Goal: Task Accomplishment & Management: Use online tool/utility

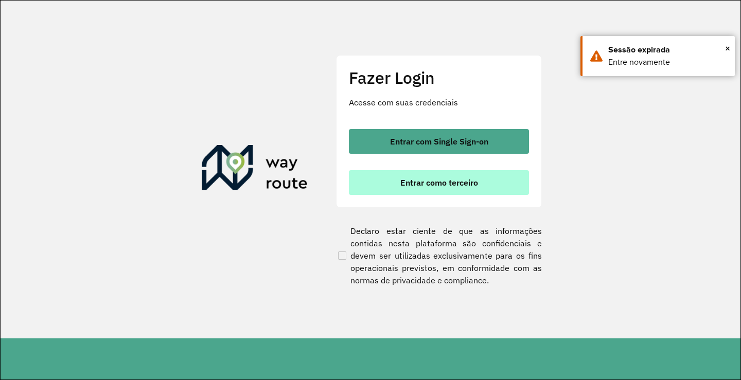
click at [465, 179] on span "Entrar como terceiro" at bounding box center [439, 183] width 78 height 8
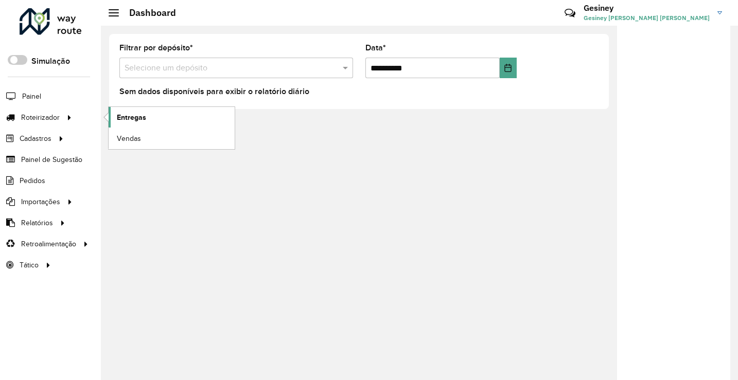
click at [151, 118] on link "Entregas" at bounding box center [172, 117] width 126 height 21
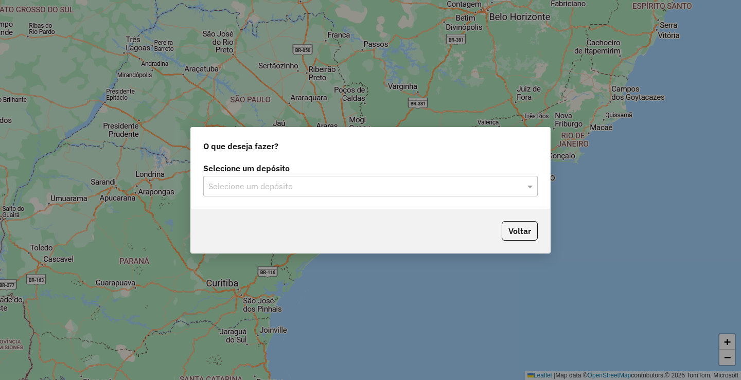
click at [337, 189] on input "text" at bounding box center [360, 187] width 304 height 12
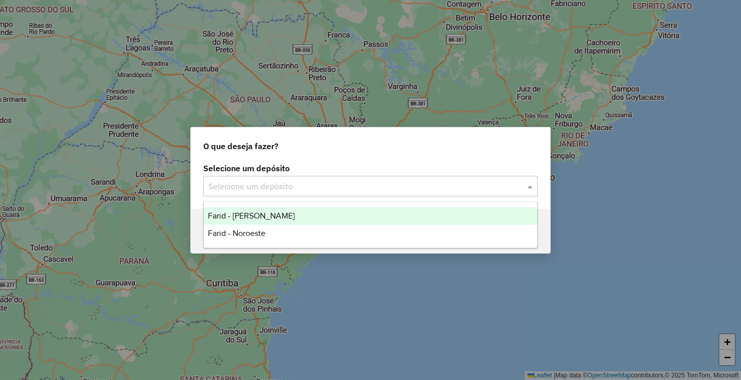
click at [266, 211] on span "Farid - [PERSON_NAME]" at bounding box center [251, 215] width 87 height 9
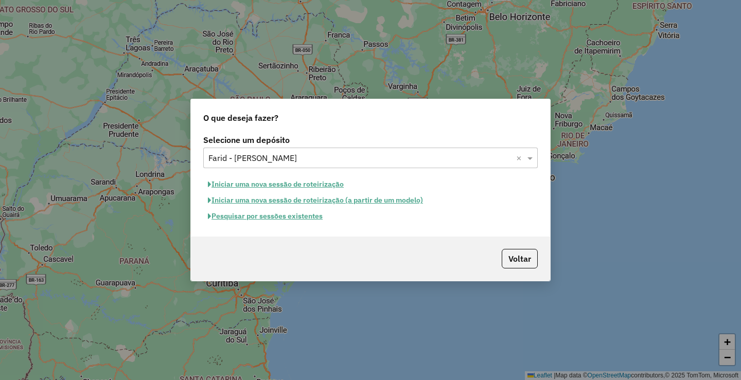
click at [306, 184] on button "Iniciar uma nova sessão de roteirização" at bounding box center [275, 184] width 145 height 16
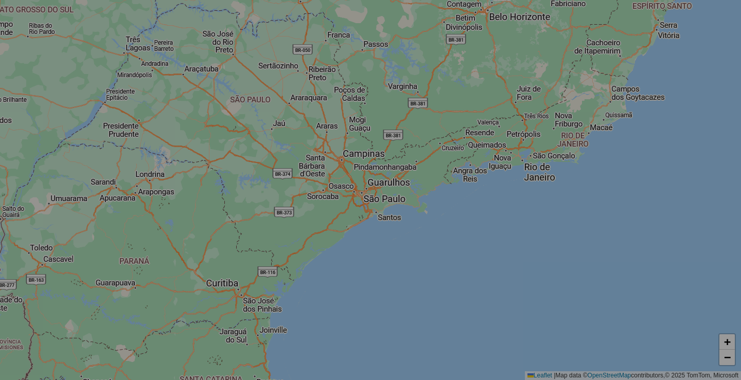
select select "*"
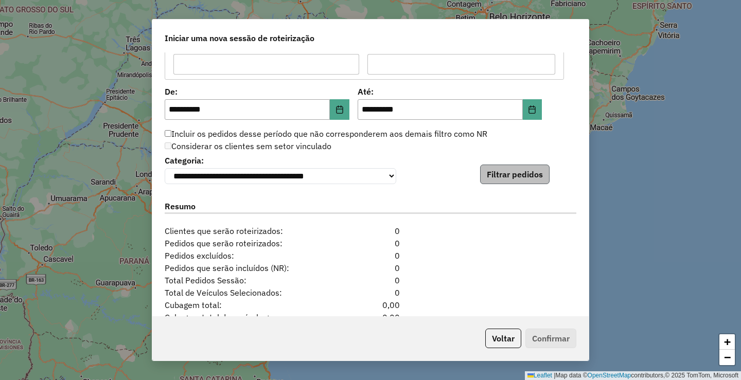
scroll to position [977, 0]
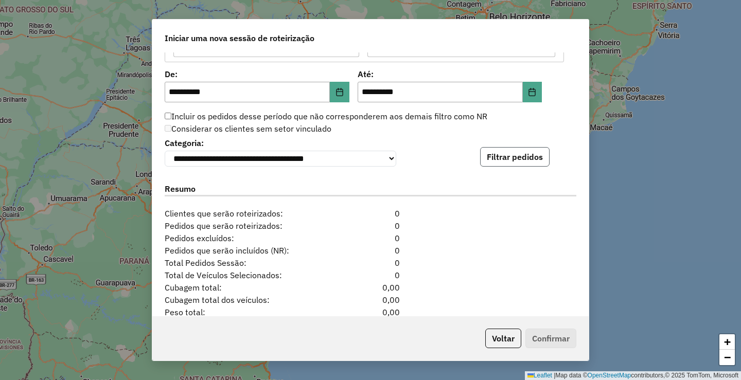
click at [503, 155] on button "Filtrar pedidos" at bounding box center [514, 157] width 69 height 20
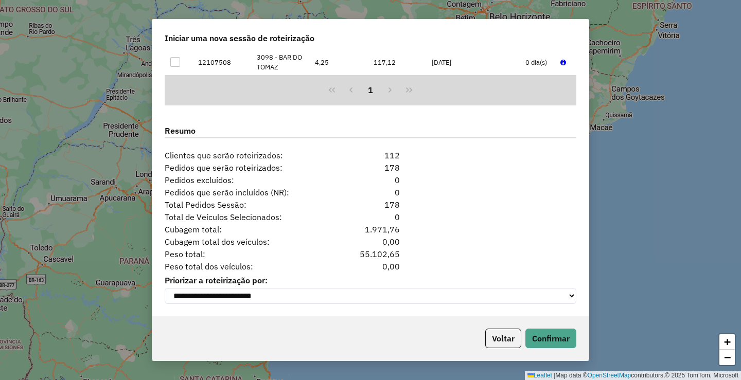
scroll to position [1253, 0]
click at [562, 335] on button "Confirmar" at bounding box center [550, 339] width 51 height 20
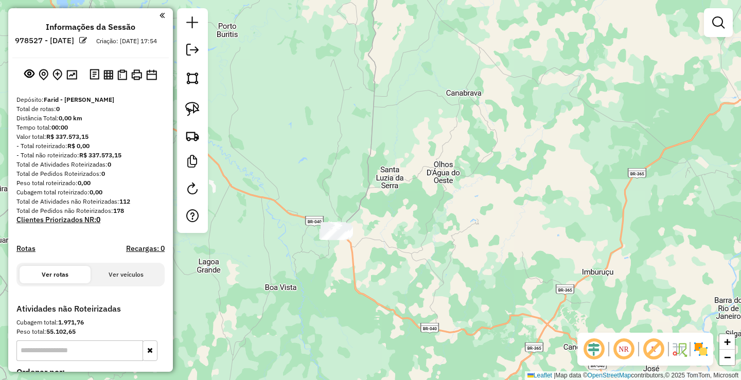
drag, startPoint x: 548, startPoint y: 93, endPoint x: 508, endPoint y: 152, distance: 71.2
click at [510, 149] on div "Janela de atendimento Grade de atendimento Capacidade Transportadoras Veículos …" at bounding box center [370, 190] width 741 height 380
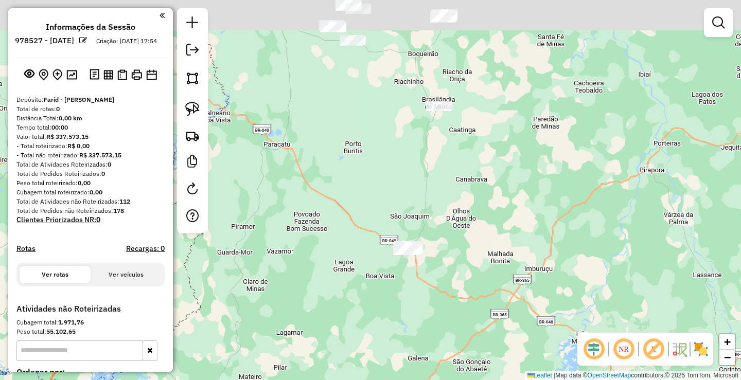
drag, startPoint x: 554, startPoint y: 100, endPoint x: 553, endPoint y: 239, distance: 138.4
click at [552, 232] on div "Janela de atendimento Grade de atendimento Capacidade Transportadoras Veículos …" at bounding box center [370, 190] width 741 height 380
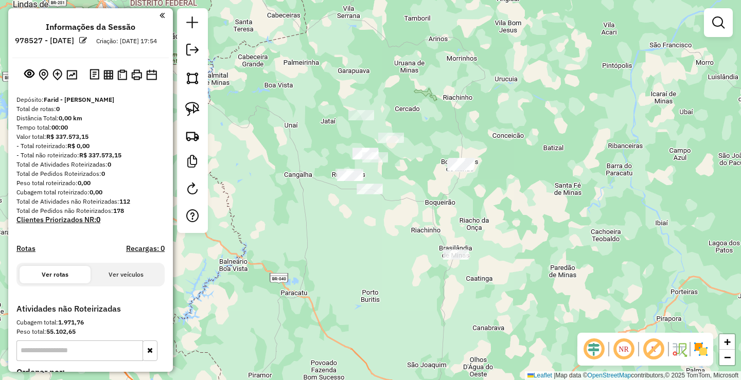
drag, startPoint x: 400, startPoint y: 245, endPoint x: 432, endPoint y: 261, distance: 35.7
click at [418, 258] on div "Janela de atendimento Grade de atendimento Capacidade Transportadoras Veículos …" at bounding box center [370, 190] width 741 height 380
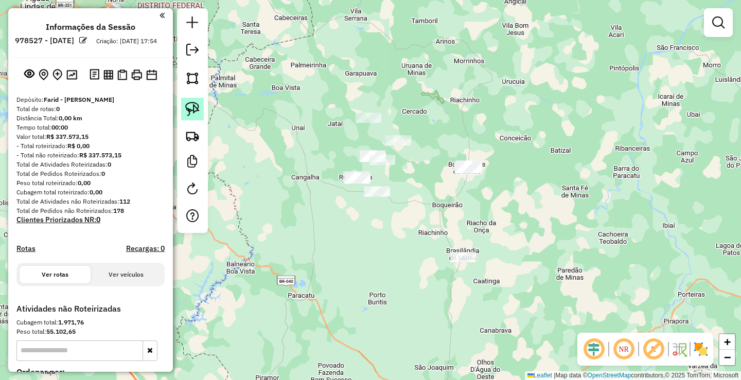
click at [194, 111] on img at bounding box center [192, 109] width 14 height 14
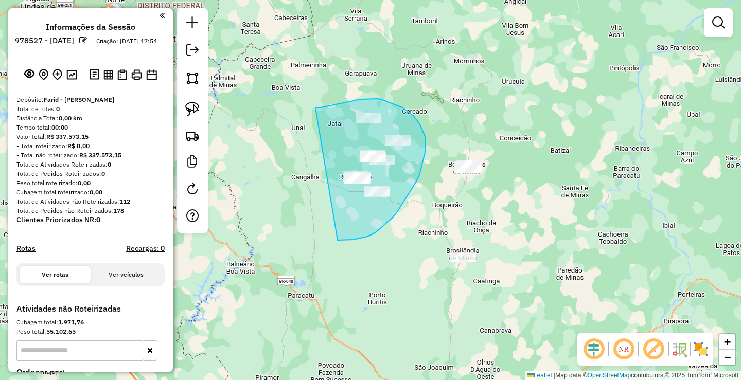
drag, startPoint x: 315, startPoint y: 108, endPoint x: 337, endPoint y: 240, distance: 134.1
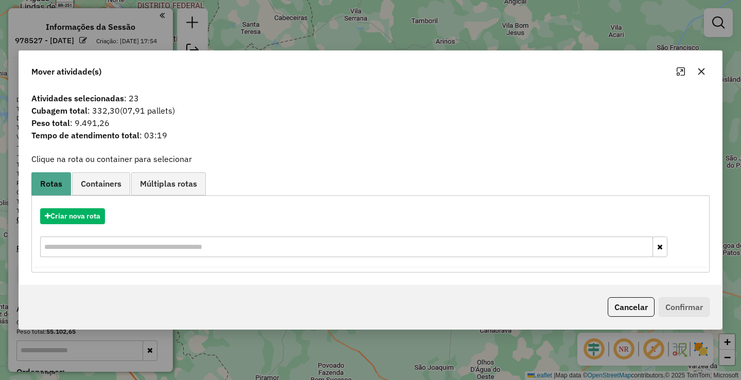
click at [700, 69] on icon "button" at bounding box center [701, 71] width 8 height 8
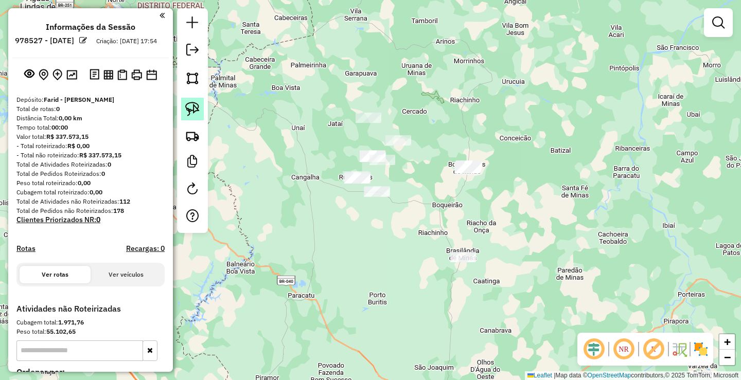
click at [193, 110] on img at bounding box center [192, 109] width 14 height 14
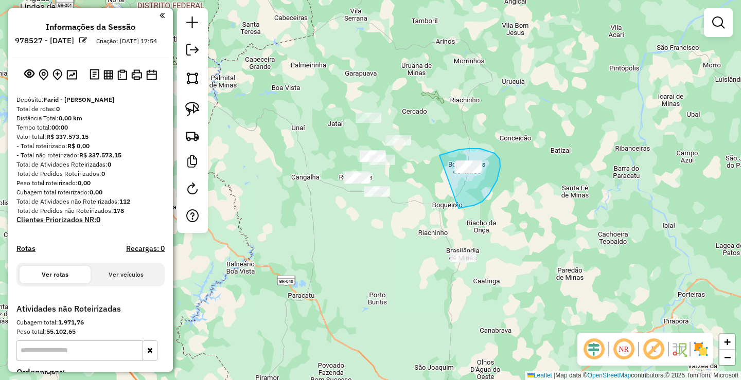
drag, startPoint x: 441, startPoint y: 155, endPoint x: 437, endPoint y: 211, distance: 56.2
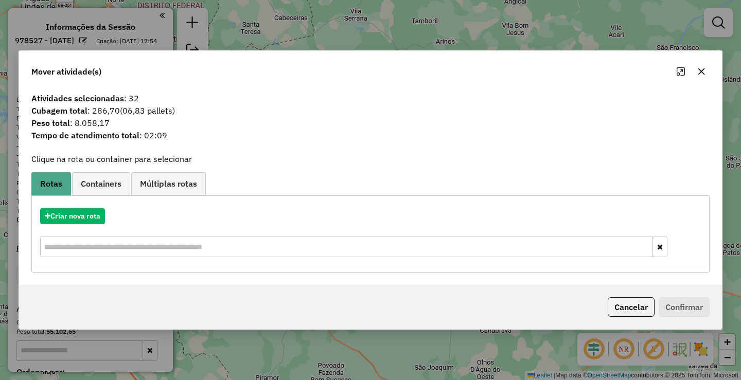
click at [700, 68] on icon "button" at bounding box center [701, 71] width 8 height 8
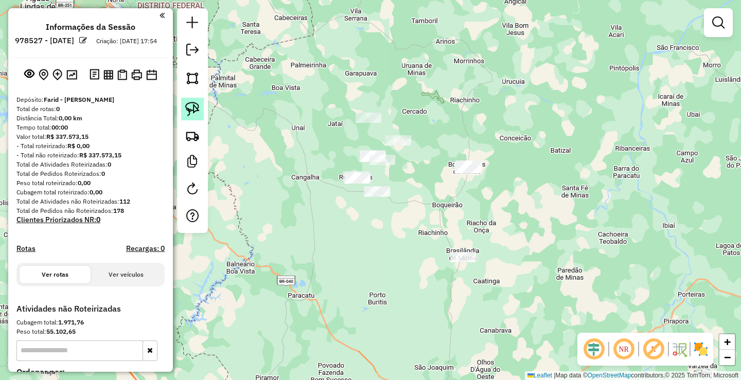
click at [194, 105] on img at bounding box center [192, 109] width 14 height 14
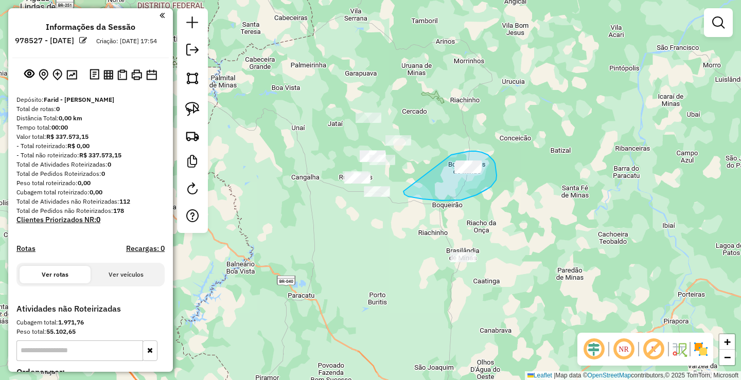
drag, startPoint x: 451, startPoint y: 155, endPoint x: 403, endPoint y: 191, distance: 60.2
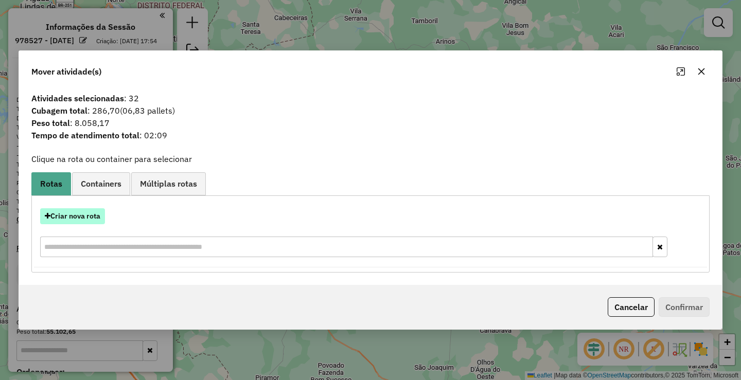
click at [85, 217] on button "Criar nova rota" at bounding box center [72, 216] width 65 height 16
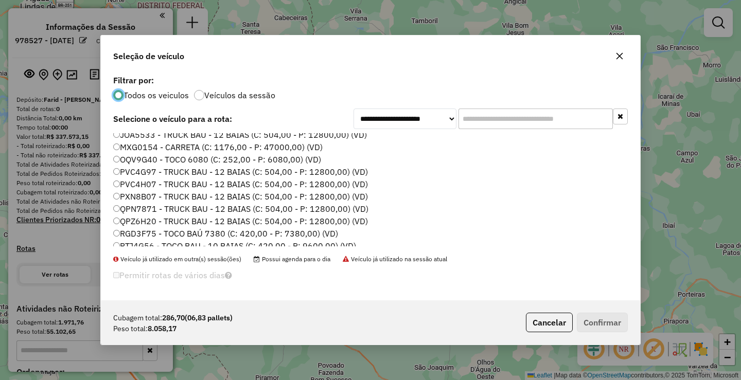
scroll to position [109, 0]
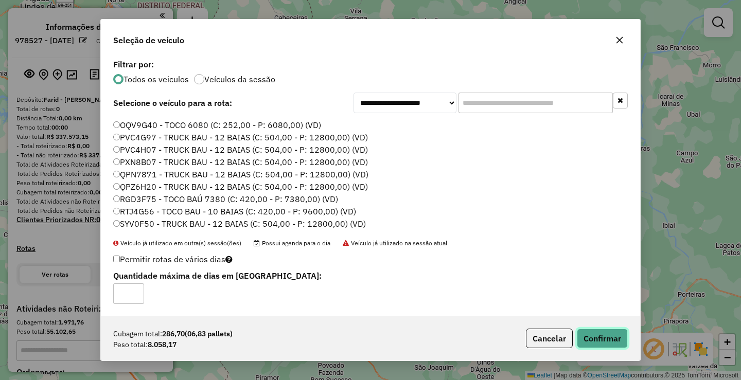
click at [614, 338] on button "Confirmar" at bounding box center [602, 339] width 51 height 20
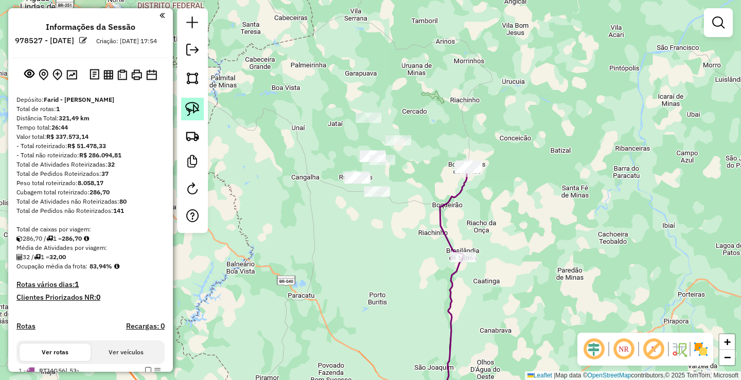
click at [192, 105] on img at bounding box center [192, 109] width 14 height 14
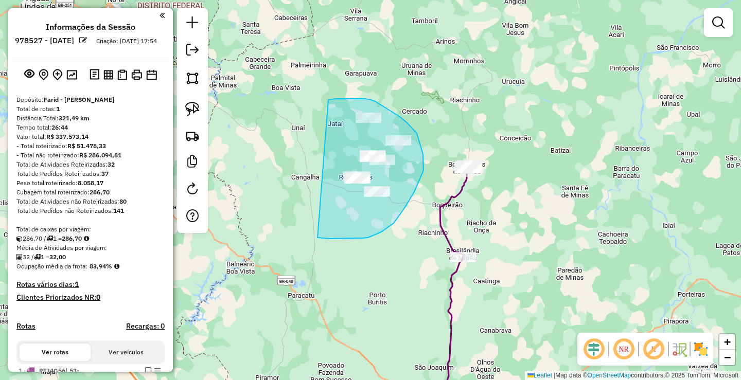
drag, startPoint x: 343, startPoint y: 99, endPoint x: 310, endPoint y: 236, distance: 141.4
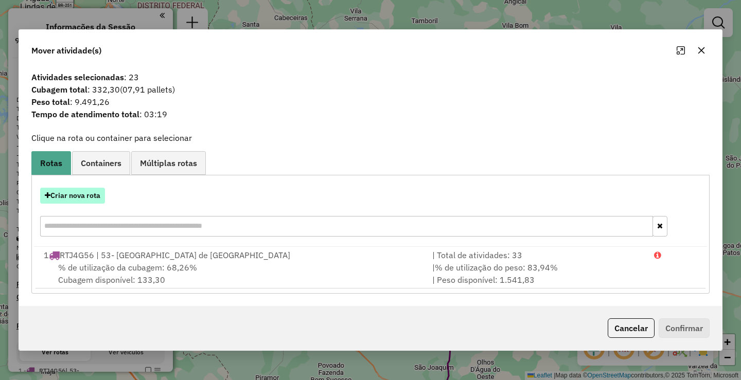
click at [92, 194] on button "Criar nova rota" at bounding box center [72, 196] width 65 height 16
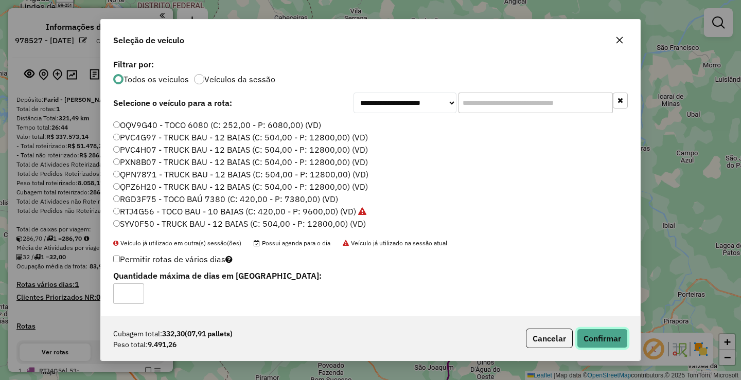
click at [620, 333] on button "Confirmar" at bounding box center [602, 339] width 51 height 20
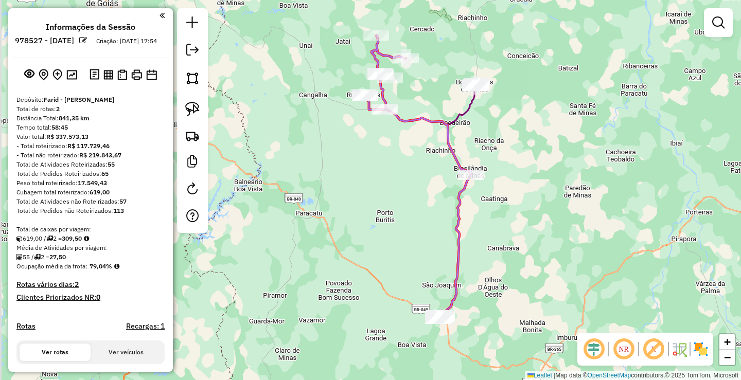
drag, startPoint x: 402, startPoint y: 320, endPoint x: 417, endPoint y: 166, distance: 155.1
click at [416, 174] on div "Janela de atendimento Grade de atendimento Capacidade Transportadoras Veículos …" at bounding box center [370, 190] width 741 height 380
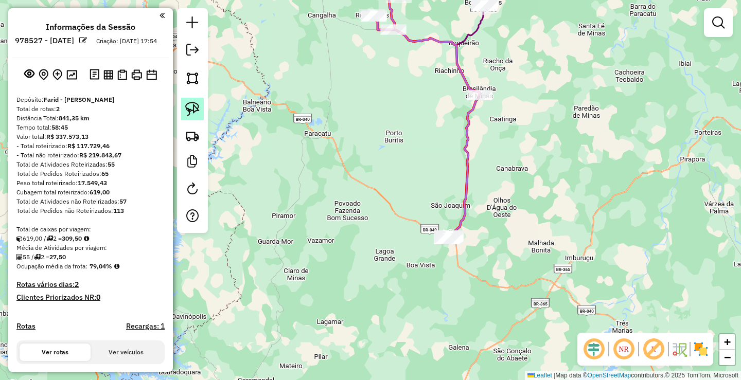
click at [193, 111] on img at bounding box center [192, 109] width 14 height 14
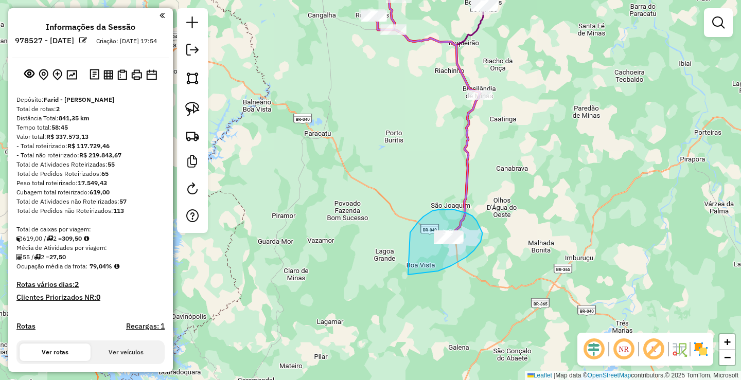
drag, startPoint x: 418, startPoint y: 222, endPoint x: 383, endPoint y: 274, distance: 62.9
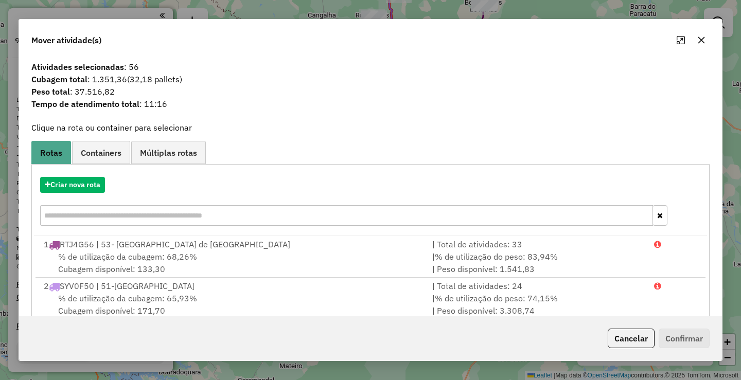
click at [704, 38] on icon "button" at bounding box center [701, 40] width 7 height 7
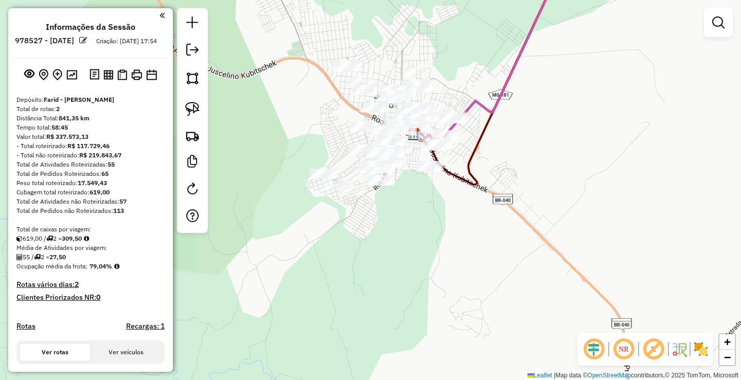
drag, startPoint x: 407, startPoint y: 216, endPoint x: 437, endPoint y: 249, distance: 44.8
click at [437, 248] on div "Janela de atendimento Grade de atendimento Capacidade Transportadoras Veículos …" at bounding box center [370, 190] width 741 height 380
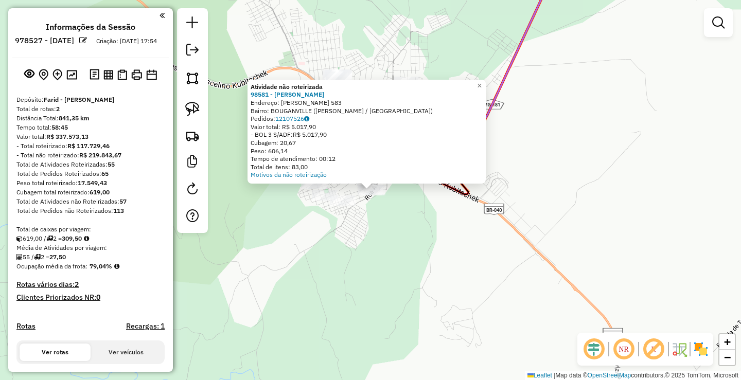
click at [471, 248] on div "Atividade não roteirizada 98581 - [PERSON_NAME]: [PERSON_NAME] 583 Bairro: BOUG…" at bounding box center [370, 190] width 741 height 380
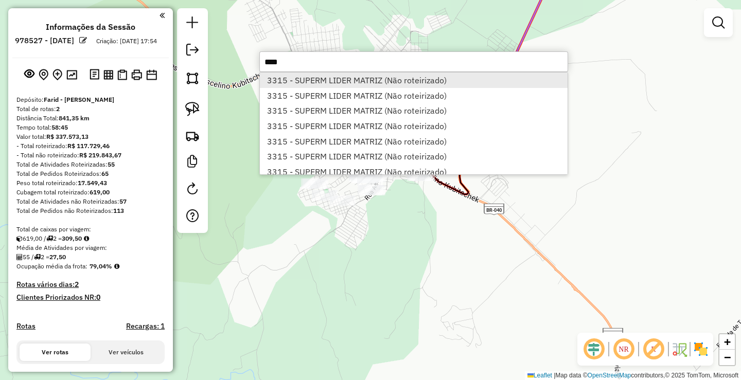
type input "****"
click at [378, 78] on li "3315 - SUPERM LIDER MATRIZ (Não roteirizado)" at bounding box center [414, 80] width 308 height 15
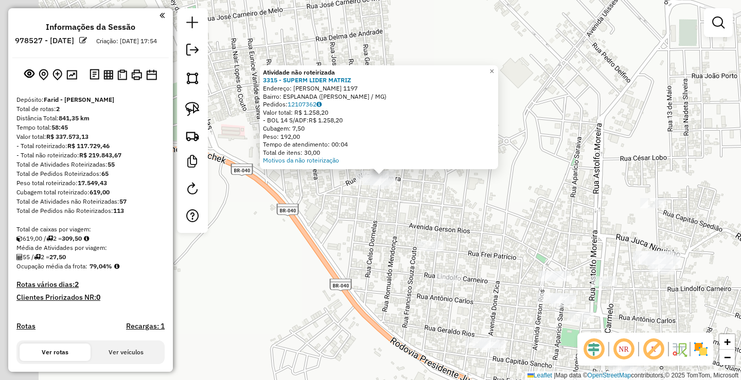
drag, startPoint x: 359, startPoint y: 224, endPoint x: 488, endPoint y: 222, distance: 129.2
click at [487, 221] on div "Atividade não roteirizada 3315 - SUPERM LIDER MATRIZ Endereço: [PERSON_NAME] 11…" at bounding box center [370, 190] width 741 height 380
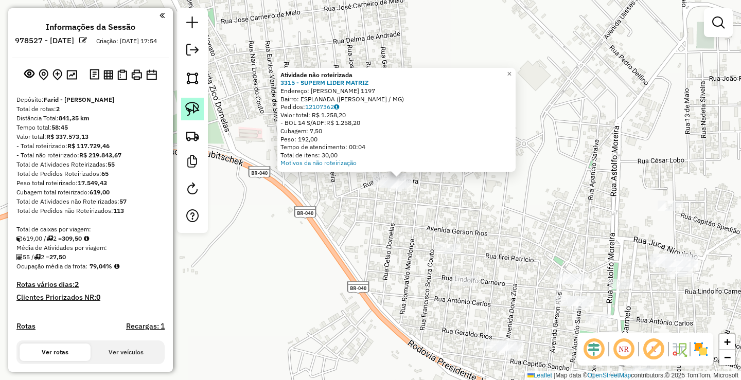
click at [199, 109] on img at bounding box center [192, 109] width 14 height 14
click at [487, 199] on div "Atividade não roteirizada 3315 - SUPERM LIDER MATRIZ Endereço: [PERSON_NAME] 11…" at bounding box center [370, 190] width 741 height 380
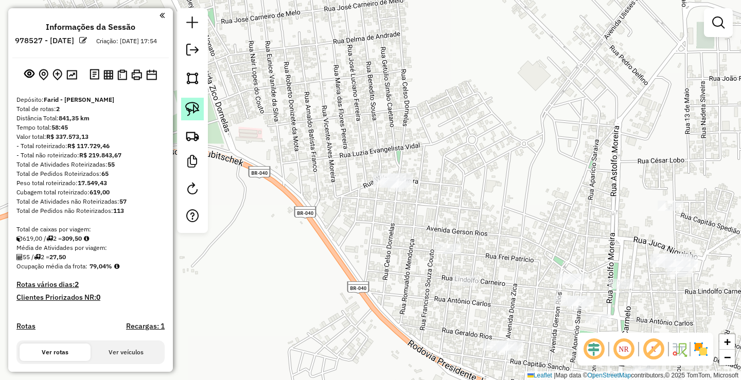
click at [202, 109] on link at bounding box center [192, 109] width 23 height 23
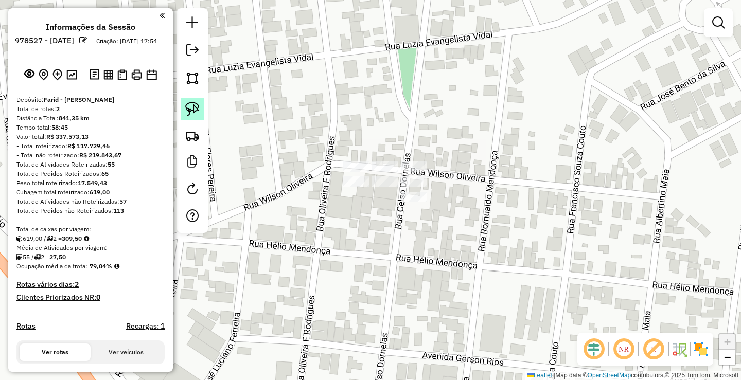
click at [189, 108] on img at bounding box center [192, 109] width 14 height 14
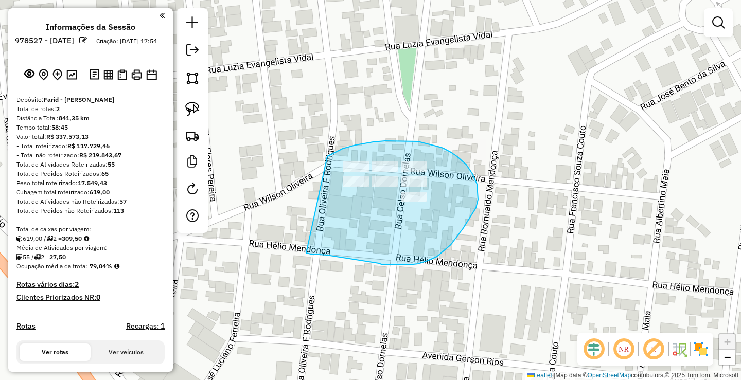
drag, startPoint x: 327, startPoint y: 156, endPoint x: 306, endPoint y: 251, distance: 96.6
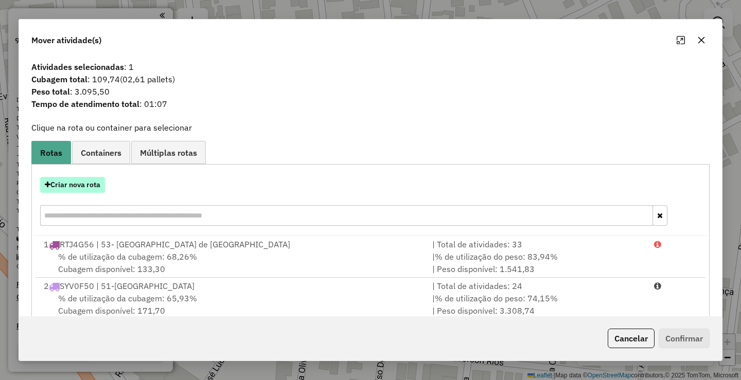
click at [90, 186] on button "Criar nova rota" at bounding box center [72, 185] width 65 height 16
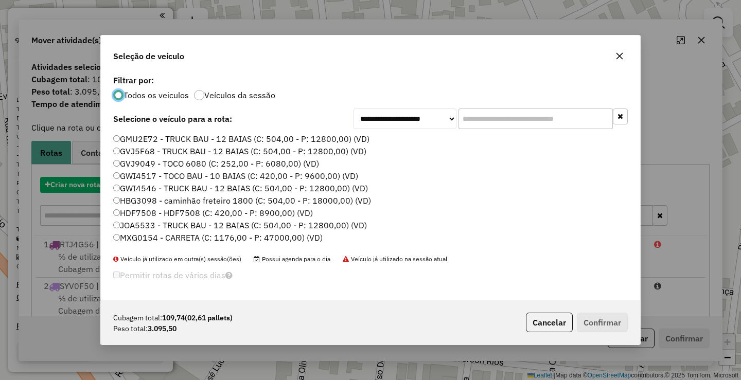
scroll to position [6, 3]
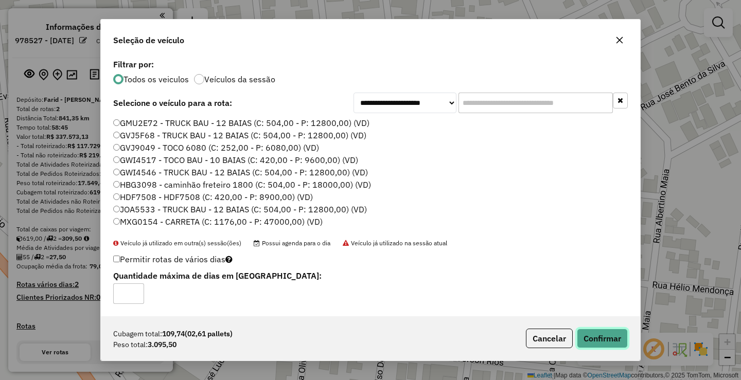
click at [587, 334] on button "Confirmar" at bounding box center [602, 339] width 51 height 20
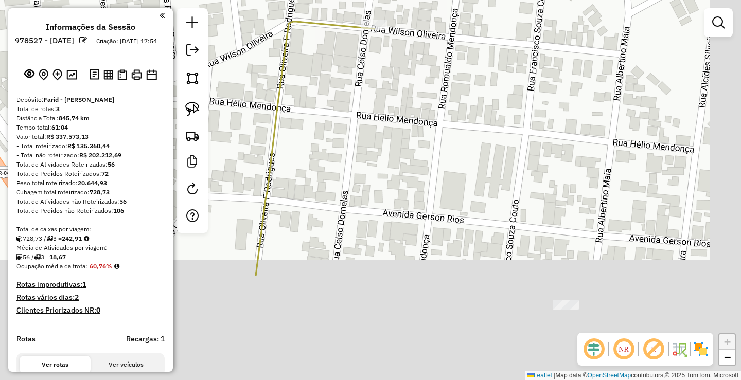
drag, startPoint x: 447, startPoint y: 283, endPoint x: 394, endPoint y: 95, distance: 195.6
click at [395, 89] on div "Janela de atendimento Grade de atendimento Capacidade Transportadoras Veículos …" at bounding box center [370, 190] width 741 height 380
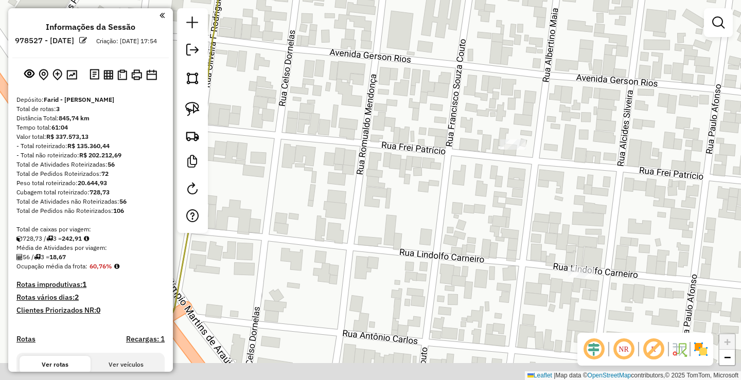
drag, startPoint x: 451, startPoint y: 284, endPoint x: 362, endPoint y: 67, distance: 234.2
click at [363, 70] on div "Janela de atendimento Grade de atendimento Capacidade Transportadoras Veículos …" at bounding box center [370, 190] width 741 height 380
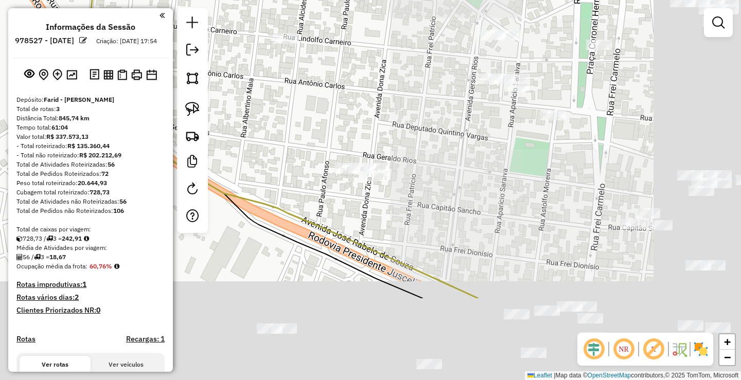
drag, startPoint x: 540, startPoint y: 223, endPoint x: 304, endPoint y: 87, distance: 272.4
click at [321, 94] on div "Janela de atendimento Grade de atendimento Capacidade Transportadoras Veículos …" at bounding box center [370, 190] width 741 height 380
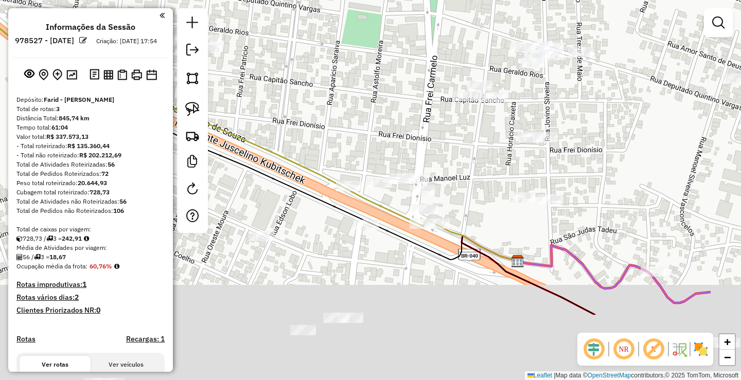
drag, startPoint x: 528, startPoint y: 219, endPoint x: 407, endPoint y: 130, distance: 150.5
click at [412, 121] on div "Janela de atendimento Grade de atendimento Capacidade Transportadoras Veículos …" at bounding box center [370, 190] width 741 height 380
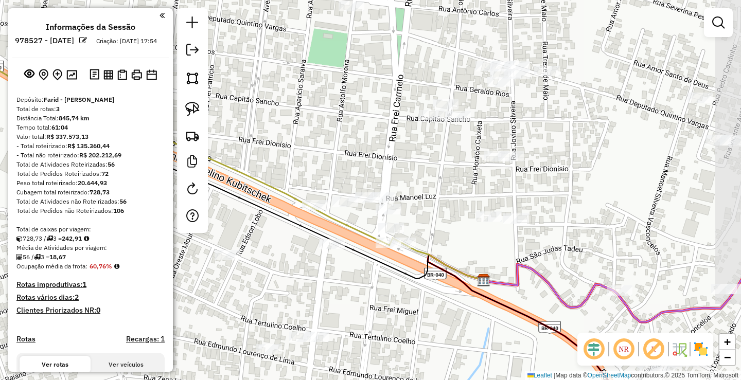
drag, startPoint x: 609, startPoint y: 145, endPoint x: 575, endPoint y: 198, distance: 63.2
click at [578, 200] on div "Janela de atendimento Grade de atendimento Capacidade Transportadoras Veículos …" at bounding box center [370, 190] width 741 height 380
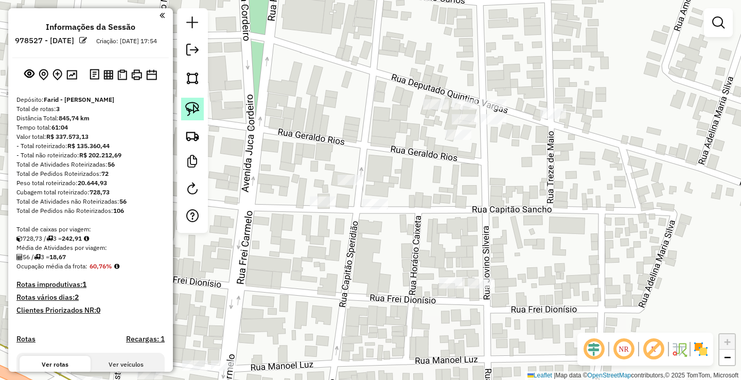
click at [197, 112] on img at bounding box center [192, 109] width 14 height 14
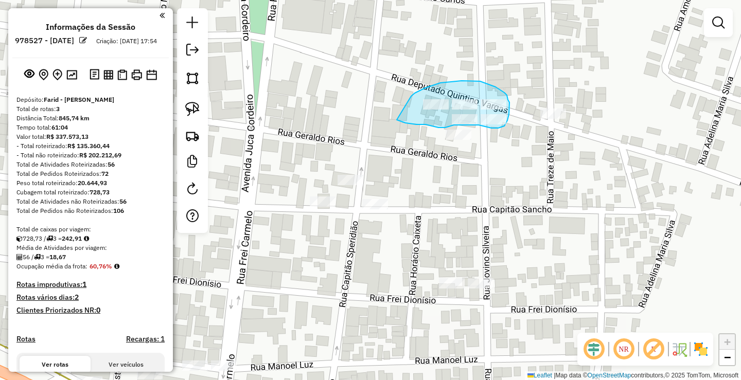
drag, startPoint x: 411, startPoint y: 96, endPoint x: 394, endPoint y: 117, distance: 26.7
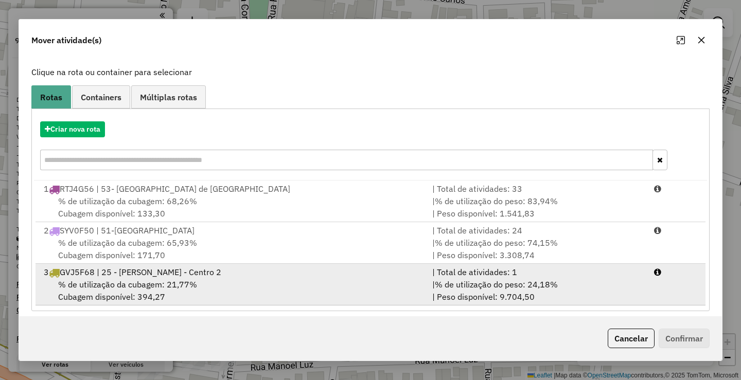
scroll to position [63, 0]
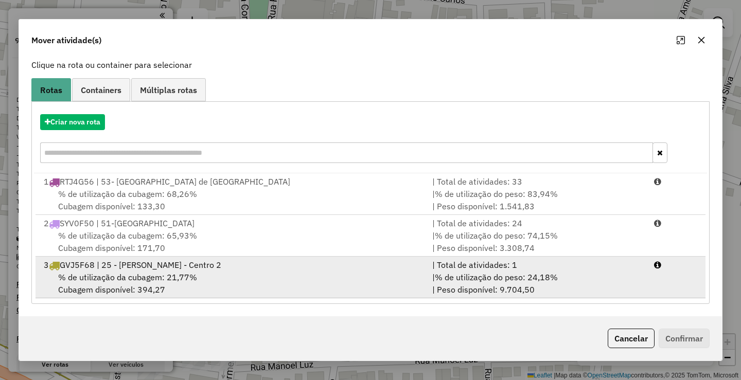
click at [112, 278] on span "% de utilização da cubagem: 21,77%" at bounding box center [127, 277] width 139 height 10
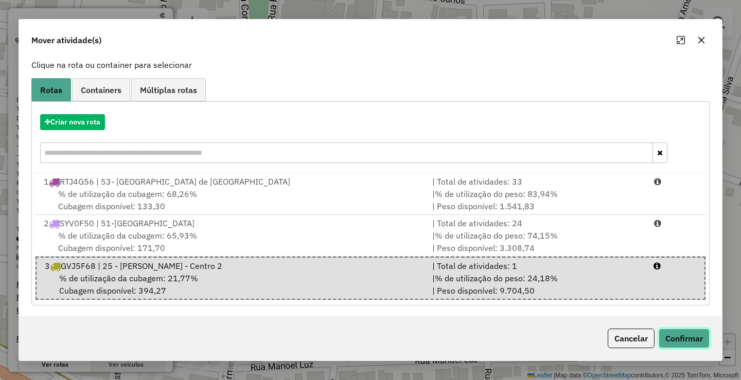
click at [685, 341] on button "Confirmar" at bounding box center [684, 339] width 51 height 20
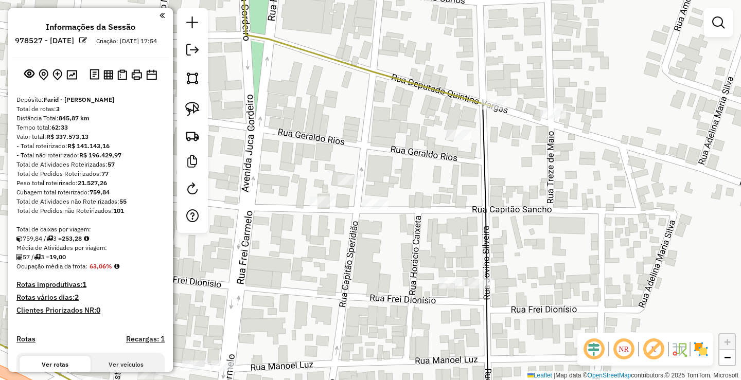
scroll to position [0, 0]
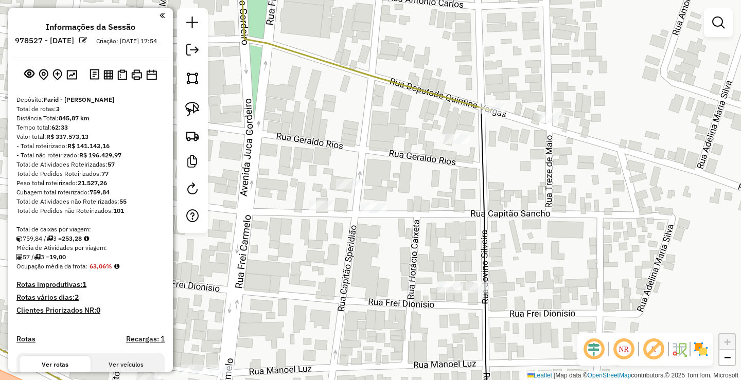
drag, startPoint x: 564, startPoint y: 235, endPoint x: 563, endPoint y: 248, distance: 14.0
click at [563, 248] on div "Janela de atendimento Grade de atendimento Capacidade Transportadoras Veículos …" at bounding box center [370, 190] width 741 height 380
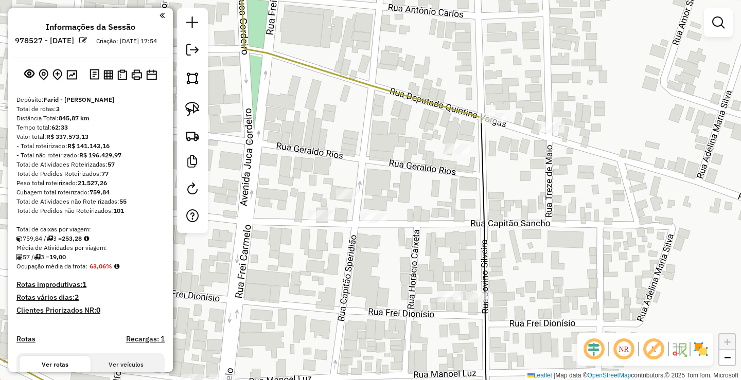
drag, startPoint x: 559, startPoint y: 162, endPoint x: 537, endPoint y: 296, distance: 136.0
click at [537, 296] on div "Janela de atendimento Grade de atendimento Capacidade Transportadoras Veículos …" at bounding box center [370, 190] width 741 height 380
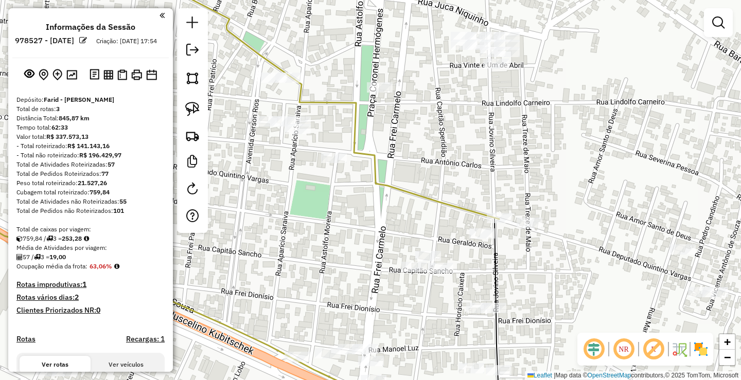
drag, startPoint x: 543, startPoint y: 145, endPoint x: 542, endPoint y: 245, distance: 100.8
click at [542, 242] on div "Janela de atendimento Grade de atendimento Capacidade Transportadoras Veículos …" at bounding box center [370, 190] width 741 height 380
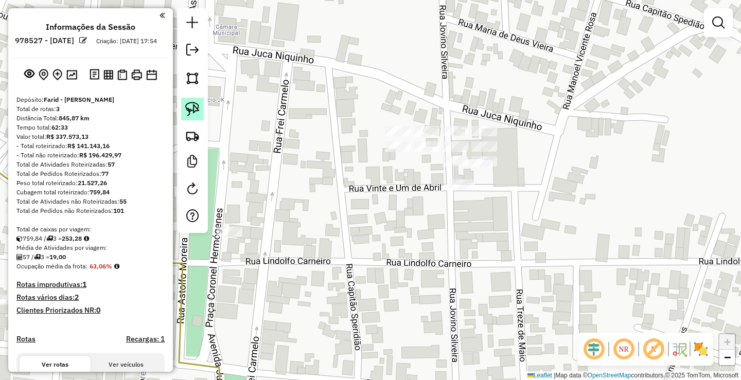
click at [186, 112] on img at bounding box center [192, 109] width 14 height 14
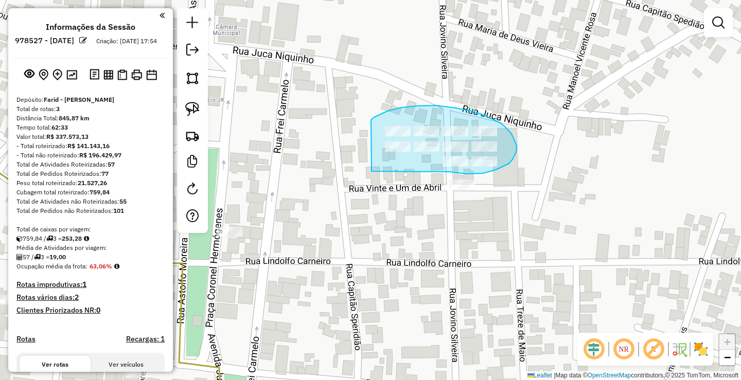
drag, startPoint x: 371, startPoint y: 120, endPoint x: 379, endPoint y: 168, distance: 49.0
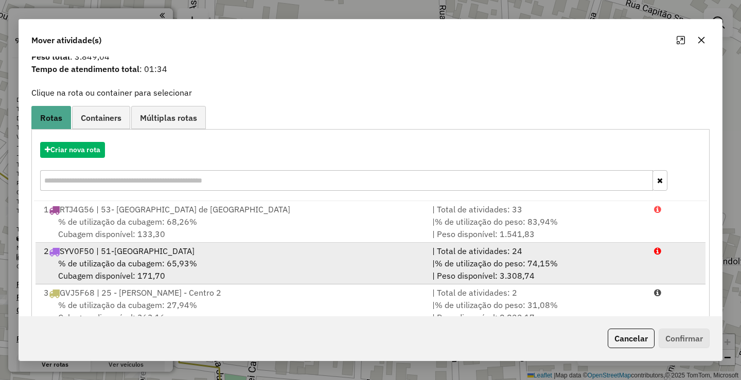
scroll to position [63, 0]
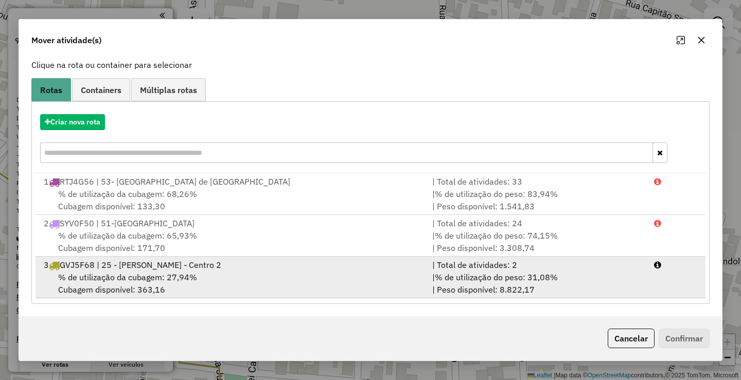
click at [128, 287] on div "% de utilização da cubagem: 27,94% Cubagem disponível: 363,16" at bounding box center [232, 283] width 388 height 25
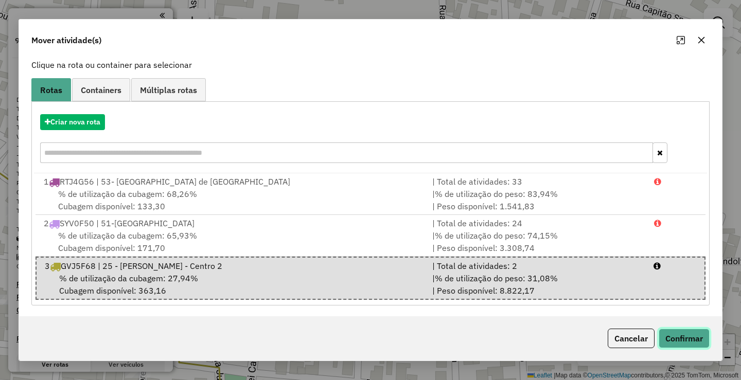
click at [695, 335] on button "Confirmar" at bounding box center [684, 339] width 51 height 20
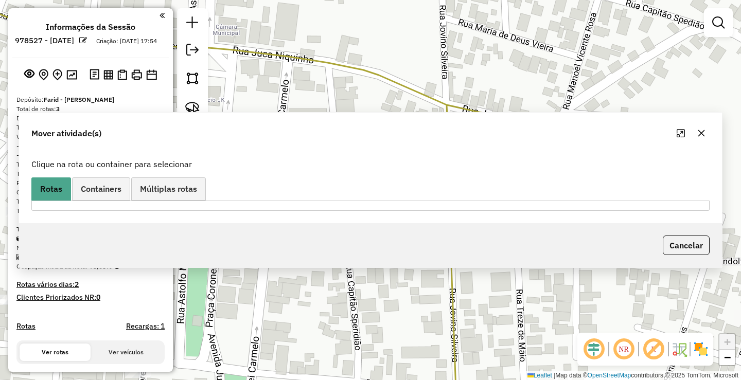
scroll to position [0, 0]
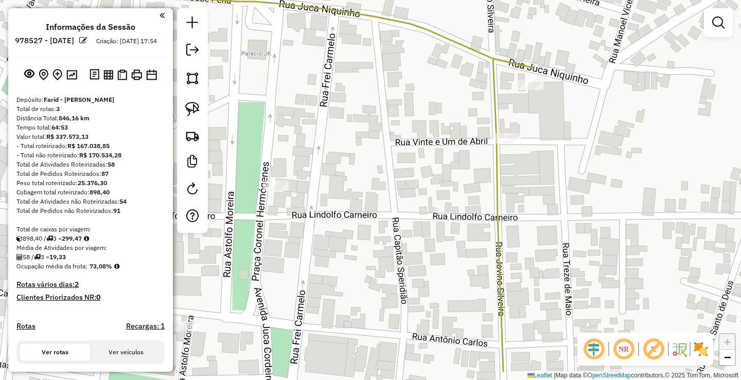
drag, startPoint x: 327, startPoint y: 270, endPoint x: 508, endPoint y: 31, distance: 299.2
click at [466, 98] on div "Janela de atendimento Grade de atendimento Capacidade Transportadoras Veículos …" at bounding box center [370, 190] width 741 height 380
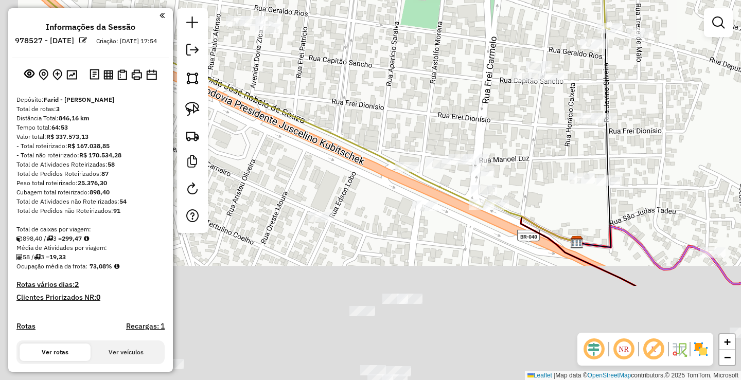
drag, startPoint x: 467, startPoint y: 165, endPoint x: 481, endPoint y: 30, distance: 135.6
click at [476, 61] on div "Janela de atendimento Grade de atendimento Capacidade Transportadoras Veículos …" at bounding box center [370, 190] width 741 height 380
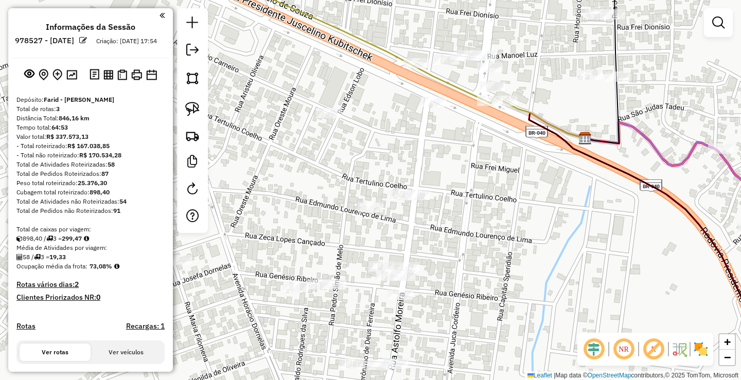
drag, startPoint x: 453, startPoint y: 221, endPoint x: 522, endPoint y: 114, distance: 127.0
click at [514, 125] on div "Janela de atendimento Grade de atendimento Capacidade Transportadoras Veículos …" at bounding box center [370, 190] width 741 height 380
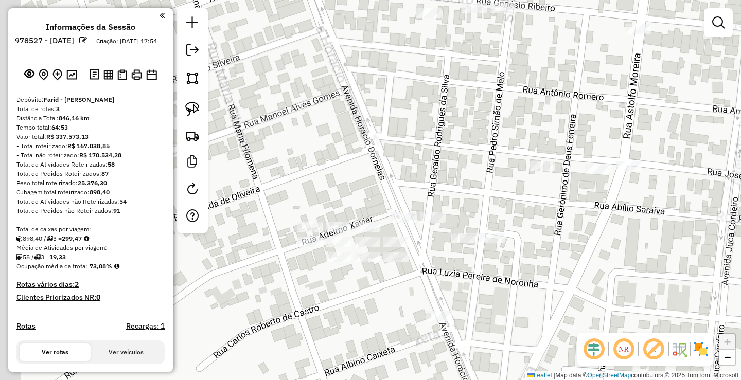
drag, startPoint x: 425, startPoint y: 290, endPoint x: 543, endPoint y: 252, distance: 123.7
click at [540, 254] on div "Janela de atendimento Grade de atendimento Capacidade Transportadoras Veículos …" at bounding box center [370, 190] width 741 height 380
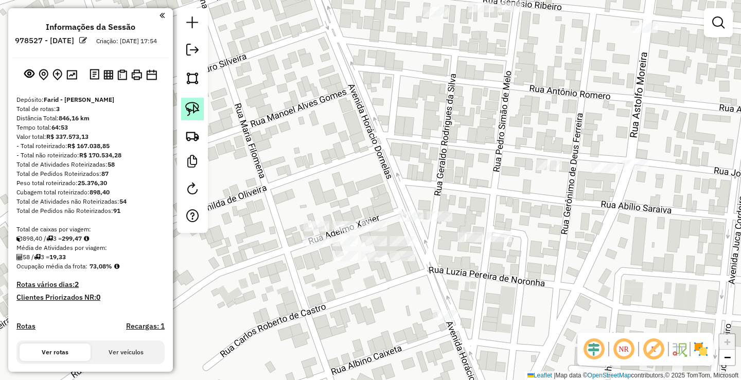
click at [186, 106] on img at bounding box center [192, 109] width 14 height 14
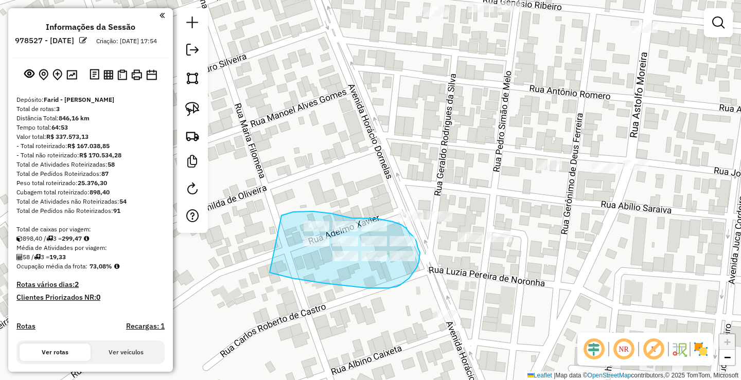
drag, startPoint x: 281, startPoint y: 216, endPoint x: 270, endPoint y: 268, distance: 53.8
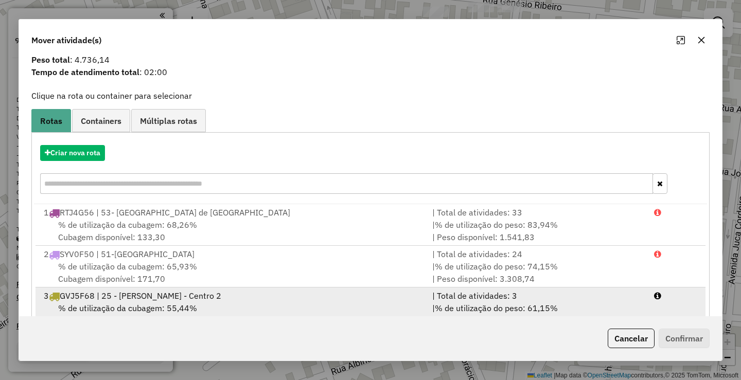
scroll to position [63, 0]
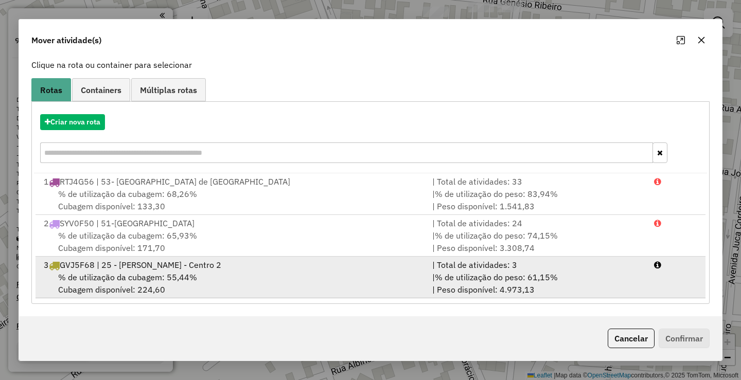
click at [120, 276] on span "% de utilização da cubagem: 55,44%" at bounding box center [127, 277] width 139 height 10
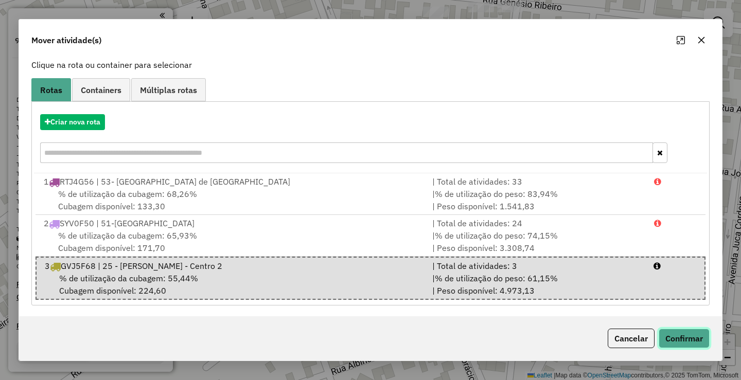
click at [668, 335] on button "Confirmar" at bounding box center [684, 339] width 51 height 20
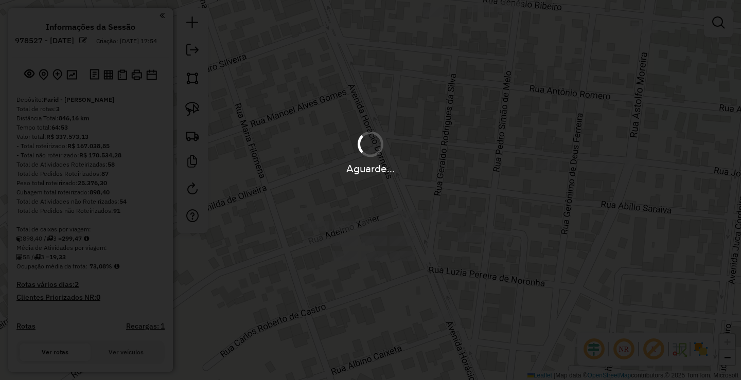
scroll to position [0, 0]
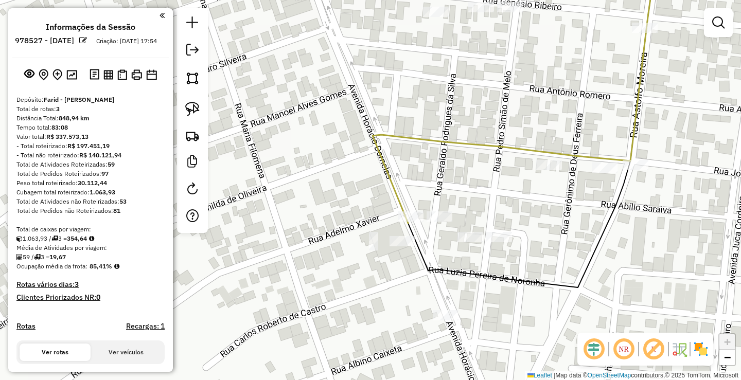
drag, startPoint x: 503, startPoint y: 189, endPoint x: 474, endPoint y: 243, distance: 61.0
click at [475, 241] on div "Janela de atendimento Grade de atendimento Capacidade Transportadoras Veículos …" at bounding box center [370, 190] width 741 height 380
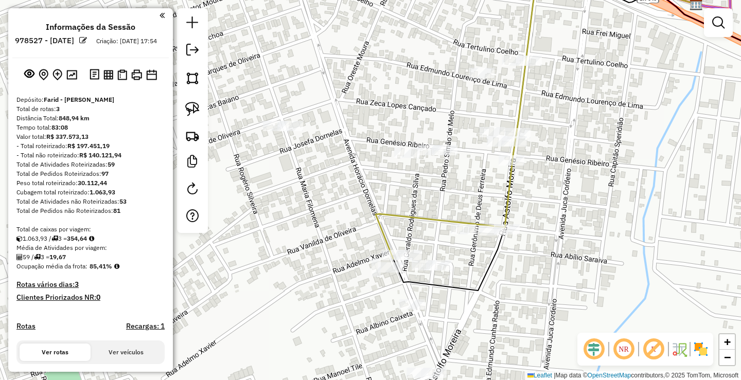
drag, startPoint x: 461, startPoint y: 168, endPoint x: 425, endPoint y: 221, distance: 64.5
click at [425, 221] on div "Janela de atendimento Grade de atendimento Capacidade Transportadoras Veículos …" at bounding box center [370, 190] width 741 height 380
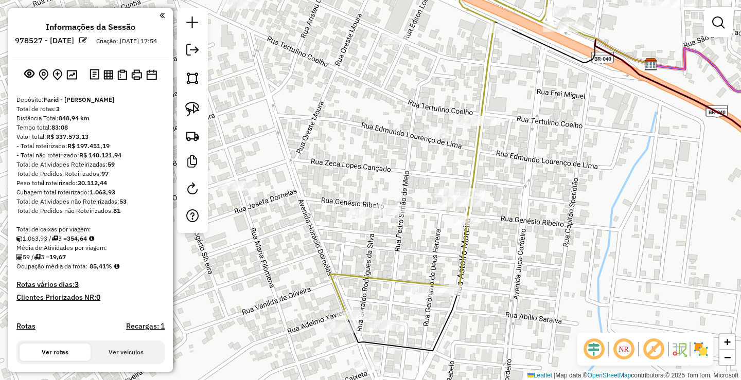
drag, startPoint x: 436, startPoint y: 214, endPoint x: 404, endPoint y: 265, distance: 60.3
click at [405, 264] on div "Janela de atendimento Grade de atendimento Capacidade Transportadoras Veículos …" at bounding box center [370, 190] width 741 height 380
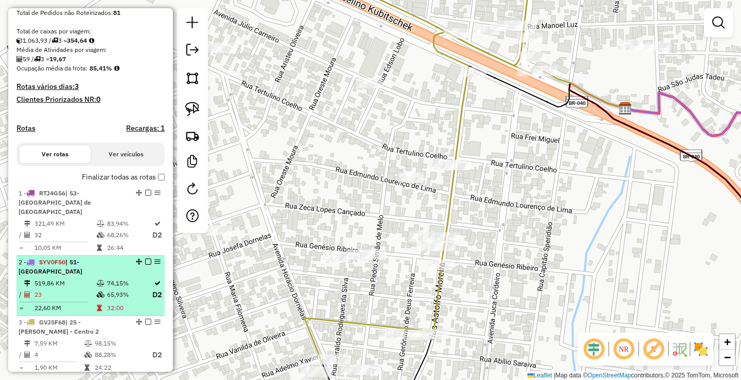
scroll to position [206, 0]
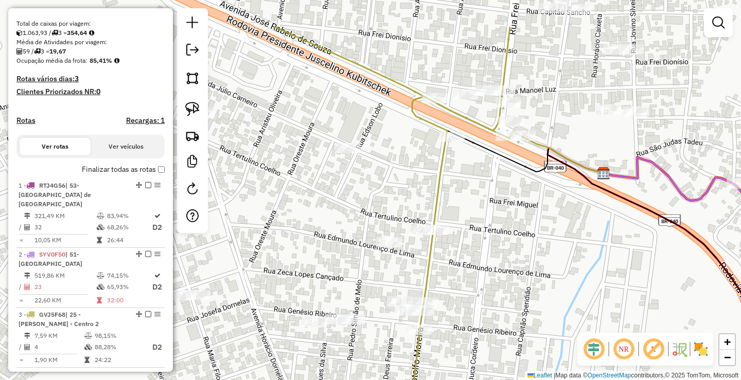
drag, startPoint x: 356, startPoint y: 135, endPoint x: 311, endPoint y: 265, distance: 137.2
click at [314, 247] on div "Janela de atendimento Grade de atendimento Capacidade Transportadoras Veículos …" at bounding box center [370, 190] width 741 height 380
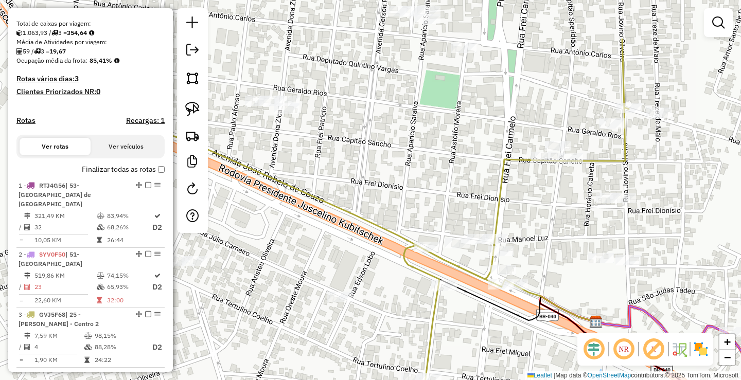
drag, startPoint x: 336, startPoint y: 132, endPoint x: 402, endPoint y: 306, distance: 186.2
click at [399, 301] on div "Janela de atendimento Grade de atendimento Capacidade Transportadoras Veículos …" at bounding box center [370, 190] width 741 height 380
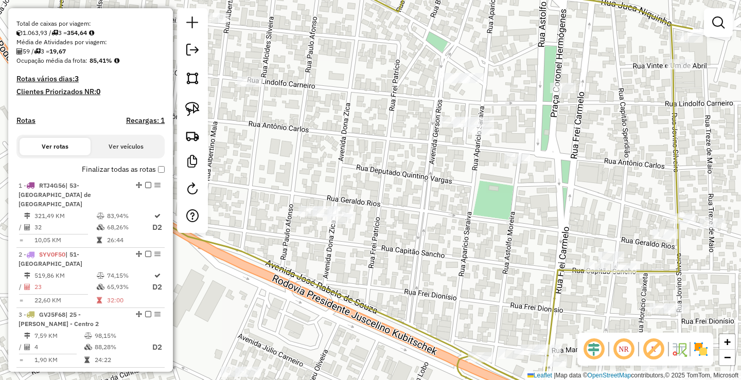
drag, startPoint x: 408, startPoint y: 223, endPoint x: 495, endPoint y: 228, distance: 86.6
click at [488, 228] on div "Janela de atendimento Grade de atendimento Capacidade Transportadoras Veículos …" at bounding box center [370, 190] width 741 height 380
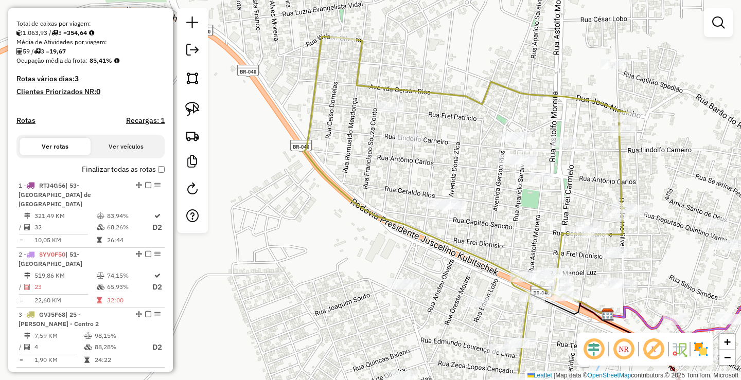
drag, startPoint x: 549, startPoint y: 197, endPoint x: 422, endPoint y: 218, distance: 128.3
click at [425, 218] on div "Janela de atendimento Grade de atendimento Capacidade Transportadoras Veículos …" at bounding box center [370, 190] width 741 height 380
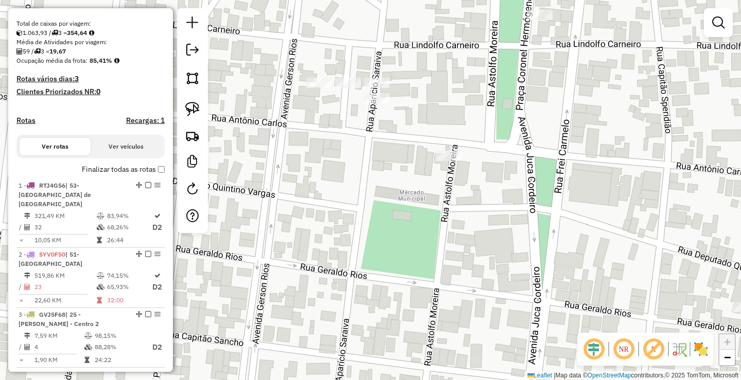
drag, startPoint x: 327, startPoint y: 128, endPoint x: 371, endPoint y: 165, distance: 57.3
click at [369, 165] on div "Janela de atendimento Grade de atendimento Capacidade Transportadoras Veículos …" at bounding box center [370, 190] width 741 height 380
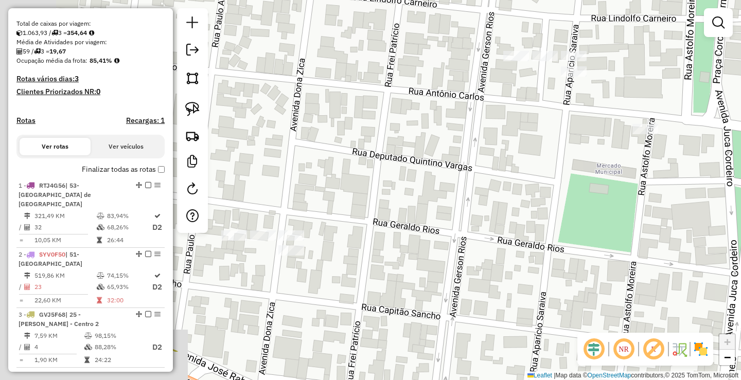
drag, startPoint x: 317, startPoint y: 225, endPoint x: 499, endPoint y: 155, distance: 194.8
click at [494, 152] on div "Janela de atendimento Grade de atendimento Capacidade Transportadoras Veículos …" at bounding box center [370, 190] width 741 height 380
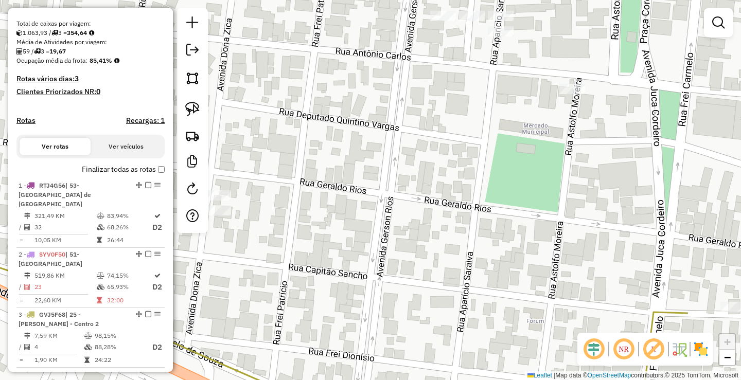
drag, startPoint x: 671, startPoint y: 242, endPoint x: 566, endPoint y: 190, distance: 117.6
click at [563, 222] on div "Janela de atendimento Grade de atendimento Capacidade Transportadoras Veículos …" at bounding box center [370, 190] width 741 height 380
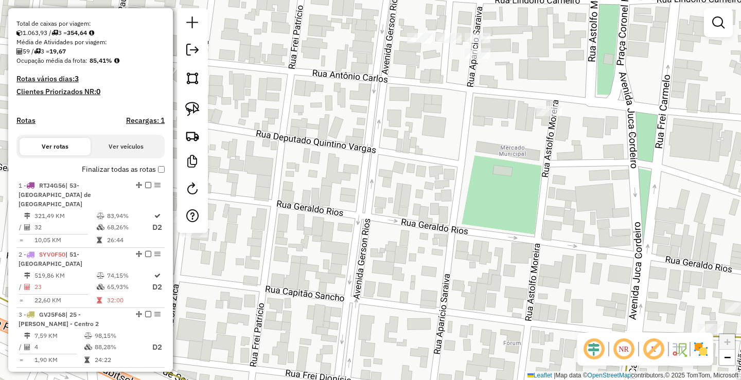
drag, startPoint x: 514, startPoint y: 101, endPoint x: 506, endPoint y: 171, distance: 70.5
click at [506, 171] on div "Janela de atendimento Grade de atendimento Capacidade Transportadoras Veículos …" at bounding box center [370, 190] width 741 height 380
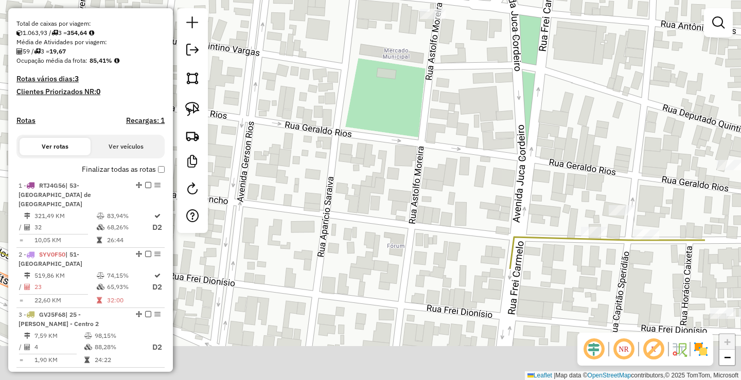
drag, startPoint x: 505, startPoint y: 261, endPoint x: 390, endPoint y: 94, distance: 202.8
click at [391, 102] on div "Janela de atendimento Grade de atendimento Capacidade Transportadoras Veículos …" at bounding box center [370, 190] width 741 height 380
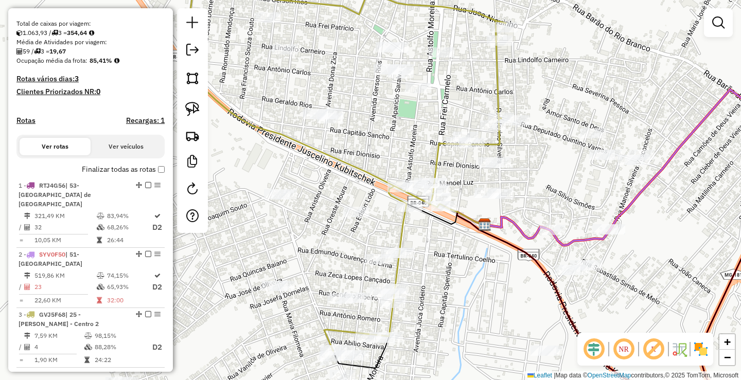
drag, startPoint x: 328, startPoint y: 23, endPoint x: 347, endPoint y: 95, distance: 74.0
click at [345, 94] on div "Janela de atendimento Grade de atendimento Capacidade Transportadoras Veículos …" at bounding box center [370, 190] width 741 height 380
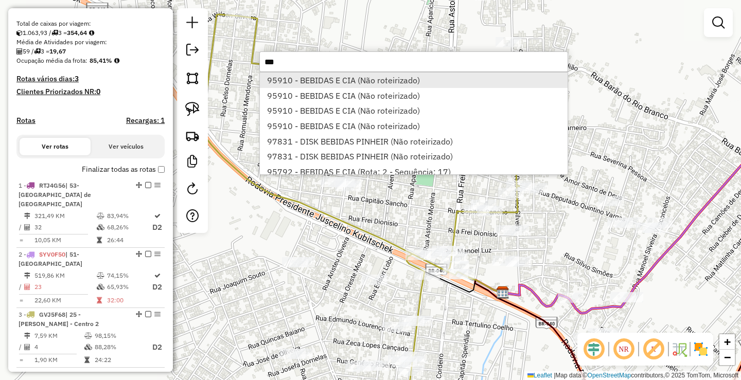
type input "***"
click at [338, 74] on li "95910 - BEBIDAS E CIA (Não roteirizado)" at bounding box center [414, 80] width 308 height 15
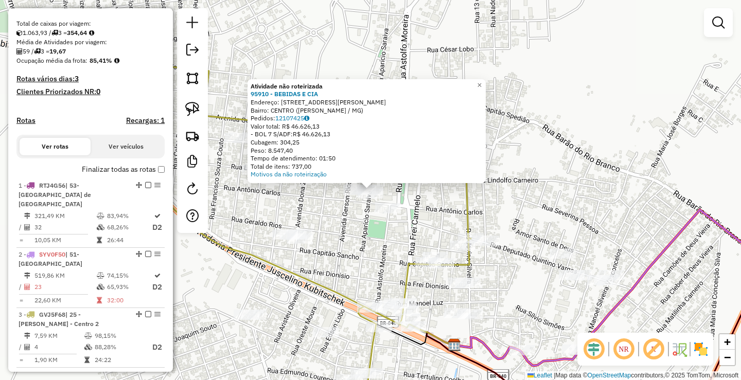
click at [419, 201] on div "Atividade não roteirizada 95910 - BEBIDAS E CIA Endereço: [STREET_ADDRESS][PERS…" at bounding box center [370, 190] width 741 height 380
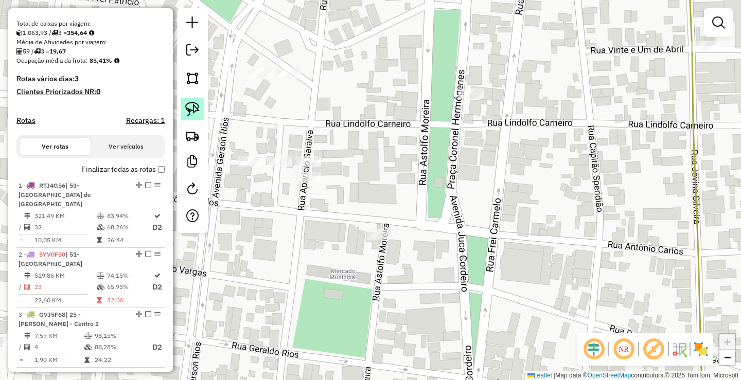
click at [195, 114] on img at bounding box center [192, 109] width 14 height 14
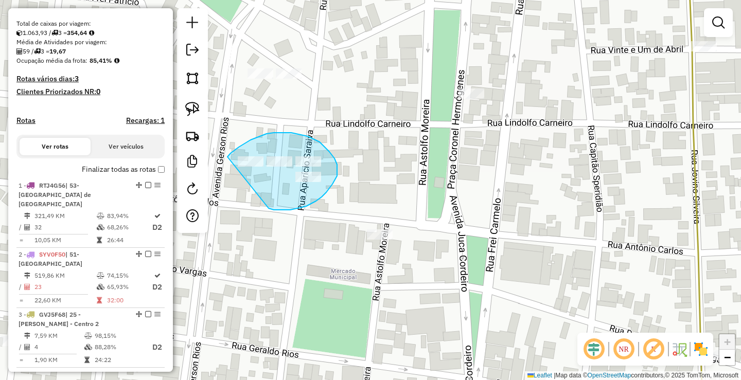
drag, startPoint x: 230, startPoint y: 153, endPoint x: 267, endPoint y: 208, distance: 66.1
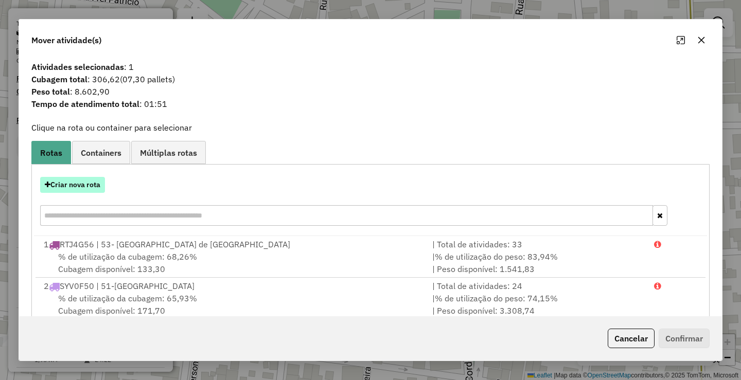
click at [95, 185] on button "Criar nova rota" at bounding box center [72, 185] width 65 height 16
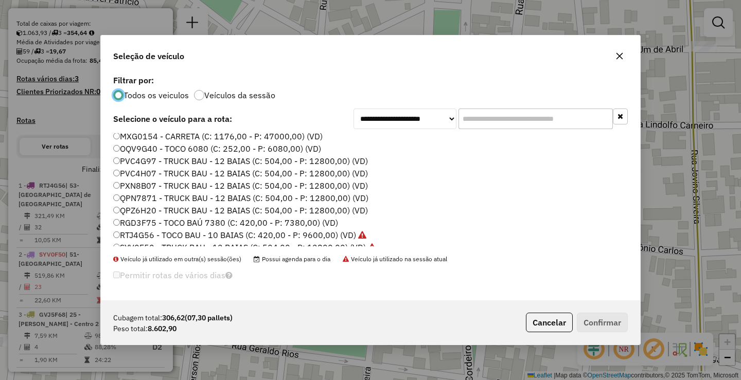
scroll to position [109, 0]
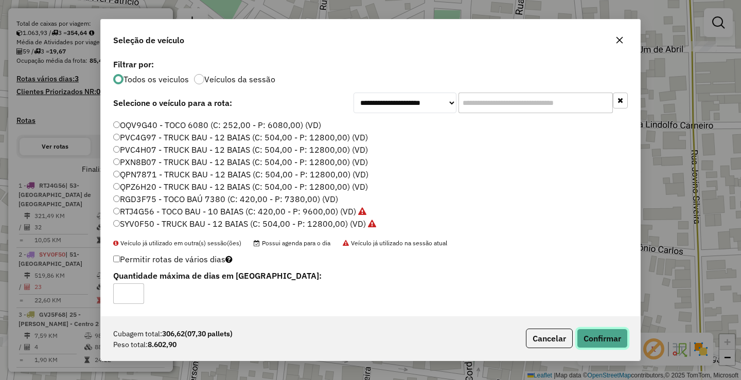
click at [608, 336] on button "Confirmar" at bounding box center [602, 339] width 51 height 20
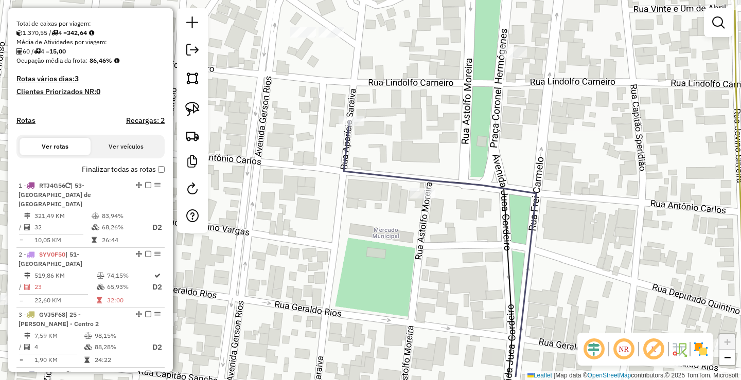
drag, startPoint x: 307, startPoint y: 268, endPoint x: 378, endPoint y: 205, distance: 94.8
click at [371, 210] on div "Janela de atendimento Grade de atendimento Capacidade Transportadoras Veículos …" at bounding box center [370, 190] width 741 height 380
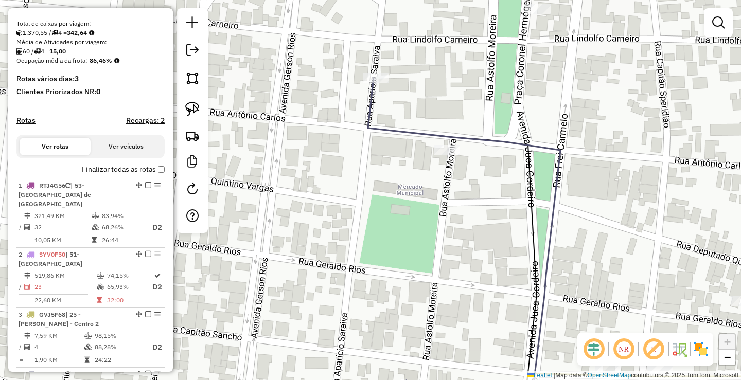
drag, startPoint x: 464, startPoint y: 272, endPoint x: 443, endPoint y: 206, distance: 68.5
click at [449, 217] on div "Janela de atendimento Grade de atendimento Capacidade Transportadoras Veículos …" at bounding box center [370, 190] width 741 height 380
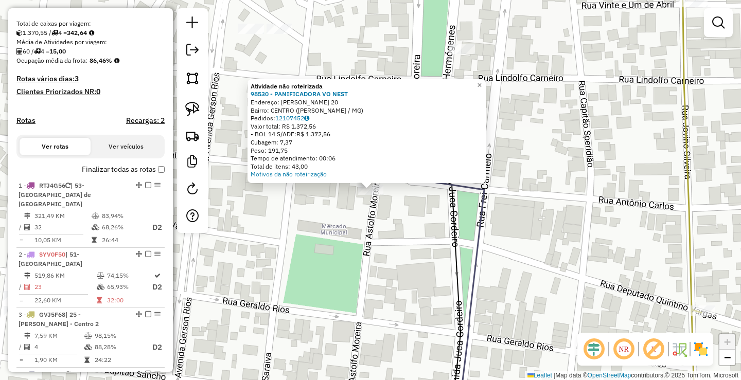
click at [392, 271] on div "Atividade não roteirizada 98530 - PANIFICADORA VO NEST Endereço: [PERSON_NAME] …" at bounding box center [370, 190] width 741 height 380
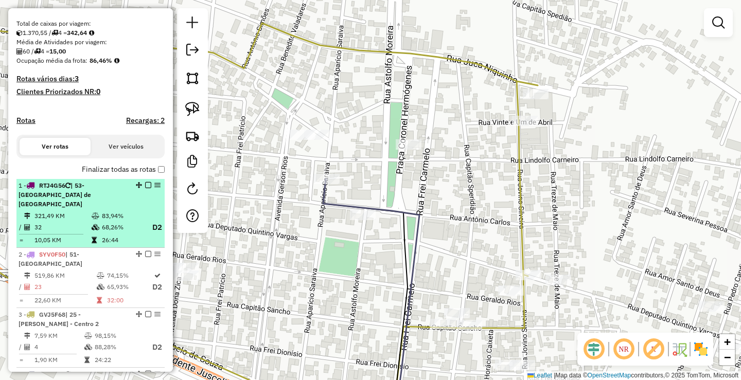
scroll to position [257, 0]
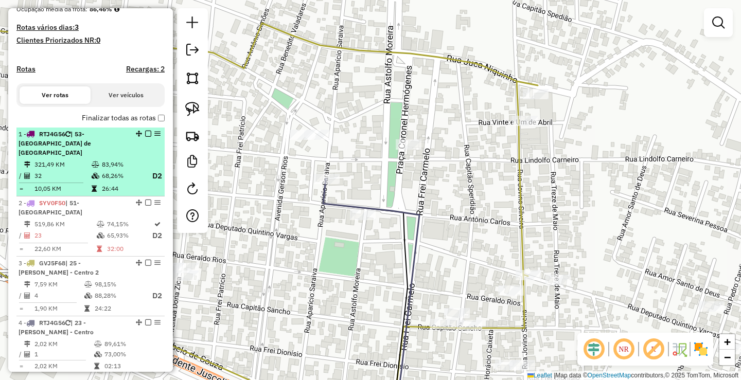
click at [146, 137] on em at bounding box center [148, 134] width 6 height 6
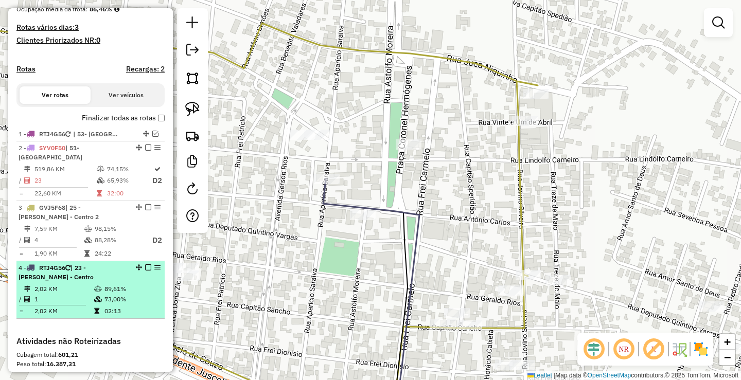
click at [146, 268] on em at bounding box center [148, 267] width 6 height 6
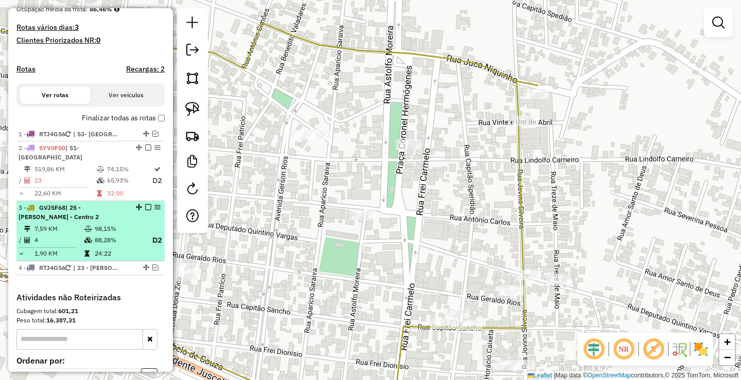
click at [145, 207] on em at bounding box center [148, 207] width 6 height 6
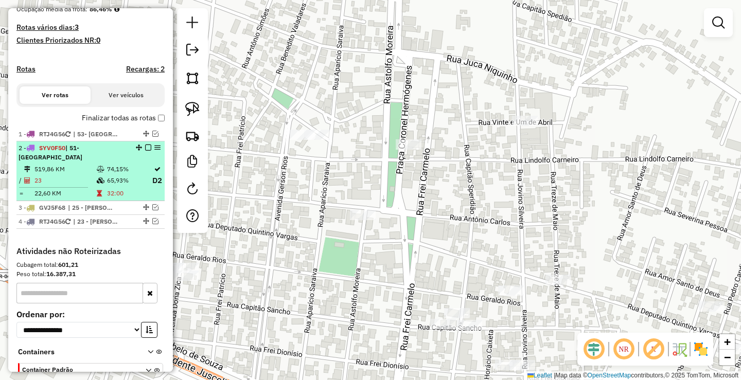
click at [145, 151] on em at bounding box center [148, 148] width 6 height 6
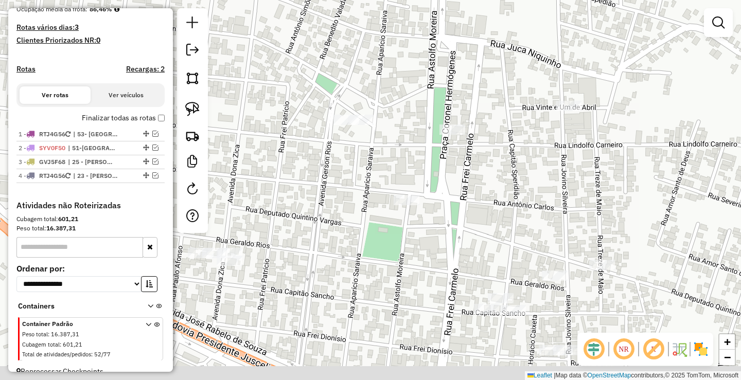
drag, startPoint x: 303, startPoint y: 259, endPoint x: 379, endPoint y: 224, distance: 83.3
click at [370, 229] on div "Janela de atendimento Grade de atendimento Capacidade Transportadoras Veículos …" at bounding box center [370, 190] width 741 height 380
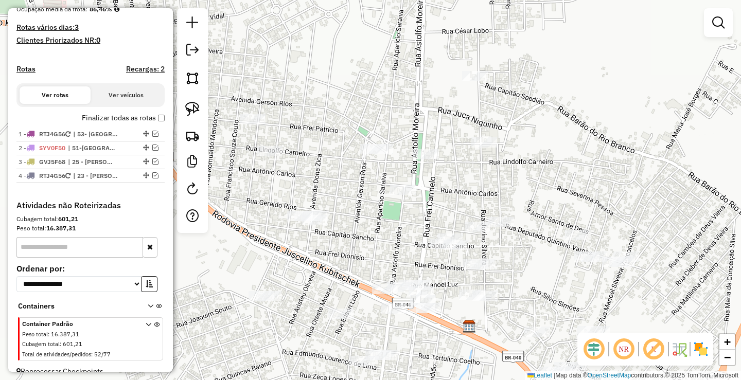
drag, startPoint x: 539, startPoint y: 273, endPoint x: 530, endPoint y: 54, distance: 219.3
click at [530, 54] on div "Janela de atendimento Grade de atendimento Capacidade Transportadoras Veículos …" at bounding box center [370, 190] width 741 height 380
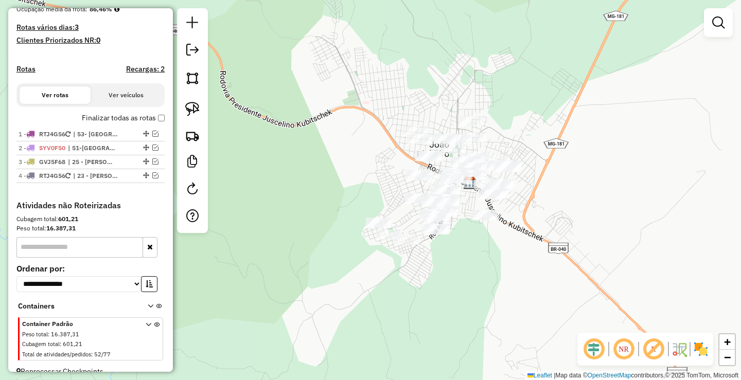
drag, startPoint x: 500, startPoint y: 255, endPoint x: 482, endPoint y: 261, distance: 19.7
click at [482, 261] on div "Janela de atendimento Grade de atendimento Capacidade Transportadoras Veículos …" at bounding box center [370, 190] width 741 height 380
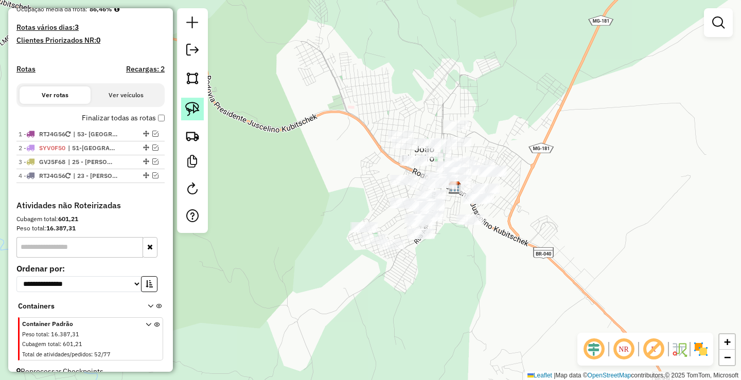
click at [197, 108] on img at bounding box center [192, 109] width 14 height 14
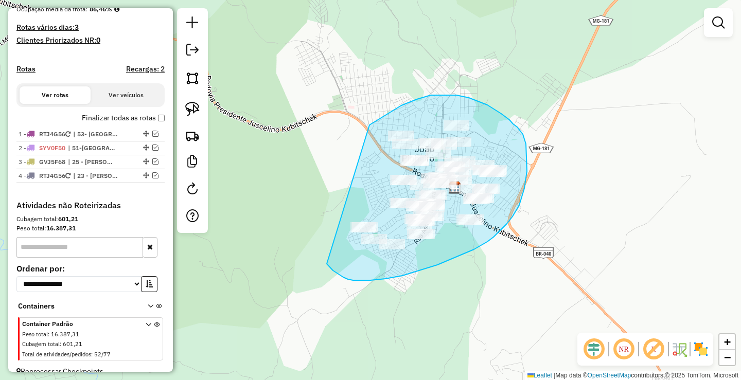
drag, startPoint x: 369, startPoint y: 125, endPoint x: 364, endPoint y: 244, distance: 119.5
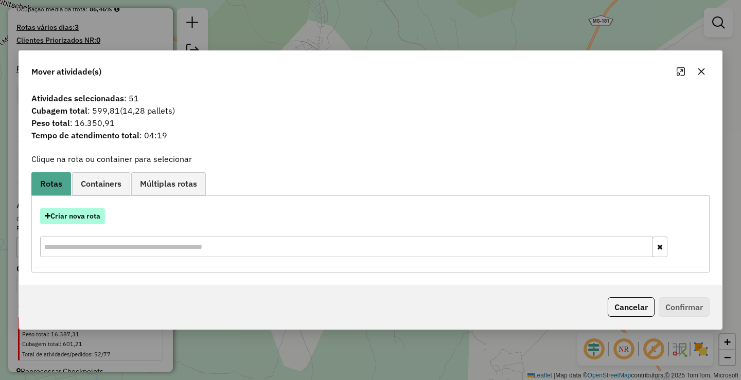
click at [80, 214] on button "Criar nova rota" at bounding box center [72, 216] width 65 height 16
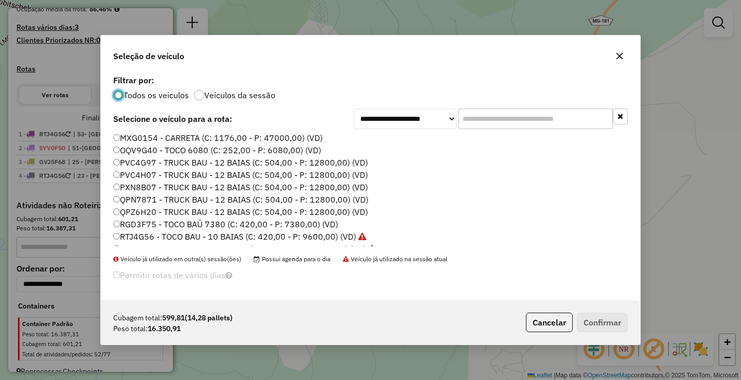
scroll to position [109, 0]
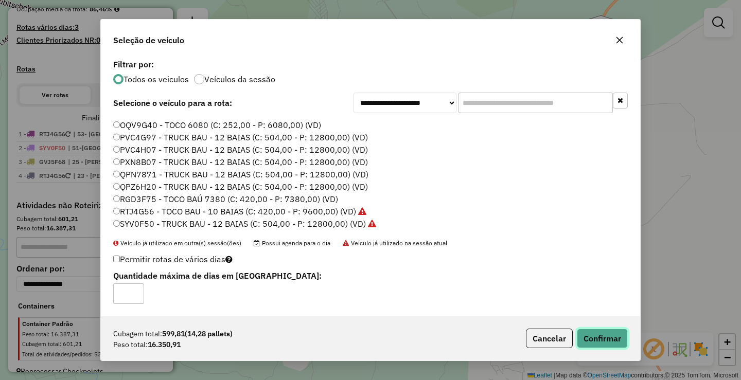
click at [607, 340] on button "Confirmar" at bounding box center [602, 339] width 51 height 20
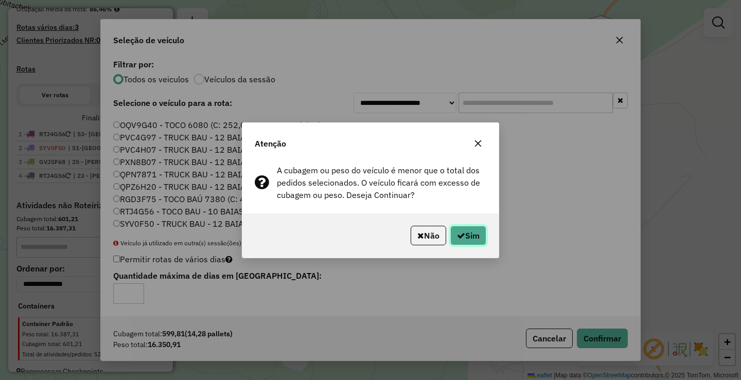
click at [473, 235] on button "Sim" at bounding box center [468, 236] width 36 height 20
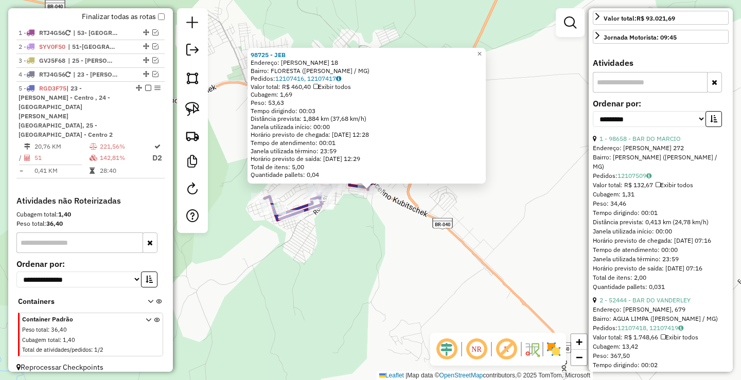
scroll to position [309, 0]
click at [698, 127] on select "**********" at bounding box center [649, 119] width 113 height 16
select select "*********"
click at [593, 127] on select "**********" at bounding box center [649, 119] width 113 height 16
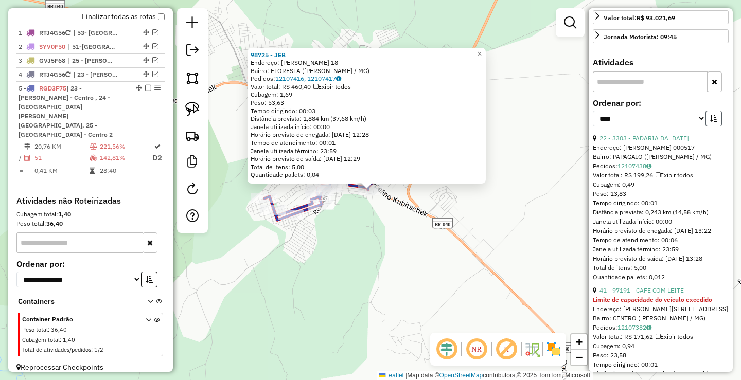
click at [713, 127] on button "button" at bounding box center [713, 119] width 16 height 16
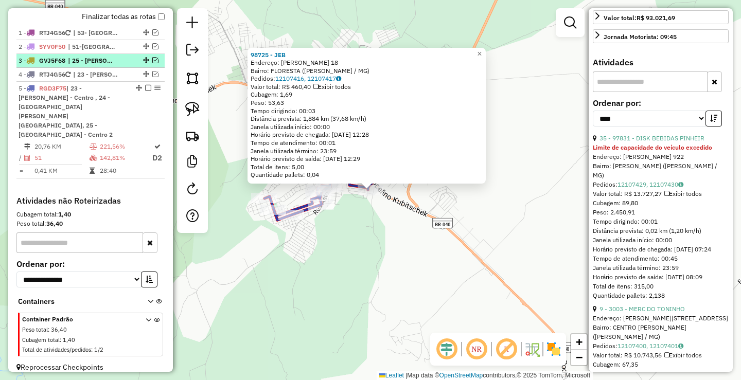
click at [153, 63] on em at bounding box center [155, 60] width 6 height 6
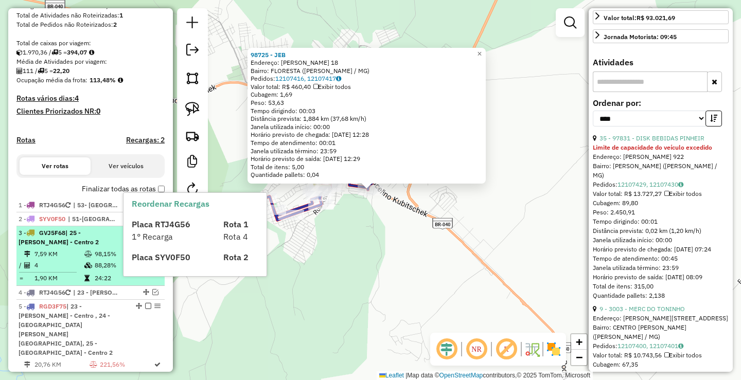
scroll to position [204, 0]
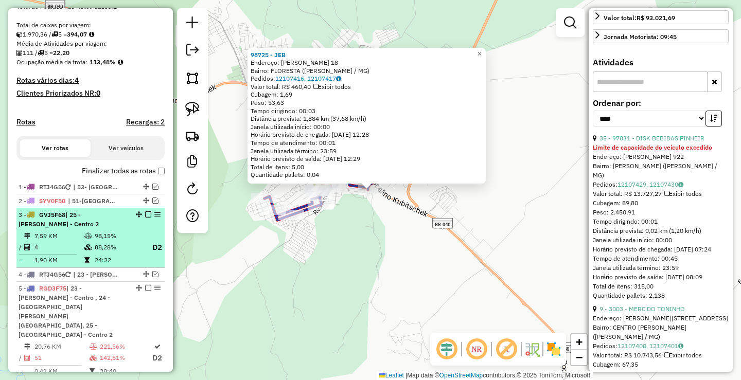
click at [114, 229] on div "3 - GVJ5F68 | 25 - [PERSON_NAME] - Centro 2" at bounding box center [73, 219] width 109 height 19
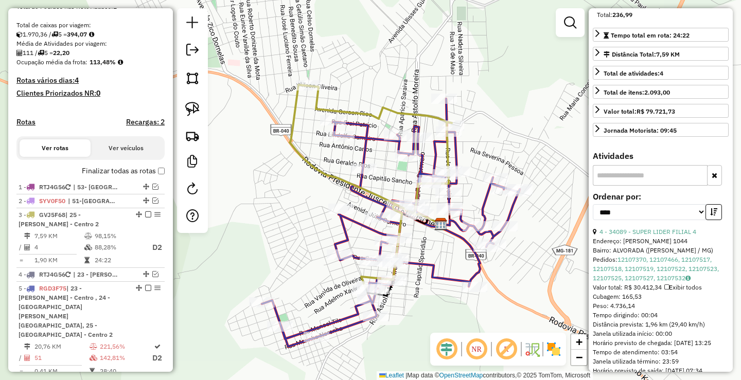
scroll to position [136, 0]
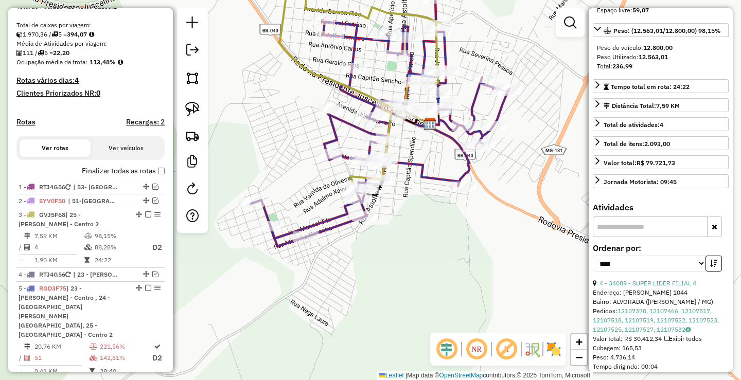
drag, startPoint x: 497, startPoint y: 313, endPoint x: 484, endPoint y: 191, distance: 122.2
click at [484, 192] on div "Janela de atendimento Grade de atendimento Capacidade Transportadoras Veículos …" at bounding box center [370, 190] width 741 height 380
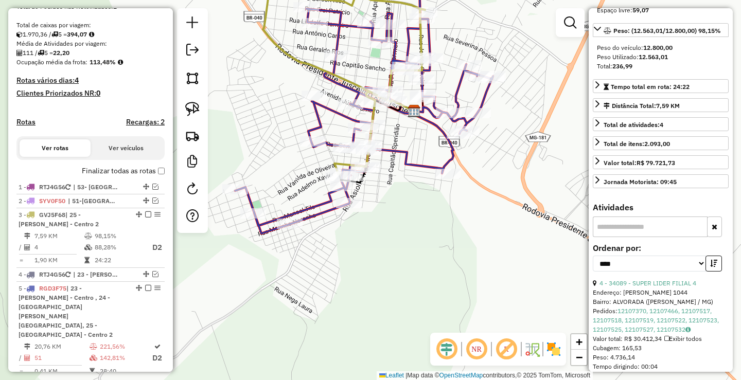
drag, startPoint x: 486, startPoint y: 222, endPoint x: 467, endPoint y: 232, distance: 21.4
click at [467, 232] on div "Janela de atendimento Grade de atendimento Capacidade Transportadoras Veículos …" at bounding box center [370, 190] width 741 height 380
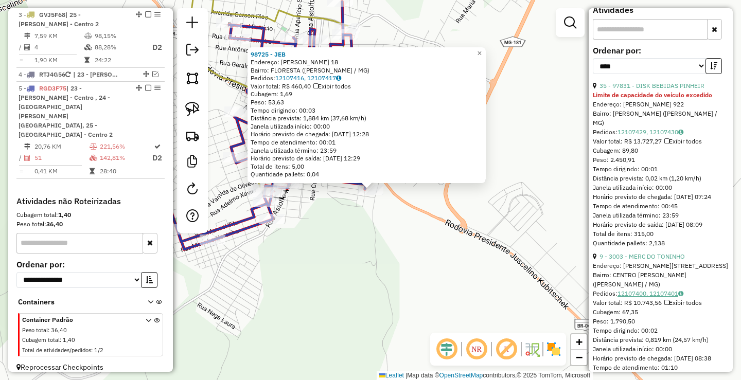
scroll to position [360, 0]
click at [653, 91] on link "35 - 97831 - DISK BEBIDAS PINHEIR" at bounding box center [651, 87] width 105 height 8
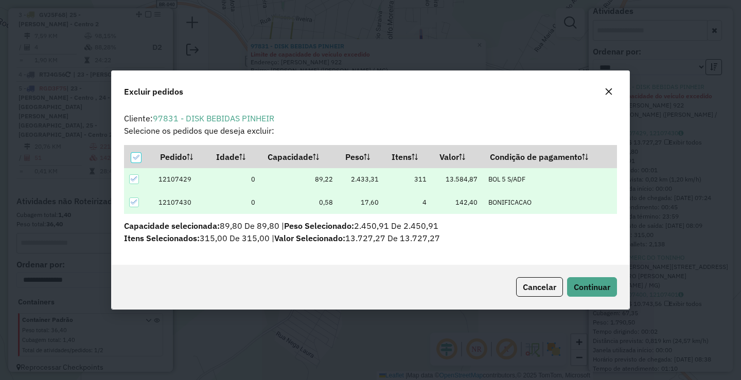
scroll to position [0, 0]
click at [593, 286] on span "Continuar" at bounding box center [592, 287] width 37 height 10
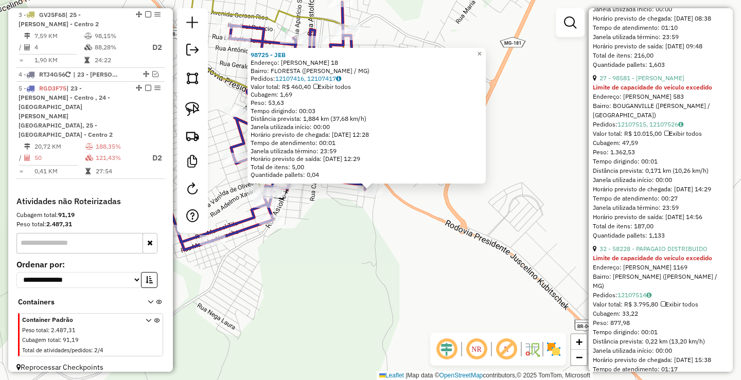
scroll to position [514, 0]
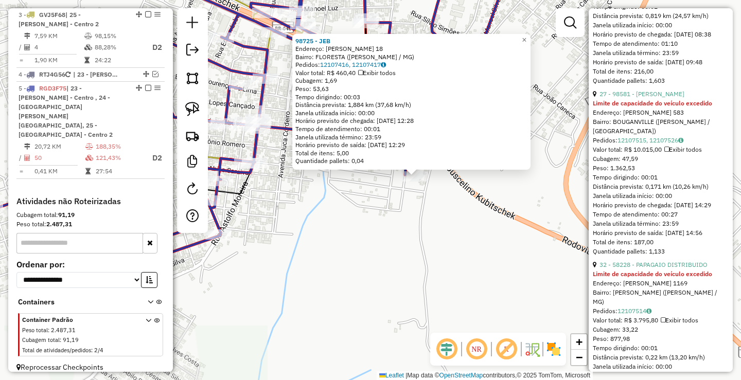
click at [344, 222] on div "98725 - [PERSON_NAME]: [PERSON_NAME] 18 Bairro: FLORESTA ([PERSON_NAME] / [GEOG…" at bounding box center [370, 190] width 741 height 380
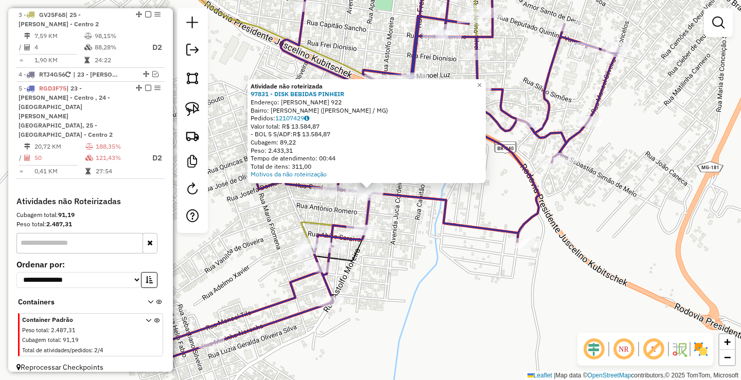
click at [421, 215] on div "Atividade não roteirizada 97831 - DISK BEBIDAS PINHEIR Endereço: [PERSON_NAME] …" at bounding box center [370, 190] width 741 height 380
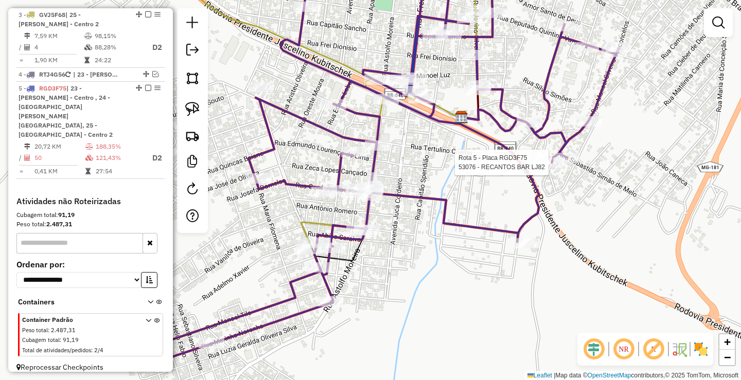
select select "*********"
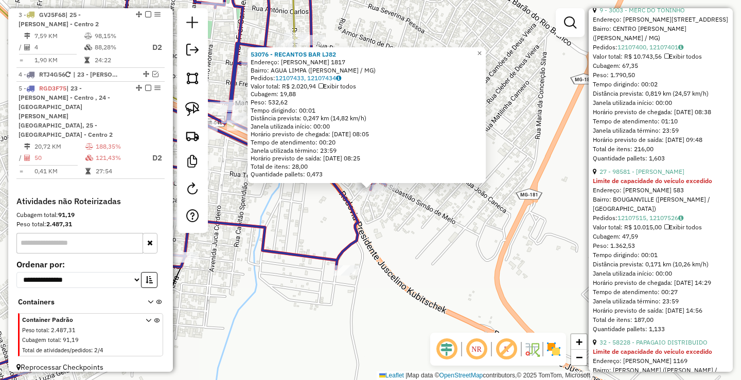
scroll to position [463, 0]
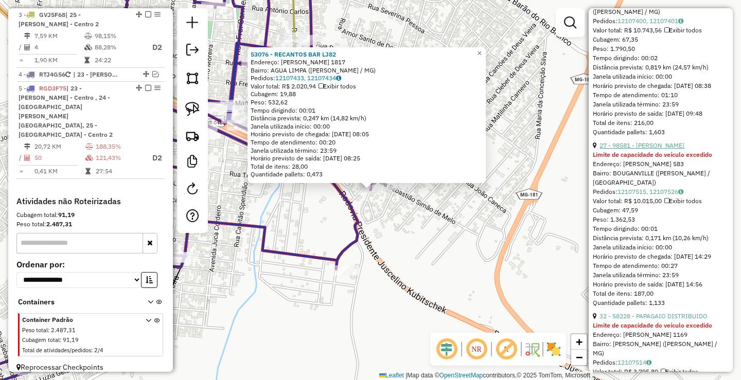
click at [663, 149] on link "27 - 98581 - [PERSON_NAME]" at bounding box center [641, 145] width 85 height 8
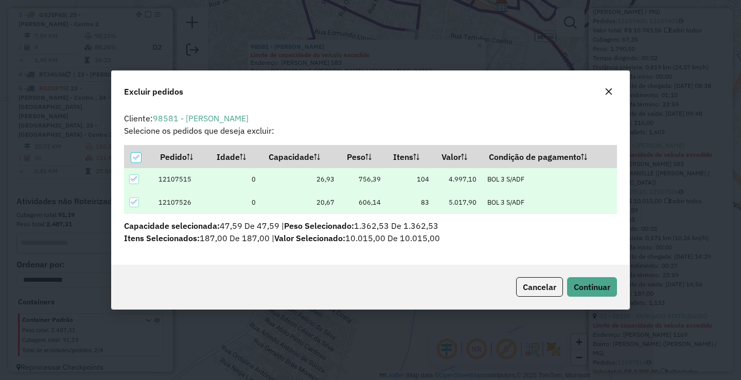
scroll to position [6, 3]
click at [606, 291] on span "Continuar" at bounding box center [592, 287] width 37 height 10
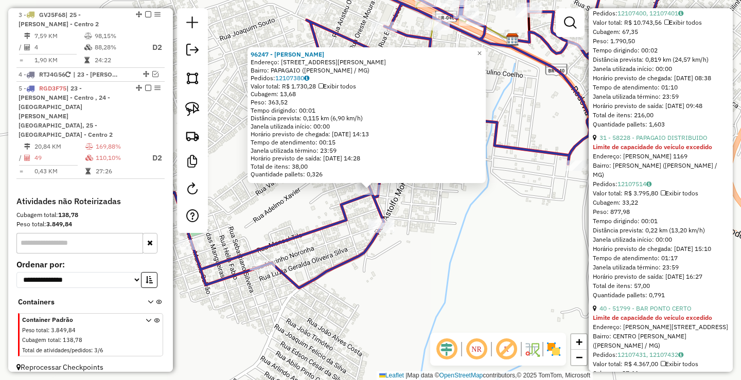
scroll to position [498, 0]
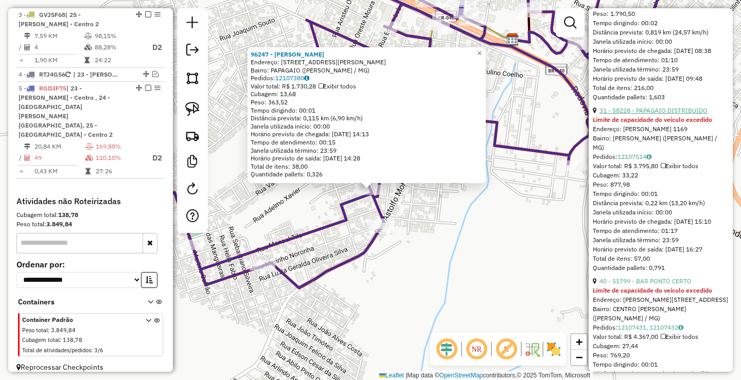
click at [665, 114] on link "31 - 58228 - PAPAGAIO DISTRIBUIDO" at bounding box center [653, 110] width 108 height 8
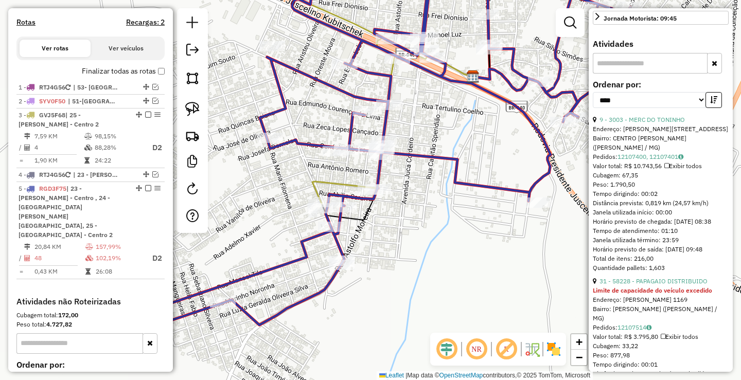
scroll to position [301, 0]
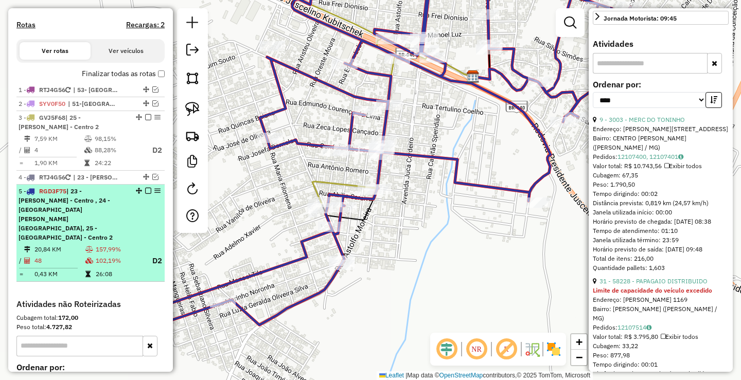
click at [146, 196] on div "5 - RGD3F75 | 23 - [GEOGRAPHIC_DATA] - Centro , 24 - [GEOGRAPHIC_DATA][PERSON_N…" at bounding box center [91, 215] width 144 height 56
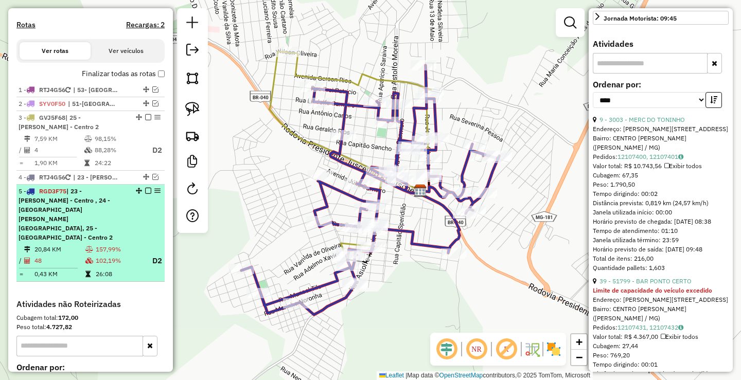
click at [145, 194] on em at bounding box center [148, 191] width 6 height 6
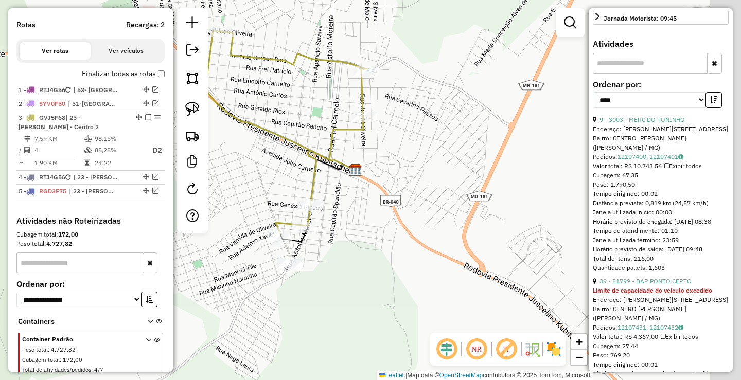
drag, startPoint x: 394, startPoint y: 285, endPoint x: 329, endPoint y: 264, distance: 68.0
click at [329, 264] on div "Janela de atendimento Grade de atendimento Capacidade Transportadoras Veículos …" at bounding box center [370, 190] width 741 height 380
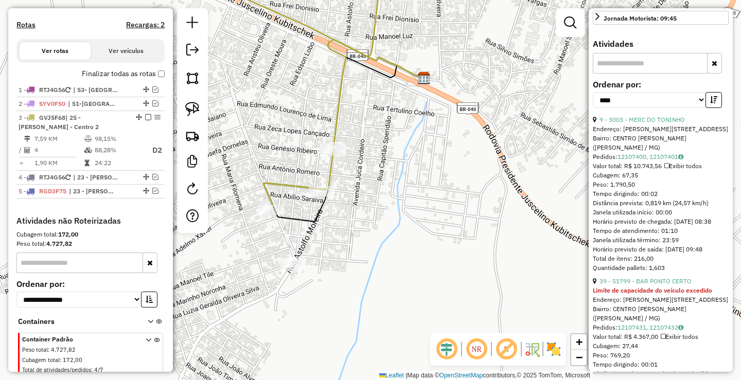
drag, startPoint x: 308, startPoint y: 261, endPoint x: 378, endPoint y: 265, distance: 70.6
click at [392, 270] on div "Janela de atendimento Grade de atendimento Capacidade Transportadoras Veículos …" at bounding box center [370, 190] width 741 height 380
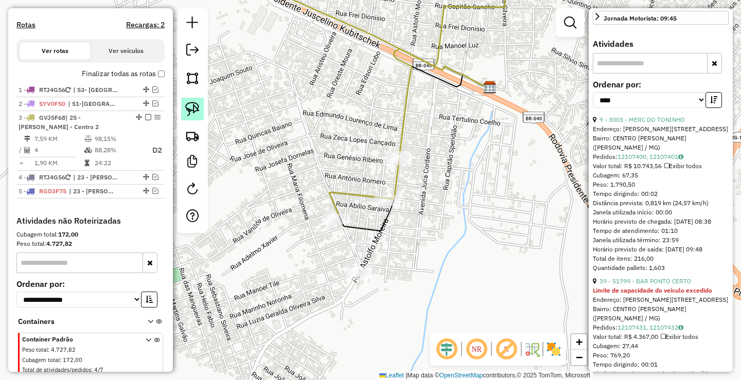
click at [189, 105] on img at bounding box center [192, 109] width 14 height 14
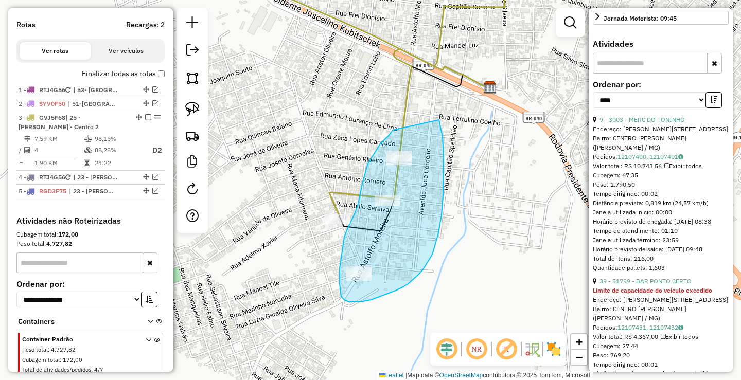
drag, startPoint x: 393, startPoint y: 130, endPoint x: 427, endPoint y: 123, distance: 35.1
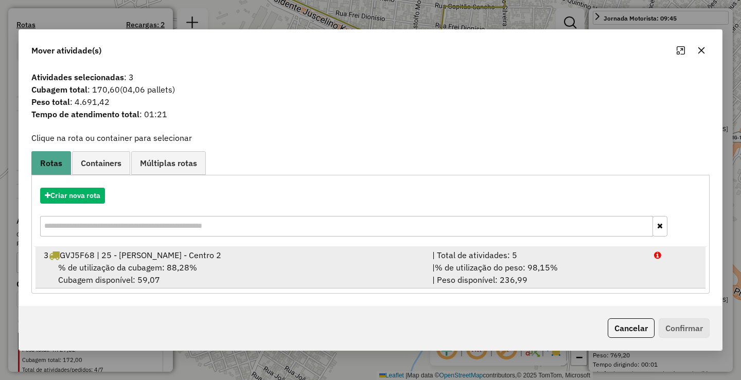
click at [125, 262] on span "% de utilização da cubagem: 88,28%" at bounding box center [127, 267] width 139 height 10
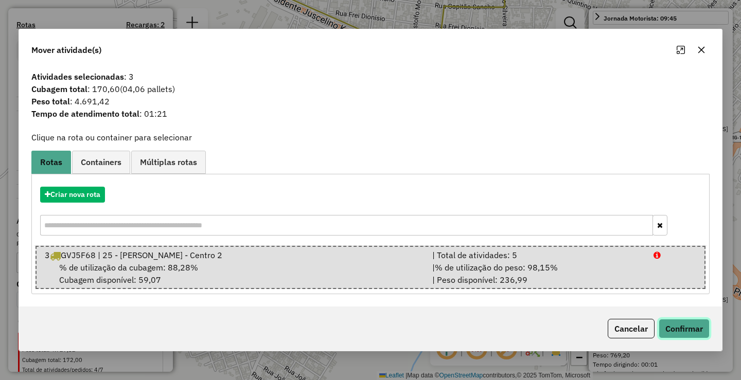
click at [675, 332] on button "Confirmar" at bounding box center [684, 329] width 51 height 20
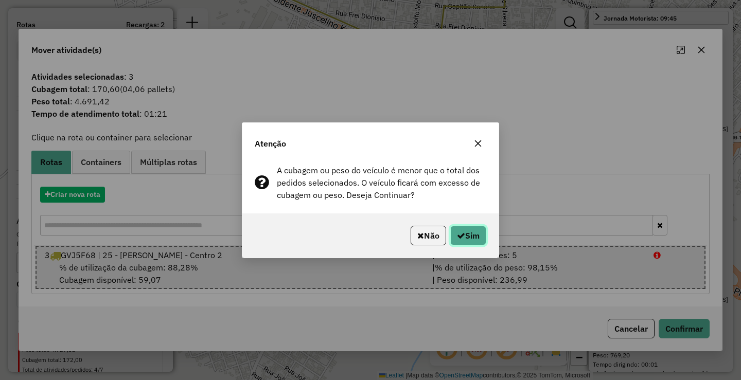
click at [473, 234] on button "Sim" at bounding box center [468, 236] width 36 height 20
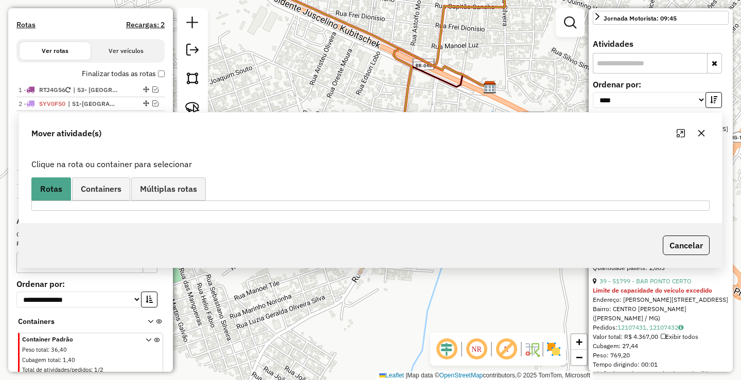
scroll to position [340, 0]
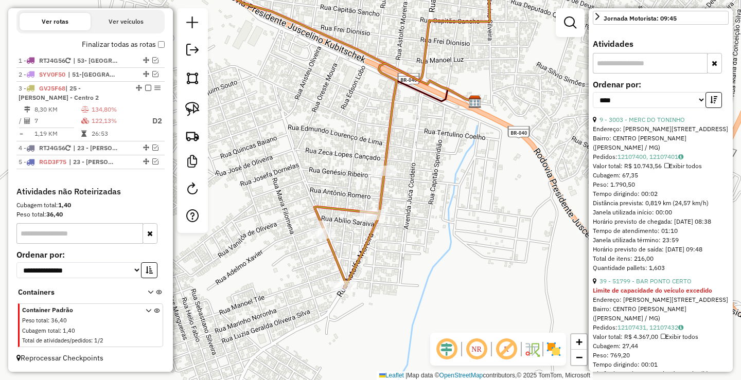
drag, startPoint x: 471, startPoint y: 159, endPoint x: 428, endPoint y: 203, distance: 62.2
click at [428, 202] on div "Janela de atendimento Grade de atendimento Capacidade Transportadoras Veículos …" at bounding box center [370, 190] width 741 height 380
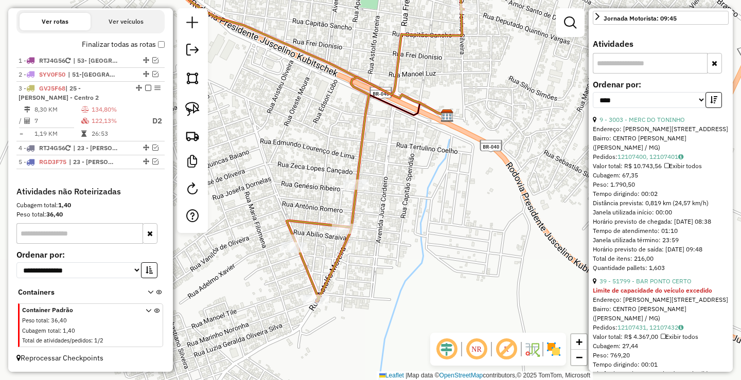
drag, startPoint x: 414, startPoint y: 261, endPoint x: 417, endPoint y: 186, distance: 75.2
click at [417, 186] on div "Janela de atendimento Grade de atendimento Capacidade Transportadoras Veículos …" at bounding box center [370, 190] width 741 height 380
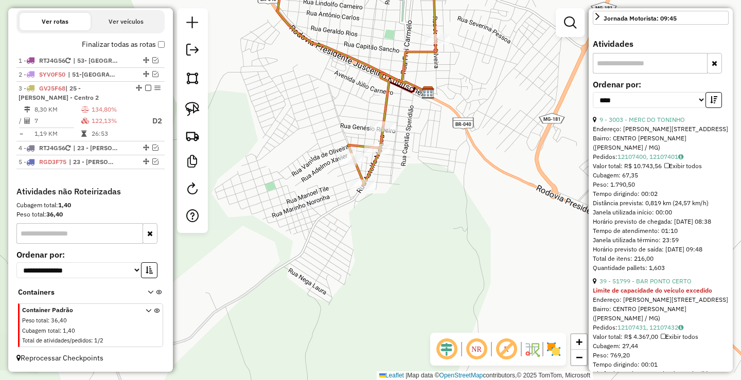
drag, startPoint x: 491, startPoint y: 164, endPoint x: 445, endPoint y: 233, distance: 83.2
click at [448, 227] on div "Janela de atendimento Grade de atendimento Capacidade Transportadoras Veículos …" at bounding box center [370, 190] width 741 height 380
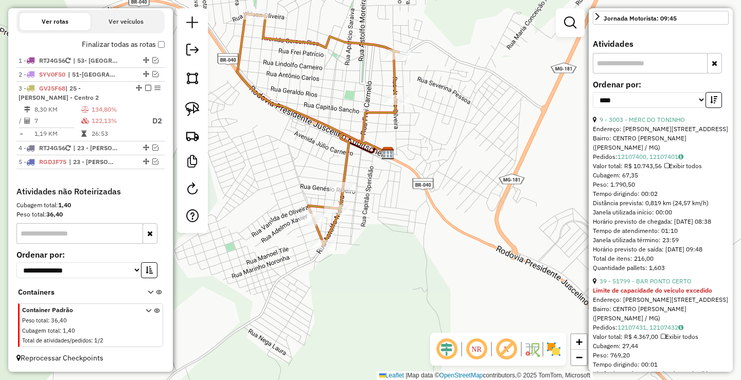
drag, startPoint x: 406, startPoint y: 269, endPoint x: 425, endPoint y: 254, distance: 24.2
click at [411, 262] on div "Janela de atendimento Grade de atendimento Capacidade Transportadoras Veículos …" at bounding box center [370, 190] width 741 height 380
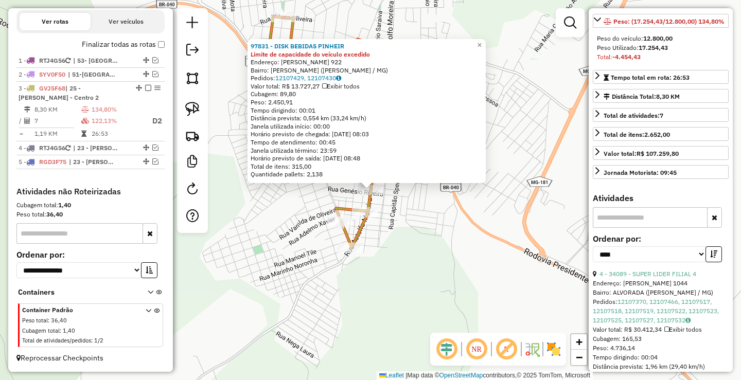
scroll to position [121, 0]
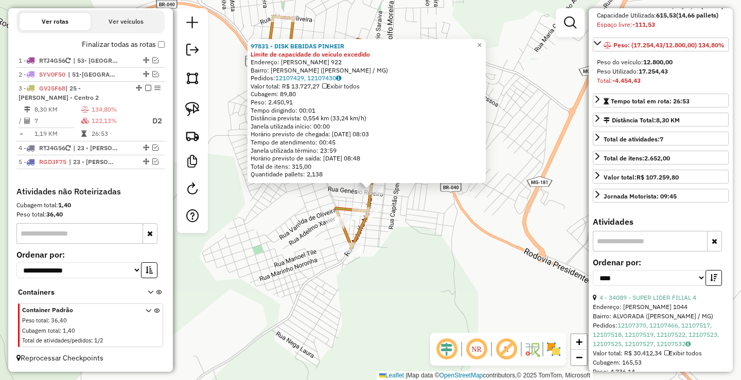
click at [426, 257] on div "97831 - DISK BEBIDAS PINHEIR Limite de capacidade do veículo excedido Endereço:…" at bounding box center [370, 190] width 741 height 380
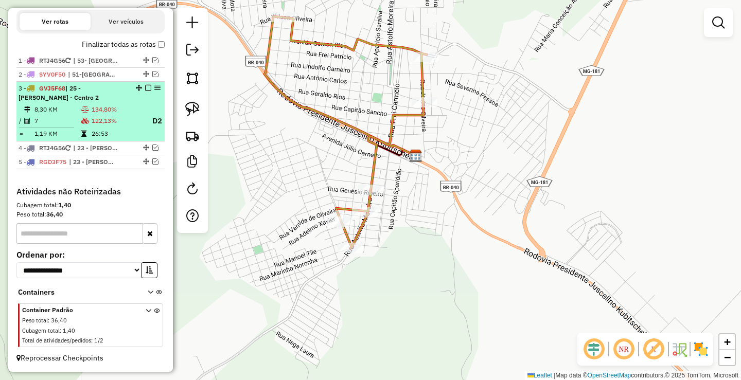
click at [146, 86] on em at bounding box center [148, 88] width 6 height 6
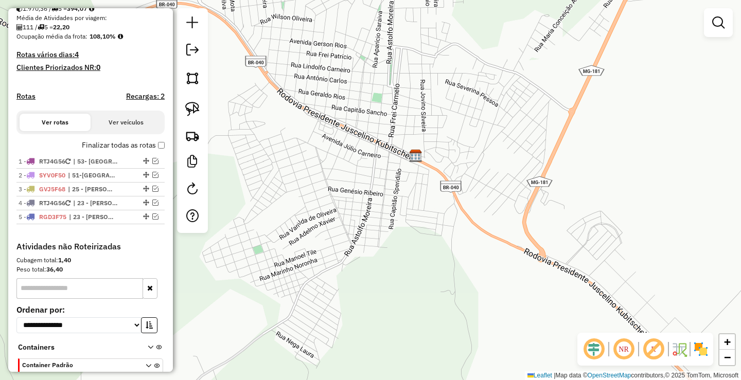
scroll to position [242, 0]
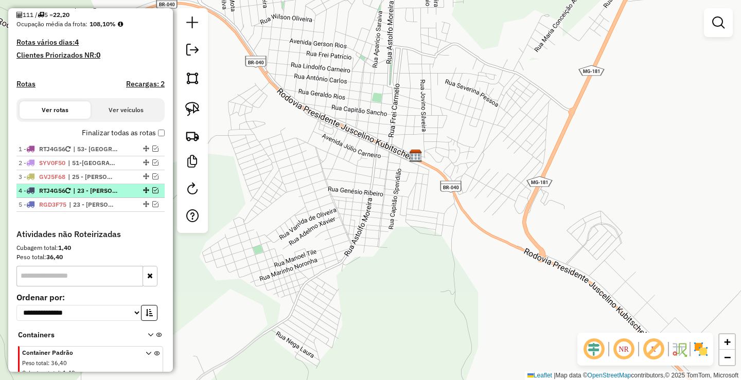
click at [152, 193] on em at bounding box center [155, 190] width 6 height 6
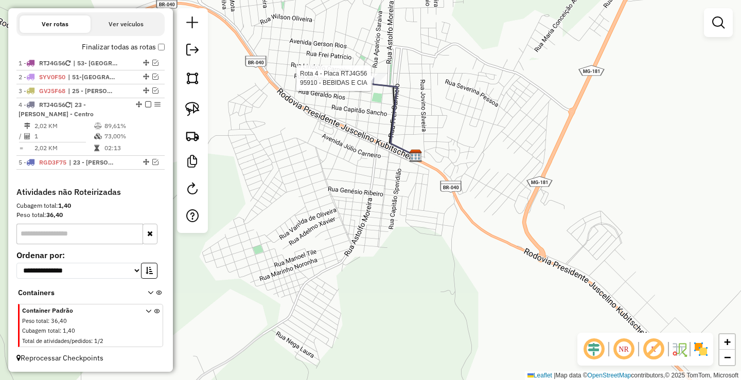
select select "*********"
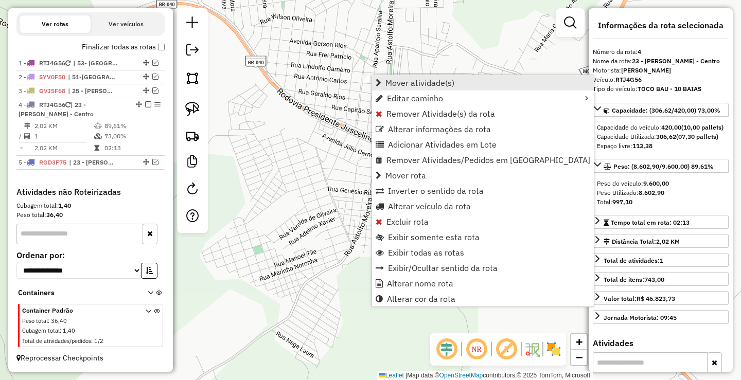
scroll to position [337, 0]
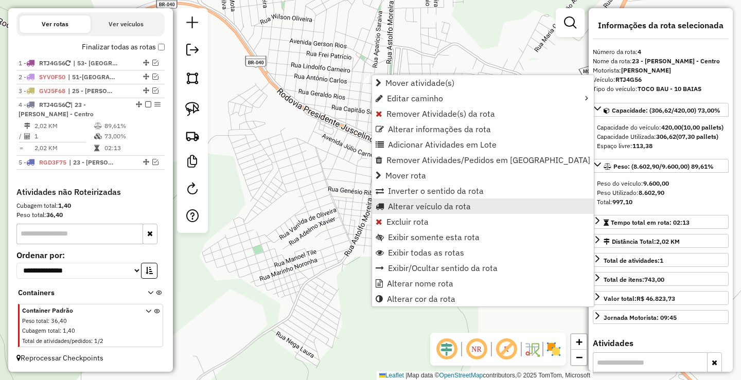
click at [439, 207] on span "Alterar veículo da rota" at bounding box center [429, 206] width 83 height 8
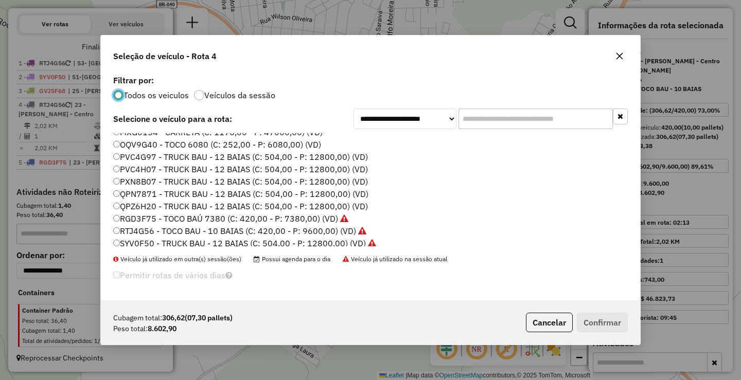
scroll to position [109, 0]
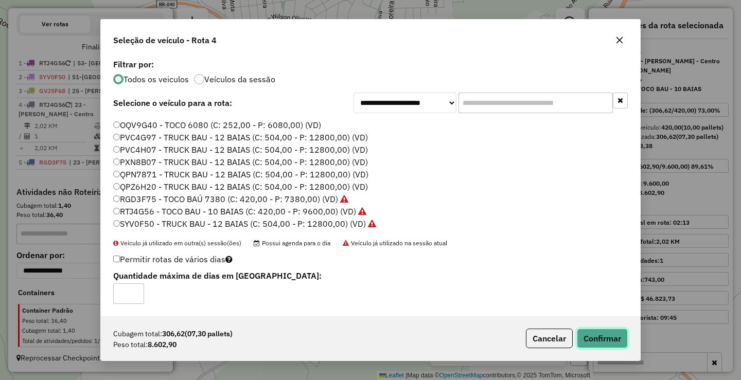
click at [597, 333] on button "Confirmar" at bounding box center [602, 339] width 51 height 20
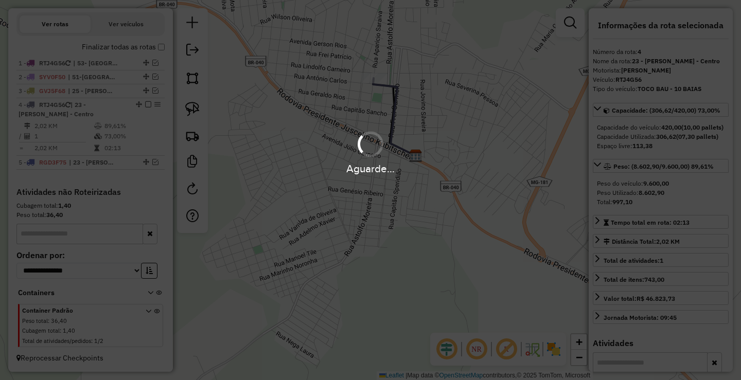
scroll to position [350, 0]
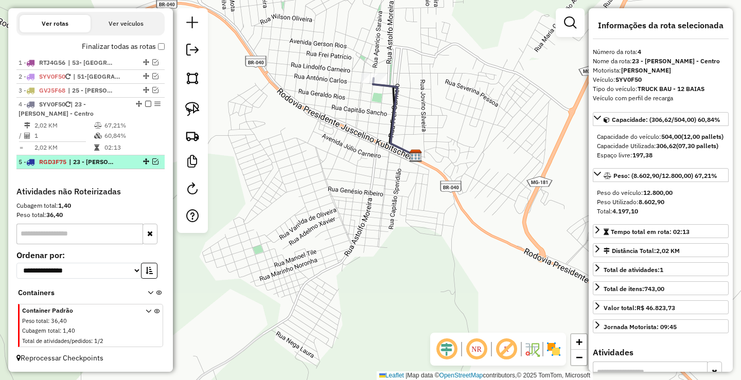
click at [152, 159] on em at bounding box center [155, 161] width 6 height 6
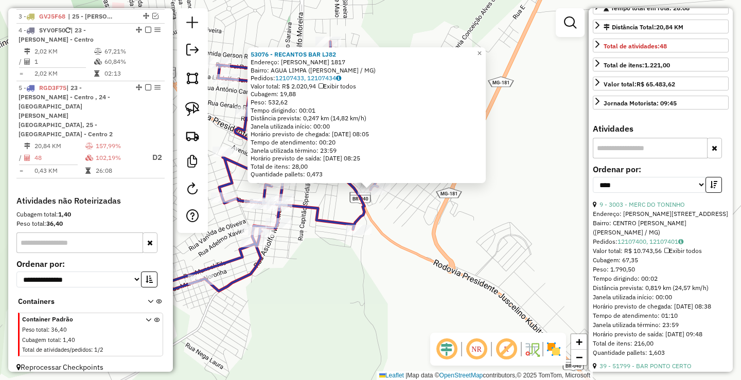
scroll to position [257, 0]
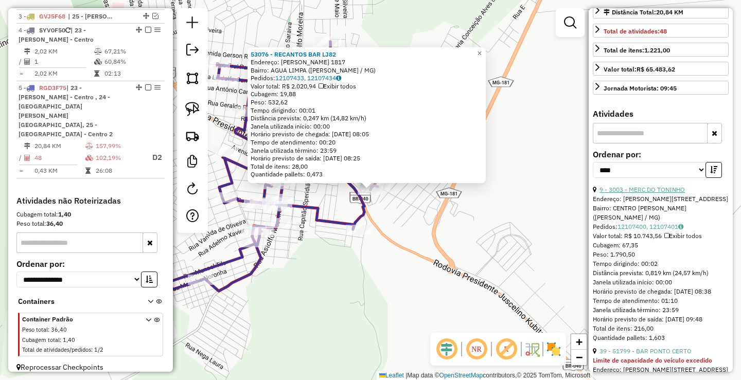
click at [665, 193] on link "9 - 3003 - MERC DO TONINHO" at bounding box center [641, 190] width 85 height 8
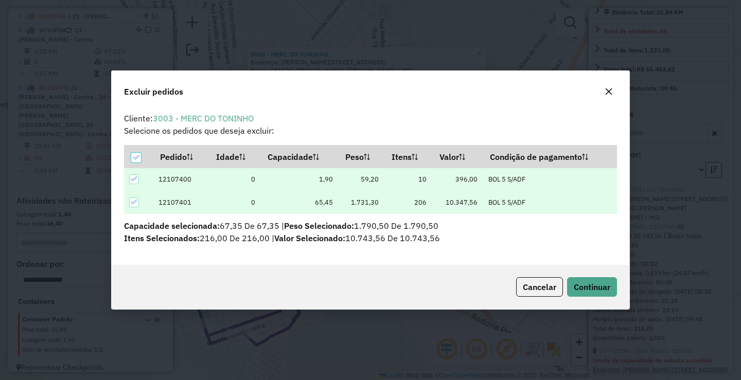
scroll to position [0, 0]
click at [589, 284] on span "Continuar" at bounding box center [592, 287] width 37 height 10
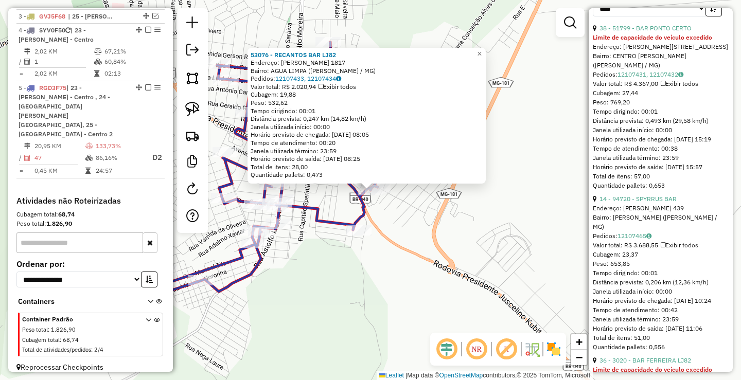
scroll to position [402, 0]
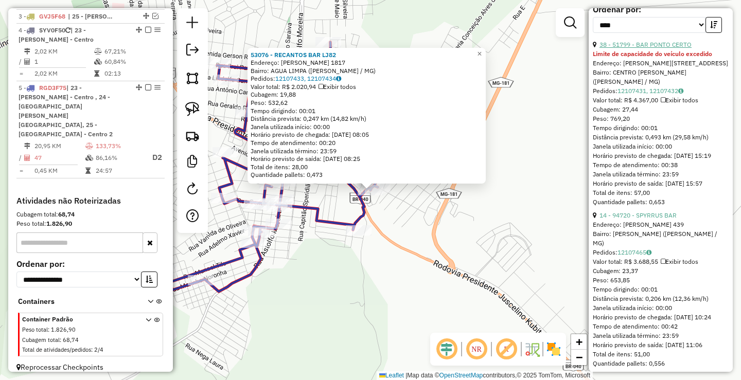
click at [651, 48] on link "38 - 51799 - BAR PONTO CERTO" at bounding box center [645, 45] width 92 height 8
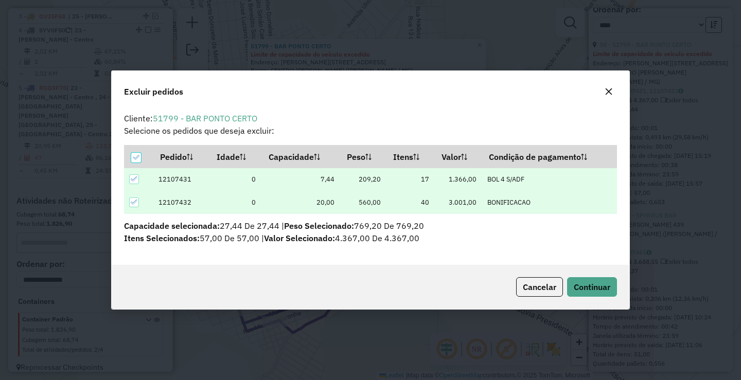
scroll to position [0, 0]
click at [587, 290] on span "Continuar" at bounding box center [592, 287] width 37 height 10
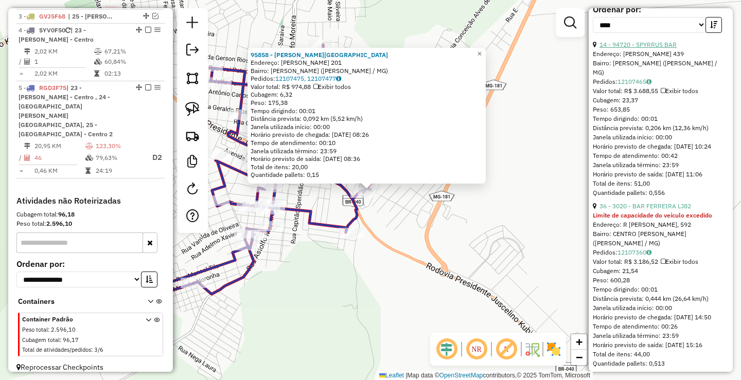
click at [648, 48] on link "14 - 94720 - SPYRRUS BAR" at bounding box center [637, 45] width 77 height 8
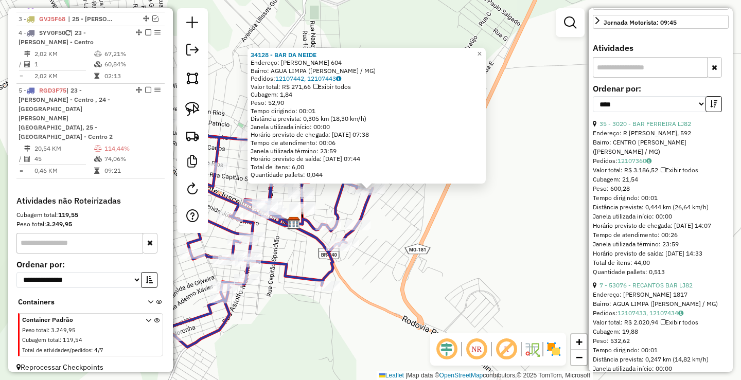
scroll to position [299, 0]
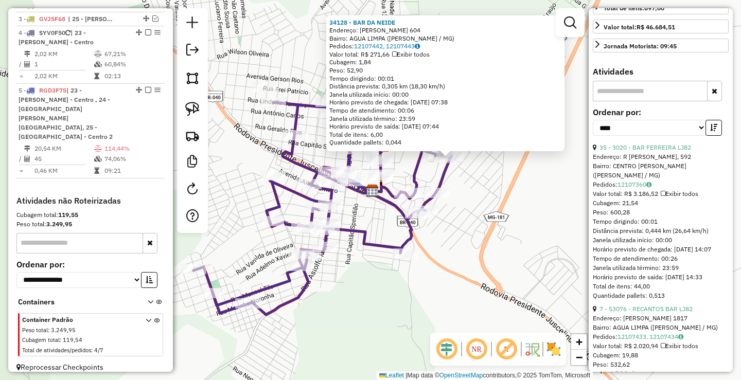
drag, startPoint x: 554, startPoint y: 246, endPoint x: 603, endPoint y: 225, distance: 53.4
click at [588, 231] on div "34128 - BAR DA [PERSON_NAME]: [PERSON_NAME] 604 Bairro: AGUA LIMPA ([PERSON_NAM…" at bounding box center [370, 190] width 741 height 380
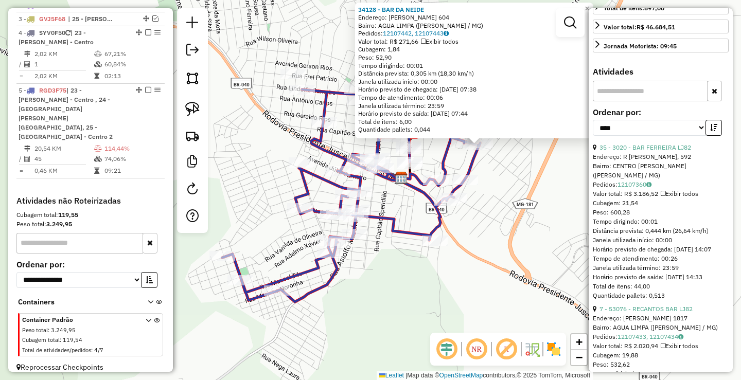
click at [461, 284] on div "34128 - BAR DA [PERSON_NAME]: [PERSON_NAME] 604 Bairro: AGUA LIMPA ([PERSON_NAM…" at bounding box center [370, 190] width 741 height 380
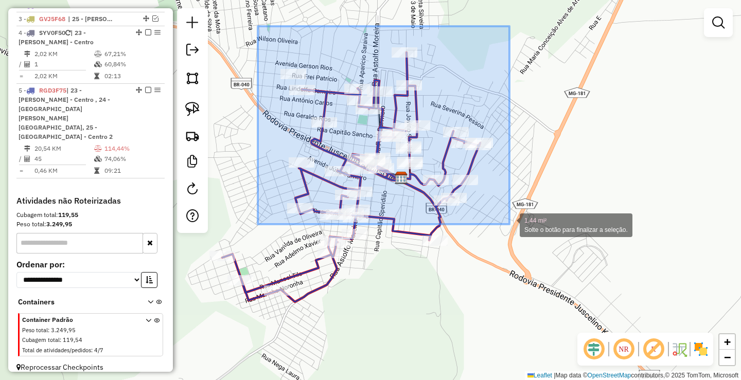
drag, startPoint x: 258, startPoint y: 26, endPoint x: 548, endPoint y: 222, distance: 350.3
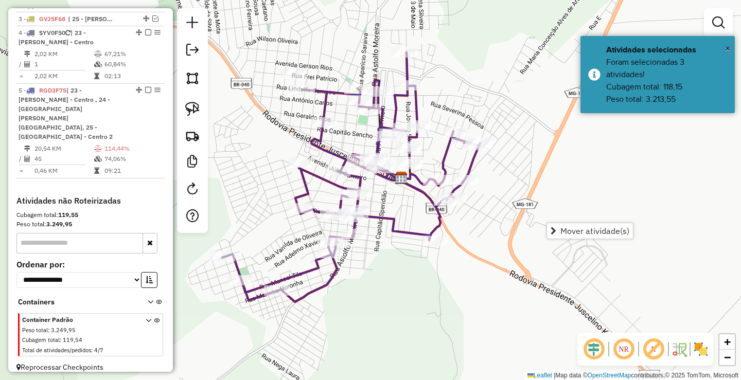
click at [514, 177] on div "Janela de atendimento Grade de atendimento Capacidade Transportadoras Veículos …" at bounding box center [370, 190] width 741 height 380
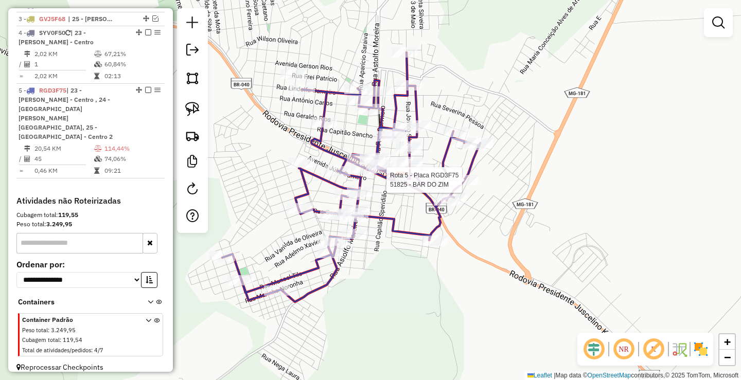
select select "*********"
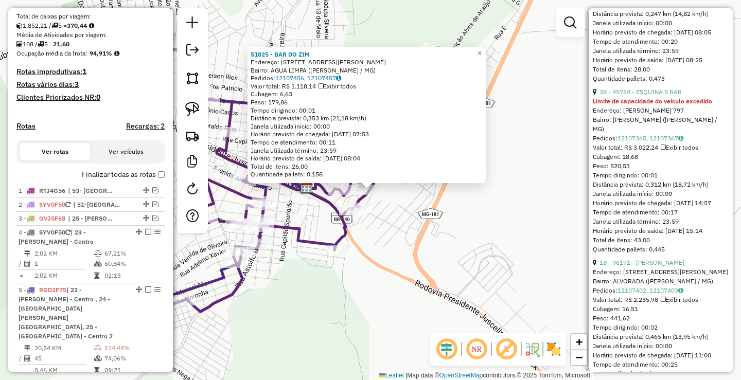
scroll to position [155, 0]
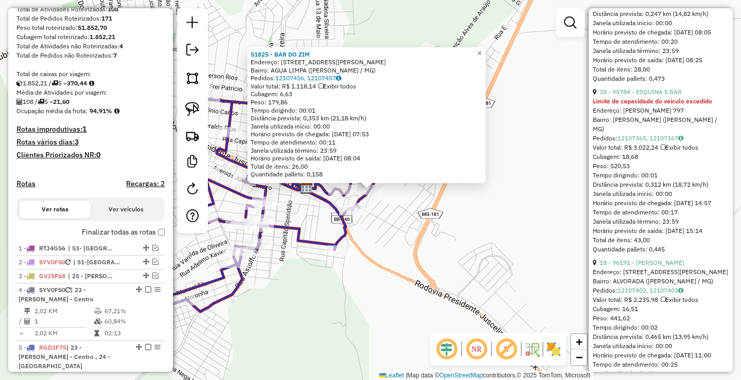
click at [384, 233] on div "51825 - BAR DO ZIM Endereço: R [PERSON_NAME], 1518 Bairro: AGUA LIMPA ([PERSON_…" at bounding box center [370, 190] width 741 height 380
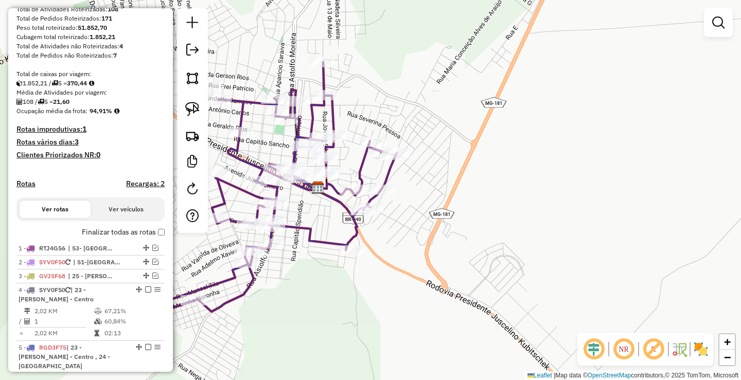
drag, startPoint x: 385, startPoint y: 228, endPoint x: 469, endPoint y: 231, distance: 83.9
click at [469, 231] on div "Janela de atendimento Grade de atendimento Capacidade Transportadoras Veículos …" at bounding box center [370, 190] width 741 height 380
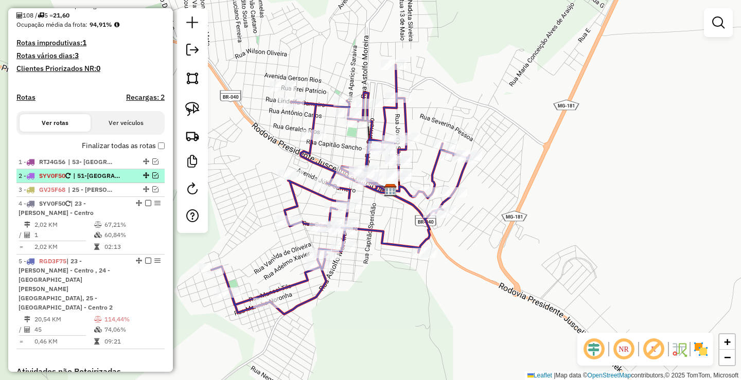
scroll to position [258, 0]
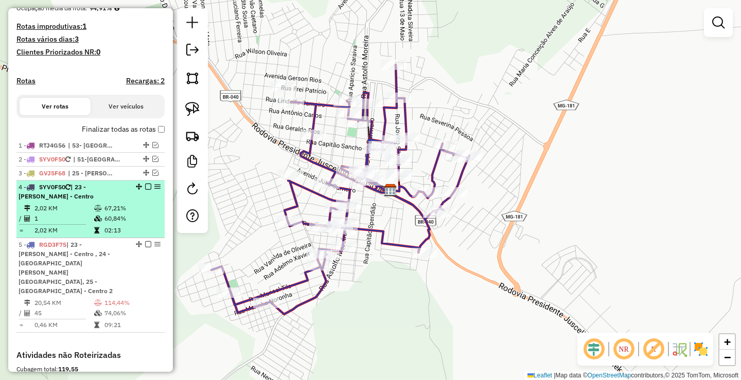
click at [140, 190] on div at bounding box center [145, 187] width 31 height 6
select select "*********"
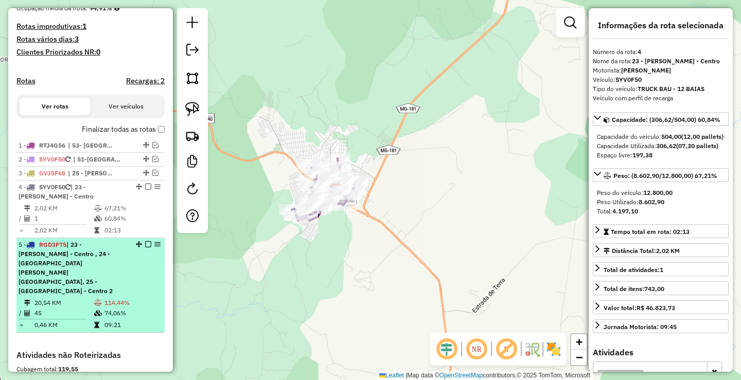
click at [145, 247] on em at bounding box center [148, 244] width 6 height 6
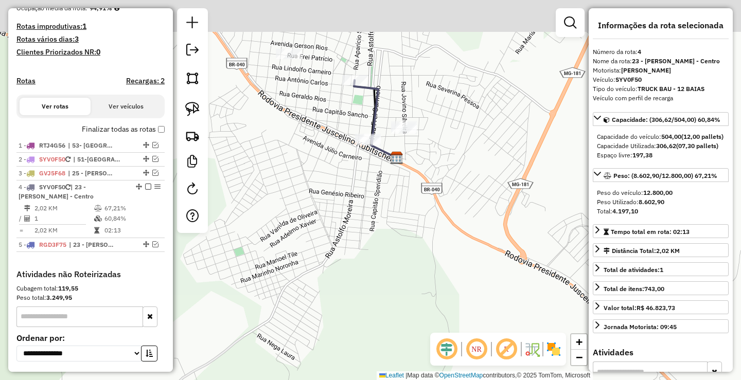
drag, startPoint x: 273, startPoint y: 171, endPoint x: 352, endPoint y: 250, distance: 111.3
click at [352, 250] on div "Janela de atendimento Grade de atendimento Capacidade Transportadoras Veículos …" at bounding box center [370, 190] width 741 height 380
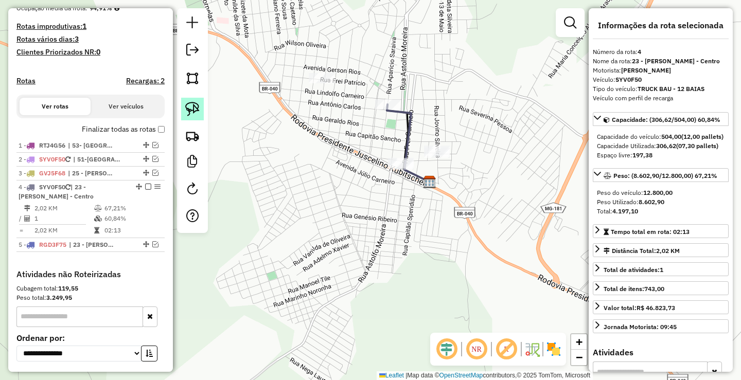
click at [193, 104] on img at bounding box center [192, 109] width 14 height 14
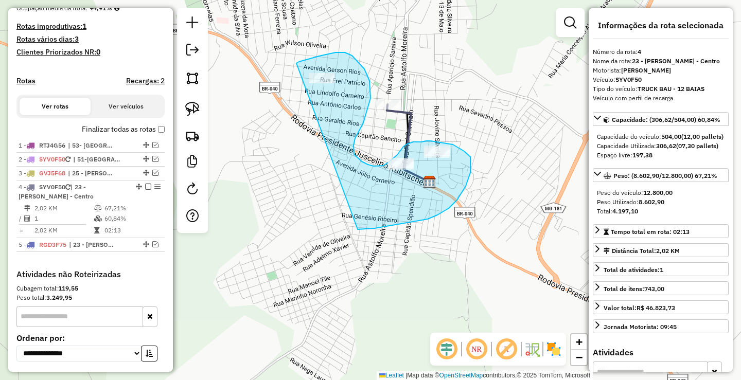
drag, startPoint x: 324, startPoint y: 55, endPoint x: 358, endPoint y: 229, distance: 177.7
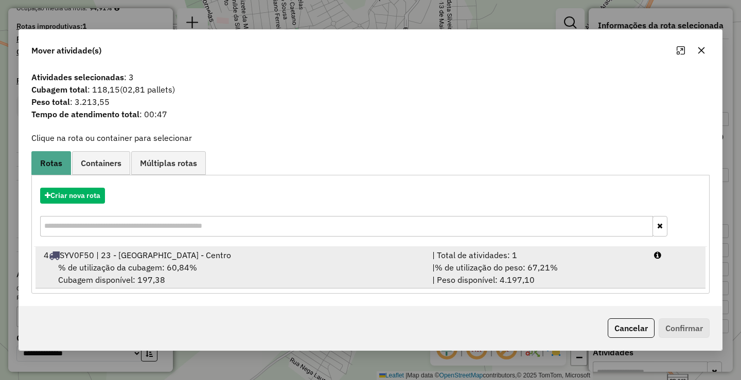
click at [141, 264] on span "% de utilização da cubagem: 60,84%" at bounding box center [127, 267] width 139 height 10
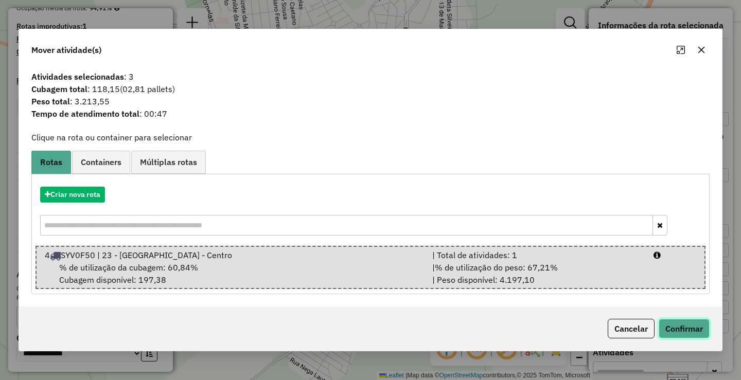
click at [687, 330] on button "Confirmar" at bounding box center [684, 329] width 51 height 20
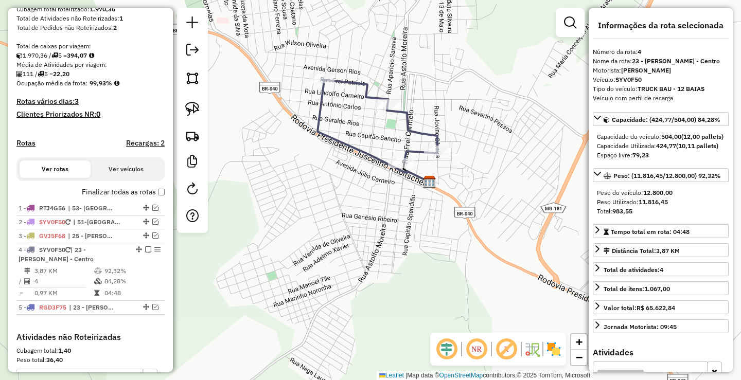
scroll to position [132, 0]
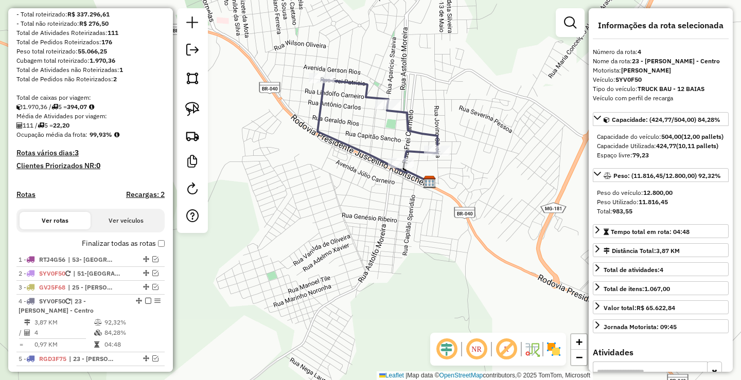
click at [369, 251] on div "Janela de atendimento Grade de atendimento Capacidade Transportadoras Veículos …" at bounding box center [370, 190] width 741 height 380
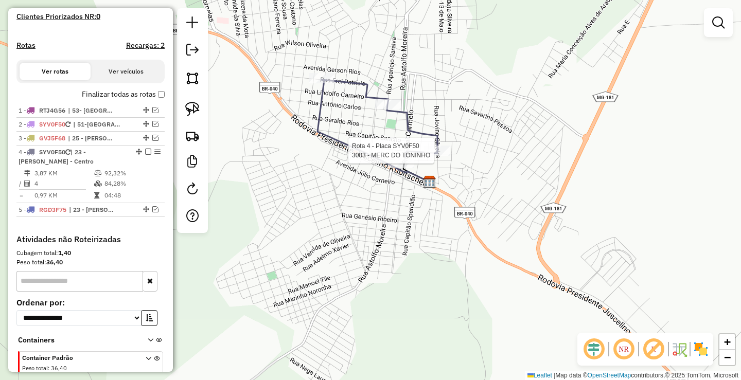
select select "*********"
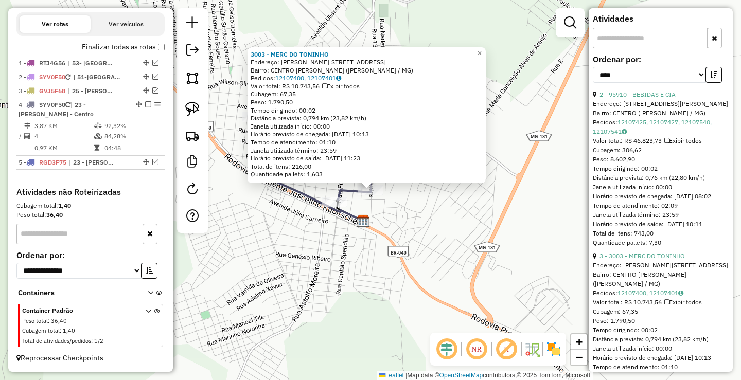
scroll to position [309, 0]
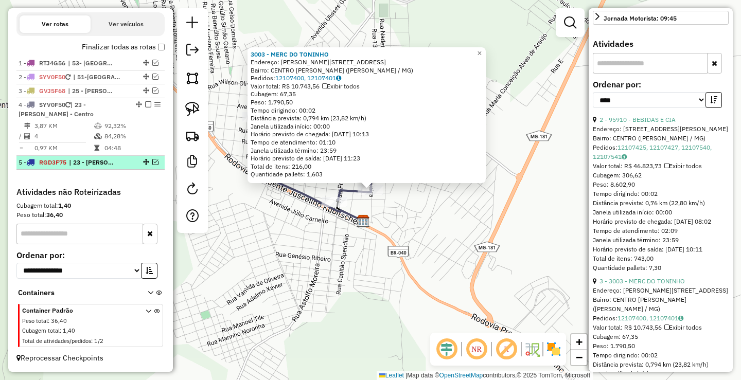
click at [153, 162] on em at bounding box center [155, 162] width 6 height 6
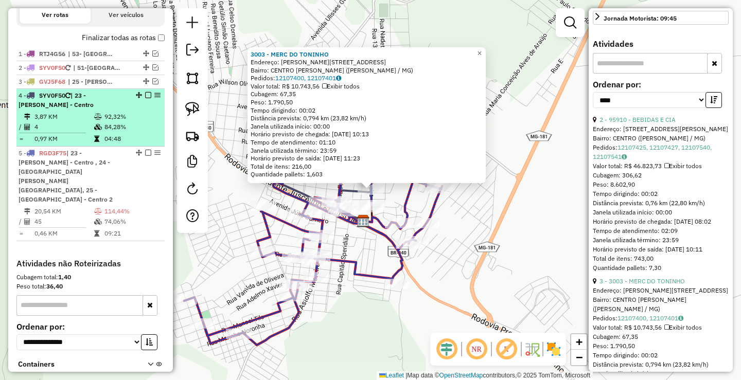
click at [145, 98] on em at bounding box center [148, 95] width 6 height 6
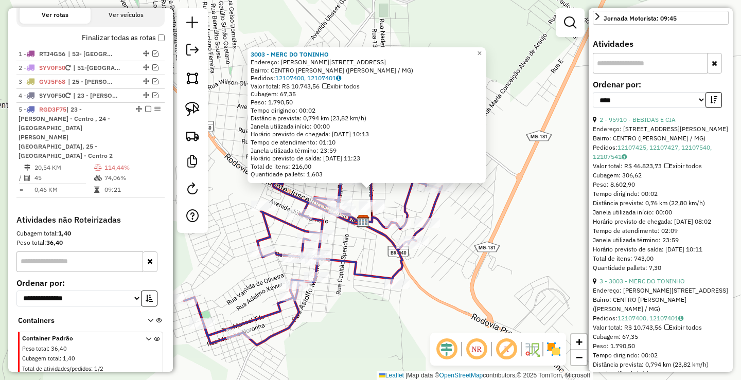
click at [489, 199] on div "3003 - MERC DO [PERSON_NAME]: [PERSON_NAME], 624 Bairro: CENTRO [PERSON_NAME] (…" at bounding box center [370, 190] width 741 height 380
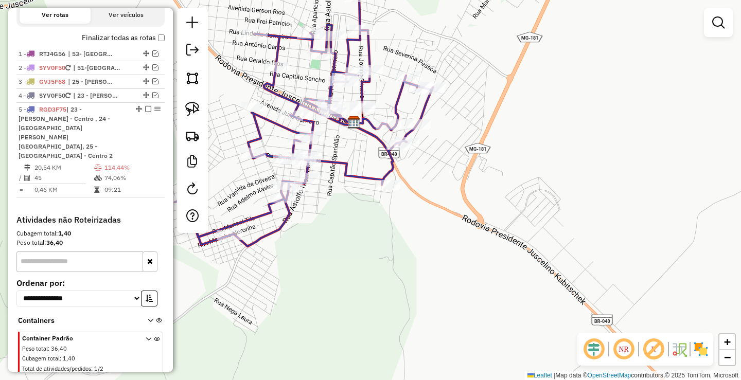
drag, startPoint x: 557, startPoint y: 252, endPoint x: 545, endPoint y: 141, distance: 111.2
click at [547, 147] on div "Janela de atendimento Grade de atendimento Capacidade Transportadoras Veículos …" at bounding box center [370, 190] width 741 height 380
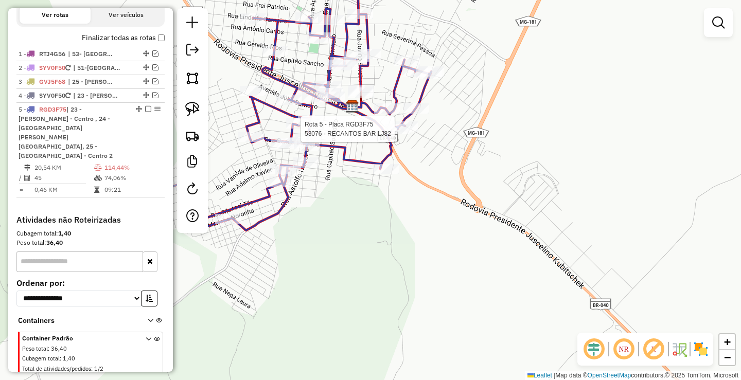
select select "*********"
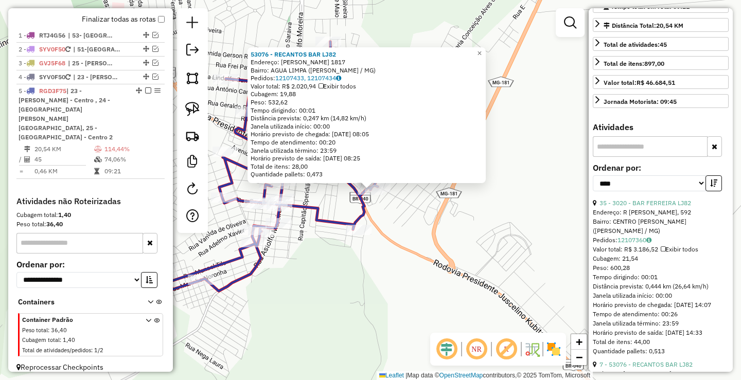
scroll to position [257, 0]
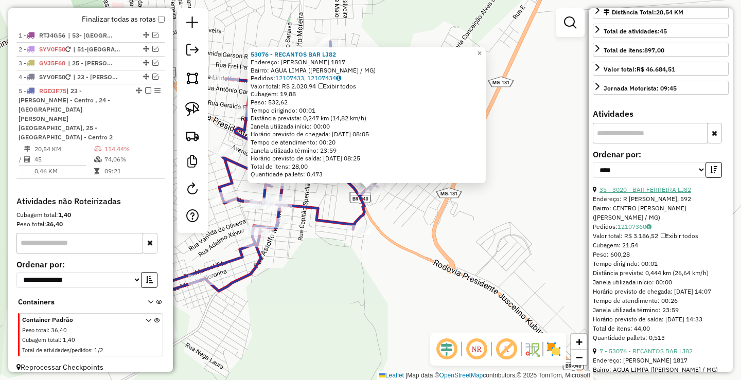
click at [656, 193] on link "35 - 3020 - BAR FERREIRA LJ82" at bounding box center [645, 190] width 92 height 8
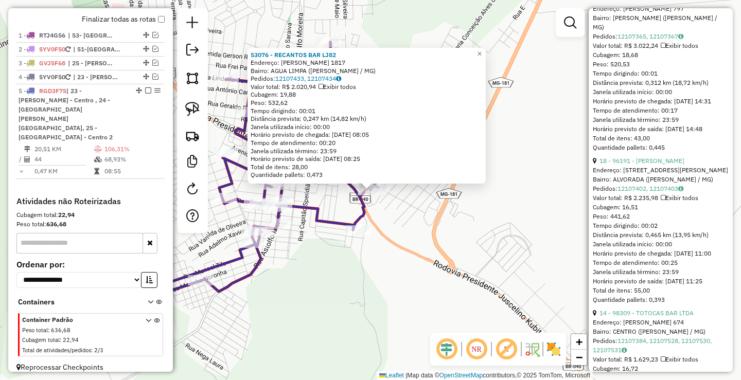
scroll to position [617, 0]
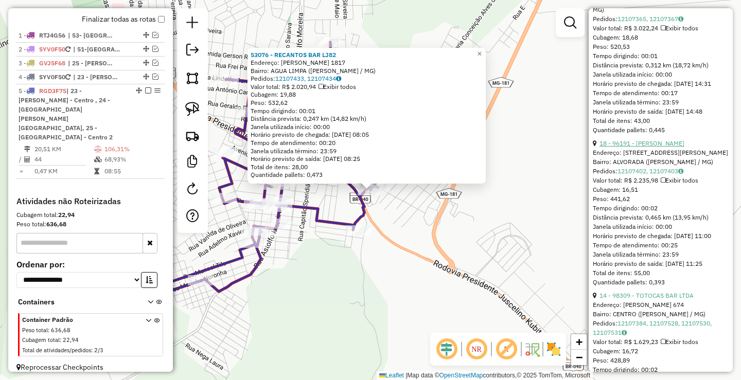
click at [662, 147] on link "18 - 96191 - [PERSON_NAME]" at bounding box center [641, 143] width 85 height 8
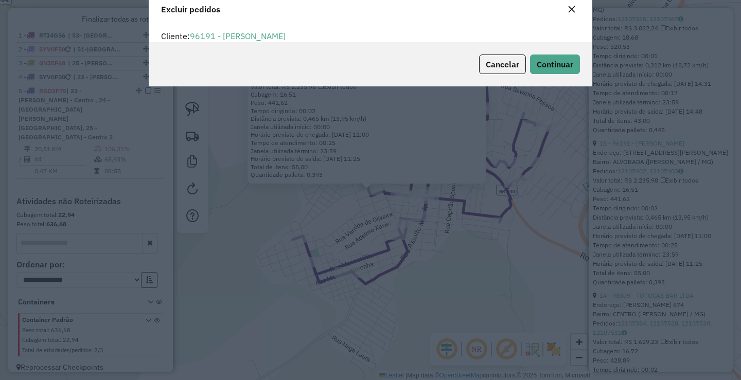
scroll to position [6, 3]
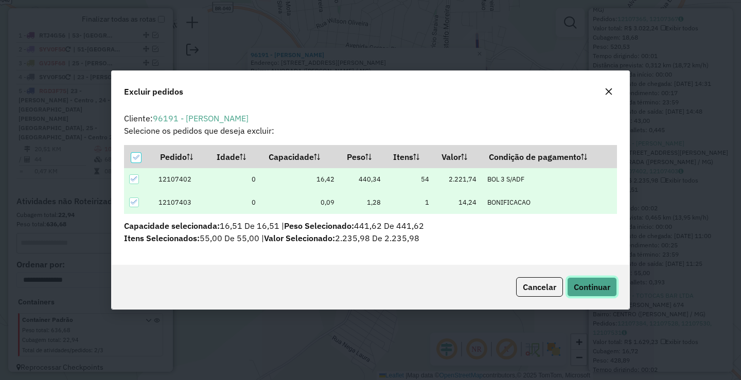
click at [605, 296] on button "Continuar" at bounding box center [592, 287] width 50 height 20
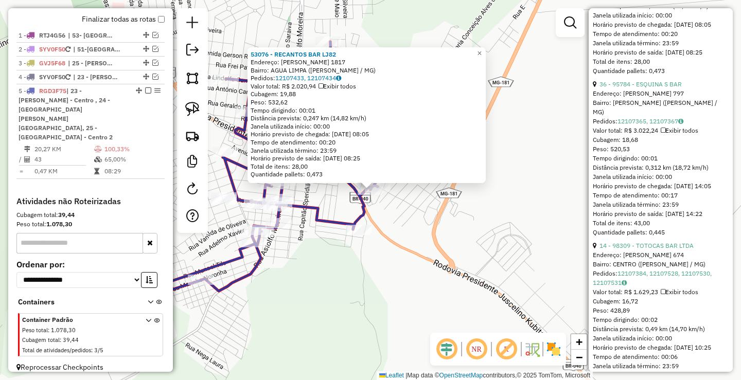
scroll to position [533, 0]
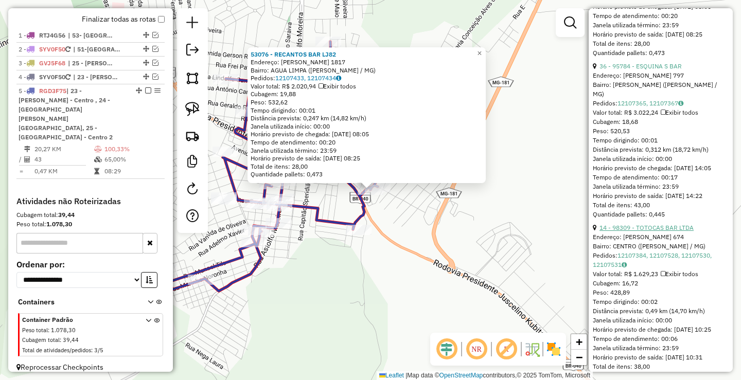
click at [660, 232] on link "14 - 98309 - TOTOCAS BAR LTDA" at bounding box center [646, 228] width 94 height 8
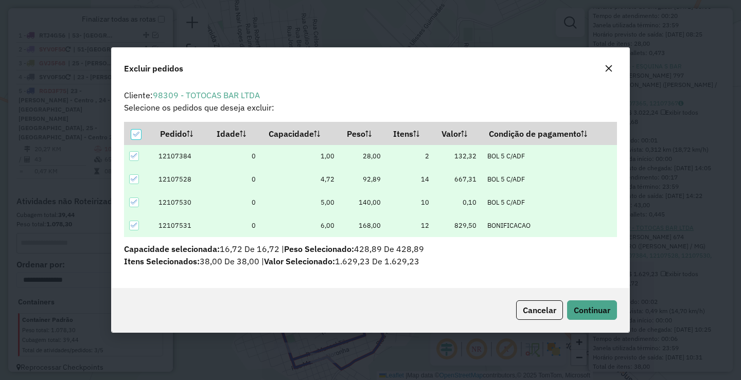
scroll to position [0, 0]
click at [591, 310] on span "Continuar" at bounding box center [592, 310] width 37 height 10
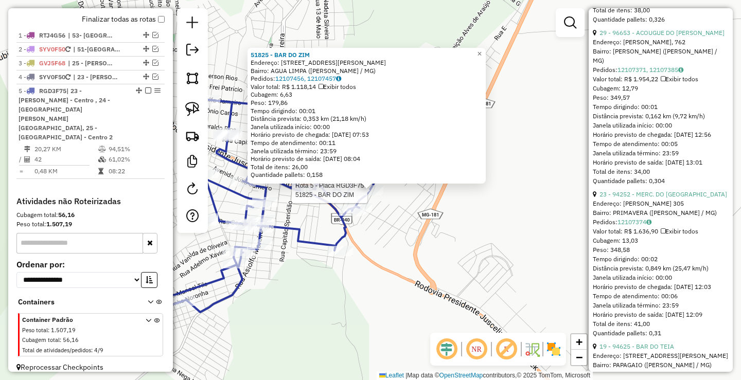
scroll to position [1220, 0]
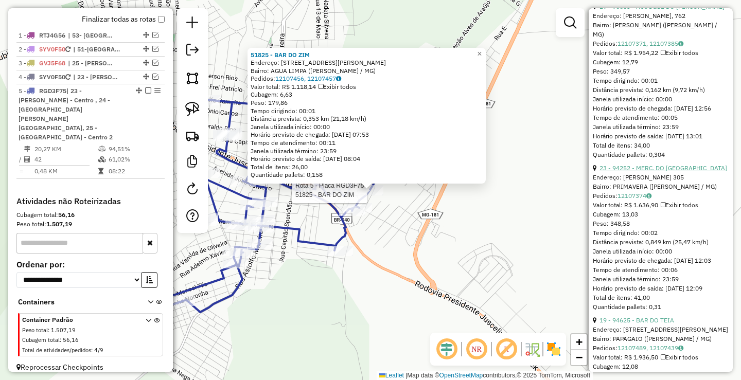
click at [662, 172] on link "23 - 94252 - MERC. DO [GEOGRAPHIC_DATA]" at bounding box center [663, 168] width 128 height 8
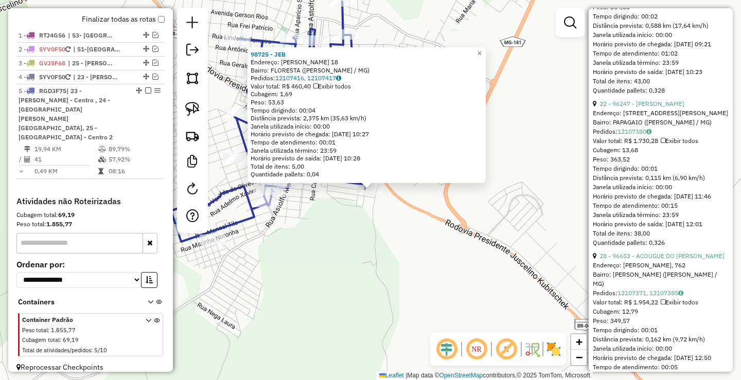
scroll to position [986, 0]
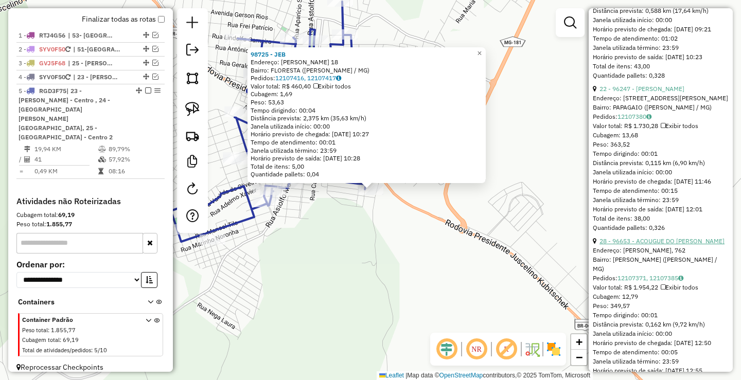
click at [665, 245] on link "28 - 96653 - ACOUGUE DO [PERSON_NAME]" at bounding box center [661, 241] width 125 height 8
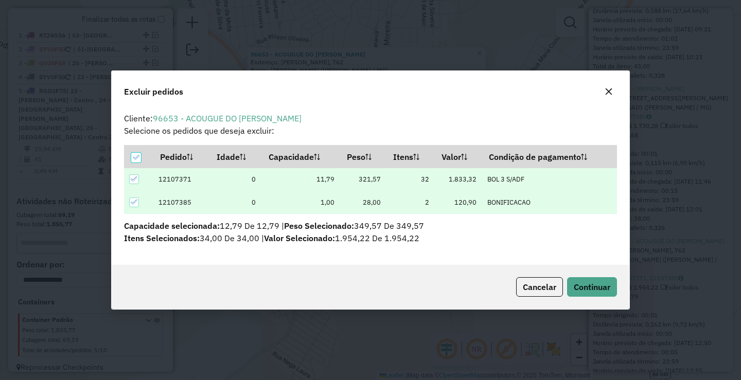
scroll to position [0, 0]
click at [601, 286] on span "Continuar" at bounding box center [592, 287] width 37 height 10
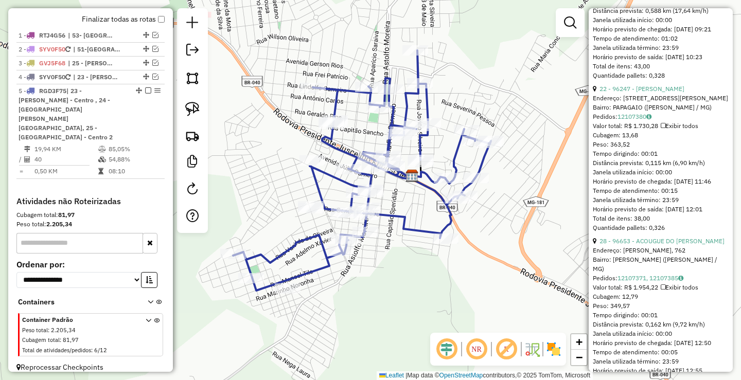
scroll to position [150, 0]
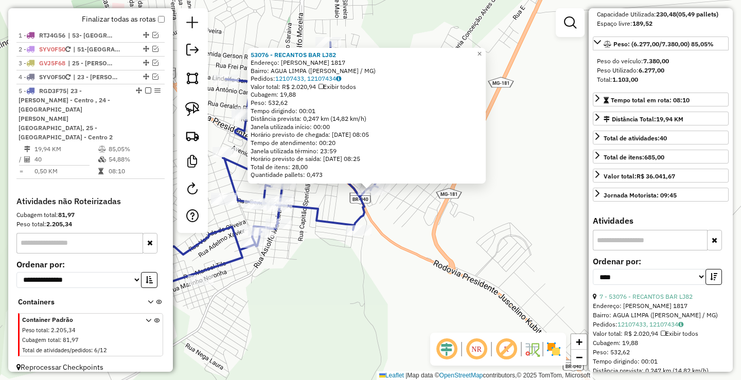
click at [522, 239] on div "53076 - RECANTOS BAR LJ82 Endereço: [PERSON_NAME] 1817 Bairro: AGUA LIMPA ([PER…" at bounding box center [370, 190] width 741 height 380
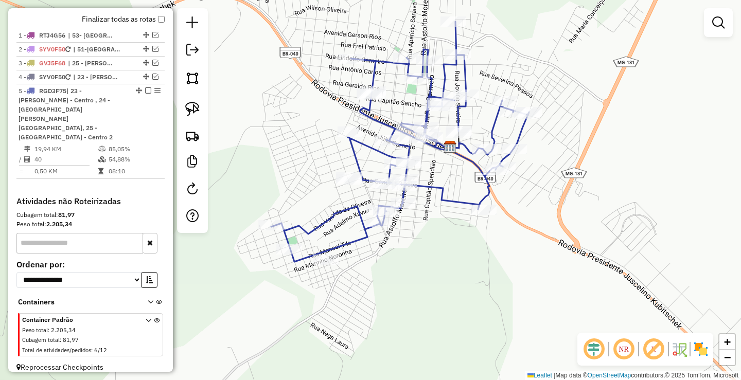
drag, startPoint x: 428, startPoint y: 294, endPoint x: 513, endPoint y: 279, distance: 86.7
click at [513, 279] on div "Janela de atendimento Grade de atendimento Capacidade Transportadoras Veículos …" at bounding box center [370, 190] width 741 height 380
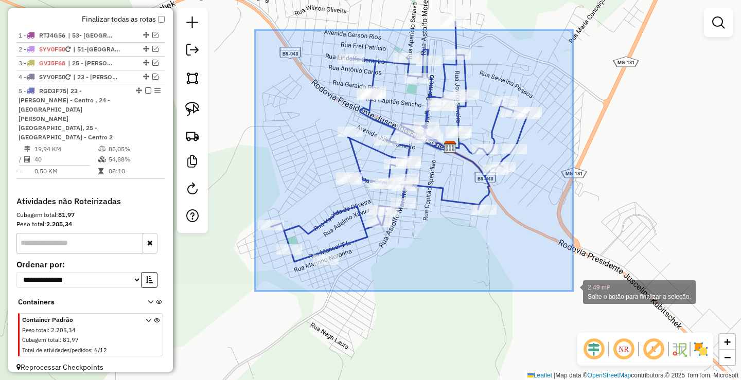
drag, startPoint x: 255, startPoint y: 30, endPoint x: 576, endPoint y: 291, distance: 413.6
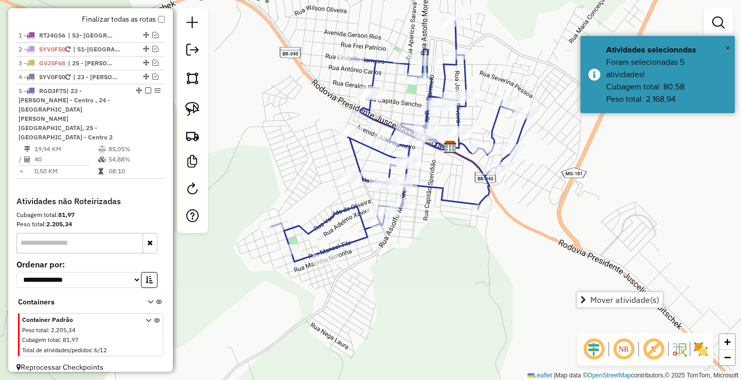
click at [513, 261] on div "Janela de atendimento Grade de atendimento Capacidade Transportadoras Veículos …" at bounding box center [370, 190] width 741 height 380
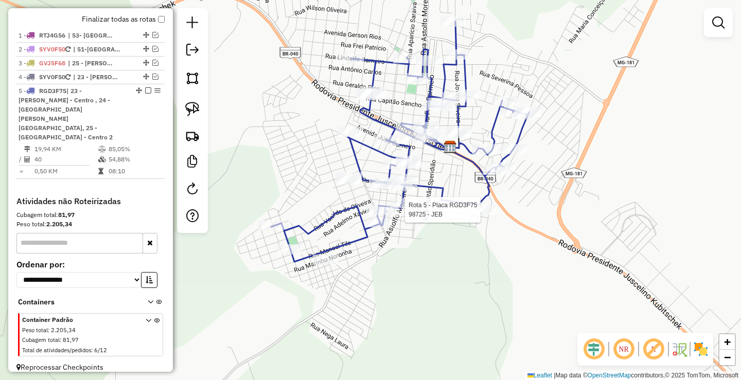
select select "*********"
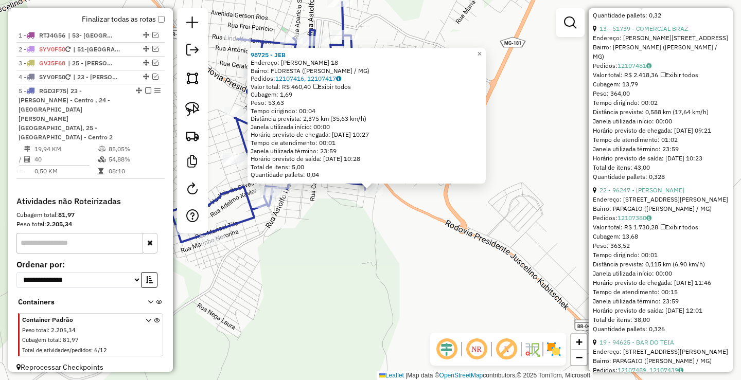
scroll to position [926, 0]
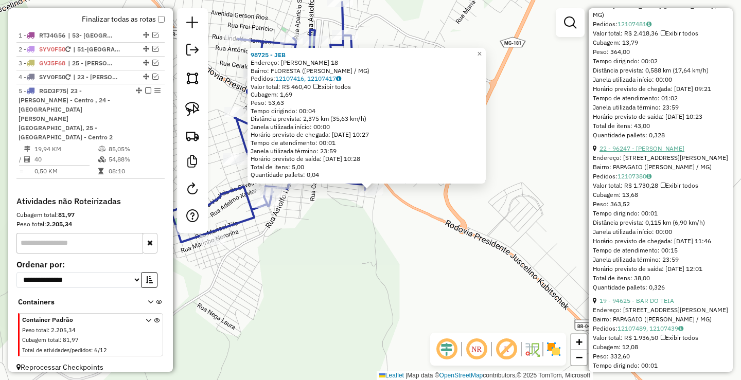
click at [657, 152] on link "22 - 96247 - [PERSON_NAME]" at bounding box center [641, 149] width 85 height 8
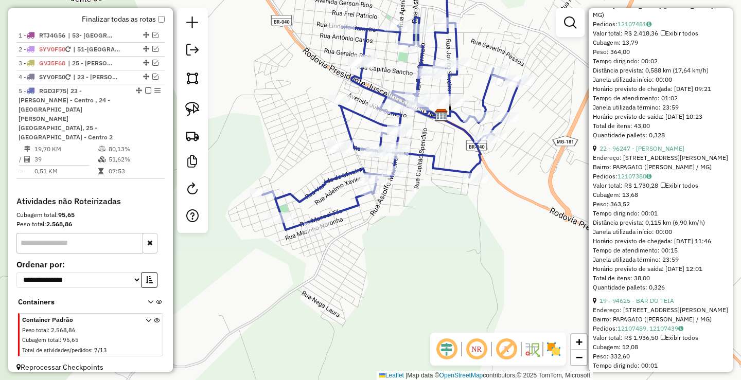
scroll to position [252, 0]
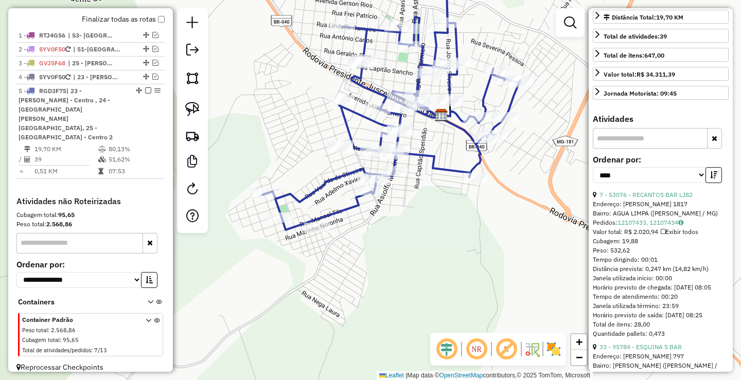
click at [474, 172] on icon at bounding box center [391, 110] width 258 height 240
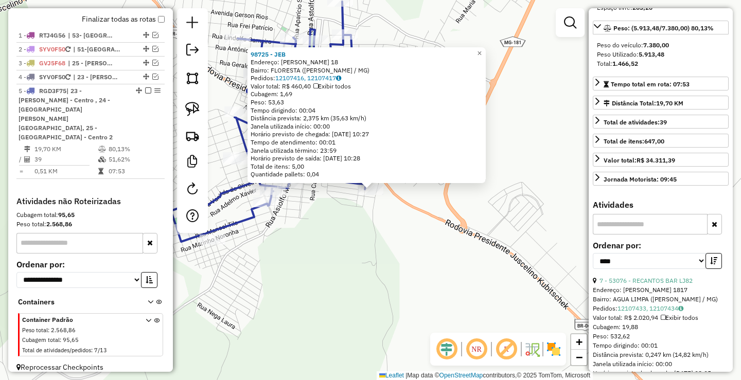
scroll to position [149, 0]
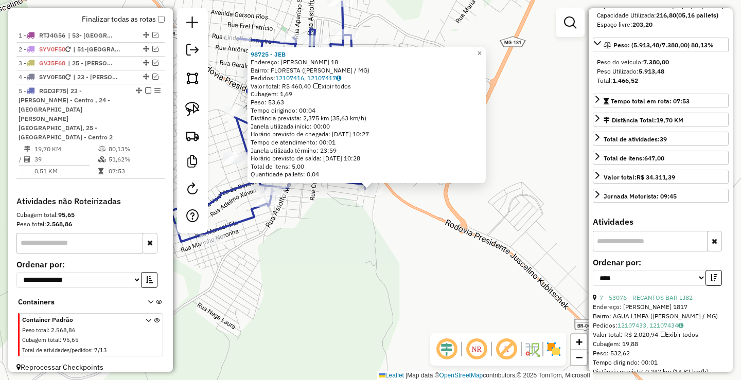
click at [467, 253] on div "98725 - [PERSON_NAME]: [PERSON_NAME] 18 Bairro: FLORESTA ([PERSON_NAME] / [GEOG…" at bounding box center [370, 190] width 741 height 380
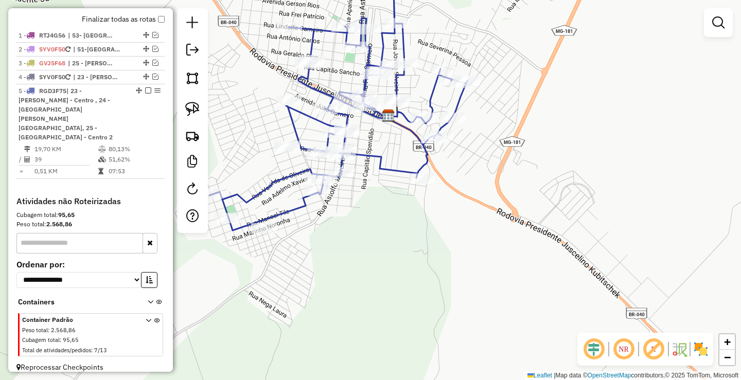
drag, startPoint x: 316, startPoint y: 239, endPoint x: 461, endPoint y: 216, distance: 147.4
click at [461, 217] on div "Janela de atendimento Grade de atendimento Capacidade Transportadoras Veículos …" at bounding box center [370, 190] width 741 height 380
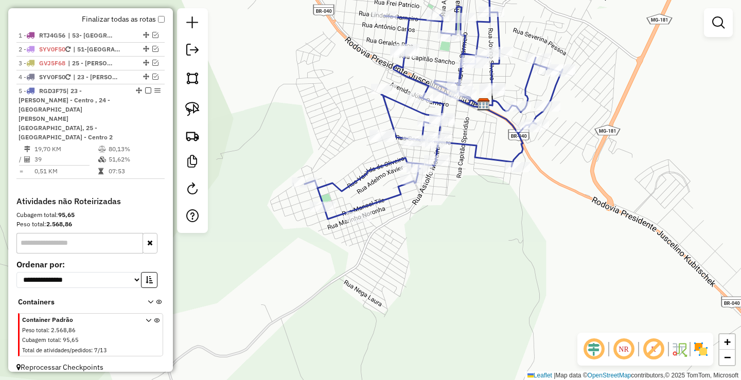
click at [146, 94] on em at bounding box center [148, 90] width 6 height 6
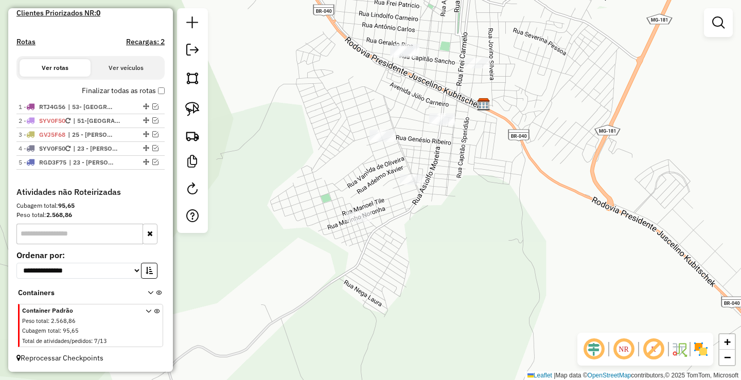
scroll to position [294, 0]
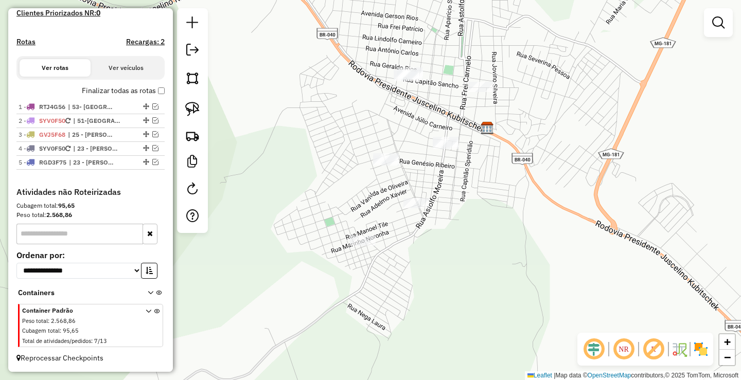
drag, startPoint x: 474, startPoint y: 176, endPoint x: 489, endPoint y: 242, distance: 67.9
click at [489, 242] on div "Janela de atendimento Grade de atendimento Capacidade Transportadoras Veículos …" at bounding box center [370, 190] width 741 height 380
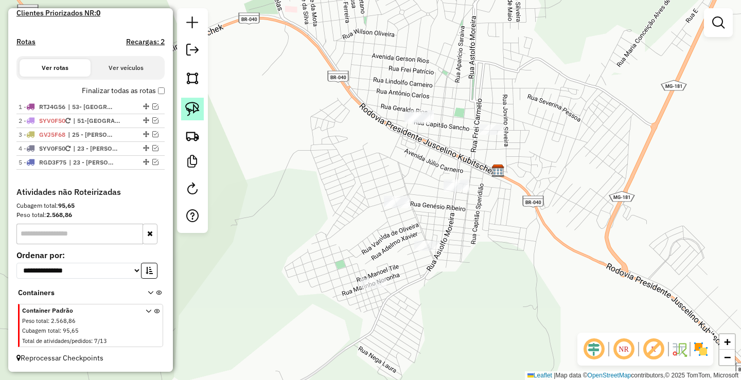
click at [193, 102] on img at bounding box center [192, 109] width 14 height 14
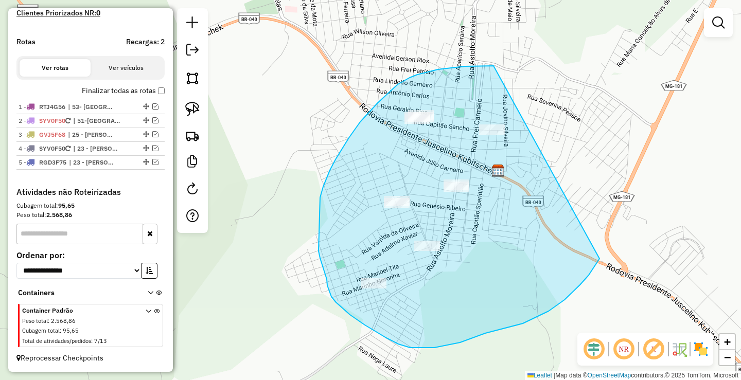
drag, startPoint x: 487, startPoint y: 66, endPoint x: 609, endPoint y: 238, distance: 211.1
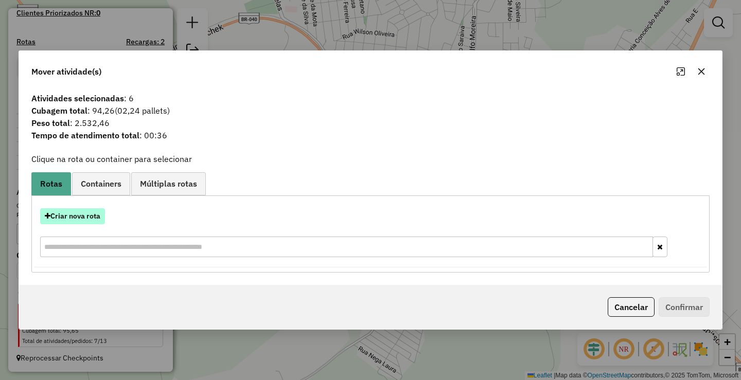
click at [76, 209] on button "Criar nova rota" at bounding box center [72, 216] width 65 height 16
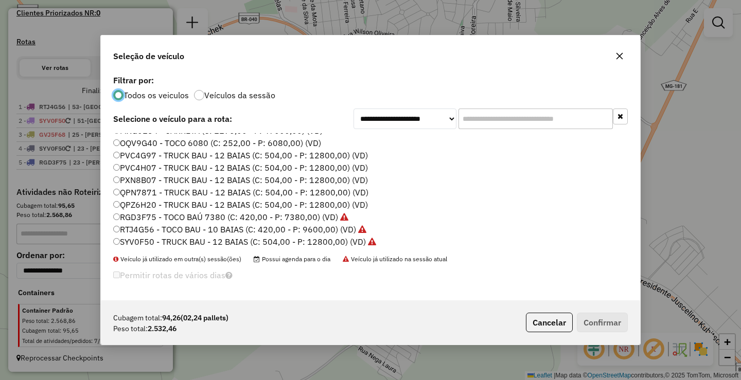
scroll to position [109, 0]
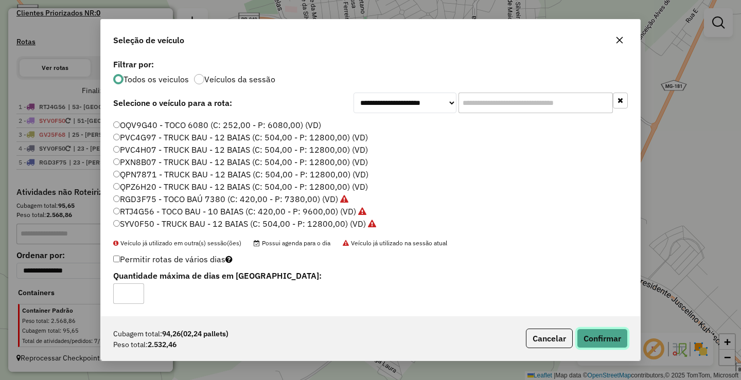
click at [598, 341] on button "Confirmar" at bounding box center [602, 339] width 51 height 20
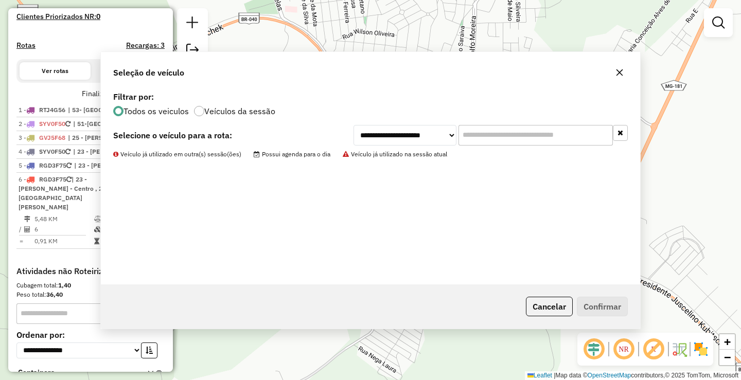
scroll to position [368, 0]
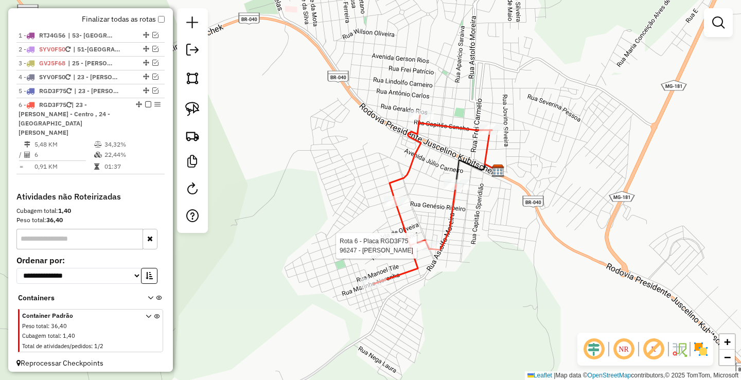
select select "*********"
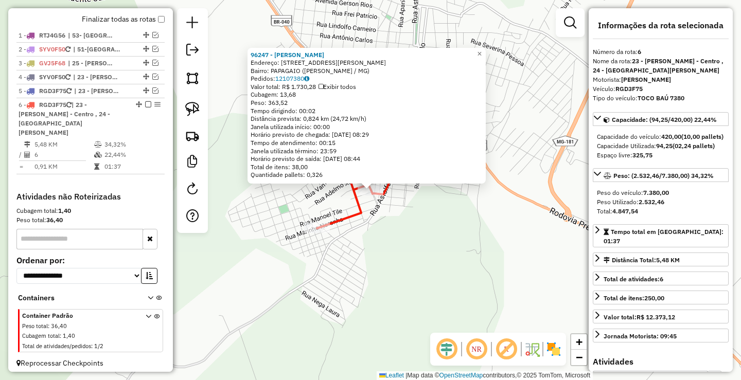
scroll to position [374, 0]
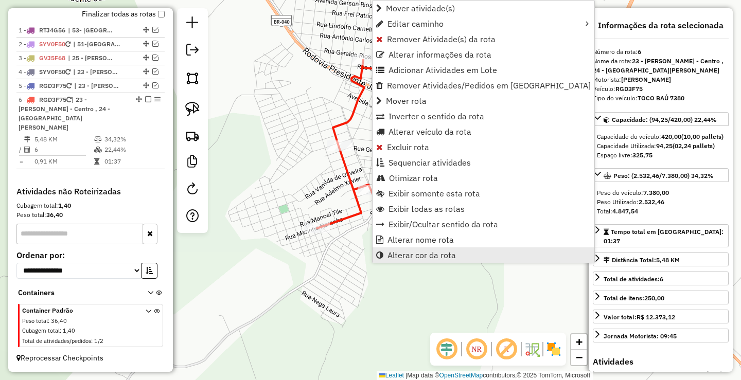
click at [438, 258] on span "Alterar cor da rota" at bounding box center [421, 255] width 68 height 8
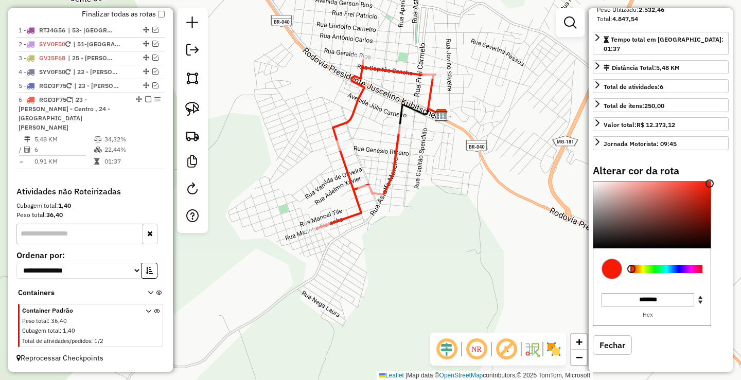
scroll to position [195, 0]
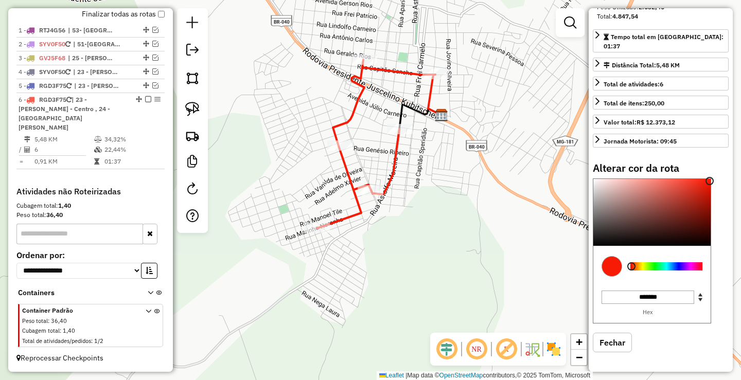
type input "*******"
click at [653, 264] on div at bounding box center [666, 266] width 72 height 8
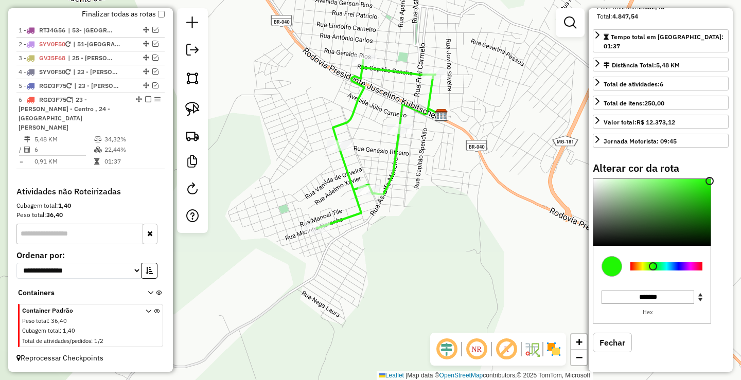
click at [389, 234] on div "Janela de atendimento Grade de atendimento Capacidade Transportadoras Veículos …" at bounding box center [370, 190] width 741 height 380
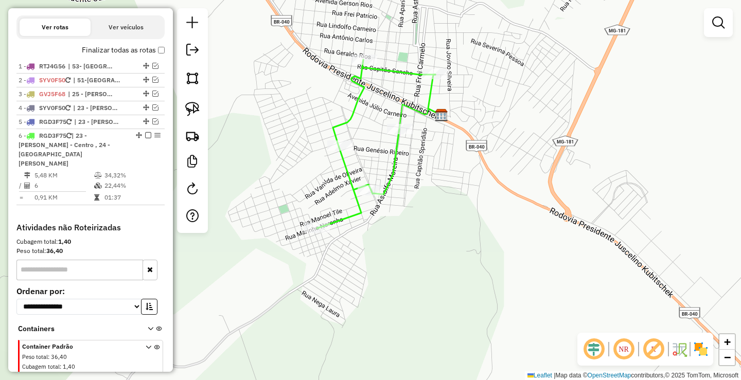
scroll to position [322, 0]
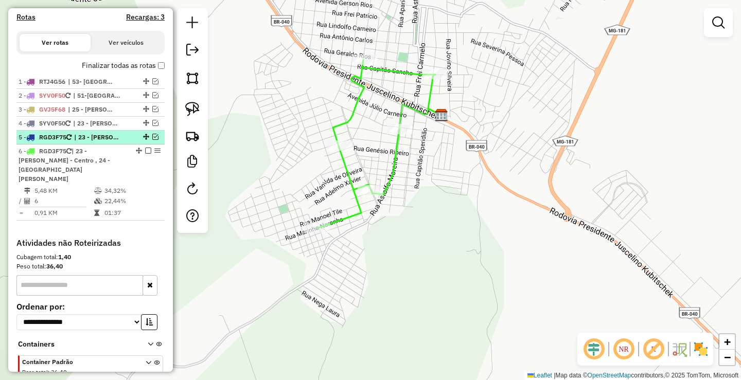
click at [152, 140] on em at bounding box center [155, 137] width 6 height 6
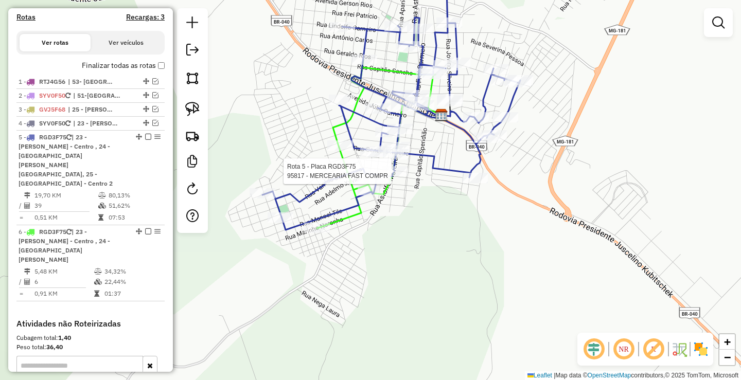
select select "*********"
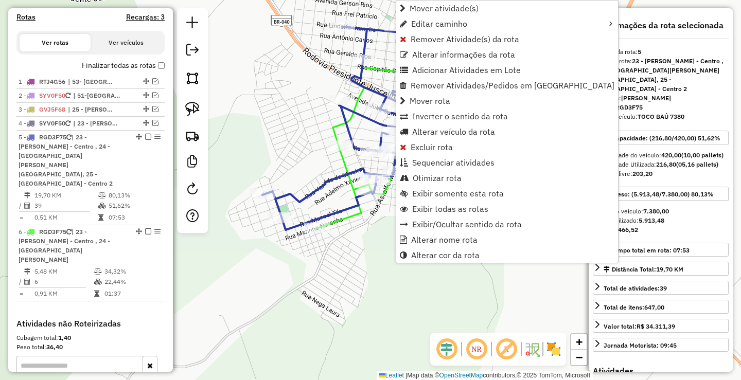
scroll to position [436, 0]
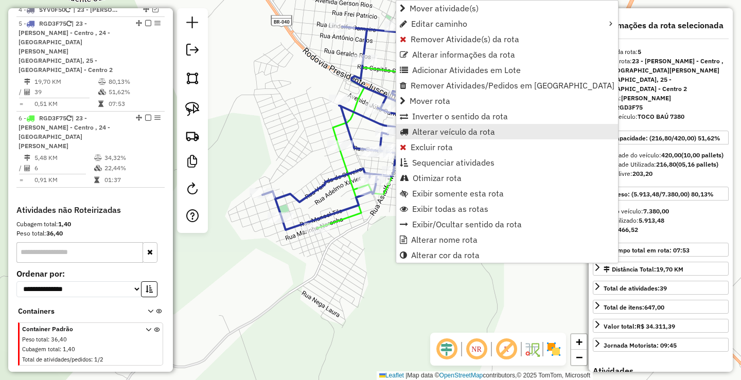
click at [463, 131] on span "Alterar veículo da rota" at bounding box center [453, 132] width 83 height 8
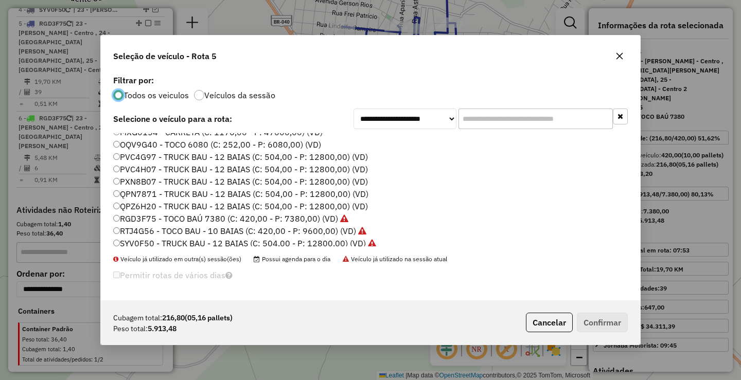
scroll to position [109, 0]
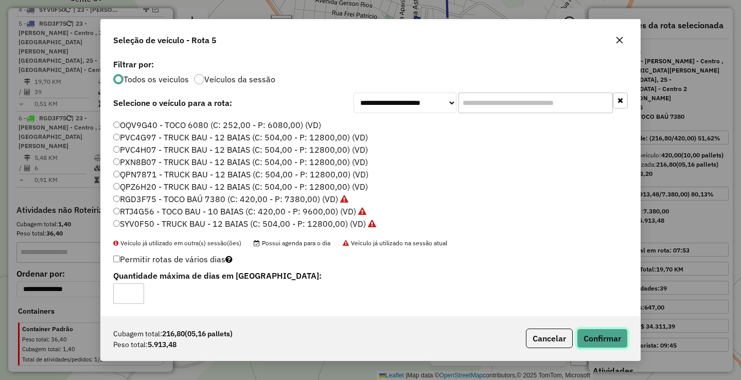
click at [615, 336] on button "Confirmar" at bounding box center [602, 339] width 51 height 20
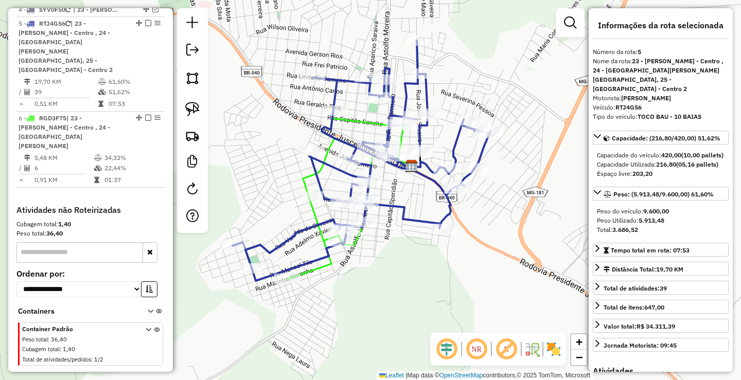
drag, startPoint x: 412, startPoint y: 218, endPoint x: 383, endPoint y: 291, distance: 78.2
click at [383, 290] on div "Janela de atendimento Grade de atendimento Capacidade Transportadoras Veículos …" at bounding box center [370, 190] width 741 height 380
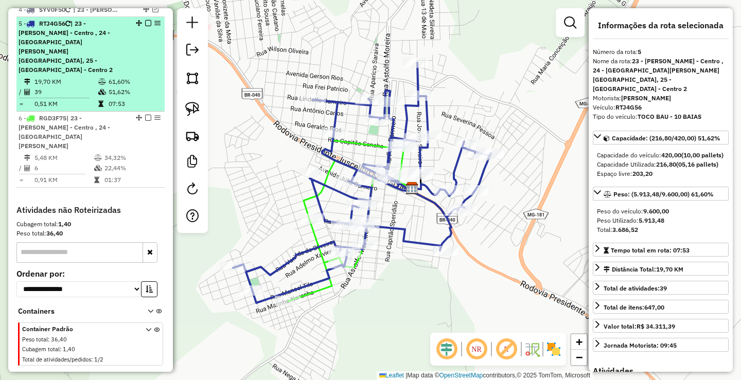
click at [86, 60] on div "5 - RTJ4G56 | 23 - [GEOGRAPHIC_DATA] - Centro , 24 - [GEOGRAPHIC_DATA][PERSON_N…" at bounding box center [73, 47] width 109 height 56
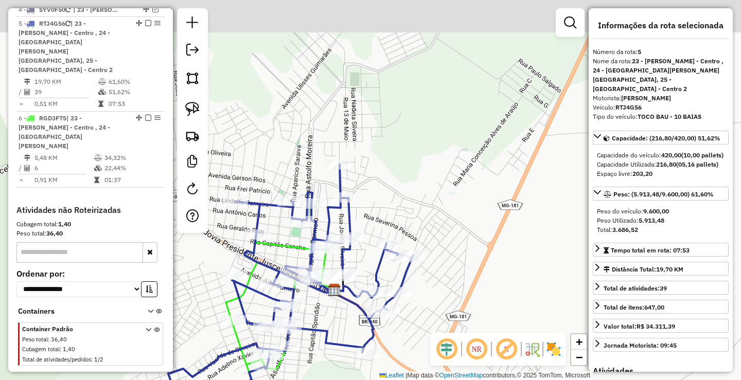
drag, startPoint x: 500, startPoint y: 101, endPoint x: 413, endPoint y: 198, distance: 129.7
click at [413, 198] on div "Janela de atendimento Grade de atendimento Capacidade Transportadoras Veículos …" at bounding box center [370, 190] width 741 height 380
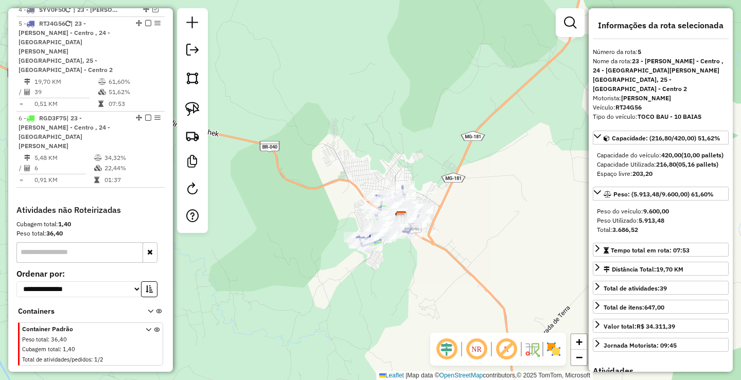
drag, startPoint x: 495, startPoint y: 155, endPoint x: 451, endPoint y: 236, distance: 92.1
click at [451, 236] on div "Janela de atendimento Grade de atendimento Capacidade Transportadoras Veículos …" at bounding box center [370, 190] width 741 height 380
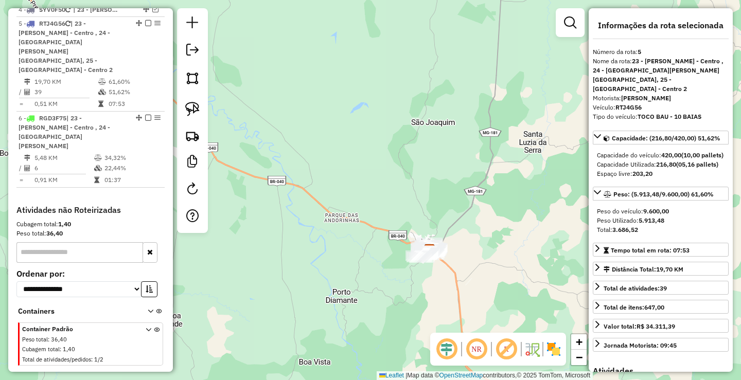
drag, startPoint x: 521, startPoint y: 173, endPoint x: 448, endPoint y: 345, distance: 187.2
click at [450, 340] on hb-router-mapa "Informações da Sessão 978527 - [DATE] Criação: [DATE] 17:54 Depósito: Farid - […" at bounding box center [370, 190] width 741 height 380
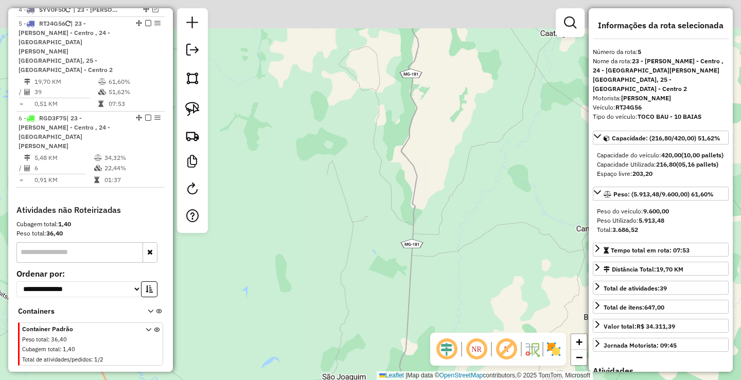
drag, startPoint x: 459, startPoint y: 222, endPoint x: 460, endPoint y: 303, distance: 80.8
click at [459, 294] on div "Janela de atendimento Grade de atendimento Capacidade Transportadoras Veículos …" at bounding box center [370, 190] width 741 height 380
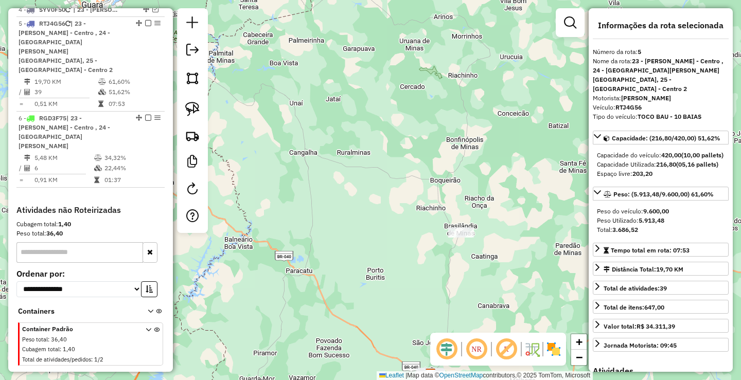
drag, startPoint x: 503, startPoint y: 195, endPoint x: 494, endPoint y: 253, distance: 58.7
click at [494, 253] on div "Janela de atendimento Grade de atendimento Capacidade Transportadoras Veículos …" at bounding box center [370, 190] width 741 height 380
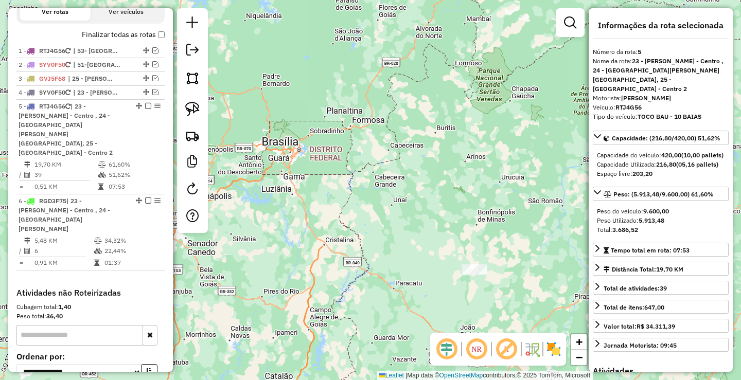
scroll to position [333, 0]
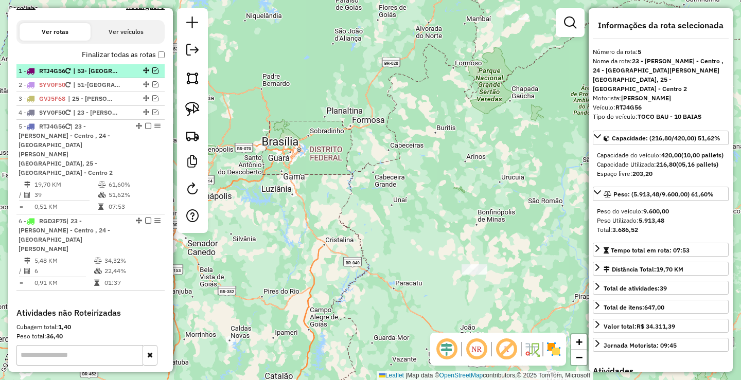
click at [152, 74] on em at bounding box center [155, 70] width 6 height 6
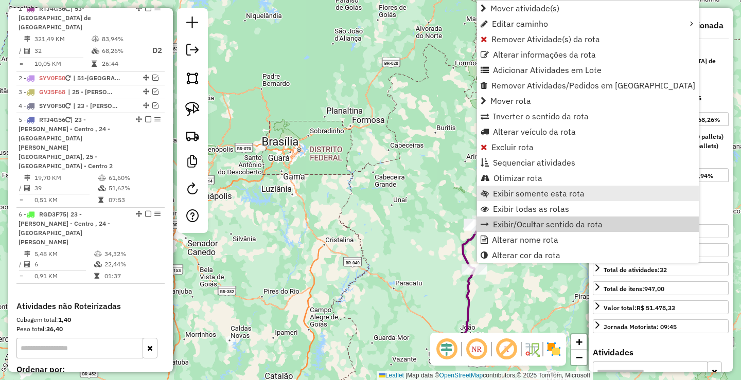
scroll to position [398, 0]
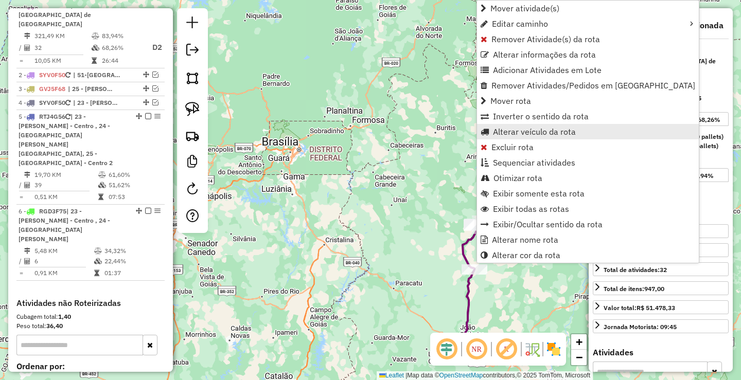
click at [538, 130] on span "Alterar veículo da rota" at bounding box center [534, 132] width 83 height 8
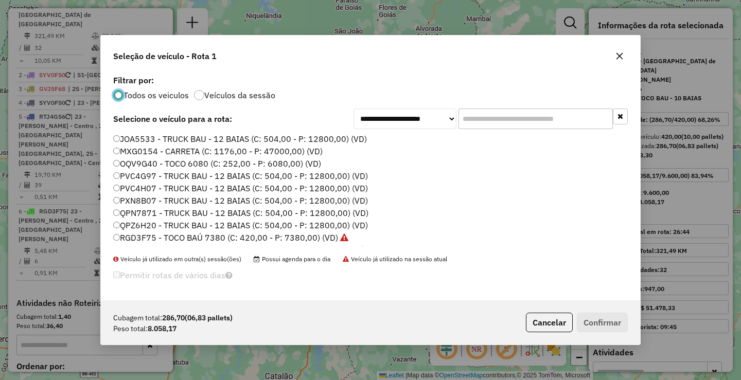
scroll to position [109, 0]
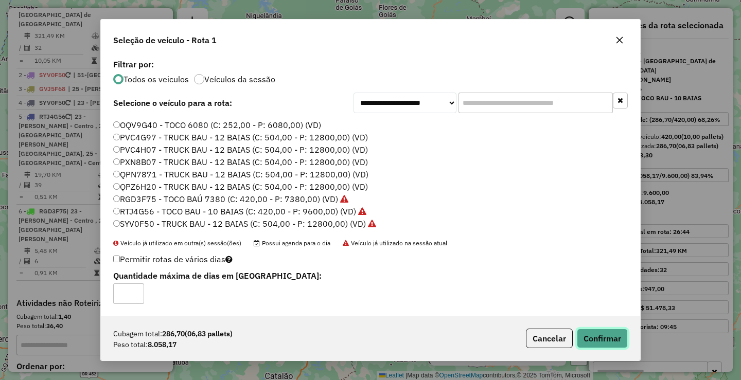
click at [606, 337] on button "Confirmar" at bounding box center [602, 339] width 51 height 20
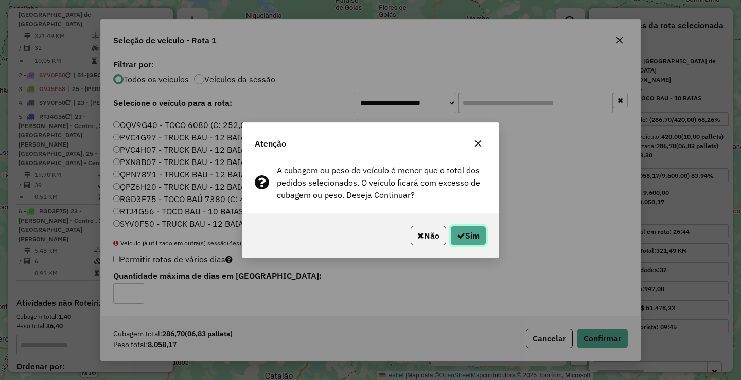
click at [477, 238] on button "Sim" at bounding box center [468, 236] width 36 height 20
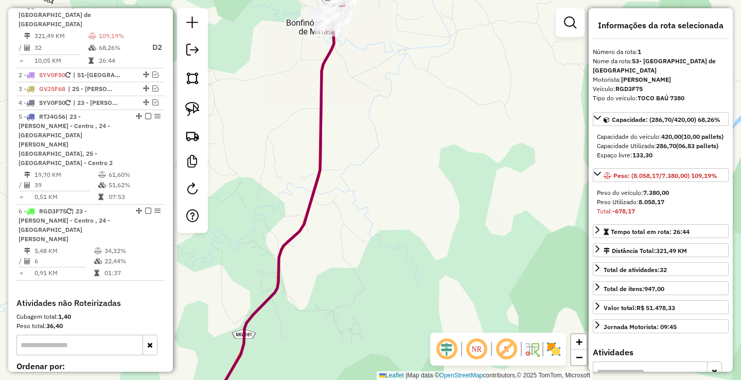
drag, startPoint x: 435, startPoint y: 195, endPoint x: 470, endPoint y: 242, distance: 58.1
click at [469, 242] on div "Janela de atendimento Grade de atendimento Capacidade Transportadoras Veículos …" at bounding box center [370, 190] width 741 height 380
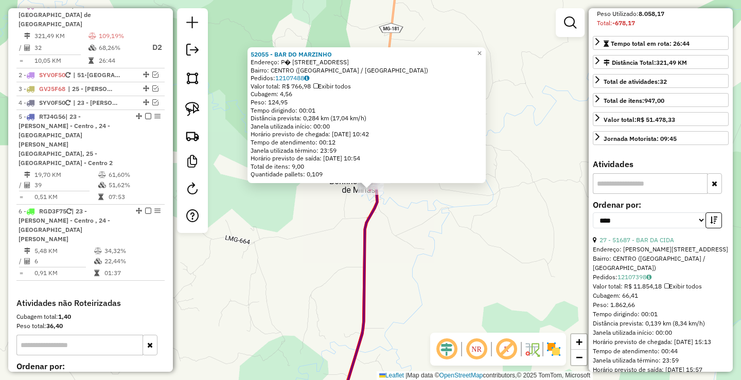
scroll to position [206, 0]
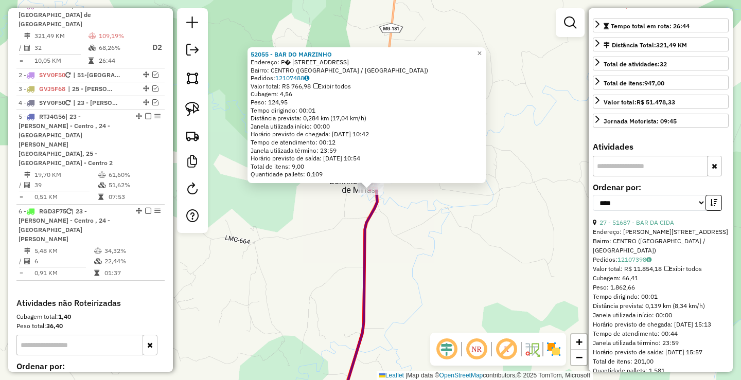
click at [434, 260] on div "52055 - BAR DO MARZINHO Endereço: P� [GEOGRAPHIC_DATA], 120 Bairro: [GEOGRAPHIC…" at bounding box center [370, 190] width 741 height 380
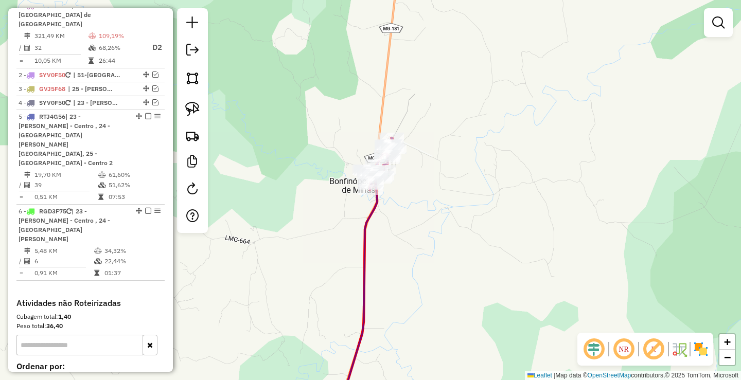
drag, startPoint x: 414, startPoint y: 320, endPoint x: 451, endPoint y: 162, distance: 162.8
click at [448, 172] on div "Janela de atendimento Grade de atendimento Capacidade Transportadoras Veículos …" at bounding box center [370, 190] width 741 height 380
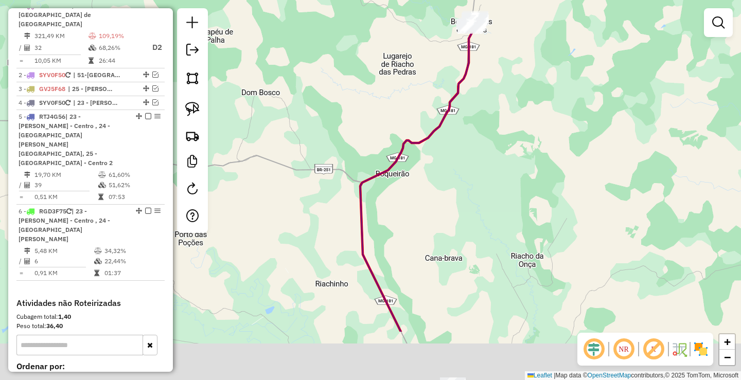
drag, startPoint x: 496, startPoint y: 328, endPoint x: 522, endPoint y: 192, distance: 138.8
click at [521, 197] on div "Janela de atendimento Grade de atendimento Capacidade Transportadoras Veículos …" at bounding box center [370, 190] width 741 height 380
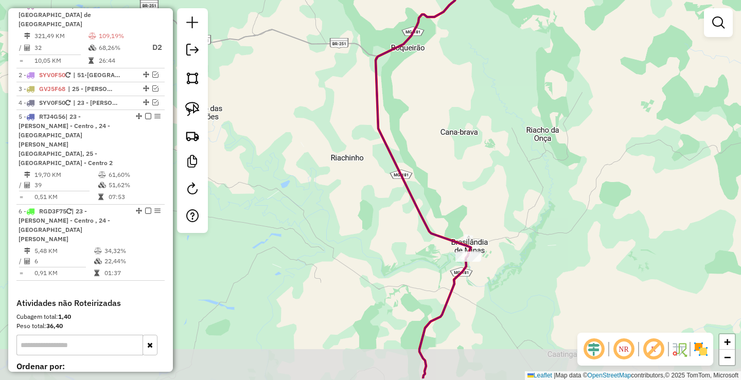
drag, startPoint x: 540, startPoint y: 265, endPoint x: 549, endPoint y: 207, distance: 58.8
click at [548, 209] on div "Janela de atendimento Grade de atendimento Capacidade Transportadoras Veículos …" at bounding box center [370, 190] width 741 height 380
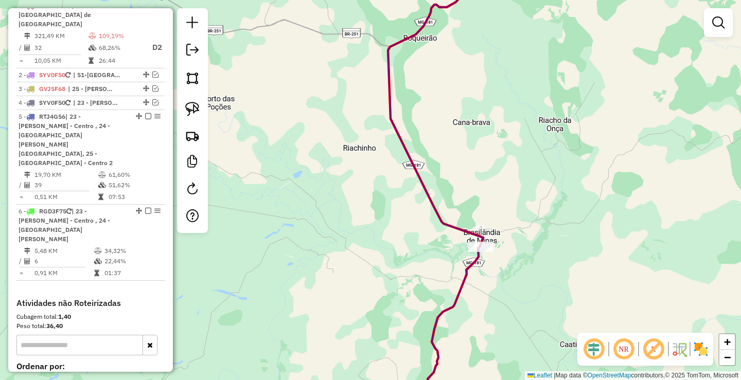
drag, startPoint x: 542, startPoint y: 212, endPoint x: 559, endPoint y: 228, distance: 22.9
click at [559, 228] on div "Janela de atendimento Grade de atendimento Capacidade Transportadoras Veículos …" at bounding box center [370, 190] width 741 height 380
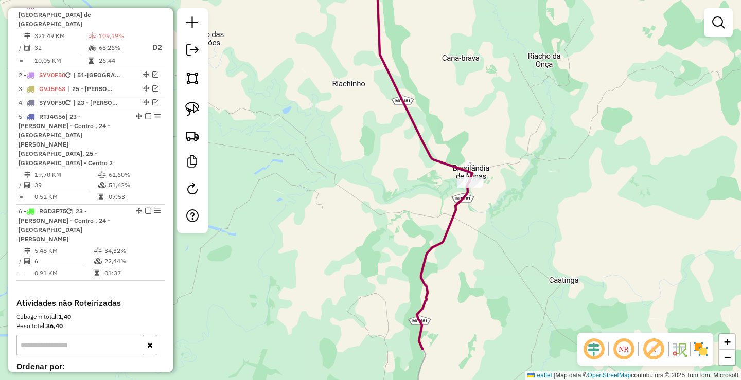
drag, startPoint x: 533, startPoint y: 294, endPoint x: 518, endPoint y: 226, distance: 69.6
click at [518, 226] on div "Janela de atendimento Grade de atendimento Capacidade Transportadoras Veículos …" at bounding box center [370, 190] width 741 height 380
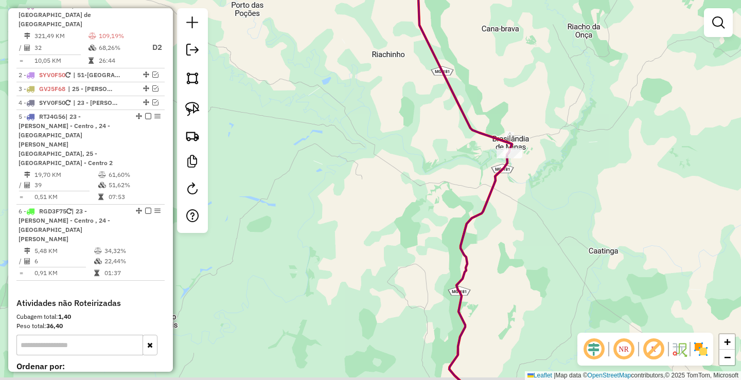
drag, startPoint x: 516, startPoint y: 274, endPoint x: 542, endPoint y: 253, distance: 33.3
click at [542, 253] on div "Janela de atendimento Grade de atendimento Capacidade Transportadoras Veículos …" at bounding box center [370, 190] width 741 height 380
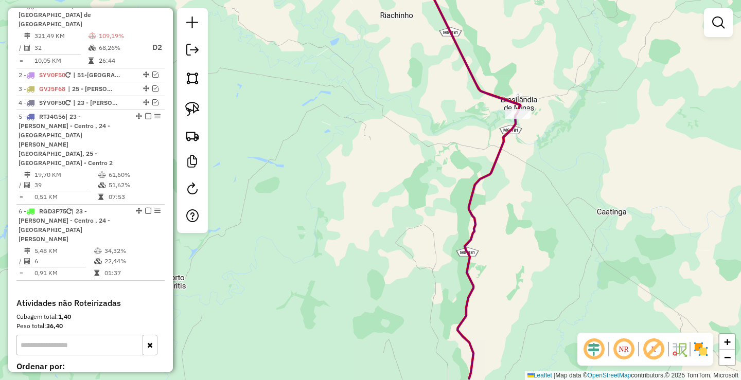
drag, startPoint x: 514, startPoint y: 307, endPoint x: 499, endPoint y: 204, distance: 103.5
click at [502, 212] on div "Janela de atendimento Grade de atendimento Capacidade Transportadoras Veículos …" at bounding box center [370, 190] width 741 height 380
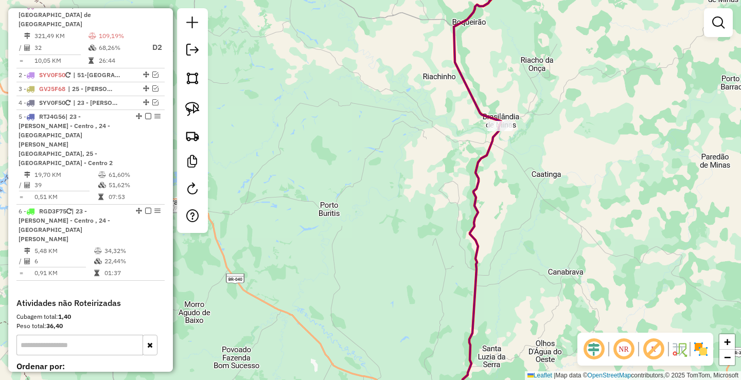
drag, startPoint x: 553, startPoint y: 282, endPoint x: 539, endPoint y: 187, distance: 95.7
click at [543, 202] on div "Janela de atendimento Grade de atendimento Capacidade Transportadoras Veículos …" at bounding box center [370, 190] width 741 height 380
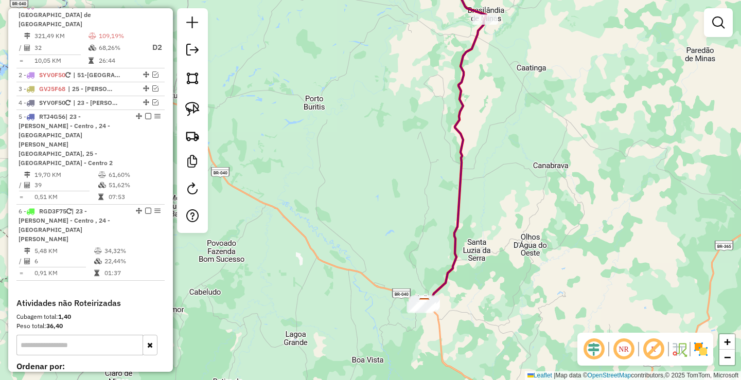
drag, startPoint x: 483, startPoint y: 325, endPoint x: 500, endPoint y: 280, distance: 47.4
click at [500, 280] on div "Janela de atendimento Grade de atendimento Capacidade Transportadoras Veículos …" at bounding box center [370, 190] width 741 height 380
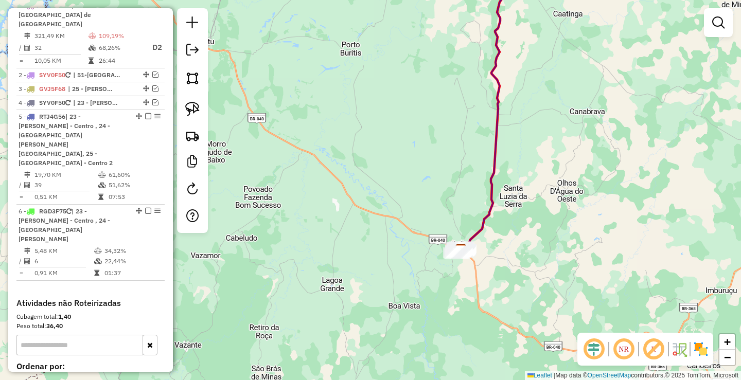
drag, startPoint x: 474, startPoint y: 270, endPoint x: 493, endPoint y: 263, distance: 20.4
click at [493, 263] on div "Janela de atendimento Grade de atendimento Capacidade Transportadoras Veículos …" at bounding box center [370, 190] width 741 height 380
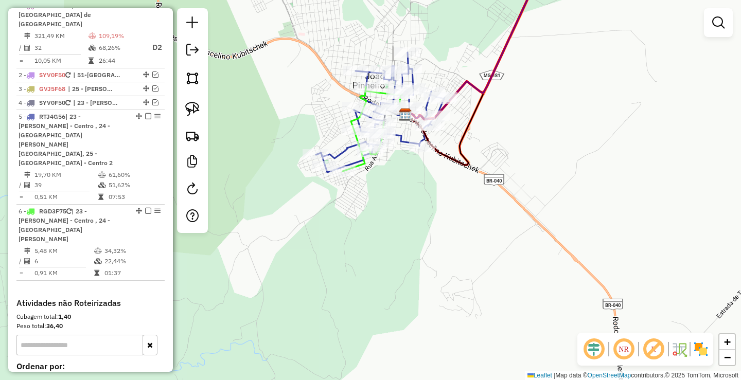
drag, startPoint x: 430, startPoint y: 177, endPoint x: 468, endPoint y: 305, distance: 133.6
click at [447, 273] on div "Janela de atendimento Grade de atendimento Capacidade Transportadoras Veículos …" at bounding box center [370, 190] width 741 height 380
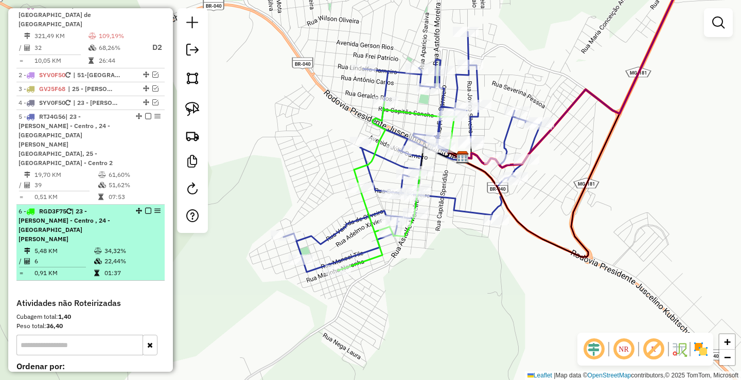
click at [147, 208] on em at bounding box center [148, 211] width 6 height 6
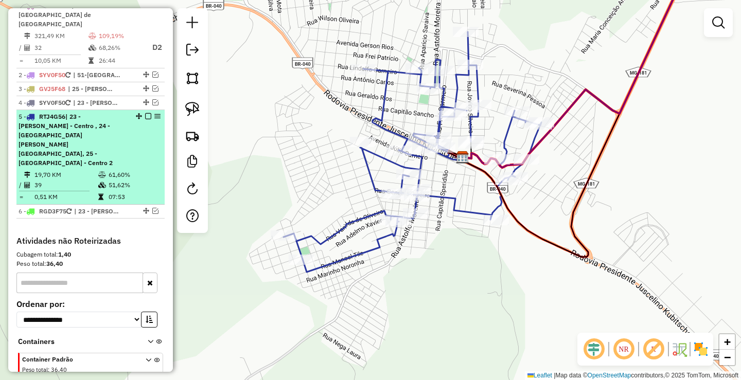
click at [145, 115] on em at bounding box center [148, 116] width 6 height 6
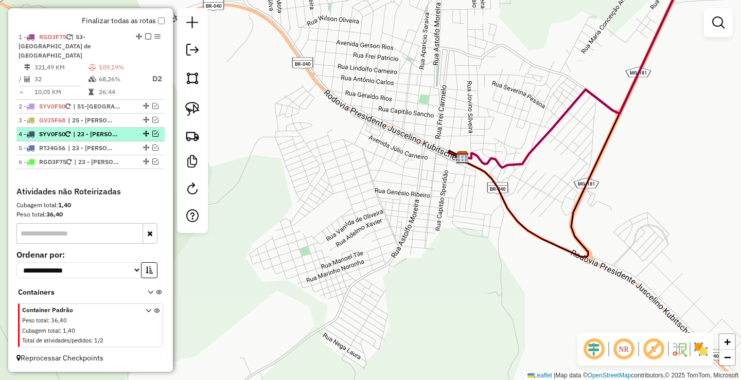
click at [152, 133] on em at bounding box center [155, 134] width 6 height 6
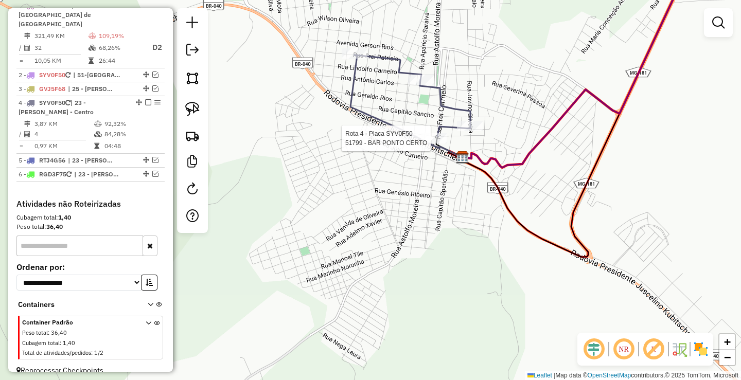
scroll to position [411, 0]
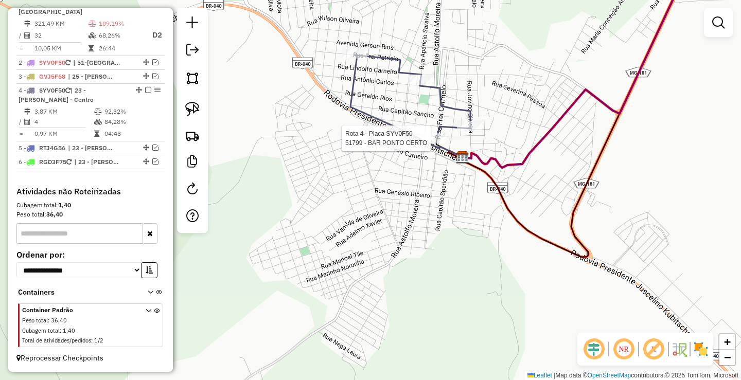
select select "*********"
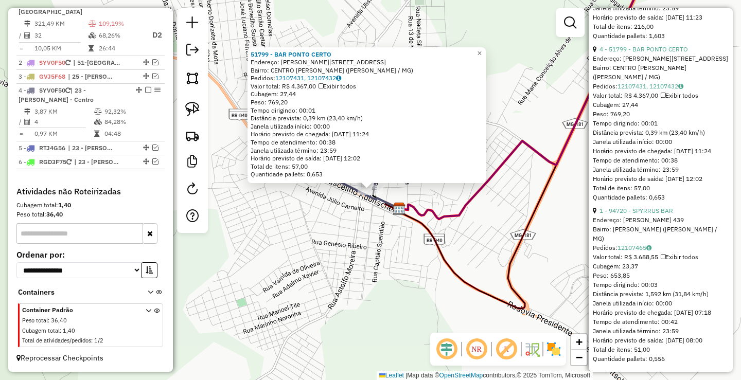
scroll to position [767, 0]
click at [660, 207] on link "1 - 94720 - SPYRRUS BAR" at bounding box center [636, 211] width 74 height 8
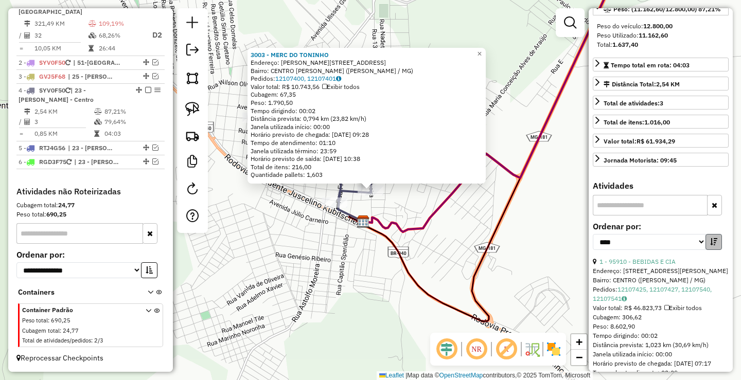
scroll to position [185, 0]
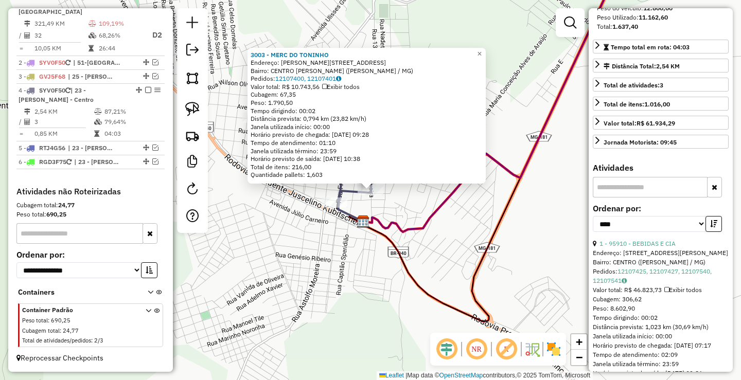
click at [315, 241] on div "Rota 4 - Placa SYV0F50 3003 - MERC DO TONINHO 3003 - MERC DO [PERSON_NAME]: [PE…" at bounding box center [370, 190] width 741 height 380
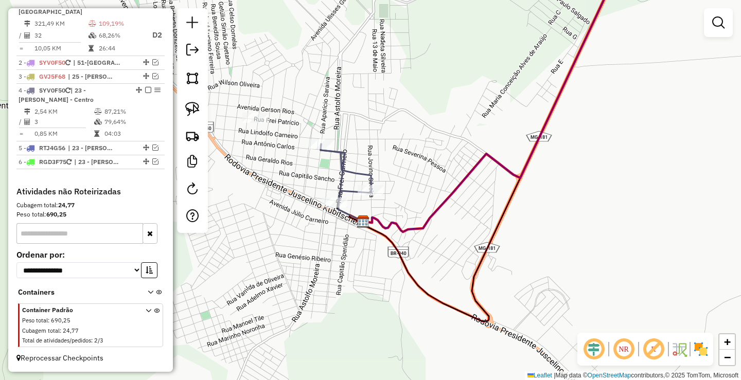
drag, startPoint x: 250, startPoint y: 201, endPoint x: 325, endPoint y: 216, distance: 77.1
click at [323, 215] on div "Janela de atendimento Grade de atendimento Capacidade Transportadoras Veículos …" at bounding box center [370, 190] width 741 height 380
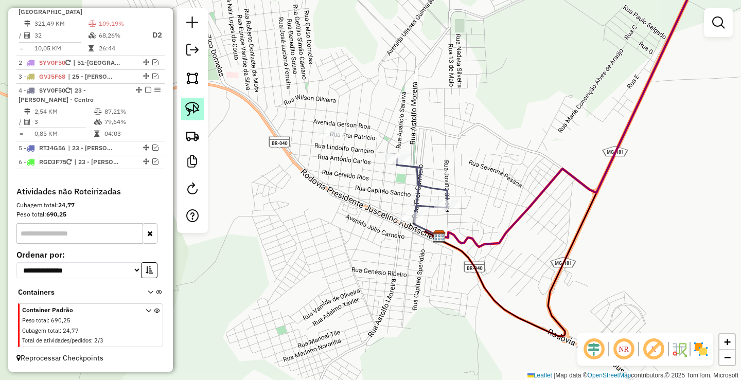
click at [195, 102] on img at bounding box center [192, 109] width 14 height 14
drag, startPoint x: 311, startPoint y: 118, endPoint x: 298, endPoint y: 156, distance: 40.5
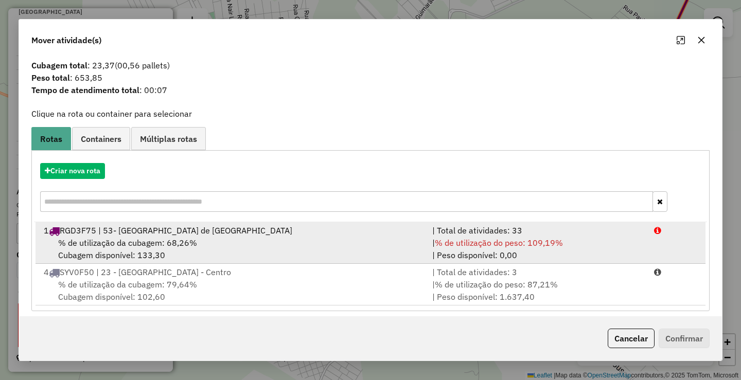
scroll to position [21, 0]
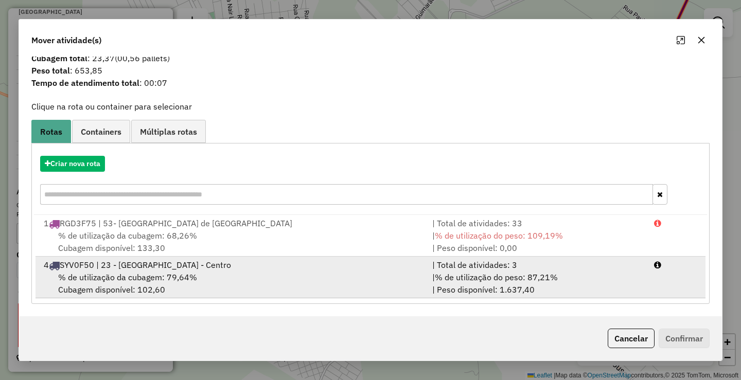
click at [137, 280] on span "% de utilização da cubagem: 79,64%" at bounding box center [127, 277] width 139 height 10
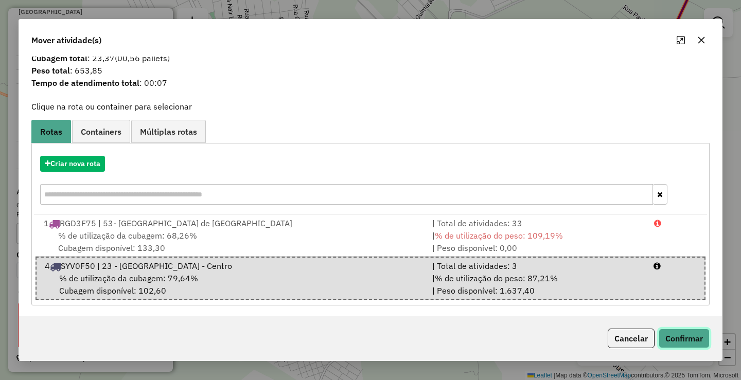
click at [684, 337] on button "Confirmar" at bounding box center [684, 339] width 51 height 20
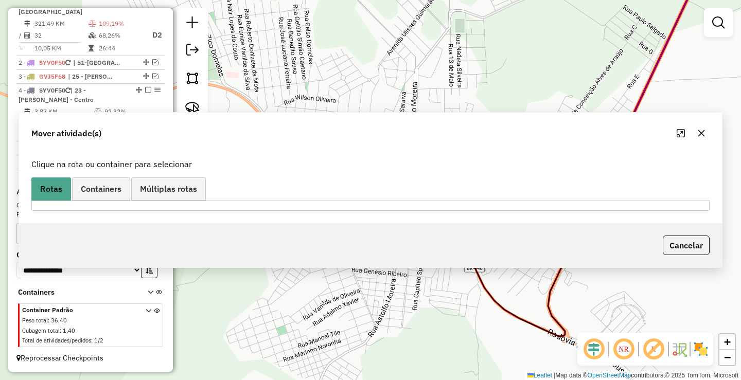
scroll to position [0, 0]
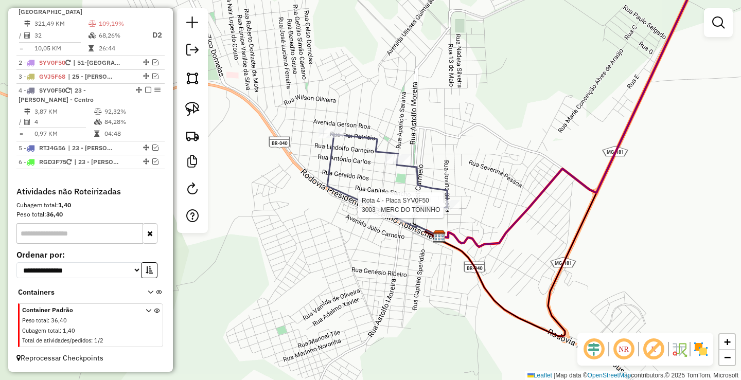
select select "*********"
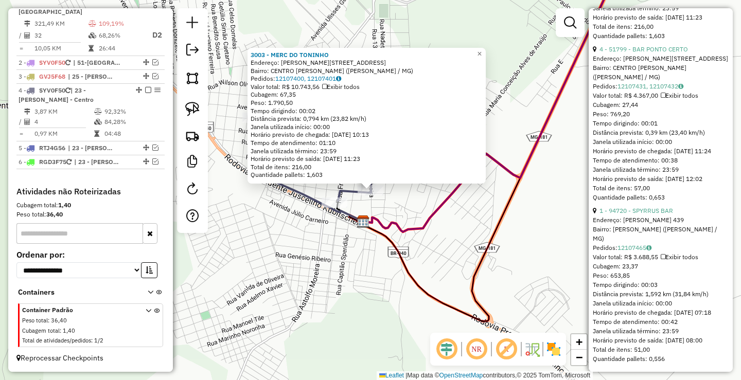
scroll to position [767, 0]
click at [348, 289] on div "3003 - MERC DO [PERSON_NAME]: [PERSON_NAME], 624 Bairro: CENTRO [PERSON_NAME] (…" at bounding box center [370, 190] width 741 height 380
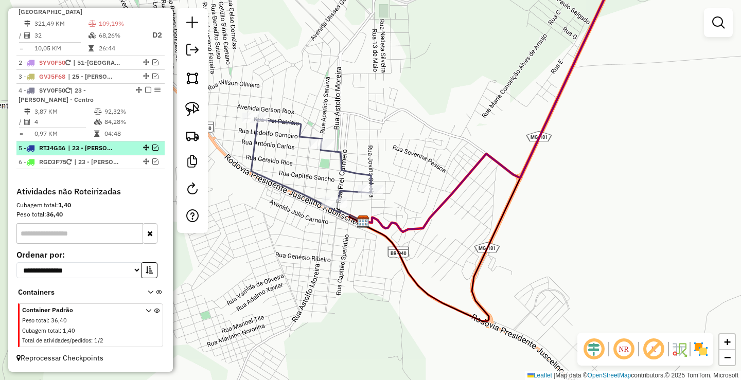
click at [152, 148] on em at bounding box center [155, 148] width 6 height 6
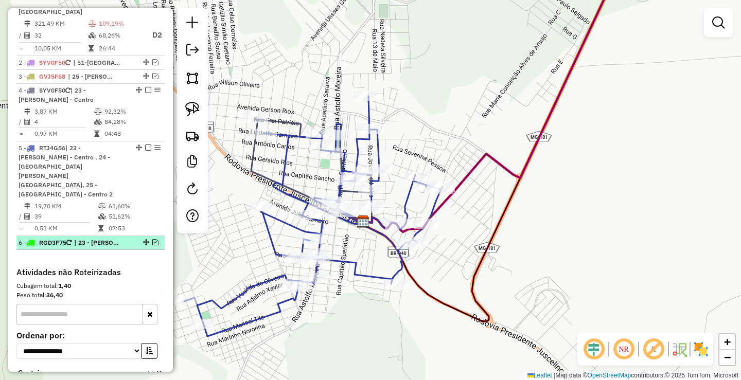
click at [152, 239] on em at bounding box center [155, 242] width 6 height 6
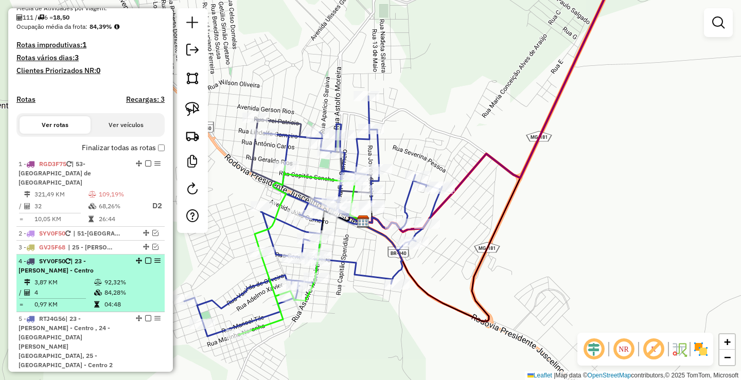
scroll to position [256, 0]
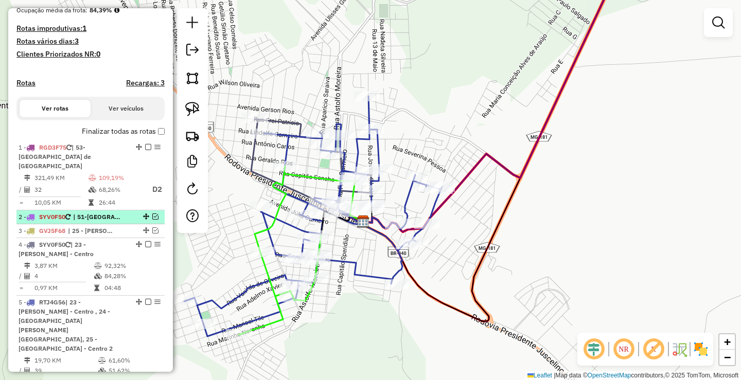
click at [153, 215] on em at bounding box center [155, 217] width 6 height 6
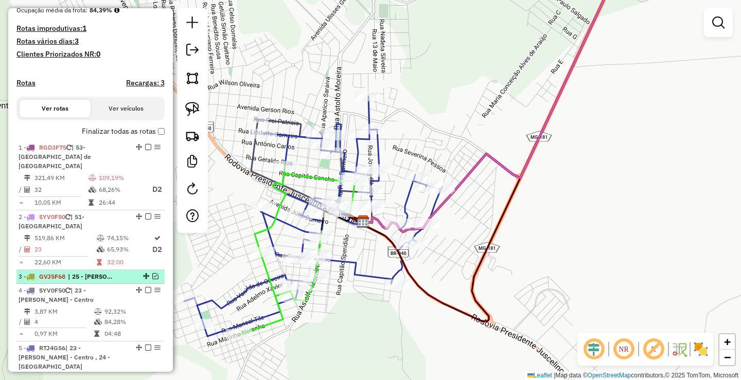
click at [153, 273] on em at bounding box center [155, 276] width 6 height 6
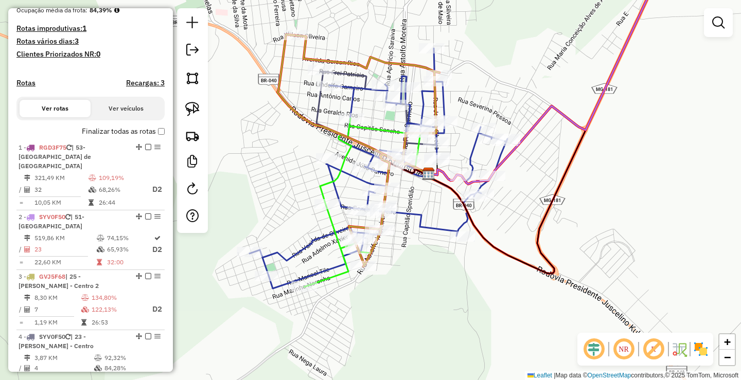
drag, startPoint x: 356, startPoint y: 312, endPoint x: 423, endPoint y: 262, distance: 83.9
click at [423, 262] on div "Janela de atendimento Grade de atendimento Capacidade Transportadoras Veículos …" at bounding box center [370, 190] width 741 height 380
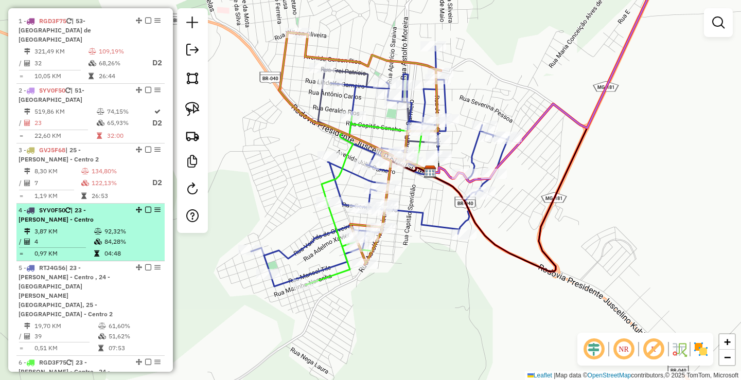
scroll to position [359, 0]
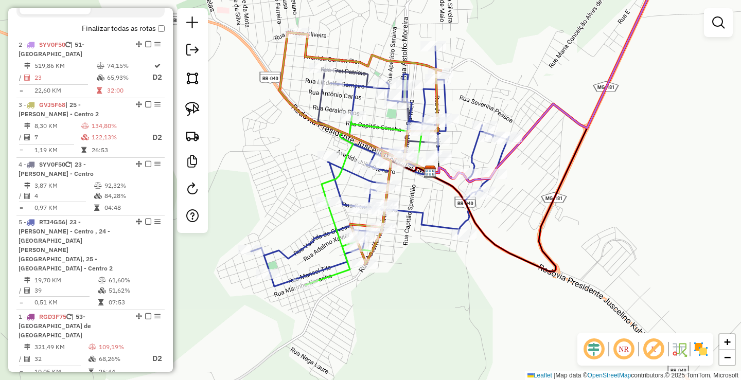
drag, startPoint x: 134, startPoint y: 50, endPoint x: 95, endPoint y: 370, distance: 322.4
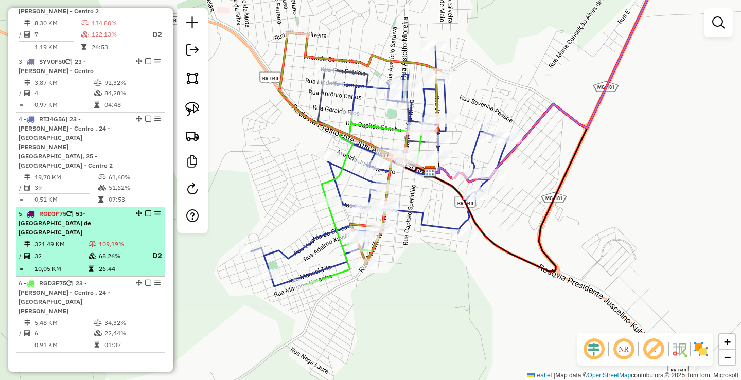
scroll to position [565, 0]
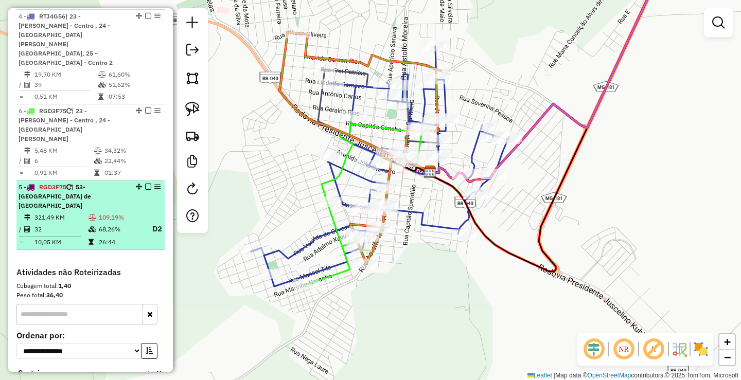
drag, startPoint x: 136, startPoint y: 90, endPoint x: 118, endPoint y: 186, distance: 98.4
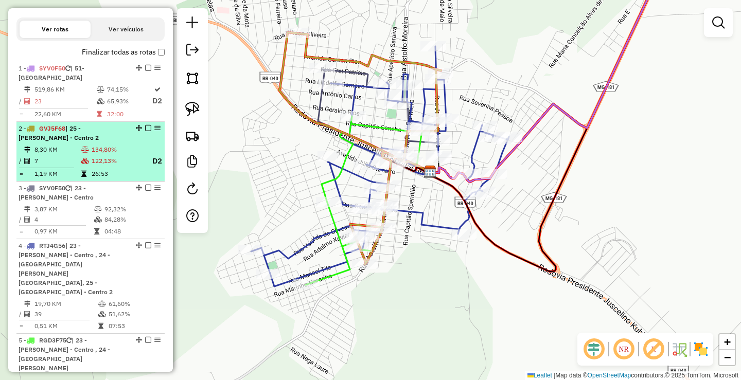
scroll to position [359, 0]
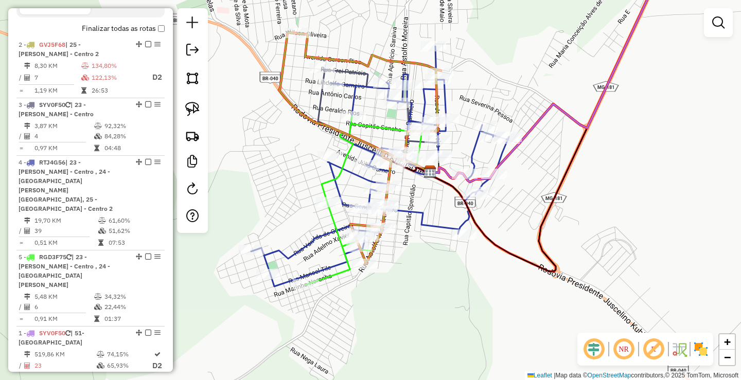
drag, startPoint x: 135, startPoint y: 52, endPoint x: 101, endPoint y: 368, distance: 317.2
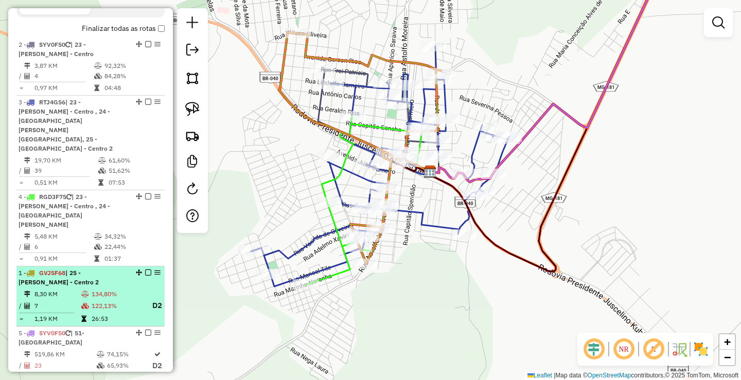
drag, startPoint x: 135, startPoint y: 52, endPoint x: 96, endPoint y: 279, distance: 229.6
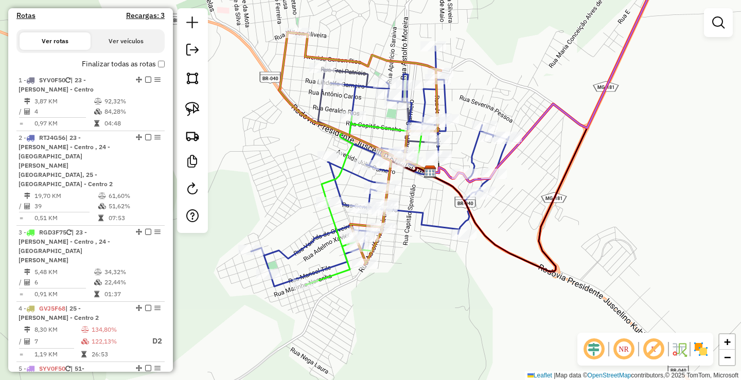
scroll to position [308, 0]
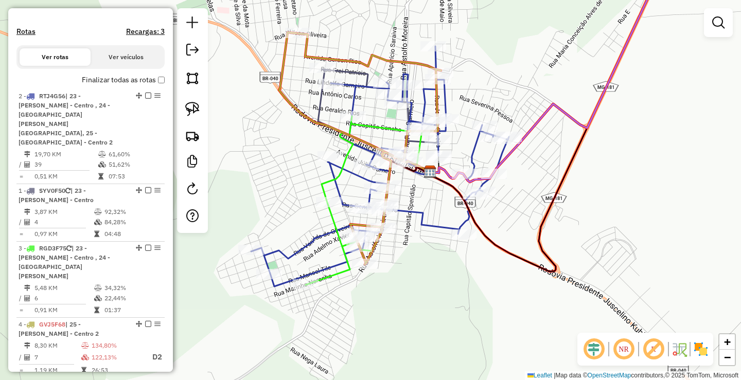
drag, startPoint x: 135, startPoint y: 161, endPoint x: 135, endPoint y: 98, distance: 63.3
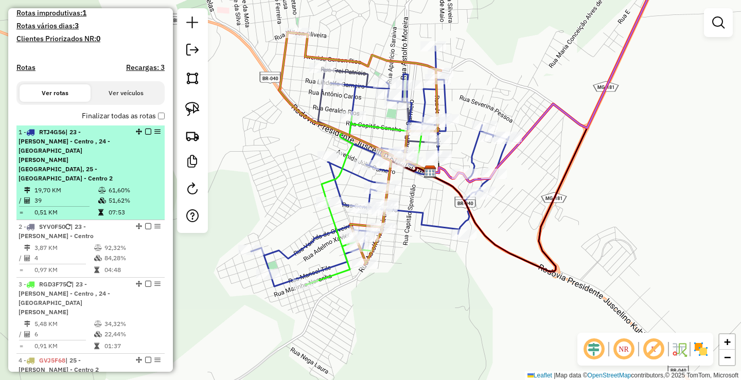
scroll to position [256, 0]
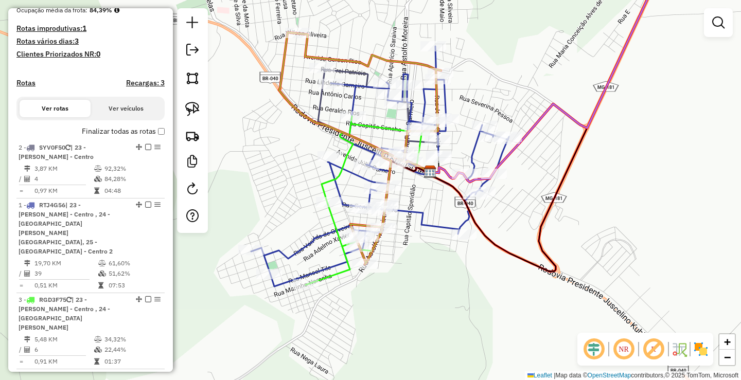
drag, startPoint x: 136, startPoint y: 230, endPoint x: 135, endPoint y: 148, distance: 82.3
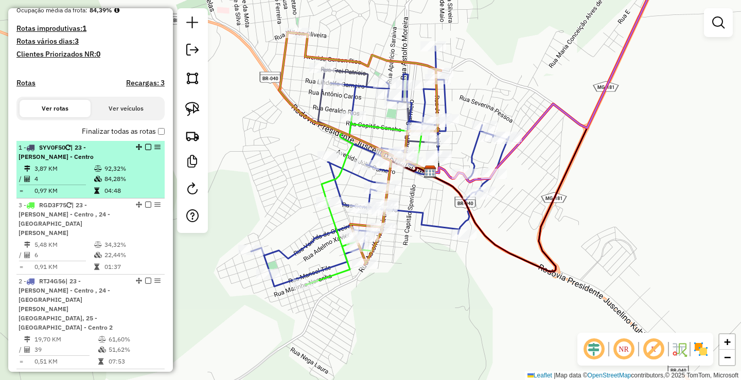
drag, startPoint x: 136, startPoint y: 289, endPoint x: 134, endPoint y: 204, distance: 84.4
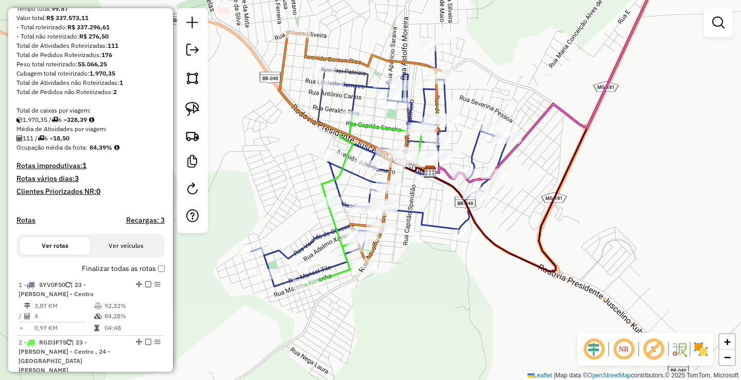
scroll to position [102, 0]
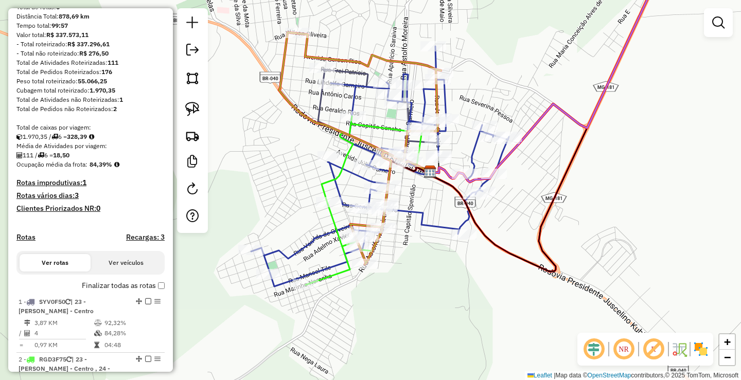
drag, startPoint x: 675, startPoint y: 122, endPoint x: 593, endPoint y: 199, distance: 112.9
click at [595, 195] on div "Janela de atendimento Grade de atendimento Capacidade Transportadoras Veículos …" at bounding box center [370, 190] width 741 height 380
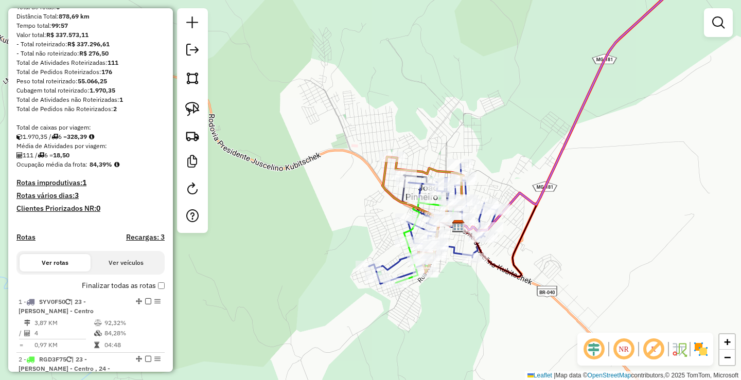
drag, startPoint x: 639, startPoint y: 129, endPoint x: 491, endPoint y: 258, distance: 196.9
click at [517, 237] on div "Janela de atendimento Grade de atendimento Capacidade Transportadoras Veículos …" at bounding box center [370, 190] width 741 height 380
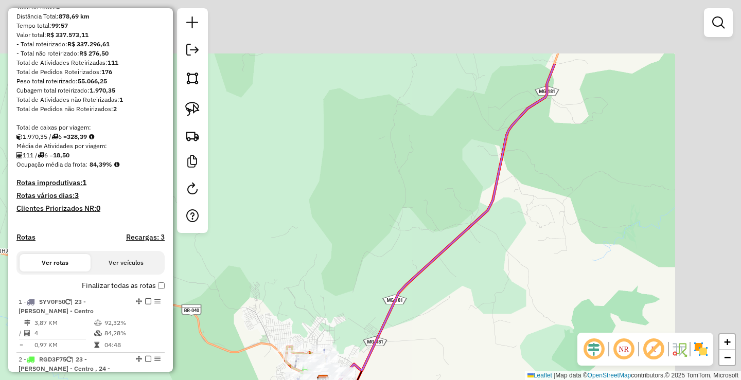
drag, startPoint x: 641, startPoint y: 129, endPoint x: 507, endPoint y: 301, distance: 218.5
click at [509, 300] on div "Janela de atendimento Grade de atendimento Capacidade Transportadoras Veículos …" at bounding box center [370, 190] width 741 height 380
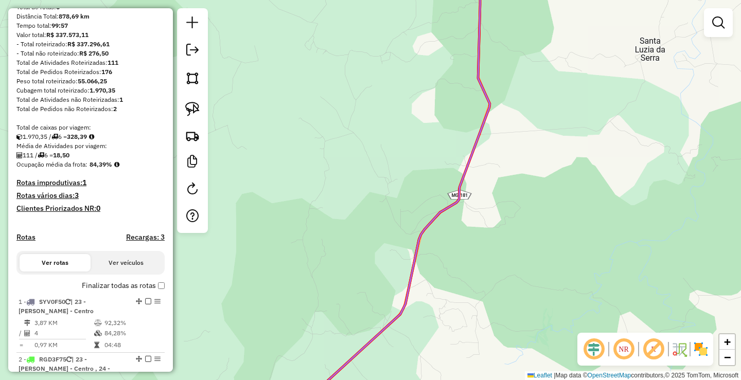
drag, startPoint x: 564, startPoint y: 163, endPoint x: 481, endPoint y: 336, distance: 191.9
click at [483, 313] on div "Janela de atendimento Grade de atendimento Capacidade Transportadoras Veículos …" at bounding box center [370, 190] width 741 height 380
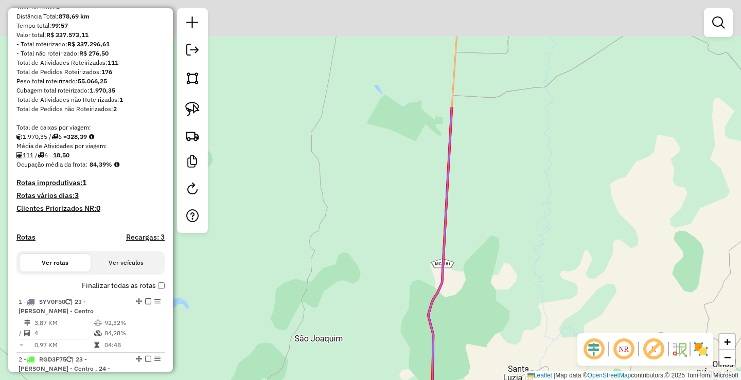
click at [517, 287] on div "Janela de atendimento Grade de atendimento Capacidade Transportadoras Veículos …" at bounding box center [370, 190] width 741 height 380
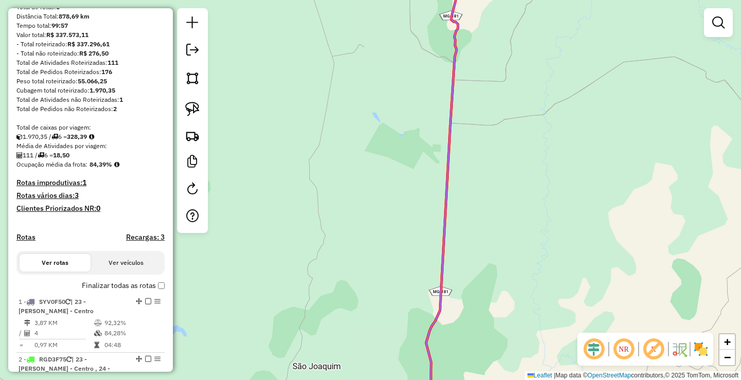
drag, startPoint x: 530, startPoint y: 116, endPoint x: 527, endPoint y: 259, distance: 143.1
click at [528, 232] on div "Janela de atendimento Grade de atendimento Capacidade Transportadoras Veículos …" at bounding box center [370, 190] width 741 height 380
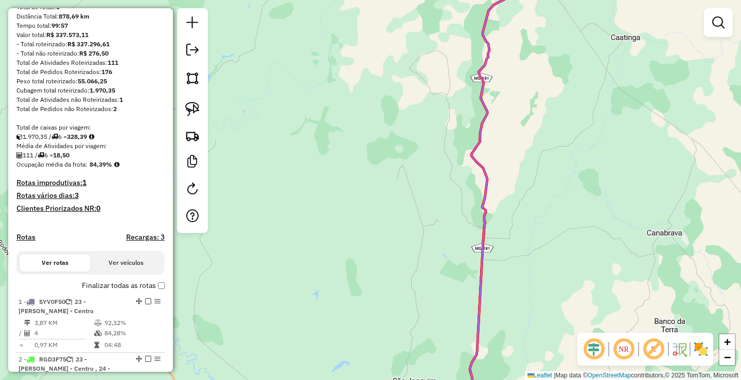
drag, startPoint x: 543, startPoint y: 76, endPoint x: 508, endPoint y: 288, distance: 215.3
click at [508, 252] on div "Janela de atendimento Grade de atendimento Capacidade Transportadoras Veículos …" at bounding box center [370, 190] width 741 height 380
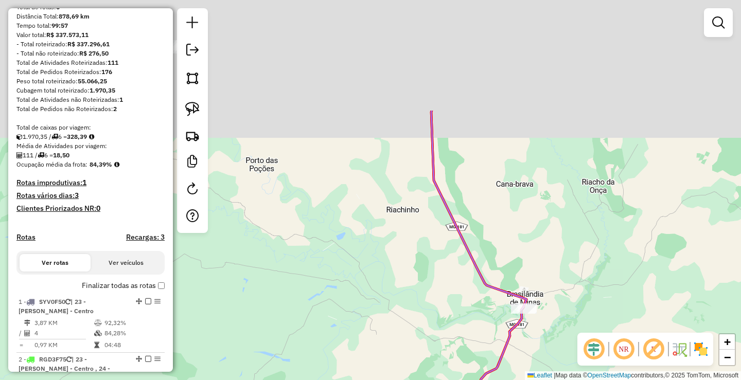
drag, startPoint x: 530, startPoint y: 120, endPoint x: 563, endPoint y: 290, distance: 172.9
click at [562, 280] on div "Janela de atendimento Grade de atendimento Capacidade Transportadoras Veículos …" at bounding box center [370, 190] width 741 height 380
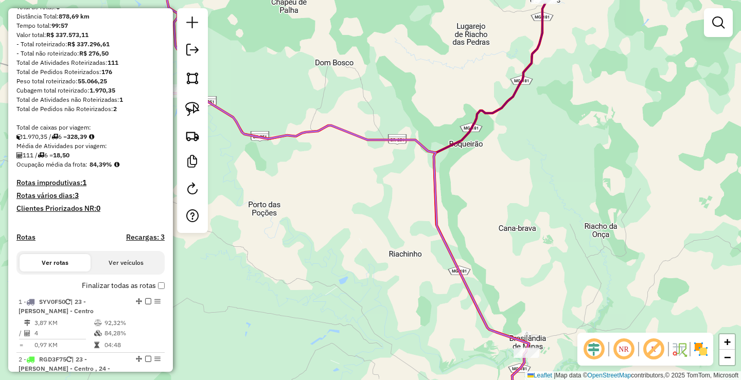
drag, startPoint x: 527, startPoint y: 149, endPoint x: 517, endPoint y: 242, distance: 94.2
click at [517, 241] on div "Janela de atendimento Grade de atendimento Capacidade Transportadoras Veículos …" at bounding box center [370, 190] width 741 height 380
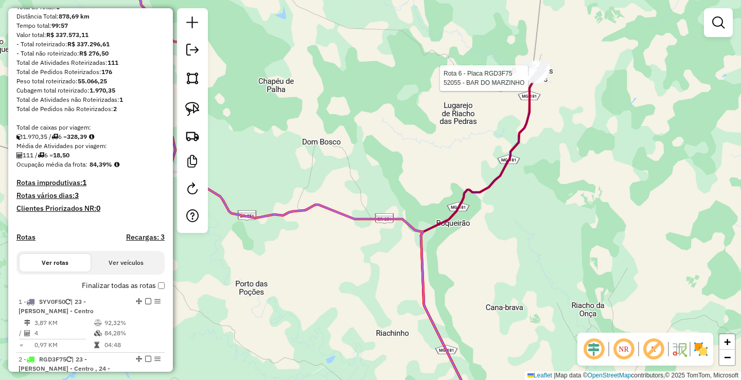
select select "*********"
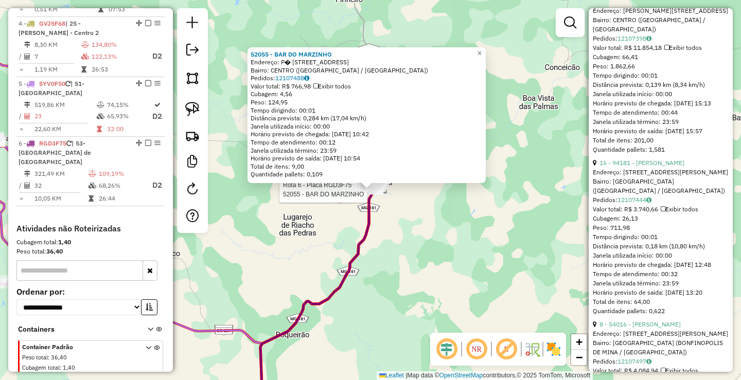
scroll to position [412, 0]
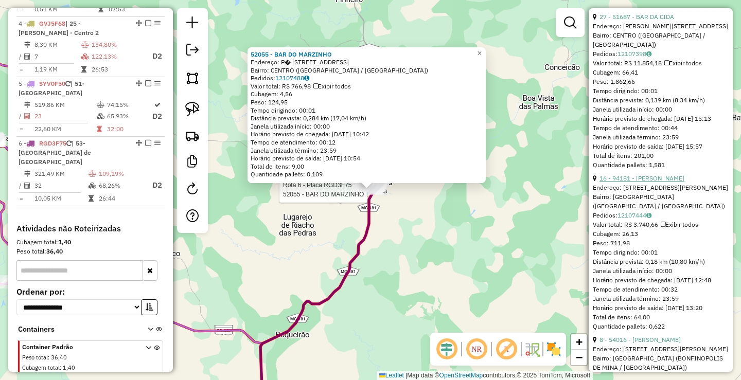
click at [673, 182] on link "16 - 94181 - [PERSON_NAME]" at bounding box center [641, 178] width 85 height 8
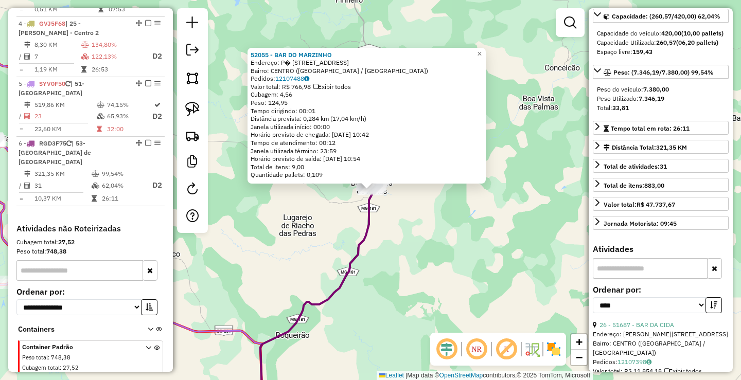
scroll to position [103, 0]
click at [480, 237] on div "52055 - BAR DO MARZINHO Endereço: P� [GEOGRAPHIC_DATA], 120 Bairro: [GEOGRAPHIC…" at bounding box center [370, 190] width 741 height 380
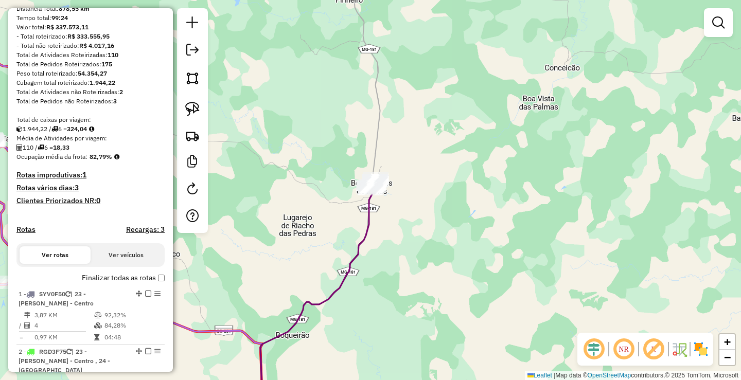
scroll to position [94, 0]
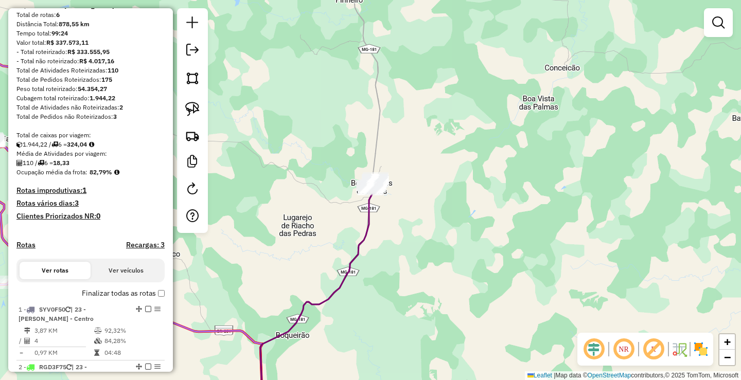
click at [657, 276] on div "Janela de atendimento Grade de atendimento Capacidade Transportadoras Veículos …" at bounding box center [370, 190] width 741 height 380
drag, startPoint x: 436, startPoint y: 283, endPoint x: 479, endPoint y: 247, distance: 56.2
click at [478, 251] on div "Janela de atendimento Grade de atendimento Capacidade Transportadoras Veículos …" at bounding box center [370, 190] width 741 height 380
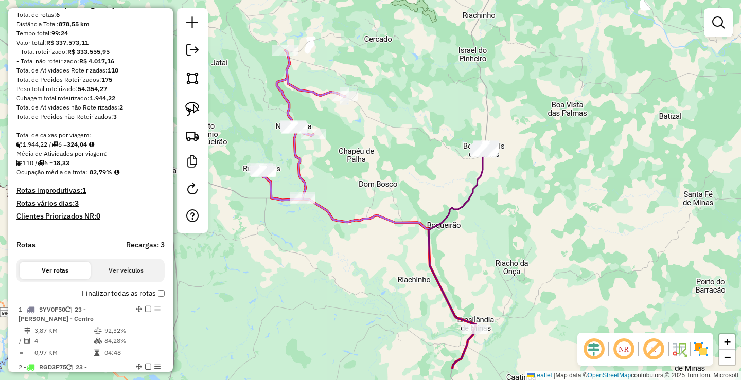
drag, startPoint x: 456, startPoint y: 299, endPoint x: 497, endPoint y: 237, distance: 75.1
click at [494, 247] on div "Janela de atendimento Grade de atendimento Capacidade Transportadoras Veículos …" at bounding box center [370, 190] width 741 height 380
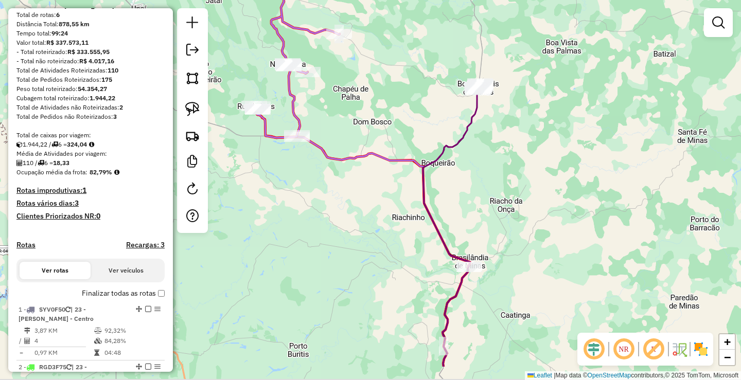
drag, startPoint x: 523, startPoint y: 276, endPoint x: 509, endPoint y: 219, distance: 58.8
click at [511, 222] on div "Janela de atendimento Grade de atendimento Capacidade Transportadoras Veículos …" at bounding box center [370, 190] width 741 height 380
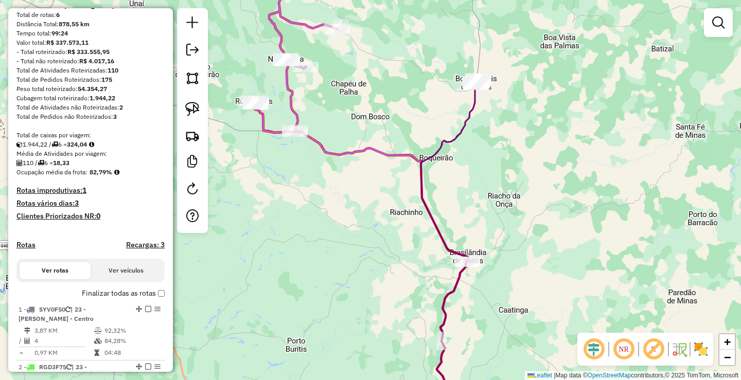
drag, startPoint x: 548, startPoint y: 173, endPoint x: 532, endPoint y: 206, distance: 36.4
click at [533, 203] on div "Janela de atendimento Grade de atendimento Capacidade Transportadoras Veículos …" at bounding box center [370, 190] width 741 height 380
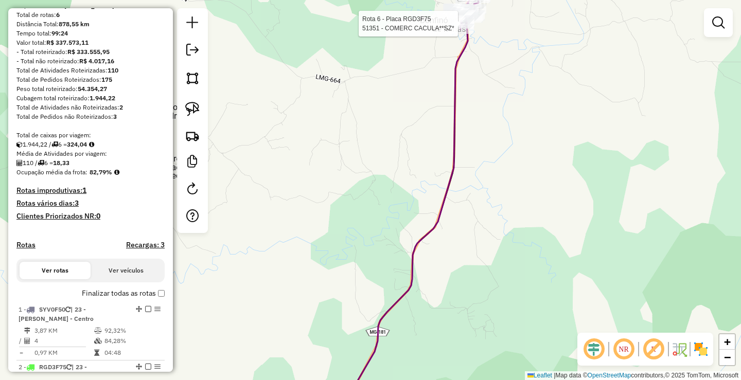
select select "*********"
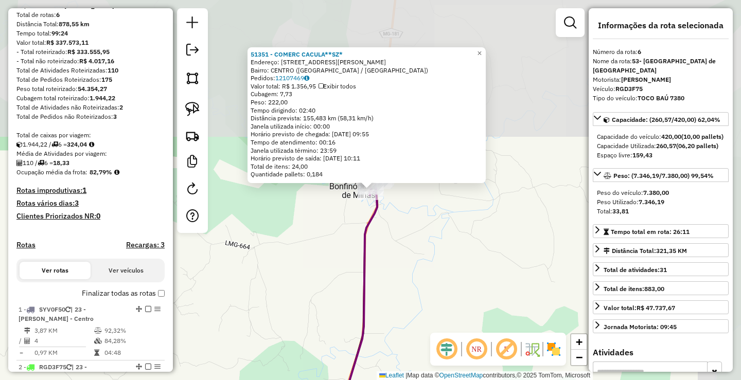
scroll to position [609, 0]
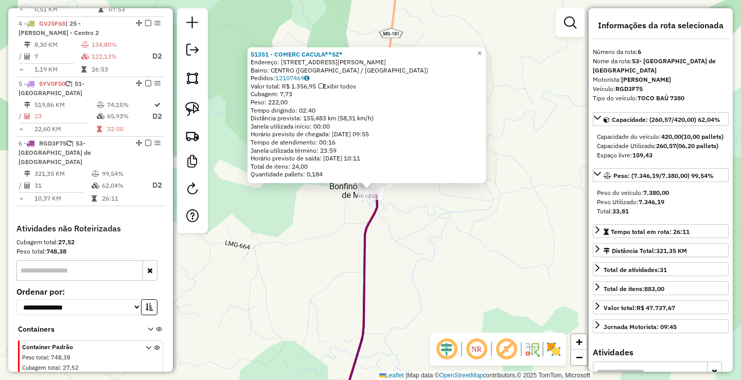
click at [448, 223] on div "51351 - COMERC CACULA**SZ* Endereço: R [PERSON_NAME], 240 Bairro: [GEOGRAPHIC_D…" at bounding box center [370, 190] width 741 height 380
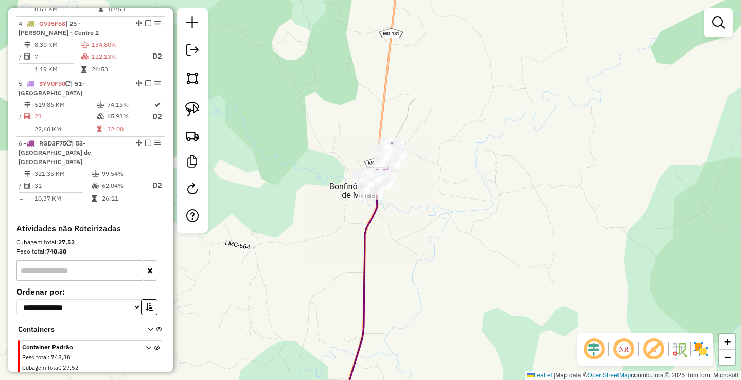
drag, startPoint x: 429, startPoint y: 217, endPoint x: 467, endPoint y: 211, distance: 37.9
click at [467, 211] on div "Janela de atendimento Grade de atendimento Capacidade Transportadoras Veículos …" at bounding box center [370, 190] width 741 height 380
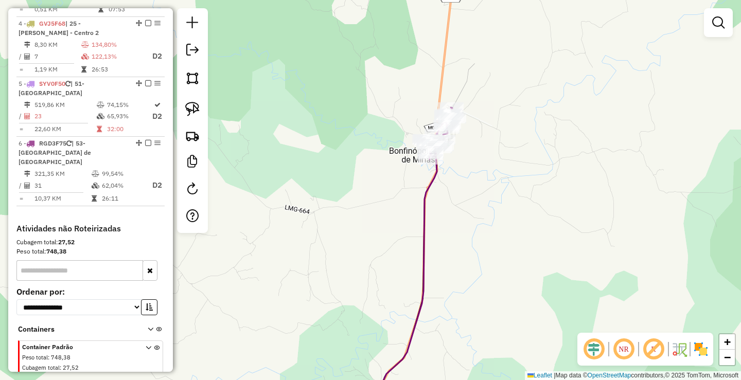
drag, startPoint x: 425, startPoint y: 254, endPoint x: 464, endPoint y: 199, distance: 66.5
click at [457, 208] on div "Janela de atendimento Grade de atendimento Capacidade Transportadoras Veículos …" at bounding box center [370, 190] width 741 height 380
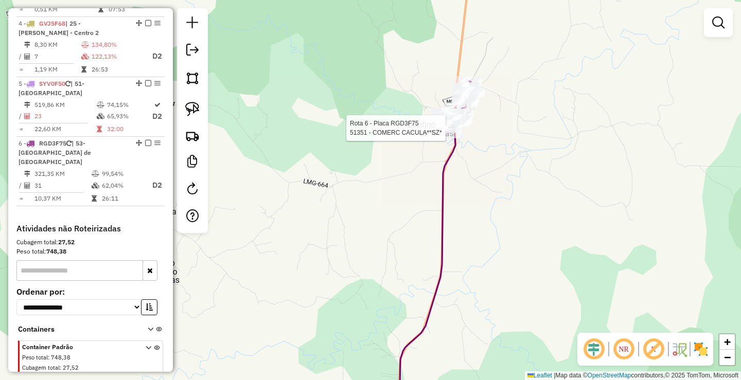
select select "*********"
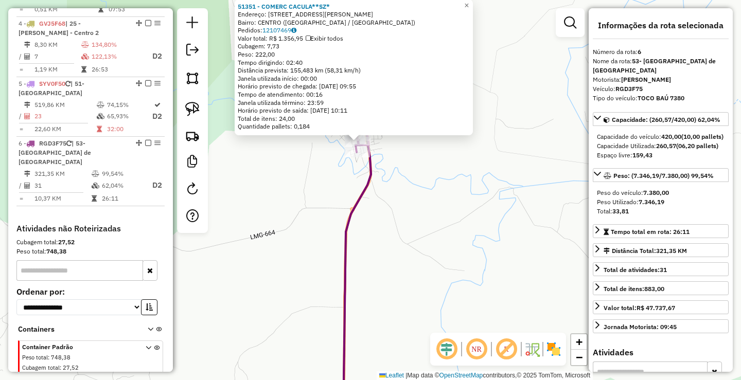
click at [459, 200] on div "51351 - COMERC CACULA**SZ* Endereço: R [PERSON_NAME], 240 Bairro: [GEOGRAPHIC_D…" at bounding box center [370, 190] width 741 height 380
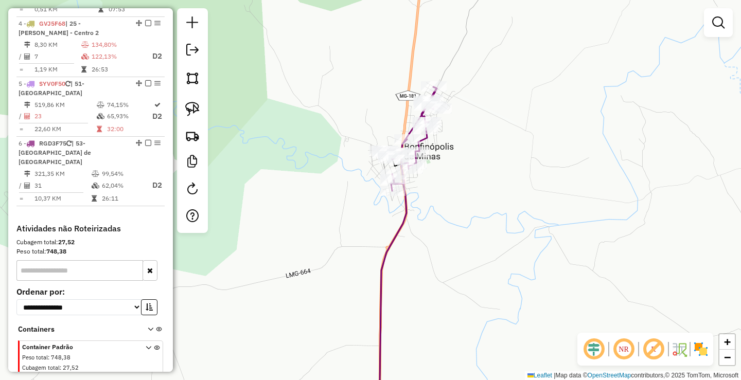
drag, startPoint x: 402, startPoint y: 141, endPoint x: 454, endPoint y: 201, distance: 78.4
click at [454, 200] on div "Janela de atendimento Grade de atendimento Capacidade Transportadoras Veículos …" at bounding box center [370, 190] width 741 height 380
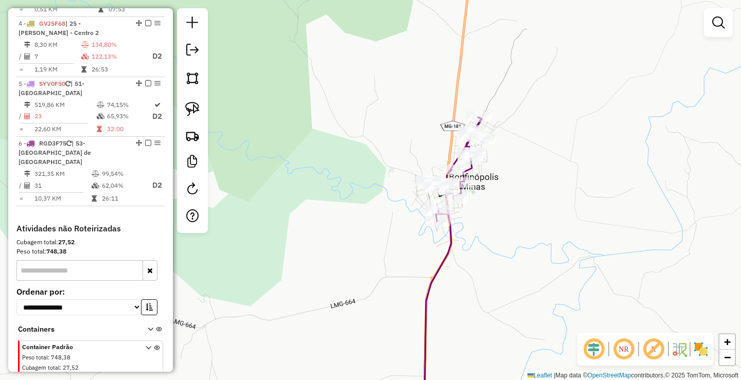
drag, startPoint x: 459, startPoint y: 204, endPoint x: 481, endPoint y: 212, distance: 23.8
click at [481, 212] on div "Janela de atendimento Grade de atendimento Capacidade Transportadoras Veículos …" at bounding box center [370, 190] width 741 height 380
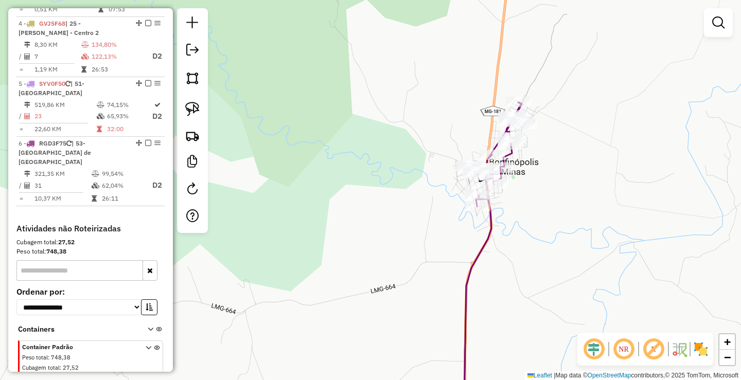
drag, startPoint x: 542, startPoint y: 170, endPoint x: 561, endPoint y: 155, distance: 24.1
click at [558, 159] on div "Janela de atendimento Grade de atendimento Capacidade Transportadoras Veículos …" at bounding box center [370, 190] width 741 height 380
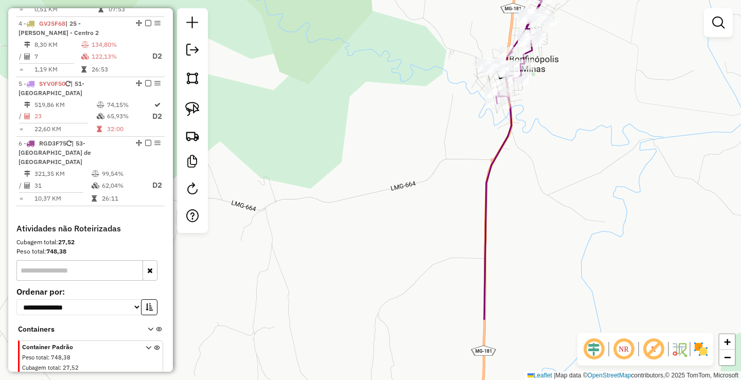
drag, startPoint x: 537, startPoint y: 309, endPoint x: 550, endPoint y: 134, distance: 176.0
click at [552, 136] on div "Janela de atendimento Grade de atendimento Capacidade Transportadoras Veículos …" at bounding box center [370, 190] width 741 height 380
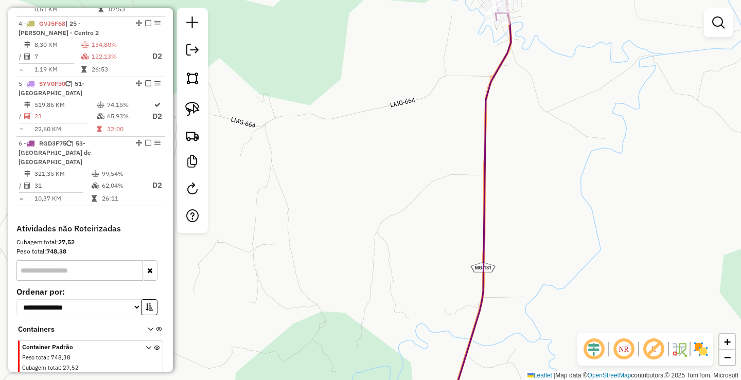
drag, startPoint x: 554, startPoint y: 260, endPoint x: 550, endPoint y: 120, distance: 140.0
click at [550, 122] on div "Janela de atendimento Grade de atendimento Capacidade Transportadoras Veículos …" at bounding box center [370, 190] width 741 height 380
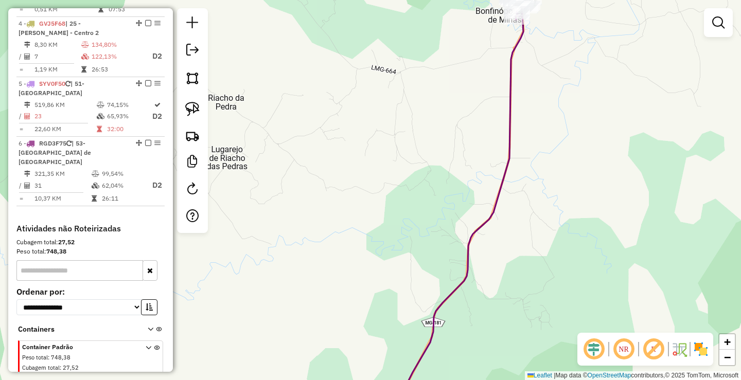
drag, startPoint x: 534, startPoint y: 292, endPoint x: 517, endPoint y: 165, distance: 128.3
click at [517, 166] on div "Janela de atendimento Grade de atendimento Capacidade Transportadoras Veículos …" at bounding box center [370, 190] width 741 height 380
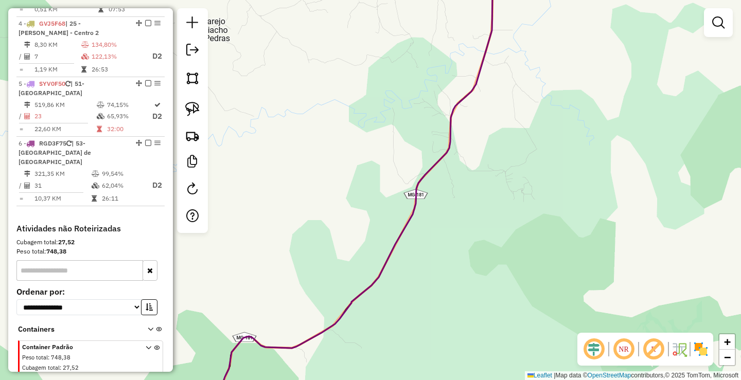
drag, startPoint x: 451, startPoint y: 272, endPoint x: 537, endPoint y: 271, distance: 85.9
click at [536, 271] on div "Janela de atendimento Grade de atendimento Capacidade Transportadoras Veículos …" at bounding box center [370, 190] width 741 height 380
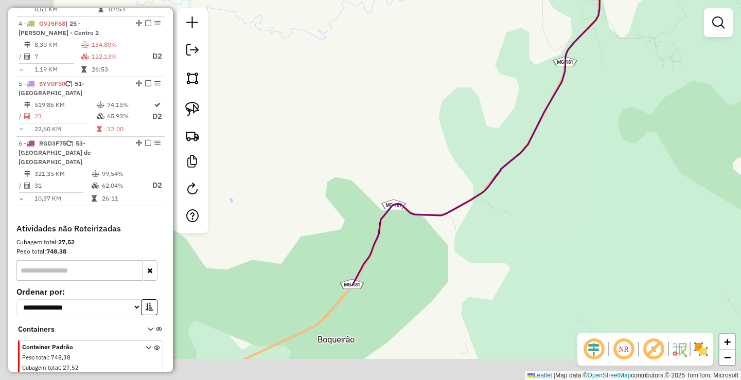
drag, startPoint x: 386, startPoint y: 276, endPoint x: 465, endPoint y: 59, distance: 230.8
click at [463, 65] on div "Janela de atendimento Grade de atendimento Capacidade Transportadoras Veículos …" at bounding box center [370, 190] width 741 height 380
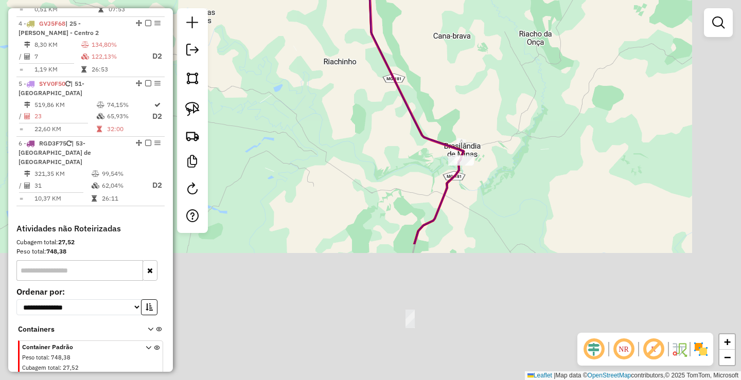
drag, startPoint x: 496, startPoint y: 261, endPoint x: 433, endPoint y: 66, distance: 205.0
click at [435, 70] on div "Janela de atendimento Grade de atendimento Capacidade Transportadoras Veículos …" at bounding box center [370, 190] width 741 height 380
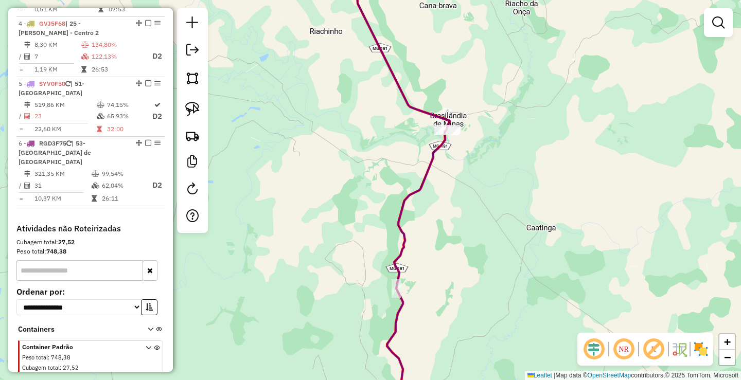
drag, startPoint x: 487, startPoint y: 221, endPoint x: 477, endPoint y: 121, distance: 99.7
click at [477, 121] on div "Janela de atendimento Grade de atendimento Capacidade Transportadoras Veículos …" at bounding box center [370, 190] width 741 height 380
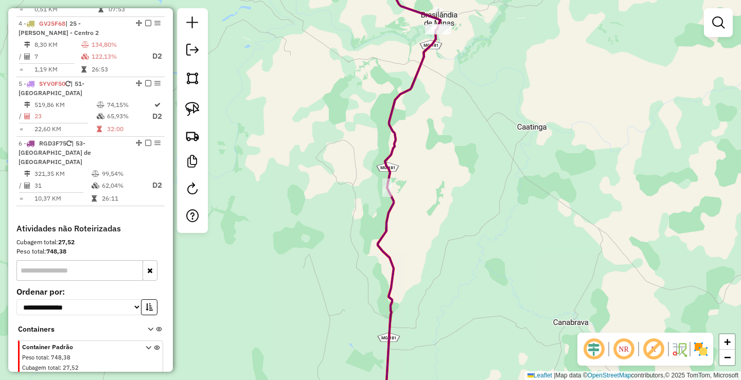
drag, startPoint x: 488, startPoint y: 209, endPoint x: 469, endPoint y: 139, distance: 72.5
click at [470, 144] on div "Janela de atendimento Grade de atendimento Capacidade Transportadoras Veículos …" at bounding box center [370, 190] width 741 height 380
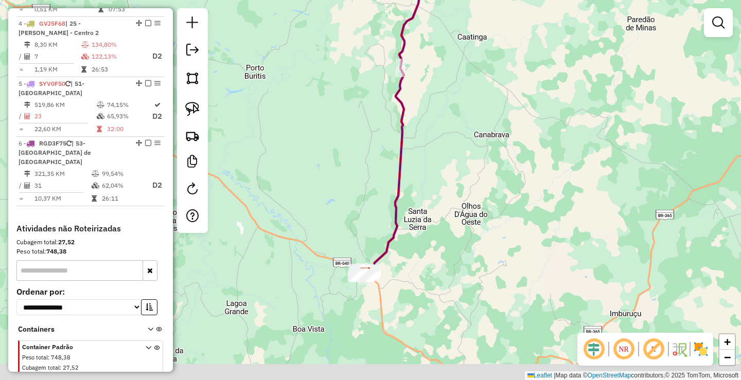
drag, startPoint x: 483, startPoint y: 285, endPoint x: 472, endPoint y: 179, distance: 107.1
click at [472, 184] on div "Janela de atendimento Grade de atendimento Capacidade Transportadoras Veículos …" at bounding box center [370, 190] width 741 height 380
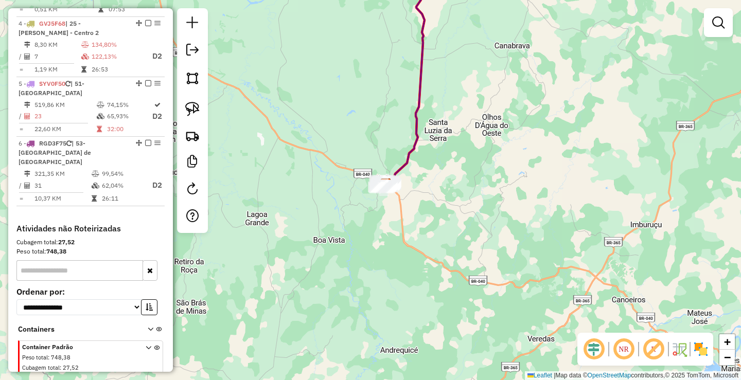
drag, startPoint x: 331, startPoint y: 223, endPoint x: 373, endPoint y: 223, distance: 41.7
click at [362, 223] on div "Janela de atendimento Grade de atendimento Capacidade Transportadoras Veículos …" at bounding box center [370, 190] width 741 height 380
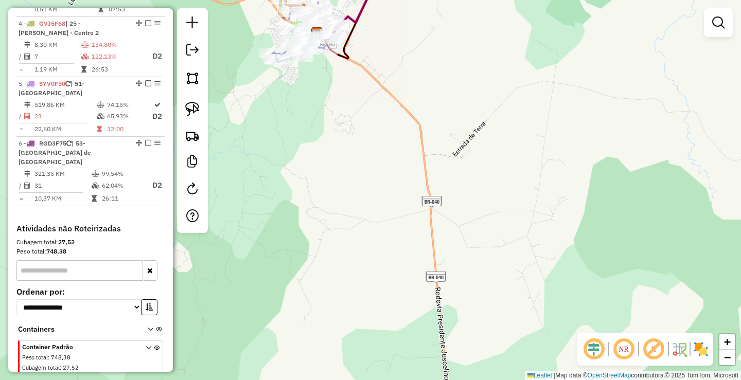
drag, startPoint x: 332, startPoint y: 139, endPoint x: 381, endPoint y: 251, distance: 122.1
click at [373, 244] on div "Janela de atendimento Grade de atendimento Capacidade Transportadoras Veículos …" at bounding box center [370, 190] width 741 height 380
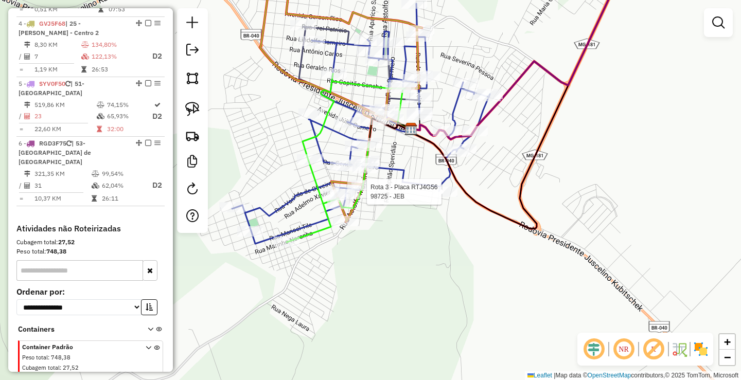
select select "*********"
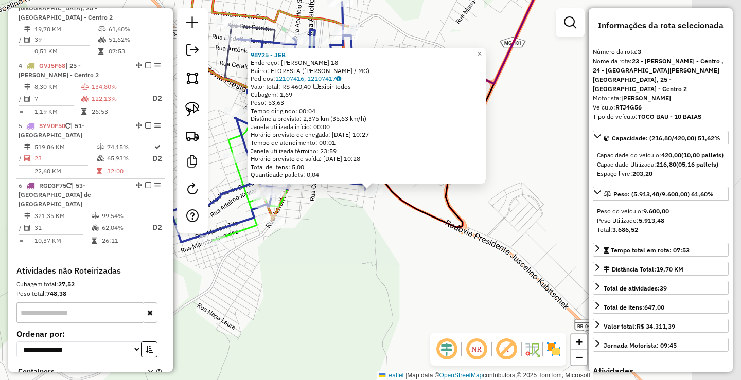
scroll to position [523, 0]
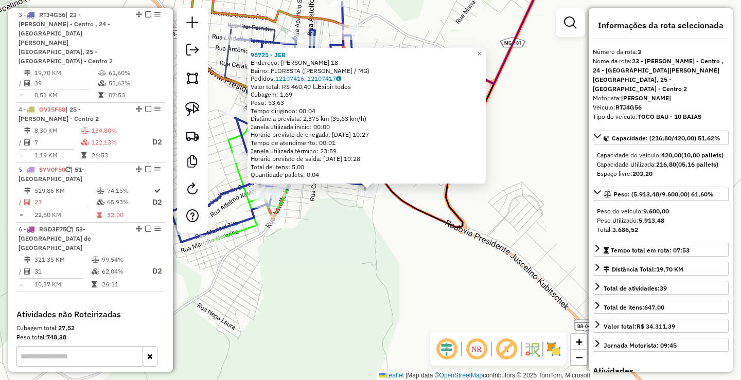
click at [366, 246] on div "98725 - [PERSON_NAME]: [PERSON_NAME] 18 Bairro: FLORESTA ([PERSON_NAME] / [GEOG…" at bounding box center [370, 190] width 741 height 380
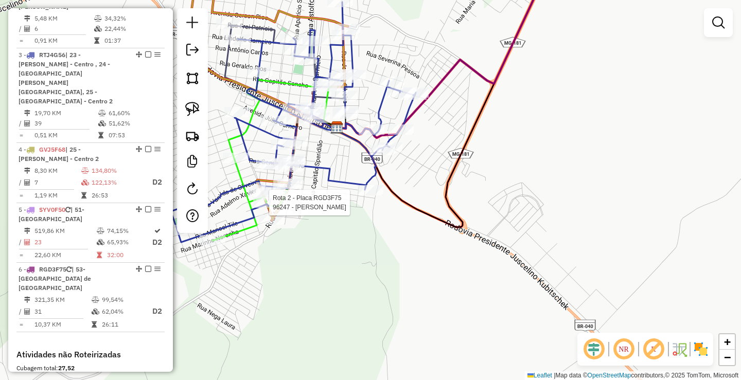
select select "*********"
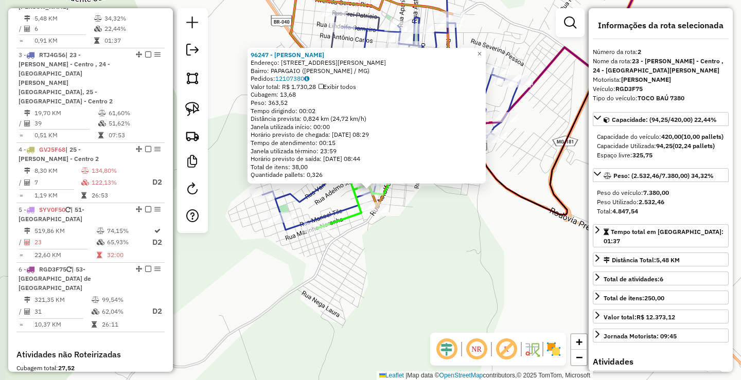
scroll to position [456, 0]
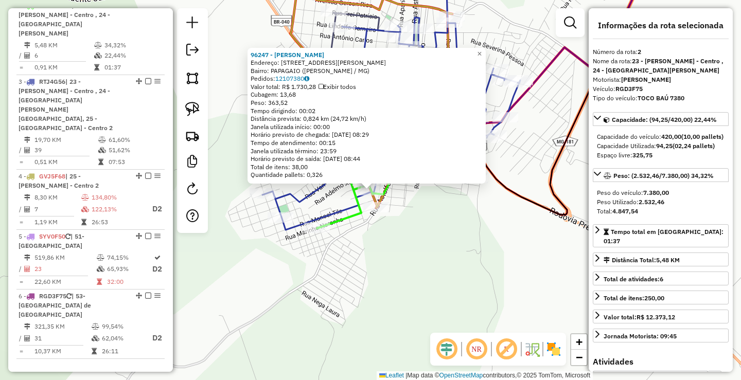
click at [441, 253] on div "96247 - [PERSON_NAME]: [STREET_ADDRESS][PERSON_NAME] Bairro: PAPAGAIO ([PERSON_…" at bounding box center [370, 190] width 741 height 380
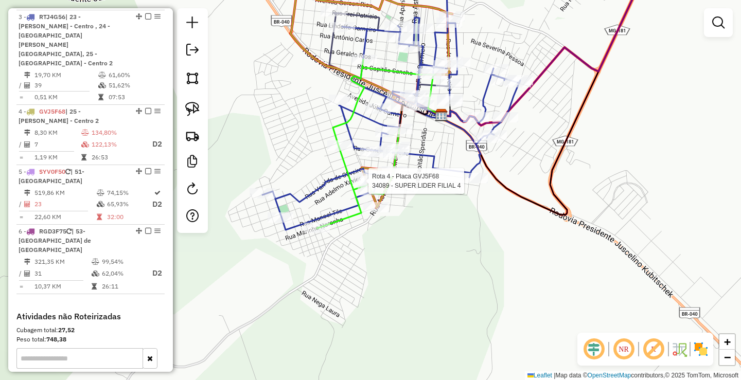
select select "*********"
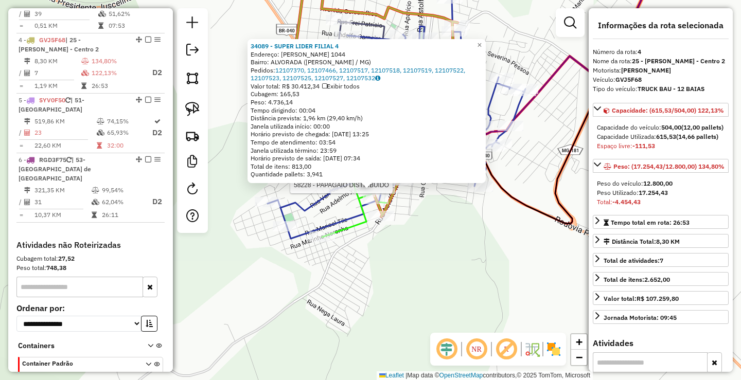
scroll to position [599, 0]
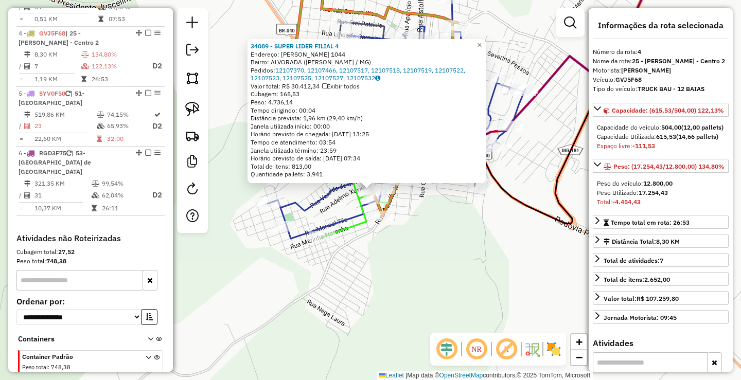
click at [438, 235] on div "34089 - SUPER LIDER FILIAL 4 Endereço: [PERSON_NAME] 1044 Bairro: ALVORADA ([PE…" at bounding box center [370, 190] width 741 height 380
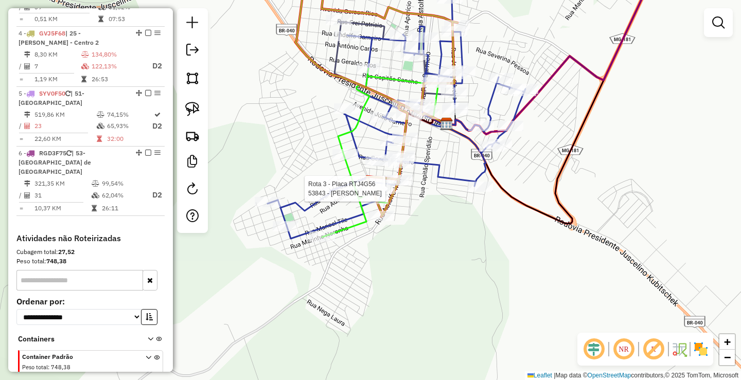
select select "*********"
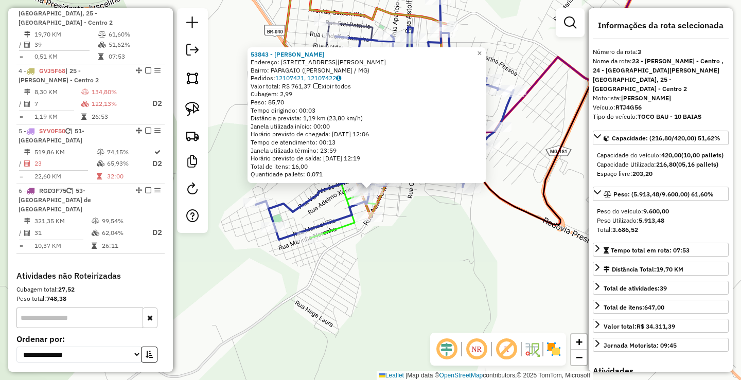
scroll to position [523, 0]
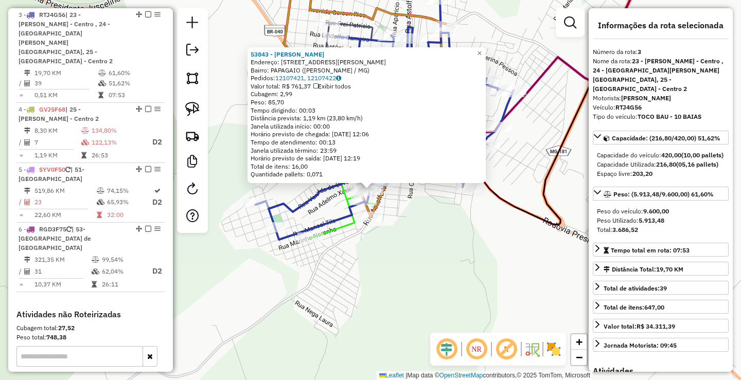
click at [478, 248] on div "53843 - [PERSON_NAME]: [STREET_ADDRESS][PERSON_NAME][PERSON_NAME] Pedidos: 1210…" at bounding box center [370, 190] width 741 height 380
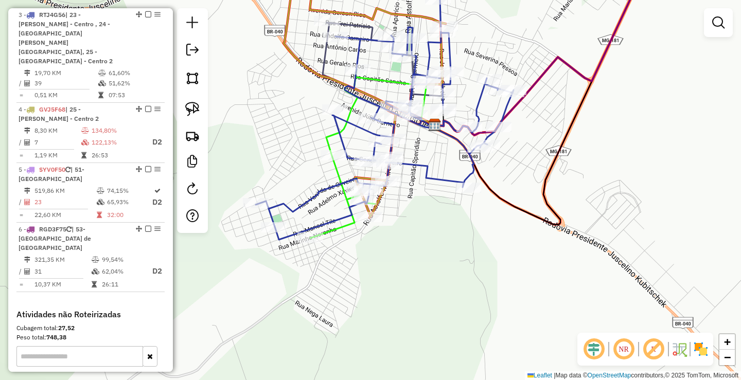
drag, startPoint x: 430, startPoint y: 245, endPoint x: 464, endPoint y: 263, distance: 37.7
click at [463, 262] on div "Janela de atendimento Grade de atendimento Capacidade Transportadoras Veículos …" at bounding box center [370, 190] width 741 height 380
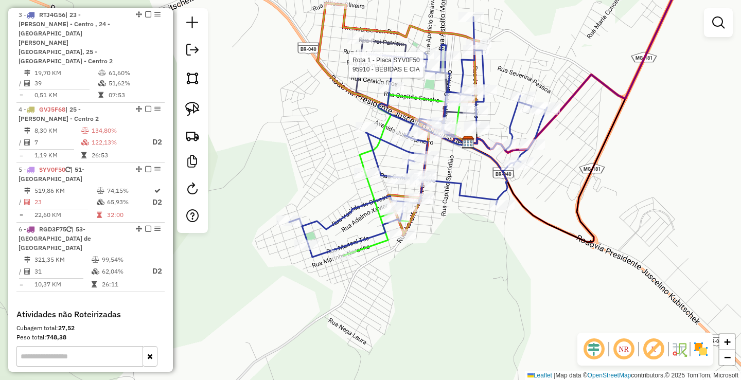
select select "*********"
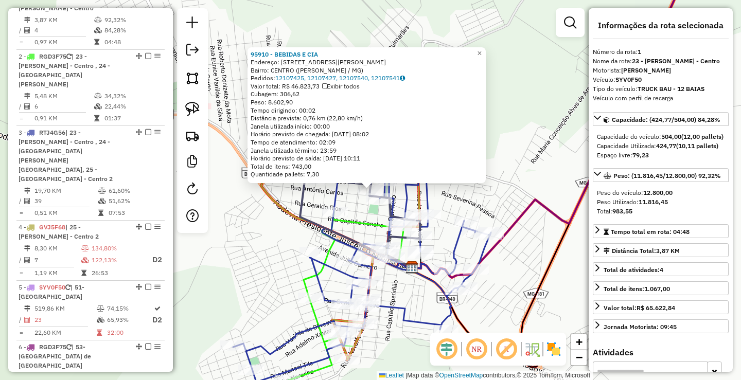
scroll to position [398, 0]
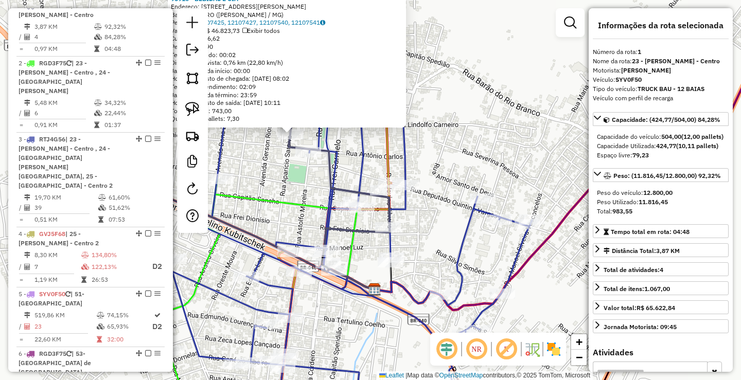
drag, startPoint x: 487, startPoint y: 273, endPoint x: 535, endPoint y: 174, distance: 109.5
click at [534, 188] on div "95910 - BEBIDAS E CIA Endereço: [STREET_ADDRESS][PERSON_NAME] ([PERSON_NAME] / …" at bounding box center [370, 190] width 741 height 380
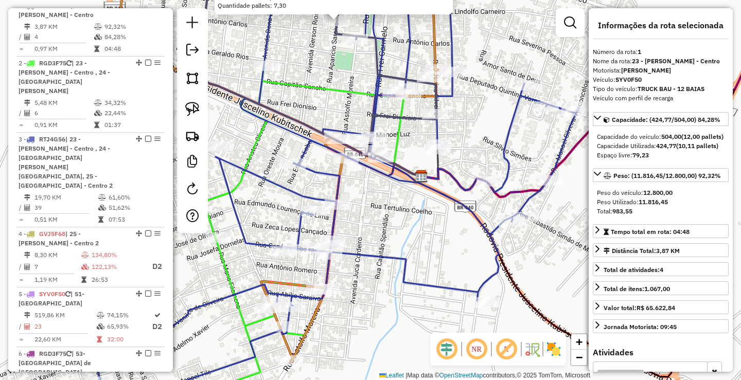
drag, startPoint x: 435, startPoint y: 268, endPoint x: 469, endPoint y: 212, distance: 65.1
click at [469, 215] on div "95910 - BEBIDAS E CIA Endereço: [STREET_ADDRESS][PERSON_NAME] ([PERSON_NAME] / …" at bounding box center [370, 190] width 741 height 380
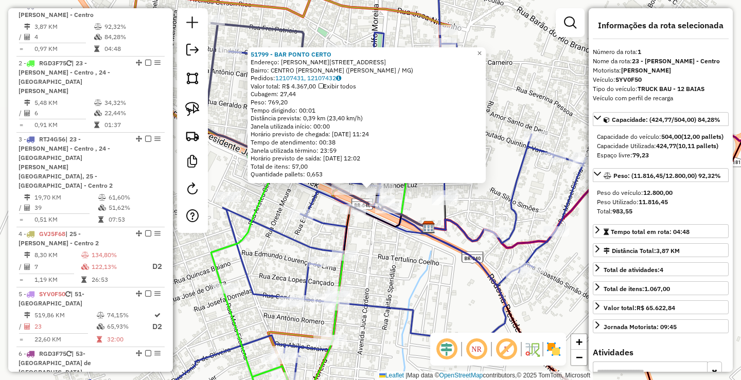
click at [390, 256] on div "51799 - BAR PONTO CERTO Endereço: [STREET_ADDRESS] Bairro: CENTRO [PERSON_NAME]…" at bounding box center [370, 190] width 741 height 380
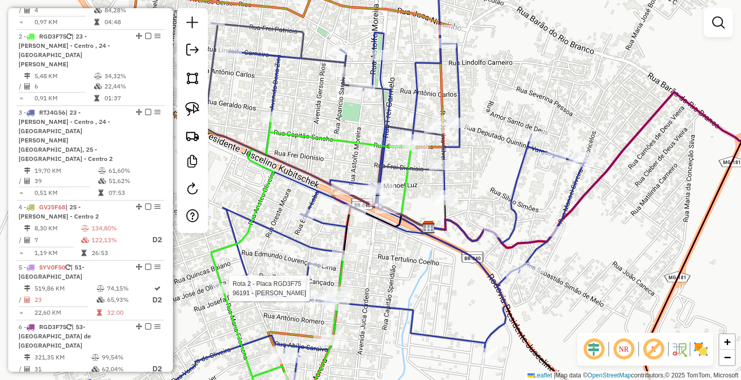
select select "*********"
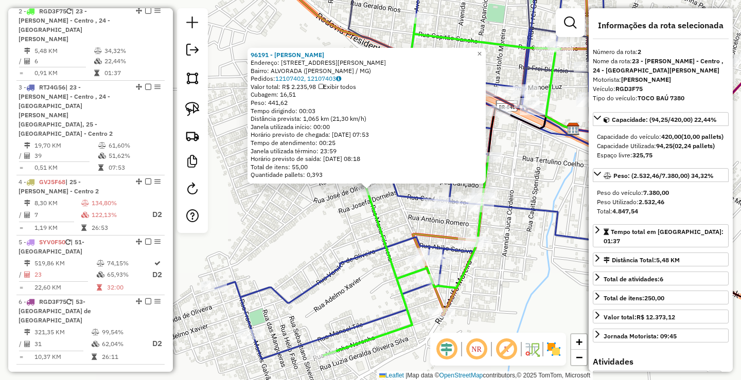
scroll to position [456, 0]
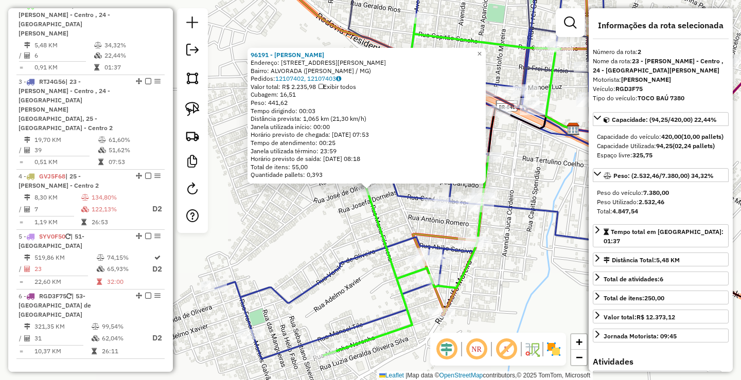
click at [311, 193] on div "96191 - [PERSON_NAME]: [STREET_ADDRESS][PERSON_NAME] ([PERSON_NAME] / MG) Pedid…" at bounding box center [370, 190] width 741 height 380
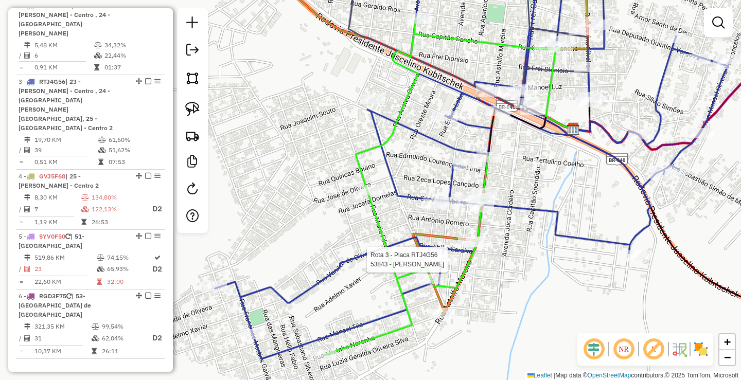
select select "*********"
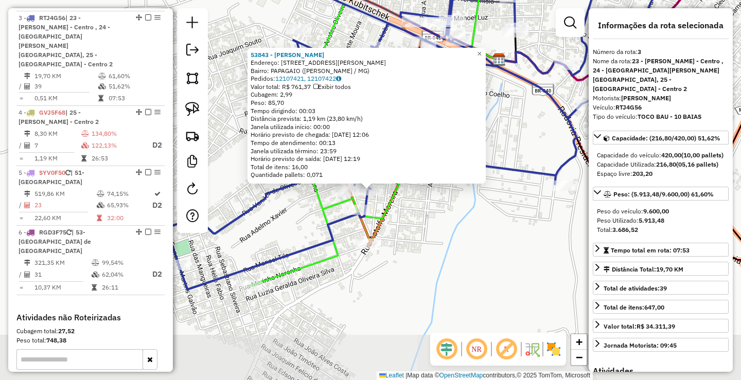
scroll to position [523, 0]
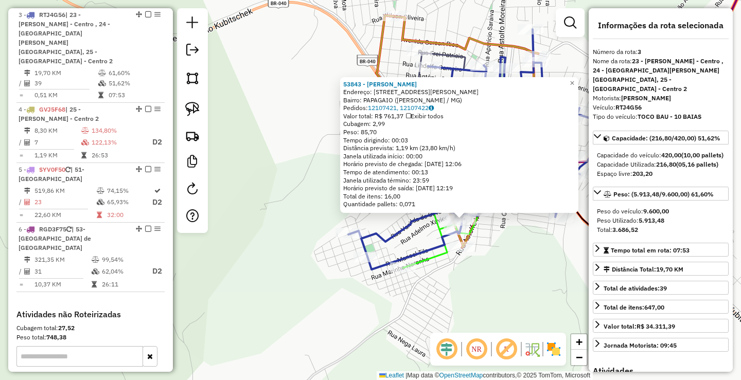
click at [314, 195] on div "53843 - [PERSON_NAME]: [STREET_ADDRESS][PERSON_NAME][PERSON_NAME] Pedidos: 1210…" at bounding box center [370, 190] width 741 height 380
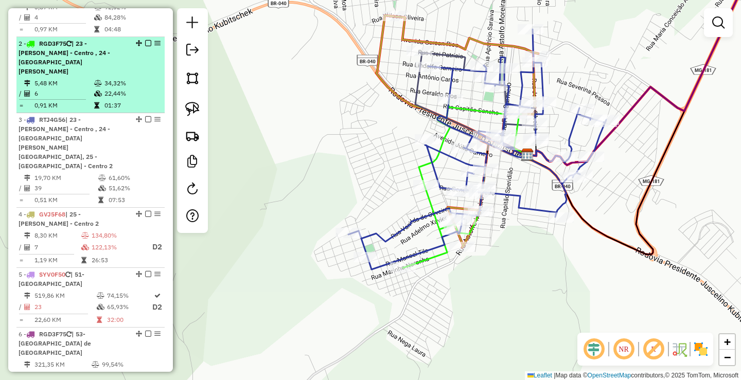
scroll to position [420, 0]
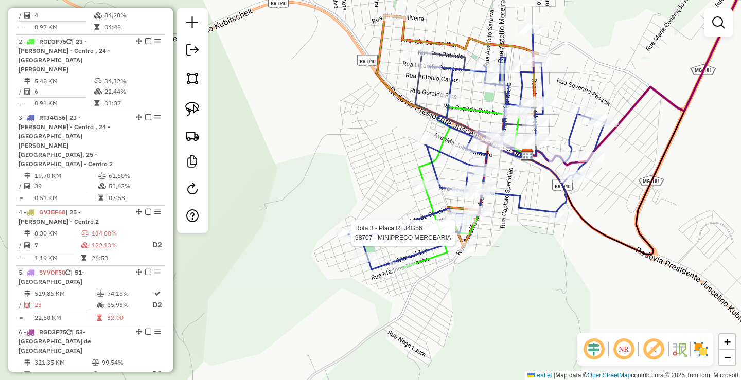
select select "*********"
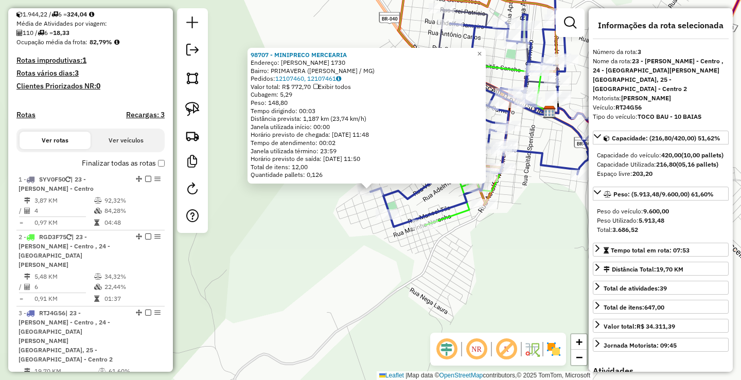
scroll to position [214, 0]
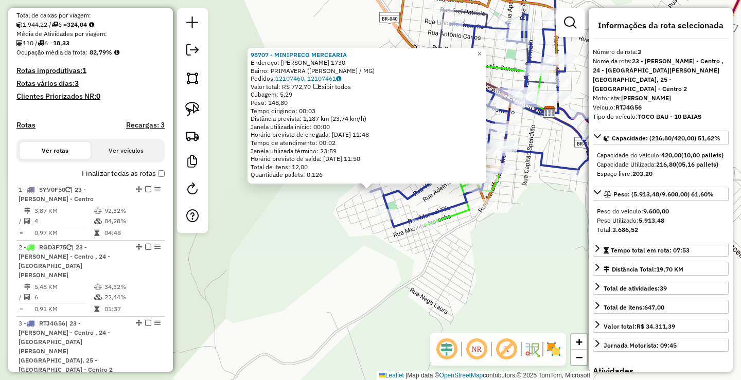
click at [325, 234] on div "98707 - MINIPRECO MERCEARIA Endereço: [PERSON_NAME] 1730 Bairro: PRIMAVERA ([PE…" at bounding box center [370, 190] width 741 height 380
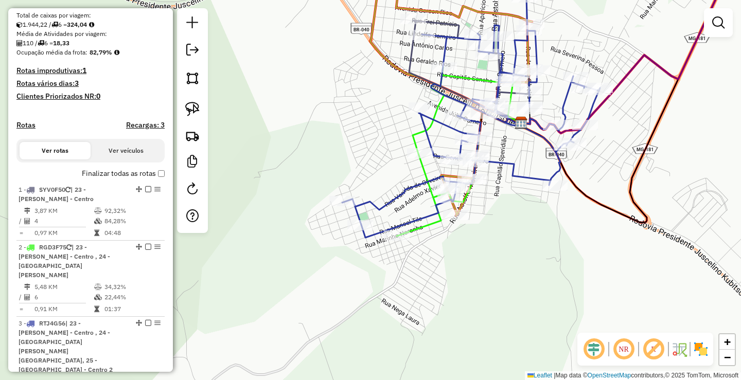
drag, startPoint x: 531, startPoint y: 233, endPoint x: 501, endPoint y: 244, distance: 31.9
click at [501, 244] on div "Janela de atendimento Grade de atendimento Capacidade Transportadoras Veículos …" at bounding box center [370, 190] width 741 height 380
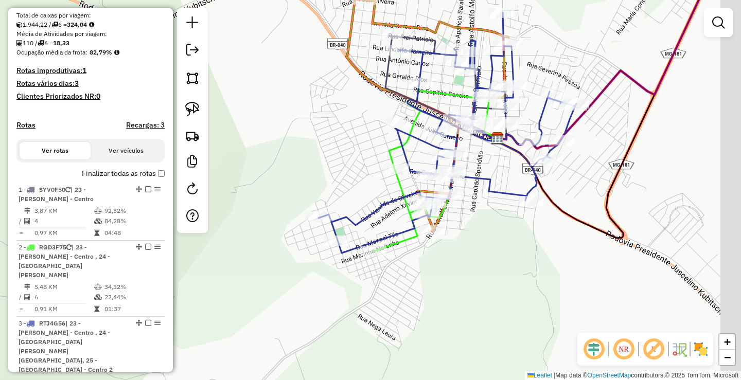
drag, startPoint x: 517, startPoint y: 232, endPoint x: 486, endPoint y: 253, distance: 37.8
click at [486, 253] on div "Janela de atendimento Grade de atendimento Capacidade Transportadoras Veículos …" at bounding box center [370, 190] width 741 height 380
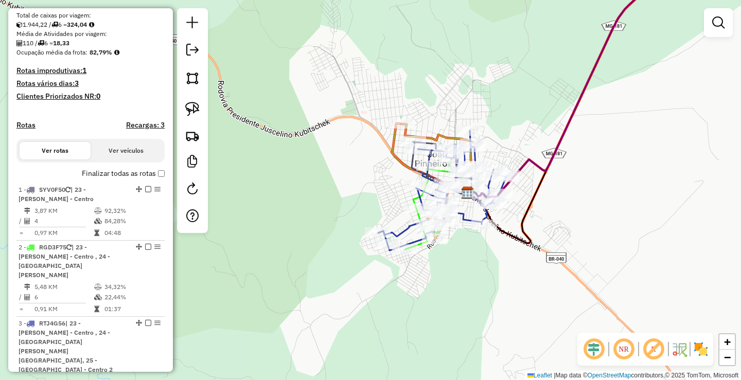
drag, startPoint x: 524, startPoint y: 274, endPoint x: 473, endPoint y: 277, distance: 51.1
click at [476, 277] on div "Janela de atendimento Grade de atendimento Capacidade Transportadoras Veículos …" at bounding box center [370, 190] width 741 height 380
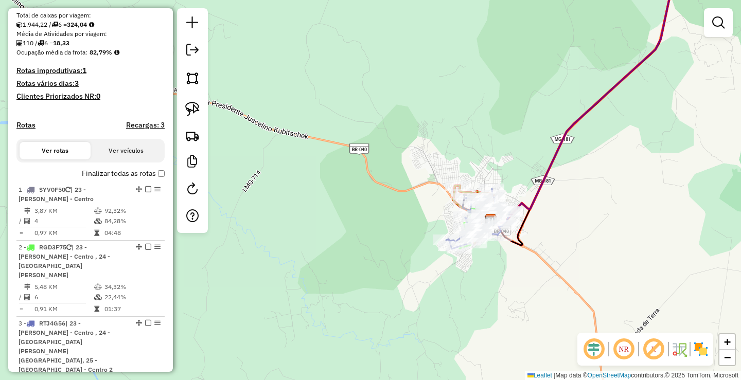
drag, startPoint x: 644, startPoint y: 160, endPoint x: 524, endPoint y: 235, distance: 141.5
click at [535, 234] on div "Janela de atendimento Grade de atendimento Capacidade Transportadoras Veículos …" at bounding box center [370, 190] width 741 height 380
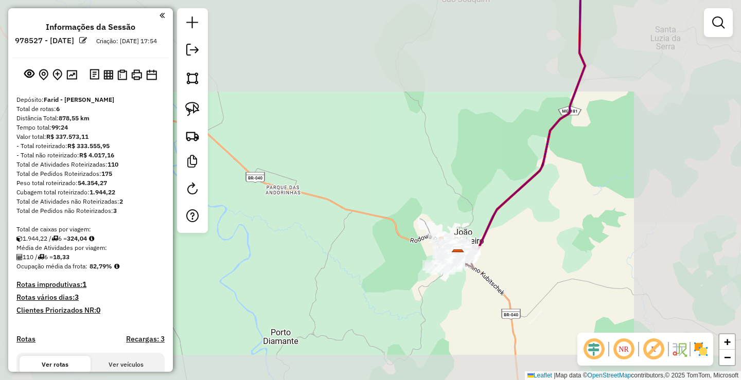
scroll to position [214, 0]
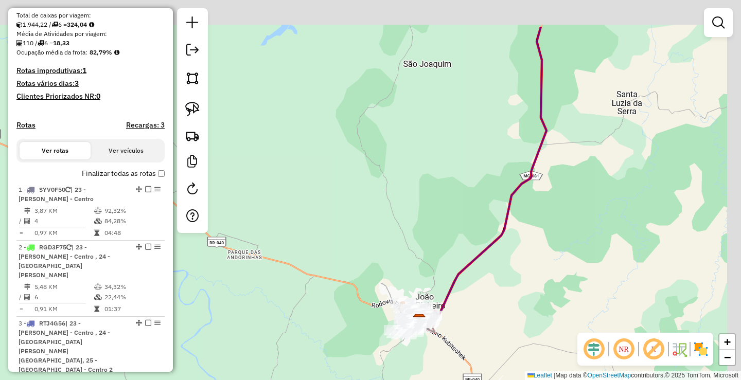
drag, startPoint x: 610, startPoint y: 145, endPoint x: 563, endPoint y: 223, distance: 91.3
click at [564, 222] on div "Janela de atendimento Grade de atendimento Capacidade Transportadoras Veículos …" at bounding box center [370, 190] width 741 height 380
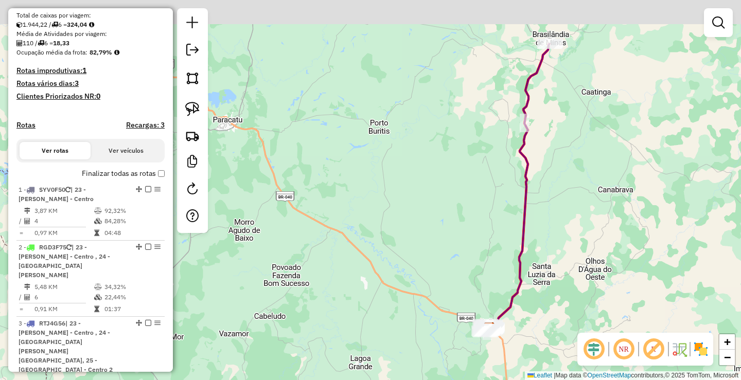
drag, startPoint x: 614, startPoint y: 167, endPoint x: 568, endPoint y: 258, distance: 101.9
click at [568, 258] on div "Janela de atendimento Grade de atendimento Capacidade Transportadoras Veículos …" at bounding box center [370, 190] width 741 height 380
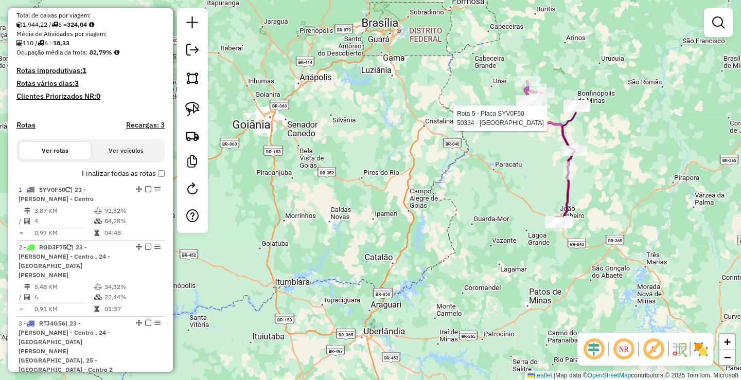
select select "*********"
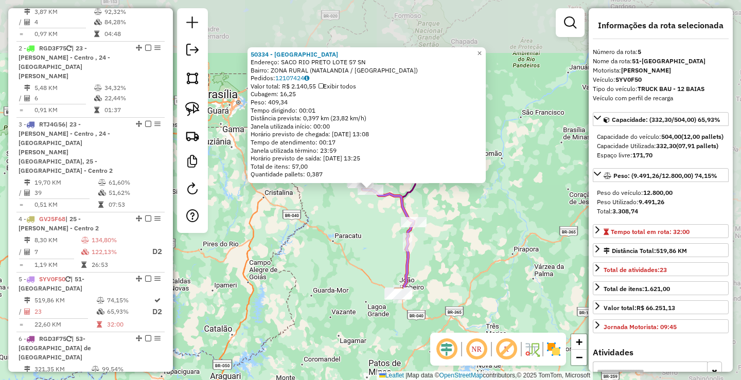
scroll to position [609, 0]
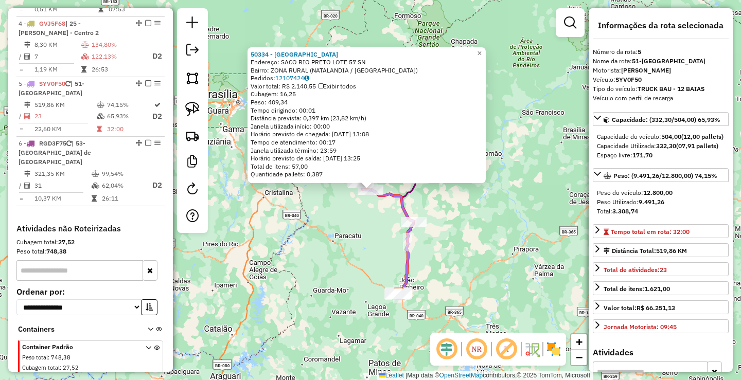
click at [471, 212] on div "50334 - SANTO REIS Endereço: SACO RIO PRETO LOTE 57 SN Bairro: ZONA RURAL (NATA…" at bounding box center [370, 190] width 741 height 380
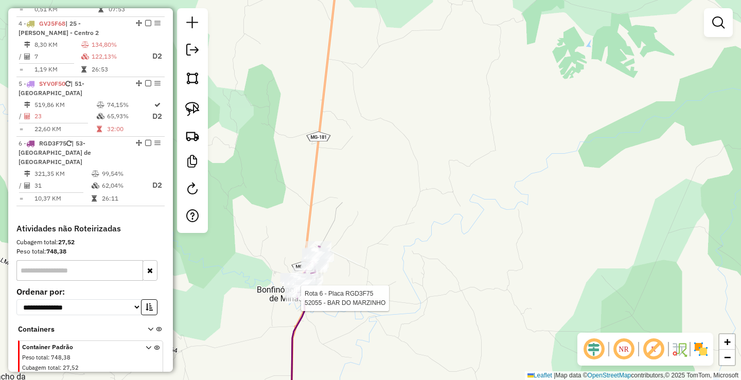
select select "*********"
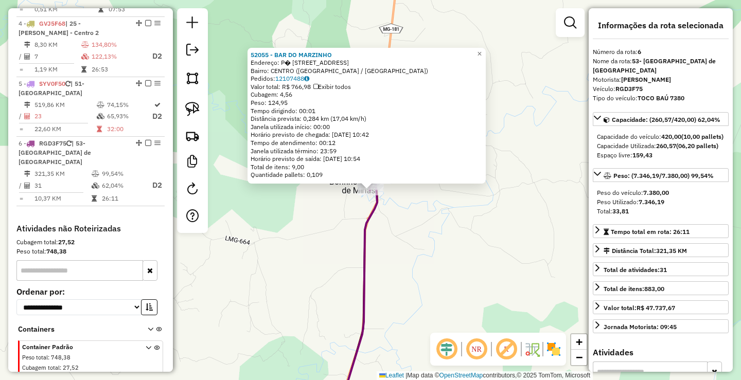
click at [468, 264] on div "52055 - BAR DO MARZINHO Endereço: P� [GEOGRAPHIC_DATA], 120 Bairro: [GEOGRAPHIC…" at bounding box center [370, 190] width 741 height 380
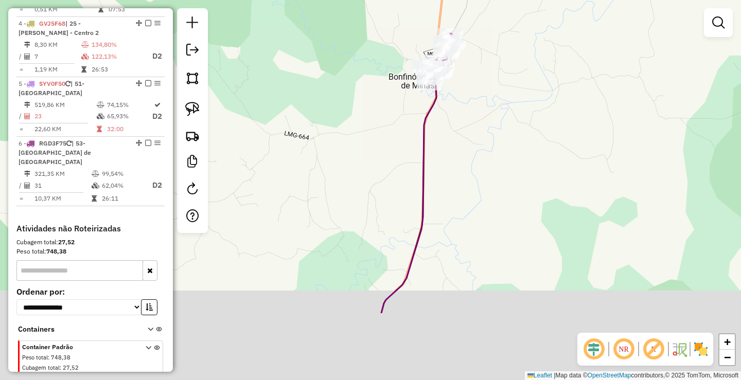
drag, startPoint x: 390, startPoint y: 329, endPoint x: 482, endPoint y: 149, distance: 202.0
click at [476, 162] on div "Janela de atendimento Grade de atendimento Capacidade Transportadoras Veículos …" at bounding box center [370, 190] width 741 height 380
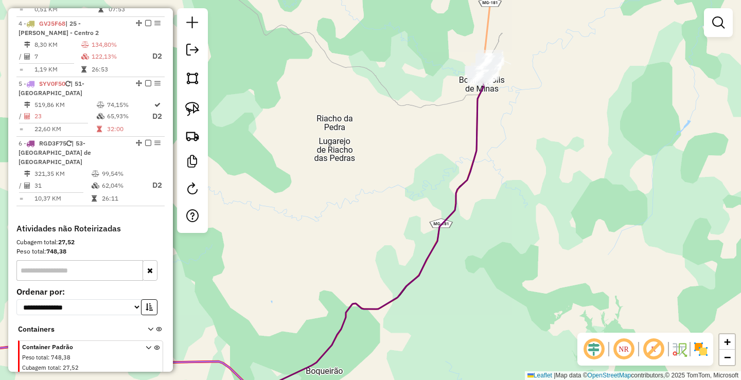
drag, startPoint x: 481, startPoint y: 303, endPoint x: 562, endPoint y: 145, distance: 177.4
click at [561, 152] on div "Janela de atendimento Grade de atendimento Capacidade Transportadoras Veículos …" at bounding box center [370, 190] width 741 height 380
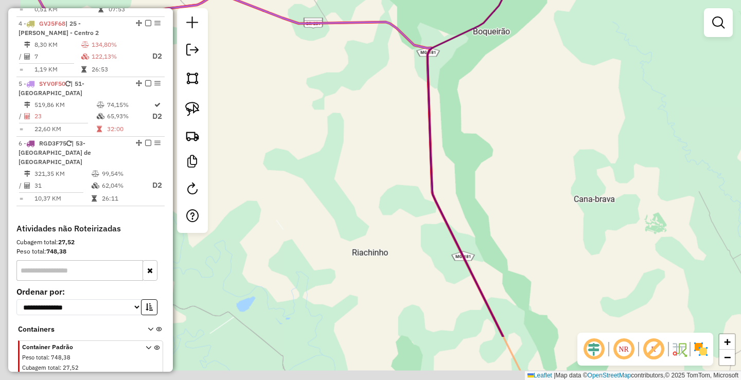
drag, startPoint x: 468, startPoint y: 247, endPoint x: 523, endPoint y: 130, distance: 129.6
click at [523, 130] on div "Janela de atendimento Grade de atendimento Capacidade Transportadoras Veículos …" at bounding box center [370, 190] width 741 height 380
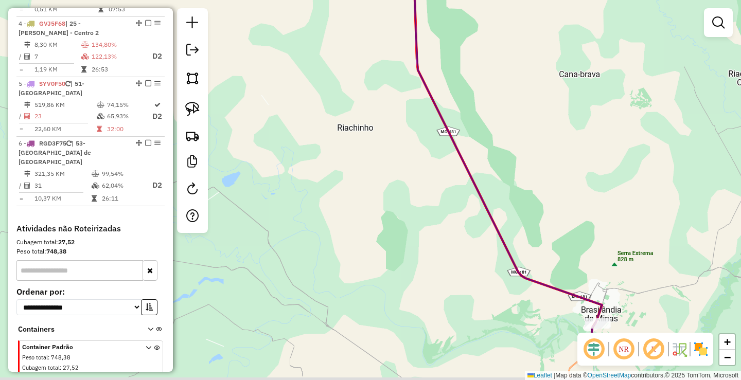
drag, startPoint x: 598, startPoint y: 207, endPoint x: 529, endPoint y: 82, distance: 142.8
click at [538, 93] on div "Janela de atendimento Grade de atendimento Capacidade Transportadoras Veículos …" at bounding box center [370, 190] width 741 height 380
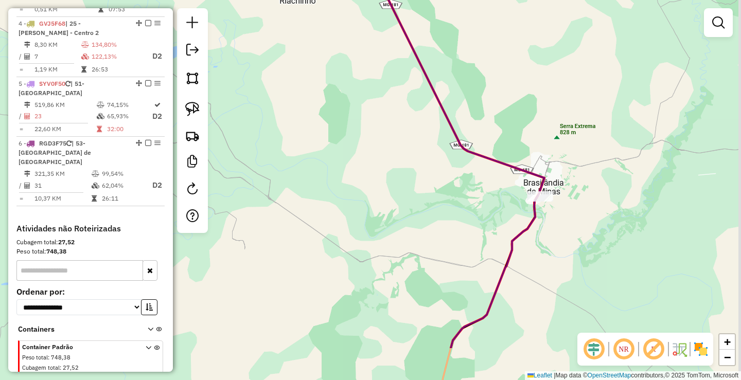
drag, startPoint x: 615, startPoint y: 217, endPoint x: 577, endPoint y: 68, distance: 153.3
click at [585, 79] on div "Janela de atendimento Grade de atendimento Capacidade Transportadoras Veículos …" at bounding box center [370, 190] width 741 height 380
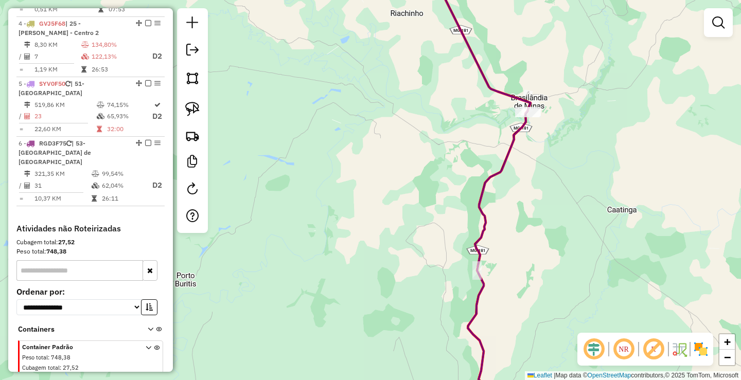
drag, startPoint x: 538, startPoint y: 260, endPoint x: 511, endPoint y: 99, distance: 163.7
click at [522, 141] on div "Janela de atendimento Grade de atendimento Capacidade Transportadoras Veículos …" at bounding box center [370, 190] width 741 height 380
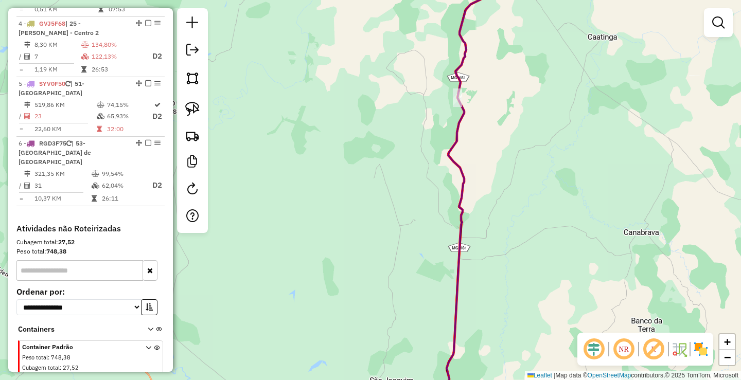
drag, startPoint x: 496, startPoint y: 259, endPoint x: 491, endPoint y: 71, distance: 187.8
click at [498, 92] on div "Janela de atendimento Grade de atendimento Capacidade Transportadoras Veículos …" at bounding box center [370, 190] width 741 height 380
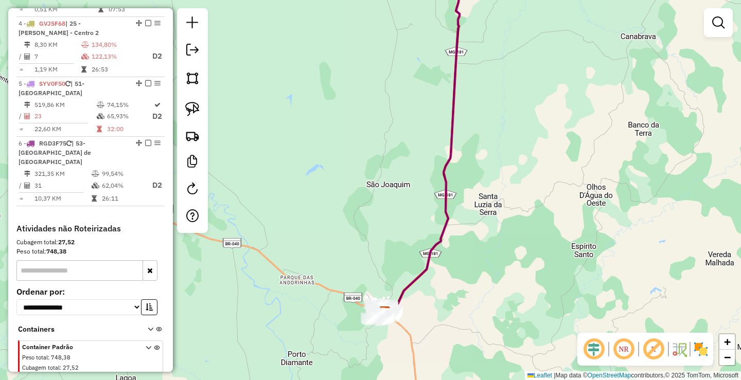
drag, startPoint x: 503, startPoint y: 195, endPoint x: 511, endPoint y: 156, distance: 39.9
click at [509, 168] on div "Janela de atendimento Grade de atendimento Capacidade Transportadoras Veículos …" at bounding box center [370, 190] width 741 height 380
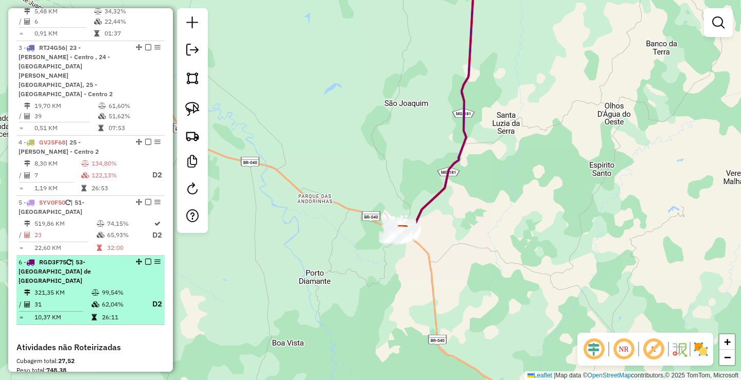
scroll to position [506, 0]
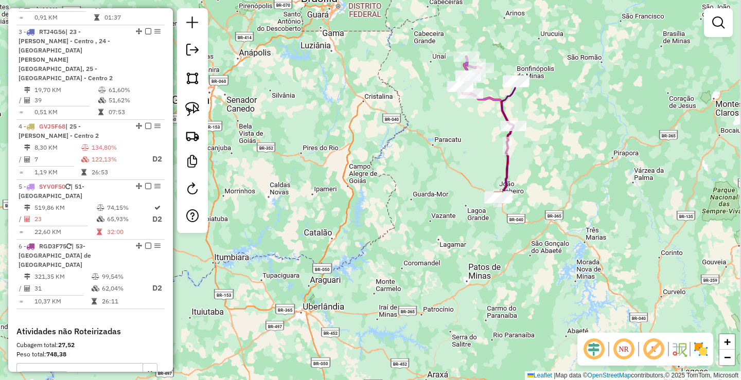
drag, startPoint x: 573, startPoint y: 133, endPoint x: 524, endPoint y: 214, distance: 94.4
click at [527, 211] on div "Janela de atendimento Grade de atendimento Capacidade Transportadoras Veículos …" at bounding box center [370, 190] width 741 height 380
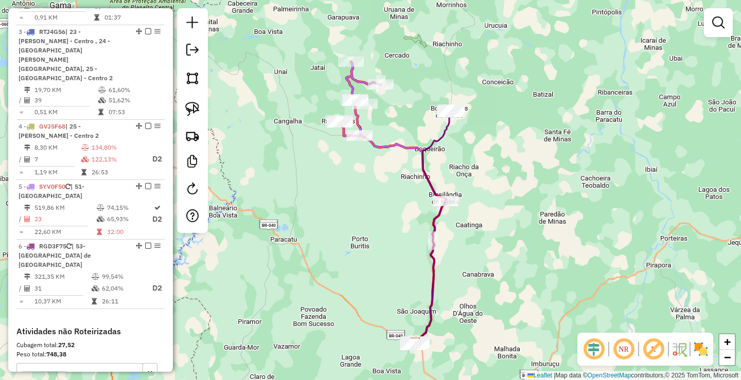
drag, startPoint x: 465, startPoint y: 248, endPoint x: 462, endPoint y: 212, distance: 35.6
click at [462, 213] on div "Janela de atendimento Grade de atendimento Capacidade Transportadoras Veículos …" at bounding box center [370, 190] width 741 height 380
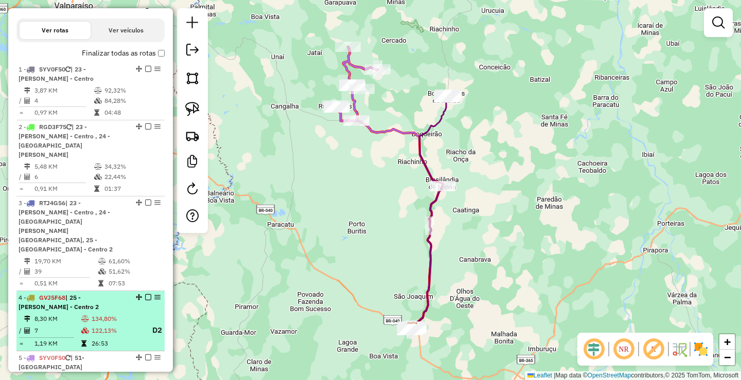
scroll to position [351, 0]
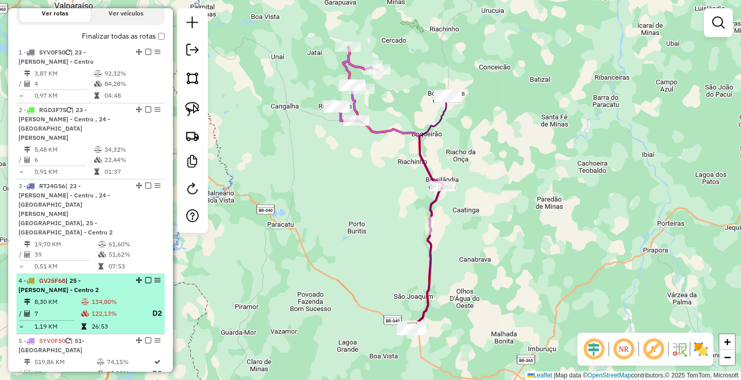
click at [87, 277] on li "4 - GVJ5F68 | 25 - João Pinheiro - Centro 2 8,30 KM 134,80% / 7 122,13% D2 = 1,…" at bounding box center [90, 304] width 148 height 60
select select "*********"
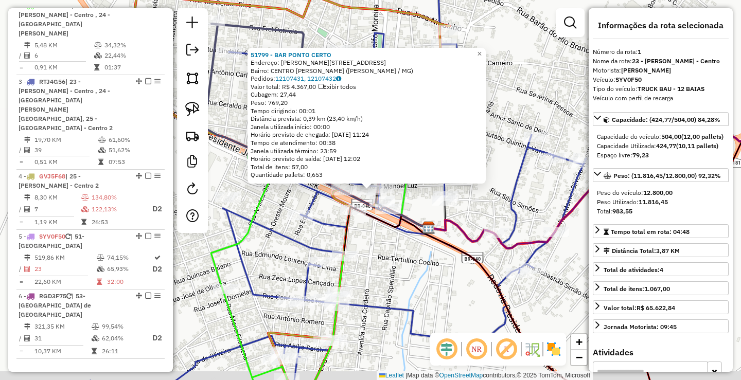
scroll to position [398, 0]
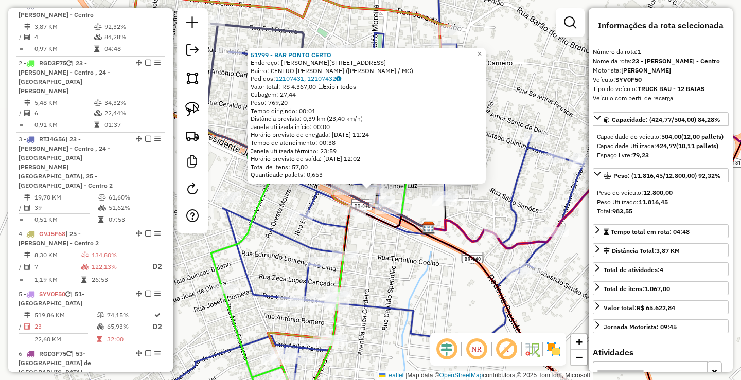
click at [412, 259] on div "51799 - BAR PONTO CERTO Endereço: [STREET_ADDRESS] Bairro: CENTRO [PERSON_NAME]…" at bounding box center [370, 190] width 741 height 380
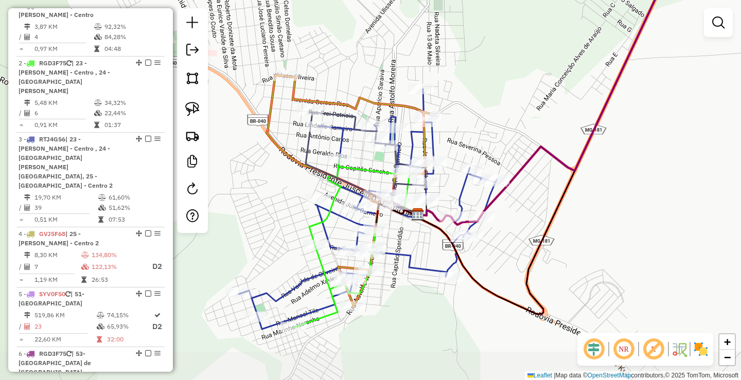
drag, startPoint x: 400, startPoint y: 278, endPoint x: 424, endPoint y: 225, distance: 58.2
click at [424, 230] on icon at bounding box center [368, 209] width 258 height 240
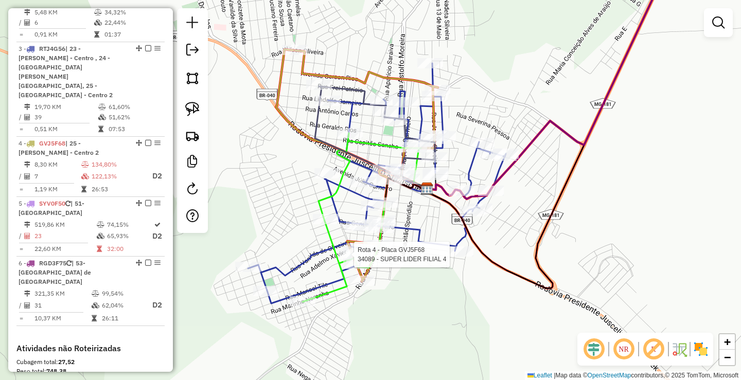
select select "*********"
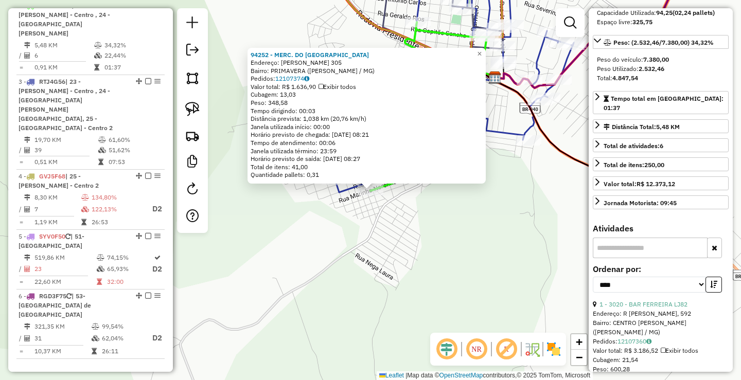
scroll to position [127, 0]
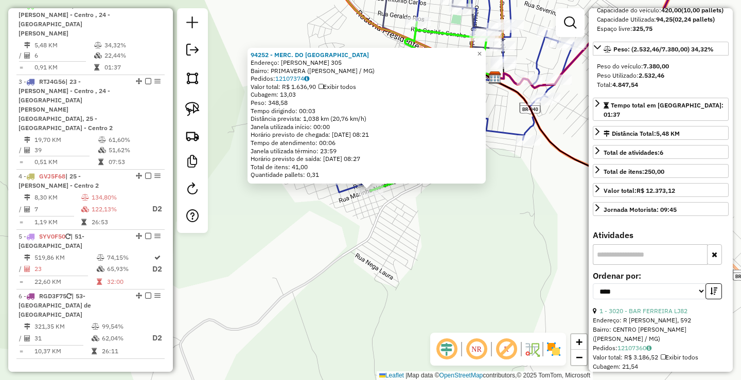
click at [477, 218] on div "94252 - MERC. DO FERRUGEM Endereço: JOSE LINO RODRIGUES 305 Bairro: PRIMAVERA (…" at bounding box center [370, 190] width 741 height 380
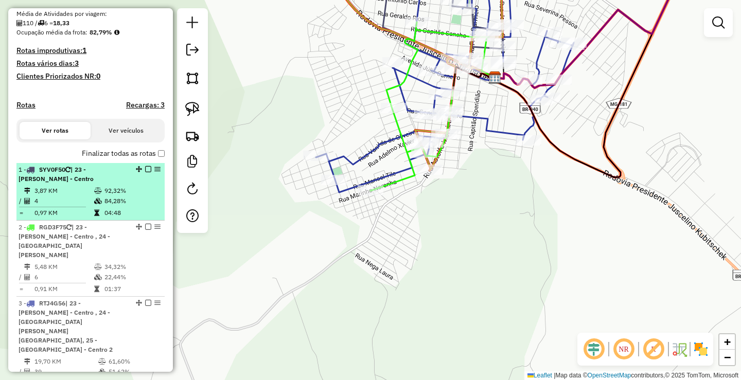
scroll to position [250, 0]
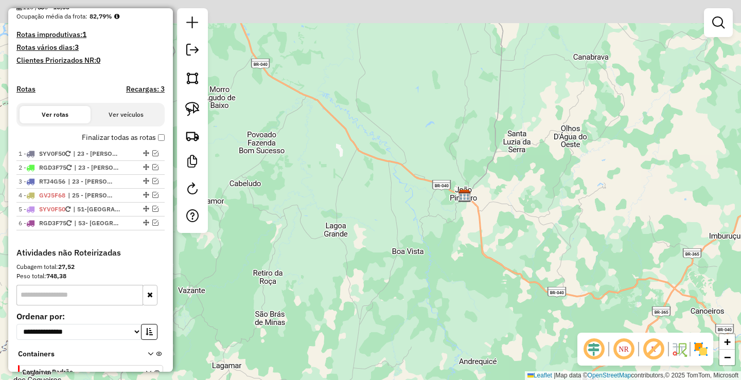
drag, startPoint x: 633, startPoint y: 115, endPoint x: 498, endPoint y: 209, distance: 165.1
click at [514, 193] on div "Janela de atendimento Grade de atendimento Capacidade Transportadoras Veículos …" at bounding box center [370, 190] width 741 height 380
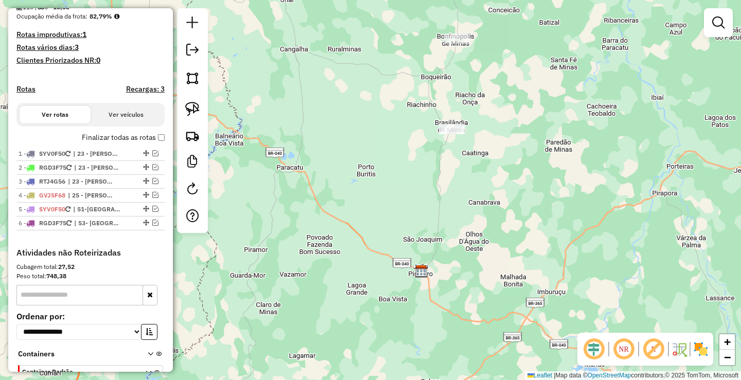
drag, startPoint x: 587, startPoint y: 129, endPoint x: 561, endPoint y: 188, distance: 64.5
click at [562, 183] on div "Janela de atendimento Grade de atendimento Capacidade Transportadoras Veículos …" at bounding box center [370, 190] width 741 height 380
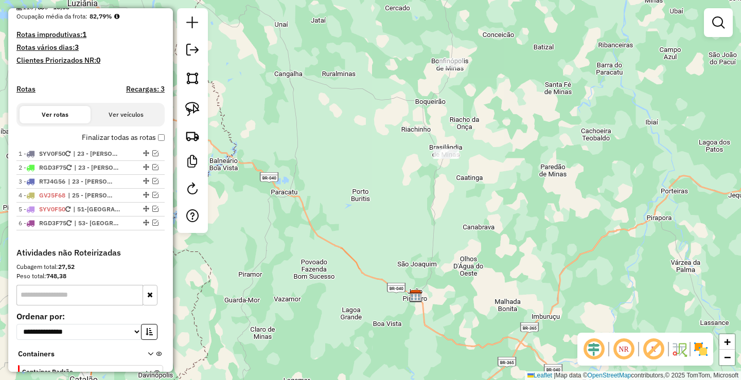
drag, startPoint x: 430, startPoint y: 189, endPoint x: 486, endPoint y: 217, distance: 62.4
click at [432, 195] on div "Janela de atendimento Grade de atendimento Capacidade Transportadoras Veículos …" at bounding box center [370, 190] width 741 height 380
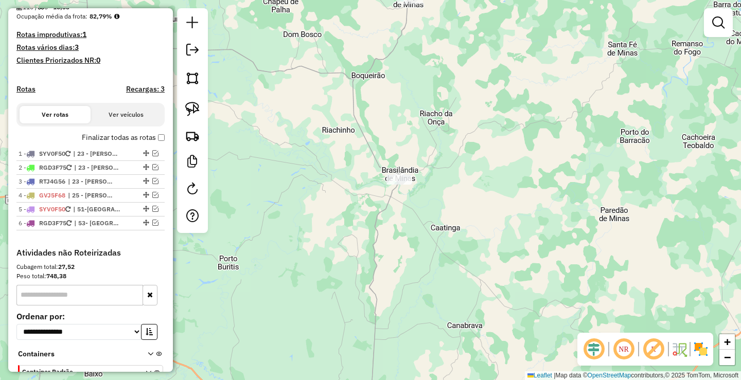
drag, startPoint x: 474, startPoint y: 108, endPoint x: 476, endPoint y: 196, distance: 88.0
click at [474, 194] on div "Janela de atendimento Grade de atendimento Capacidade Transportadoras Veículos …" at bounding box center [370, 190] width 741 height 380
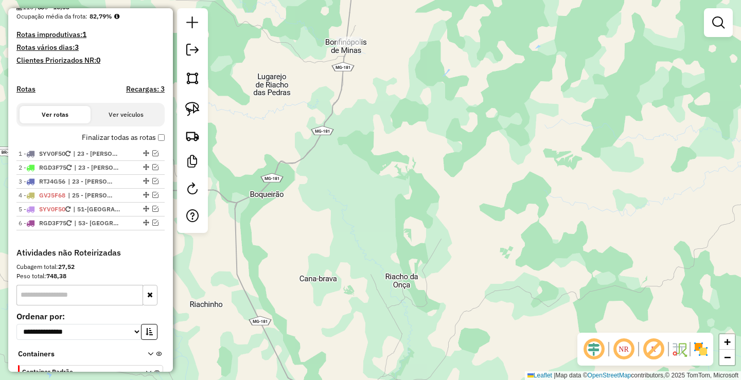
drag, startPoint x: 397, startPoint y: 78, endPoint x: 417, endPoint y: 92, distance: 24.4
click at [416, 93] on div "Janela de atendimento Grade de atendimento Capacidade Transportadoras Veículos …" at bounding box center [370, 190] width 741 height 380
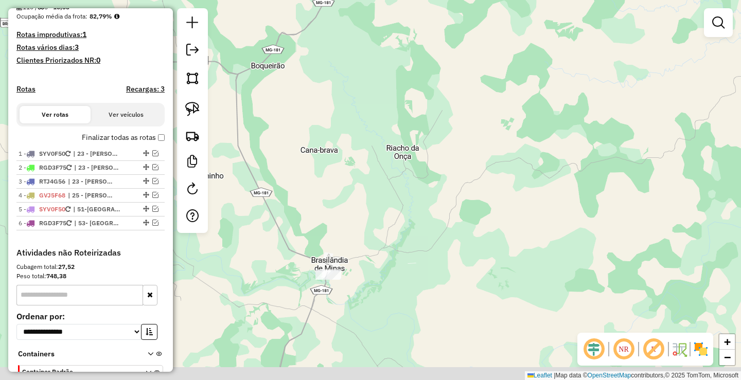
drag, startPoint x: 325, startPoint y: 295, endPoint x: 342, endPoint y: 275, distance: 26.3
click at [347, 275] on div "Janela de atendimento Grade de atendimento Capacidade Transportadoras Veículos …" at bounding box center [370, 190] width 741 height 380
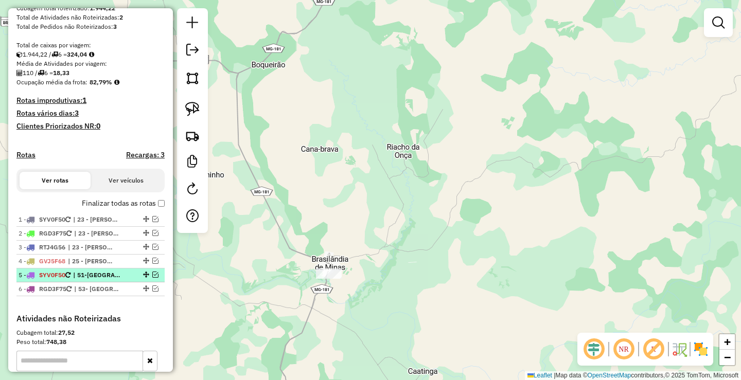
scroll to position [147, 0]
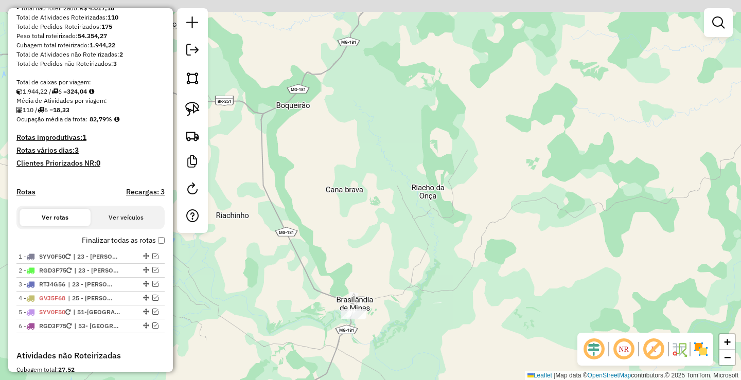
drag, startPoint x: 343, startPoint y: 142, endPoint x: 403, endPoint y: 165, distance: 64.3
click at [377, 179] on div "Janela de atendimento Grade de atendimento Capacidade Transportadoras Veículos …" at bounding box center [370, 190] width 741 height 380
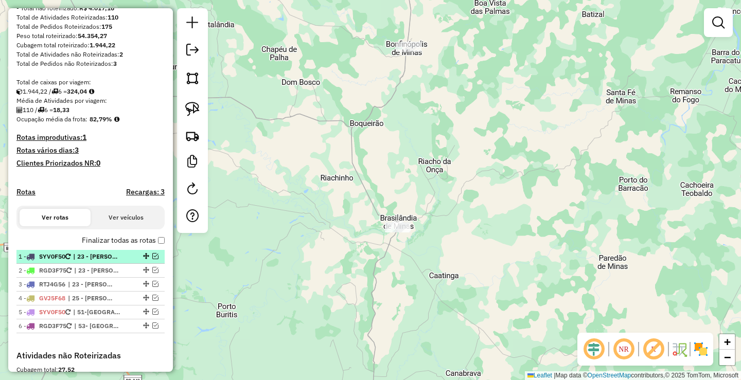
click at [154, 259] on em at bounding box center [155, 256] width 6 height 6
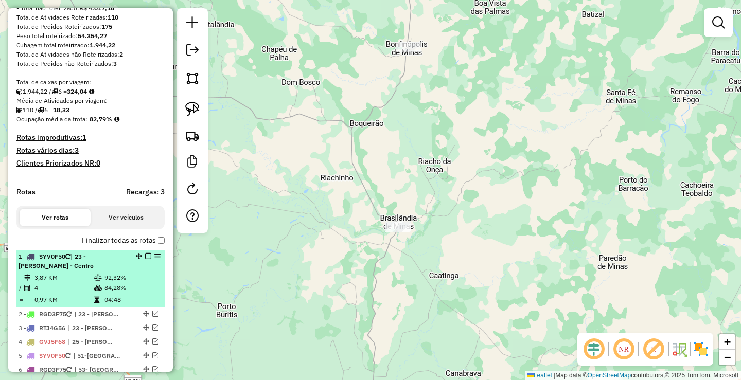
click at [146, 259] on em at bounding box center [148, 256] width 6 height 6
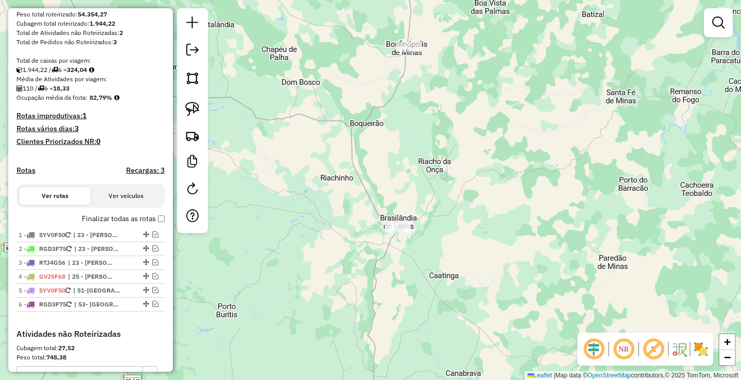
scroll to position [199, 0]
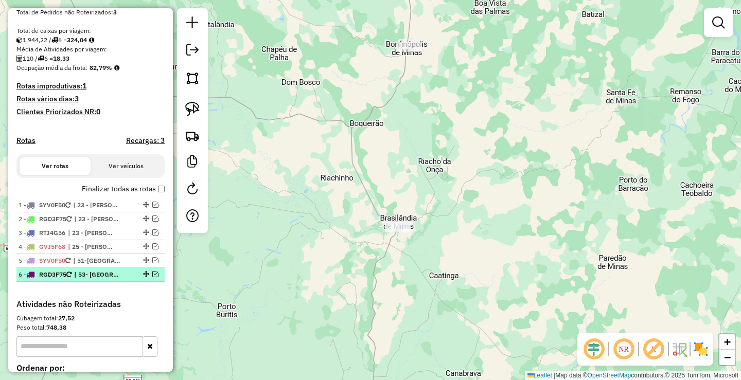
click at [152, 277] on em at bounding box center [155, 274] width 6 height 6
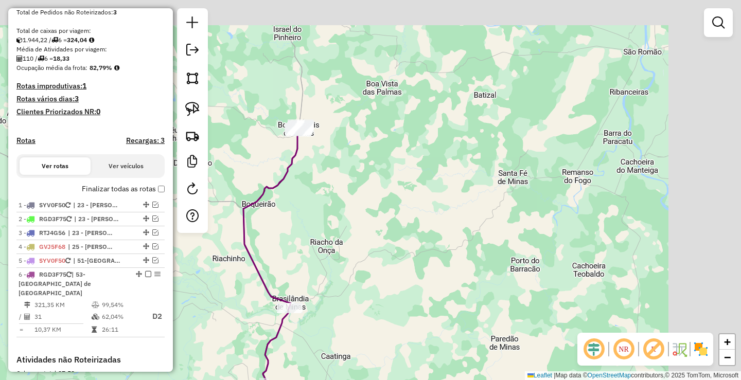
drag, startPoint x: 525, startPoint y: 165, endPoint x: 392, endPoint y: 281, distance: 176.5
click at [395, 275] on div "Janela de atendimento Grade de atendimento Capacidade Transportadoras Veículos …" at bounding box center [370, 190] width 741 height 380
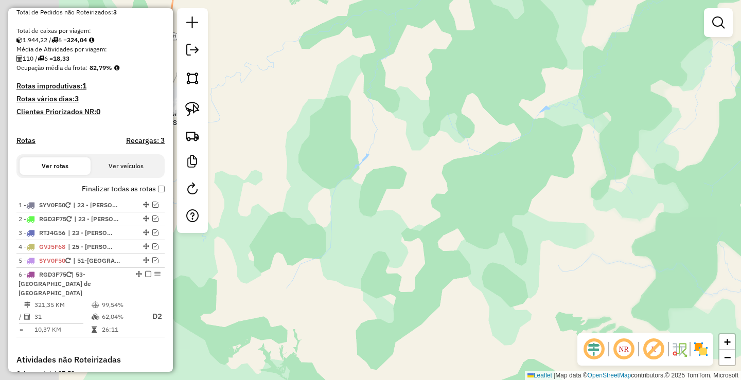
drag, startPoint x: 264, startPoint y: 171, endPoint x: 372, endPoint y: 218, distance: 118.0
click at [370, 218] on div "Janela de atendimento Grade de atendimento Capacidade Transportadoras Veículos …" at bounding box center [370, 190] width 741 height 380
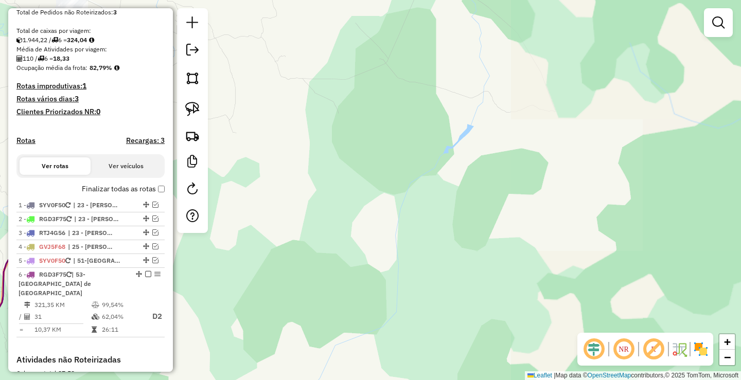
drag, startPoint x: 289, startPoint y: 188, endPoint x: 570, endPoint y: 252, distance: 288.6
click at [558, 248] on div "Janela de atendimento Grade de atendimento Capacidade Transportadoras Veículos …" at bounding box center [370, 190] width 741 height 380
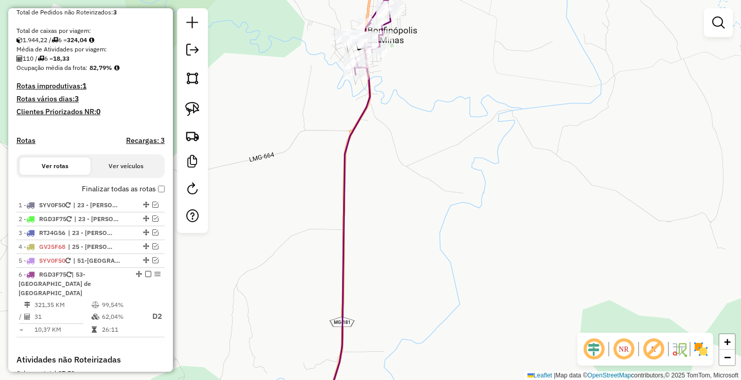
drag, startPoint x: 427, startPoint y: 146, endPoint x: 472, endPoint y: 190, distance: 63.3
click at [472, 190] on div "Janela de atendimento Grade de atendimento Capacidade Transportadoras Veículos …" at bounding box center [370, 190] width 741 height 380
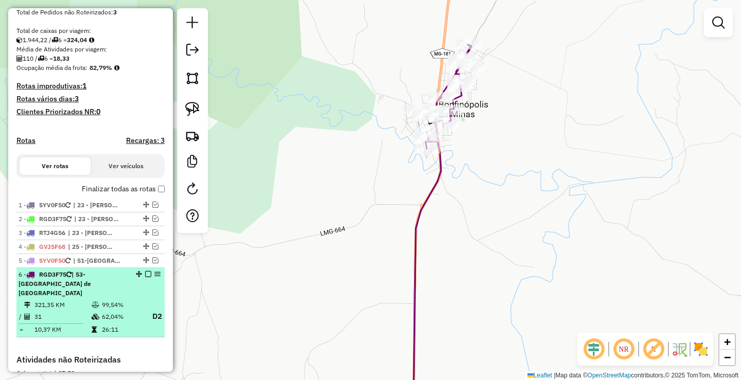
click at [146, 277] on em at bounding box center [148, 274] width 6 height 6
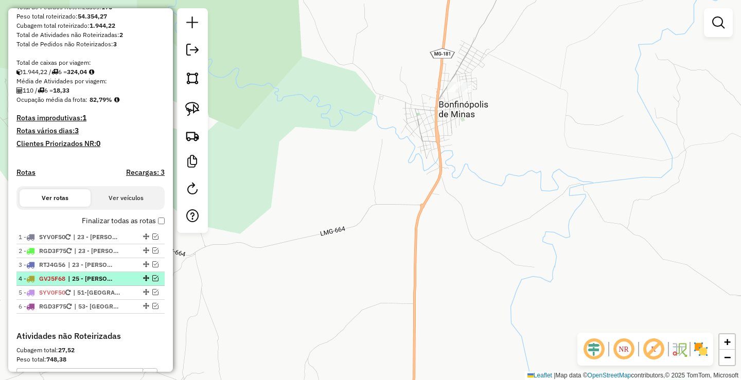
scroll to position [206, 0]
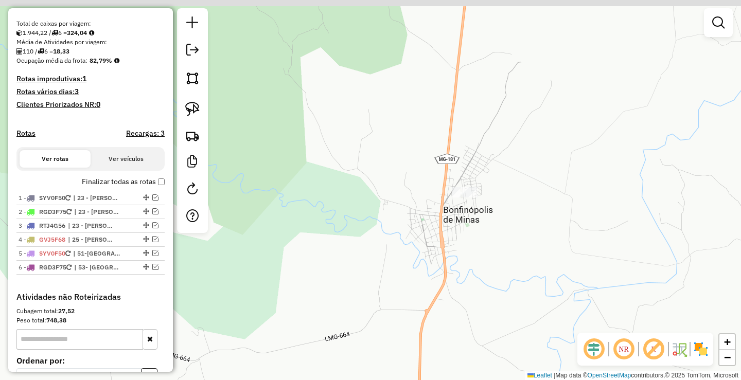
drag, startPoint x: 530, startPoint y: 282, endPoint x: 532, endPoint y: 293, distance: 11.5
click at [532, 297] on div "Janela de atendimento Grade de atendimento Capacidade Transportadoras Veículos …" at bounding box center [370, 190] width 741 height 380
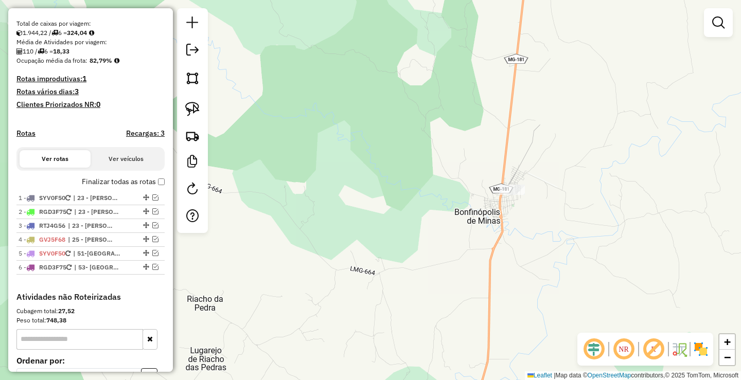
drag, startPoint x: 591, startPoint y: 118, endPoint x: 573, endPoint y: 188, distance: 72.2
click at [575, 182] on div "Janela de atendimento Grade de atendimento Capacidade Transportadoras Veículos …" at bounding box center [370, 190] width 741 height 380
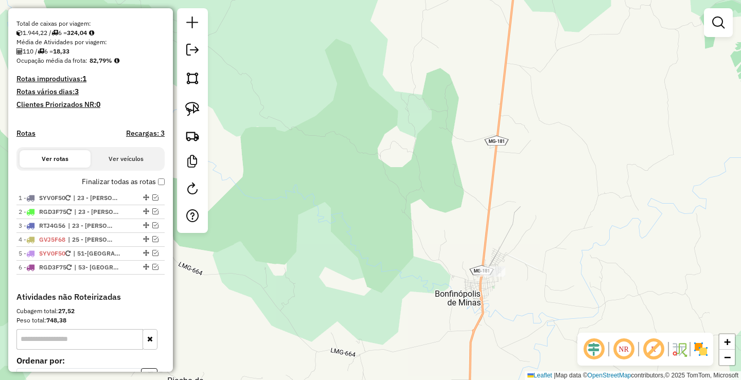
drag, startPoint x: 595, startPoint y: 106, endPoint x: 563, endPoint y: 180, distance: 79.9
click at [563, 179] on div "Janela de atendimento Grade de atendimento Capacidade Transportadoras Veículos …" at bounding box center [370, 190] width 741 height 380
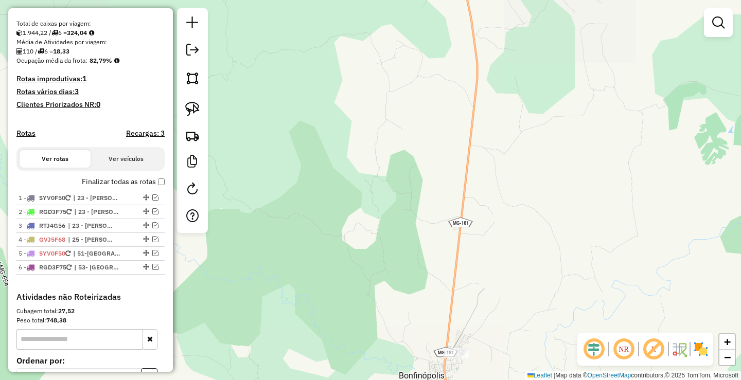
drag, startPoint x: 589, startPoint y: 102, endPoint x: 571, endPoint y: 140, distance: 41.9
click at [571, 139] on div "Janela de atendimento Grade de atendimento Capacidade Transportadoras Veículos …" at bounding box center [370, 190] width 741 height 380
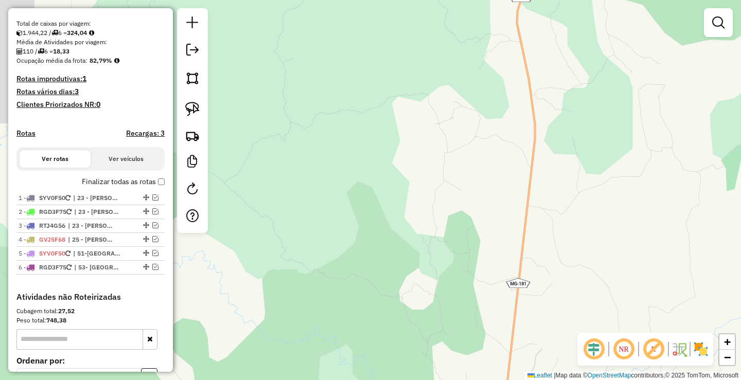
drag, startPoint x: 385, startPoint y: 208, endPoint x: 430, endPoint y: 210, distance: 44.8
click at [419, 214] on div "Janela de atendimento Grade de atendimento Capacidade Transportadoras Veículos …" at bounding box center [370, 190] width 741 height 380
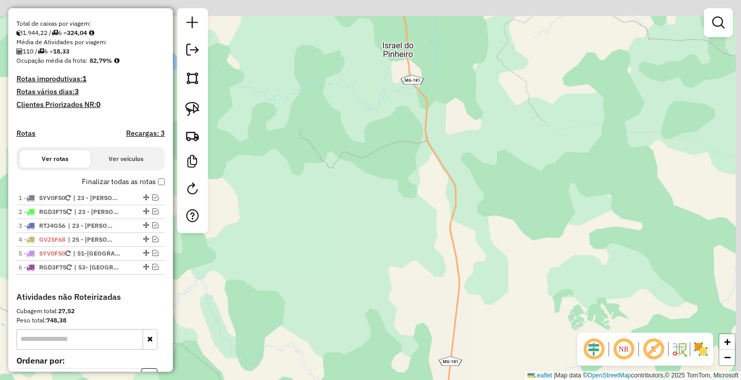
drag, startPoint x: 574, startPoint y: 135, endPoint x: 522, endPoint y: 301, distance: 173.6
click at [524, 291] on div "Janela de atendimento Grade de atendimento Capacidade Transportadoras Veículos …" at bounding box center [370, 190] width 741 height 380
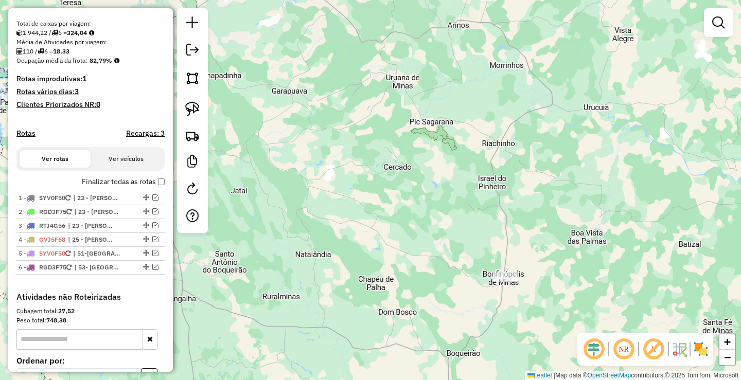
drag, startPoint x: 576, startPoint y: 197, endPoint x: 482, endPoint y: 224, distance: 97.9
click at [482, 224] on div "Janela de atendimento Grade de atendimento Capacidade Transportadoras Veículos …" at bounding box center [370, 190] width 741 height 380
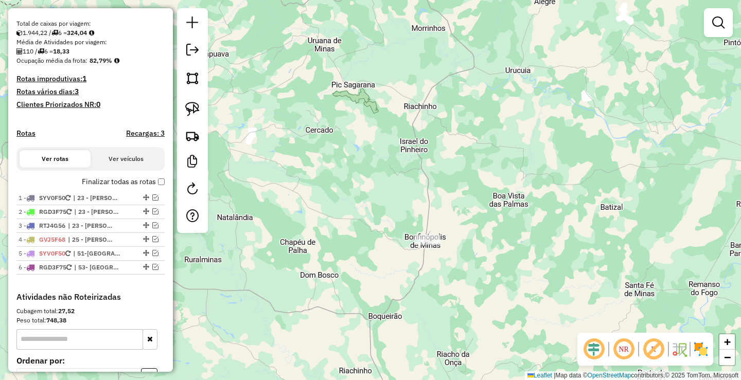
drag, startPoint x: 470, startPoint y: 272, endPoint x: 491, endPoint y: 169, distance: 104.4
click at [491, 171] on div "Janela de atendimento Grade de atendimento Capacidade Transportadoras Veículos …" at bounding box center [370, 190] width 741 height 380
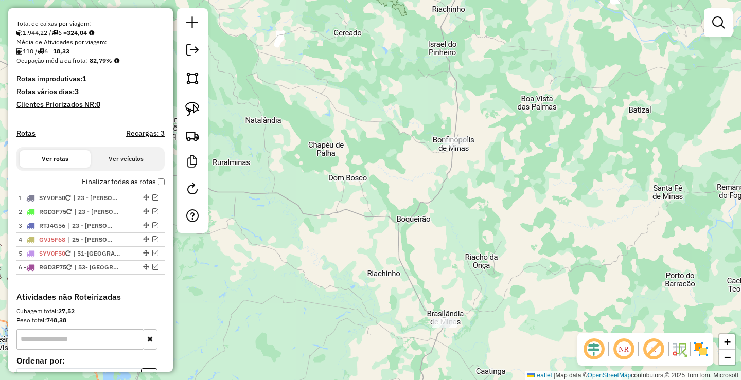
drag, startPoint x: 491, startPoint y: 247, endPoint x: 515, endPoint y: 184, distance: 67.3
click at [515, 186] on div "Janela de atendimento Grade de atendimento Capacidade Transportadoras Veículos …" at bounding box center [370, 190] width 741 height 380
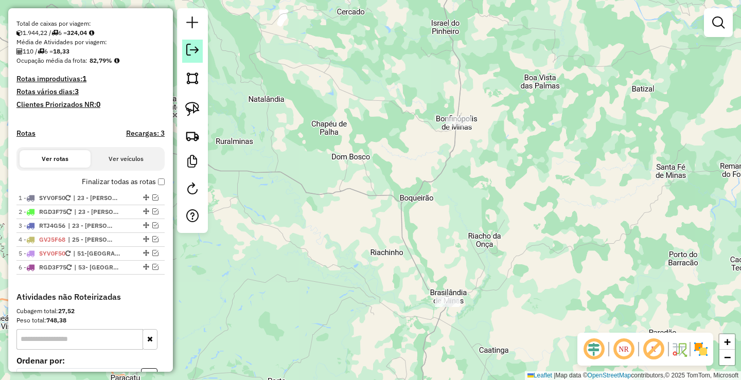
click at [193, 49] on em at bounding box center [192, 50] width 12 height 12
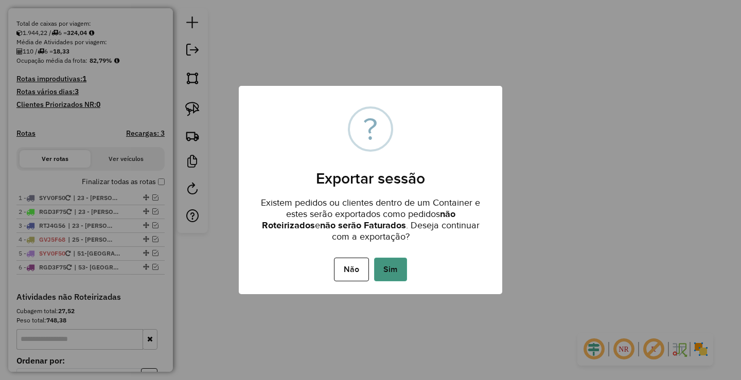
click at [397, 267] on button "Sim" at bounding box center [390, 270] width 33 height 24
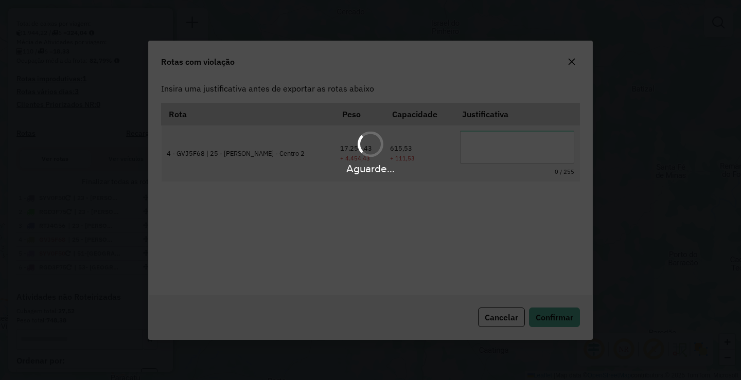
scroll to position [0, 0]
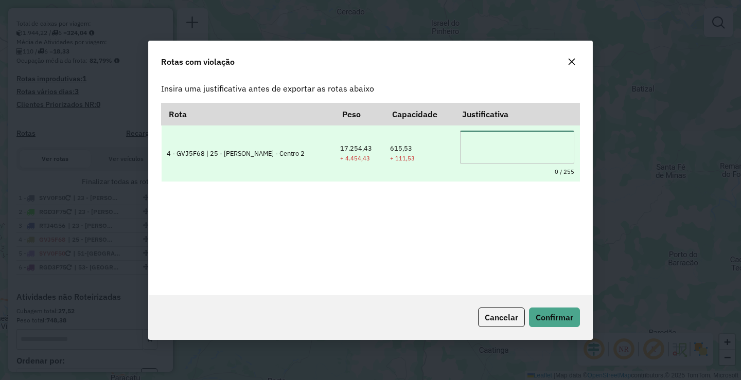
click at [498, 146] on textarea at bounding box center [517, 147] width 114 height 33
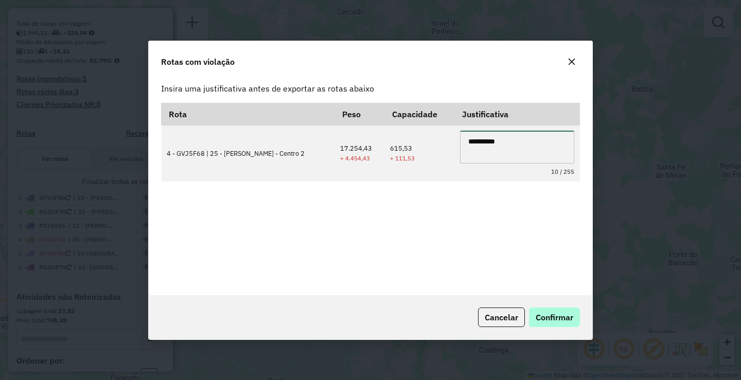
type textarea "**********"
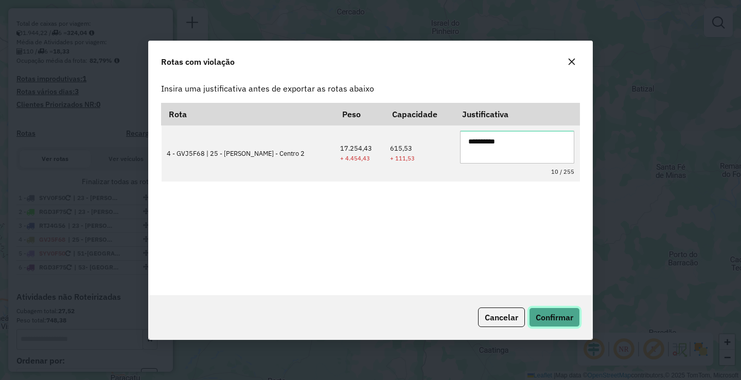
click at [547, 315] on span "Confirmar" at bounding box center [555, 317] width 38 height 10
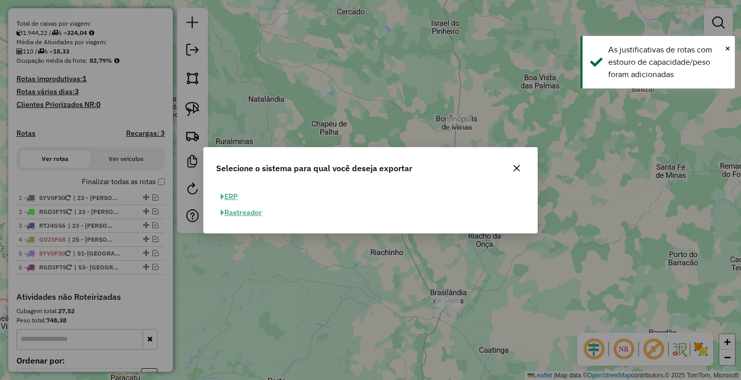
click at [232, 197] on button "ERP" at bounding box center [229, 197] width 26 height 16
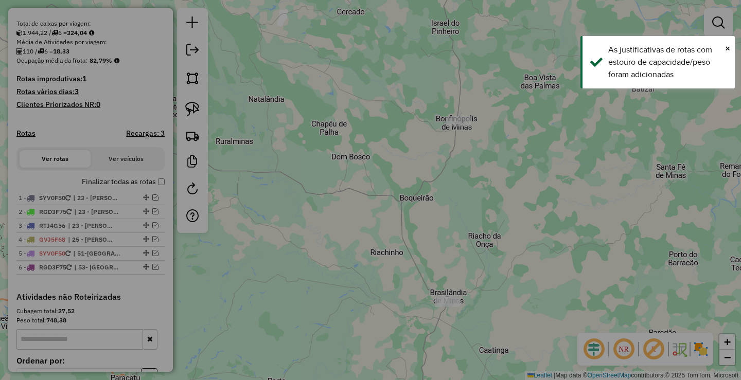
select select "**"
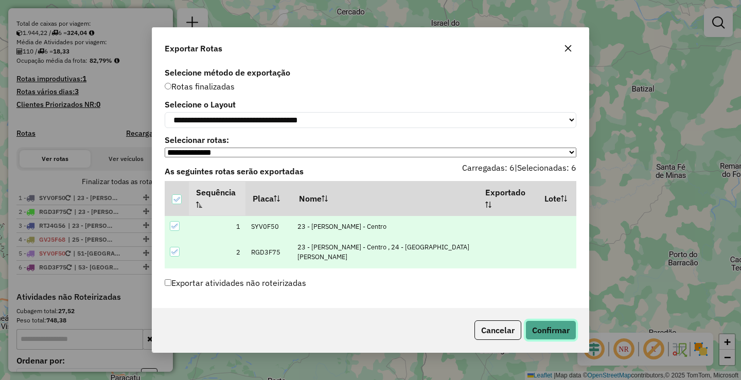
click at [553, 334] on button "Confirmar" at bounding box center [550, 331] width 51 height 20
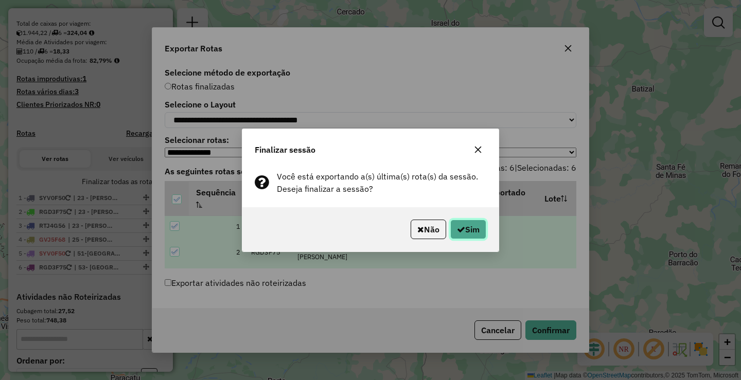
click at [465, 223] on button "Sim" at bounding box center [468, 230] width 36 height 20
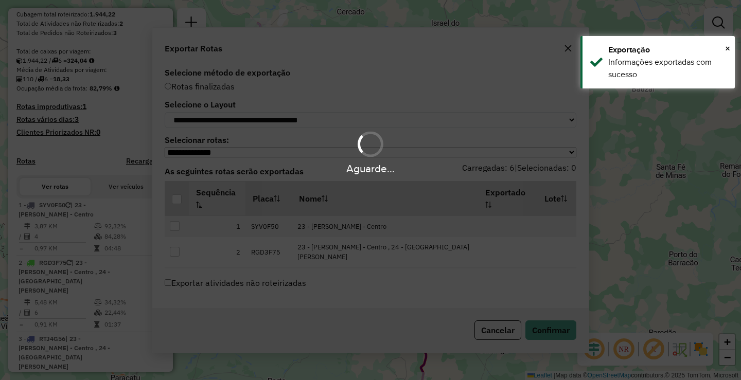
scroll to position [234, 0]
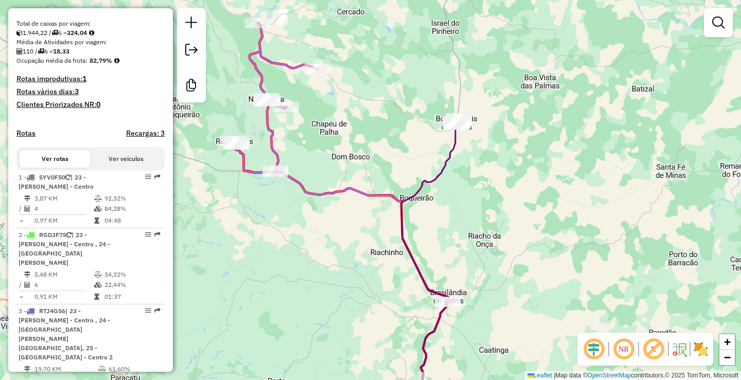
drag, startPoint x: 300, startPoint y: 260, endPoint x: 430, endPoint y: 264, distance: 129.7
click at [430, 264] on div "Janela de atendimento Grade de atendimento Capacidade Transportadoras Veículos …" at bounding box center [370, 190] width 741 height 380
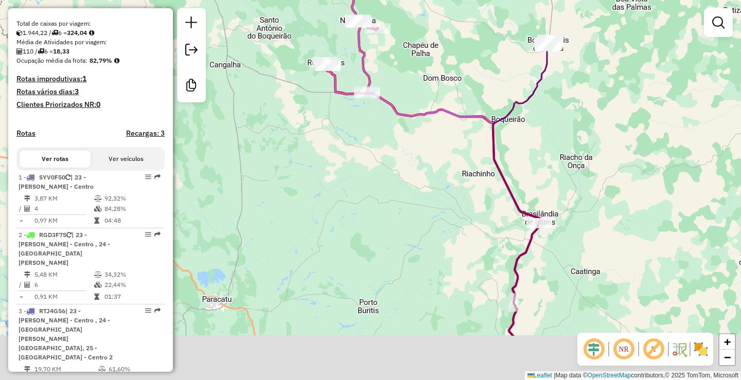
drag, startPoint x: 438, startPoint y: 268, endPoint x: 399, endPoint y: 183, distance: 93.7
click at [399, 183] on div "Janela de atendimento Grade de atendimento Capacidade Transportadoras Veículos …" at bounding box center [370, 190] width 741 height 380
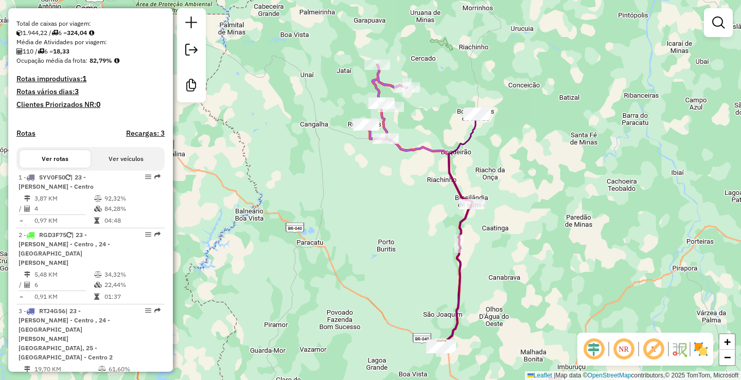
drag, startPoint x: 533, startPoint y: 243, endPoint x: 525, endPoint y: 164, distance: 79.2
click at [526, 166] on div "Janela de atendimento Grade de atendimento Capacidade Transportadoras Veículos …" at bounding box center [370, 190] width 741 height 380
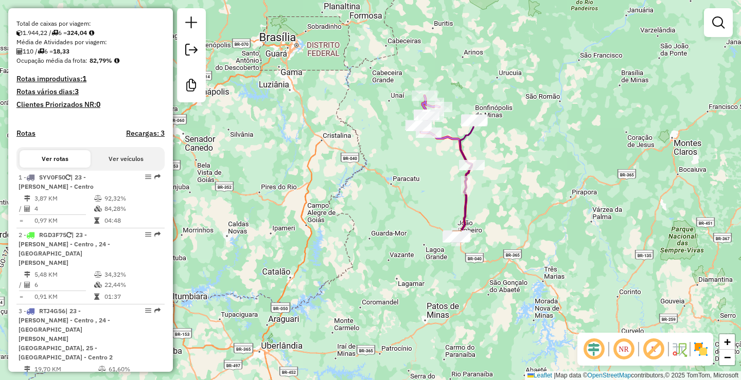
drag, startPoint x: 429, startPoint y: 212, endPoint x: 448, endPoint y: 180, distance: 37.9
click at [448, 180] on div "Janela de atendimento Grade de atendimento Capacidade Transportadoras Veículos …" at bounding box center [370, 190] width 741 height 380
